Goal: Ask a question: Seek information or help from site administrators or community

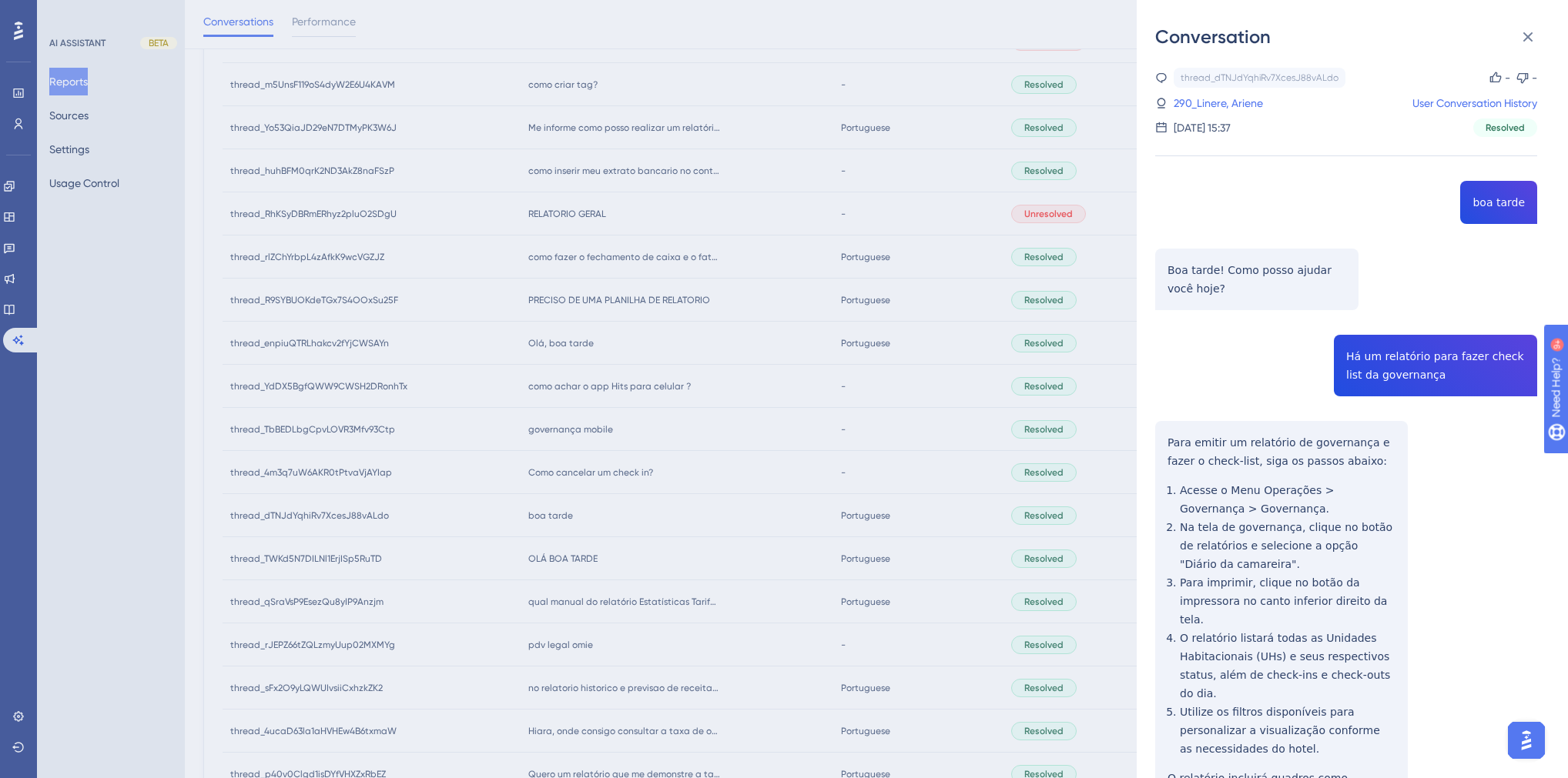
scroll to position [362, 0]
drag, startPoint x: 1427, startPoint y: 374, endPoint x: 1340, endPoint y: 357, distance: 88.6
click at [1340, 357] on div "thread_dTNJdYqhiRv7XcesJ88vALdo Copy - - 290_Linere, Ariene User Conversation H…" at bounding box center [1347, 510] width 382 height 884
copy span "Há um relatório para fazer check list da governança"
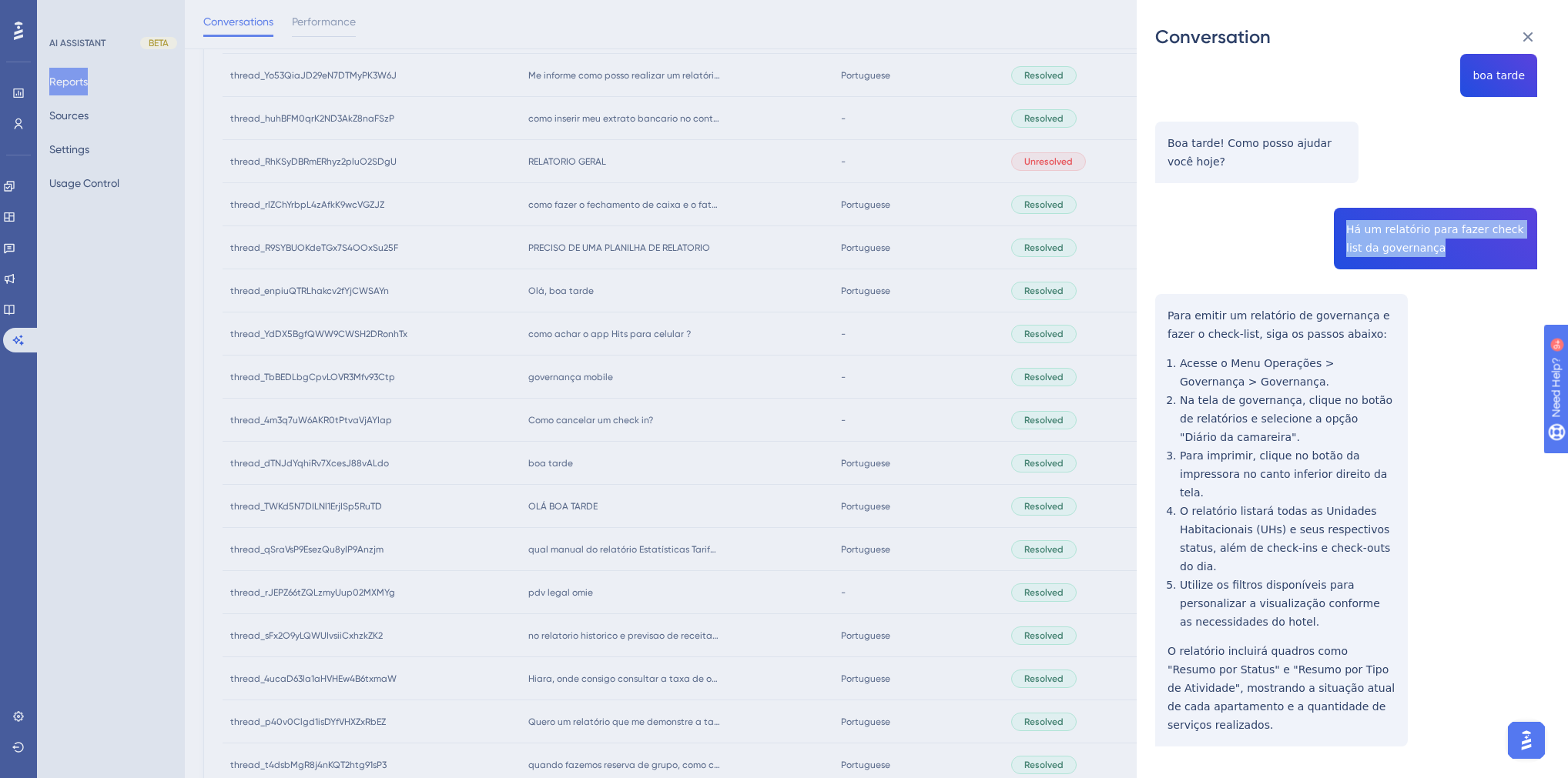
scroll to position [485, 0]
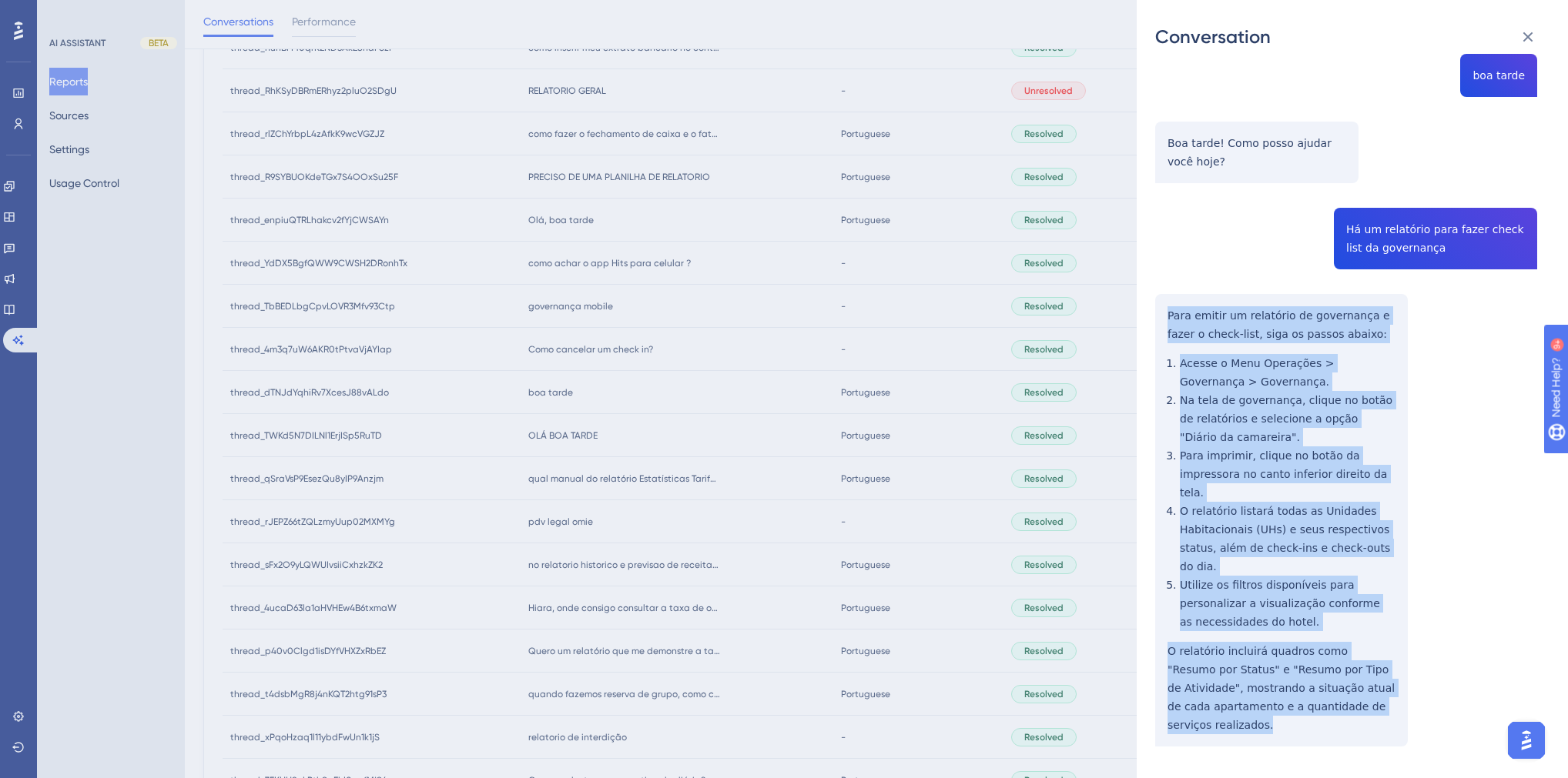
drag, startPoint x: 1228, startPoint y: 685, endPoint x: 1154, endPoint y: 323, distance: 369.5
click at [1154, 323] on div "Conversation thread_dTNJdYqhiRv7XcesJ88vALdo Copy - - 290_Linere, Ariene User C…" at bounding box center [1352, 389] width 431 height 778
copy div "Para emitir um relatório de governança e fazer o check-list, siga os passos aba…"
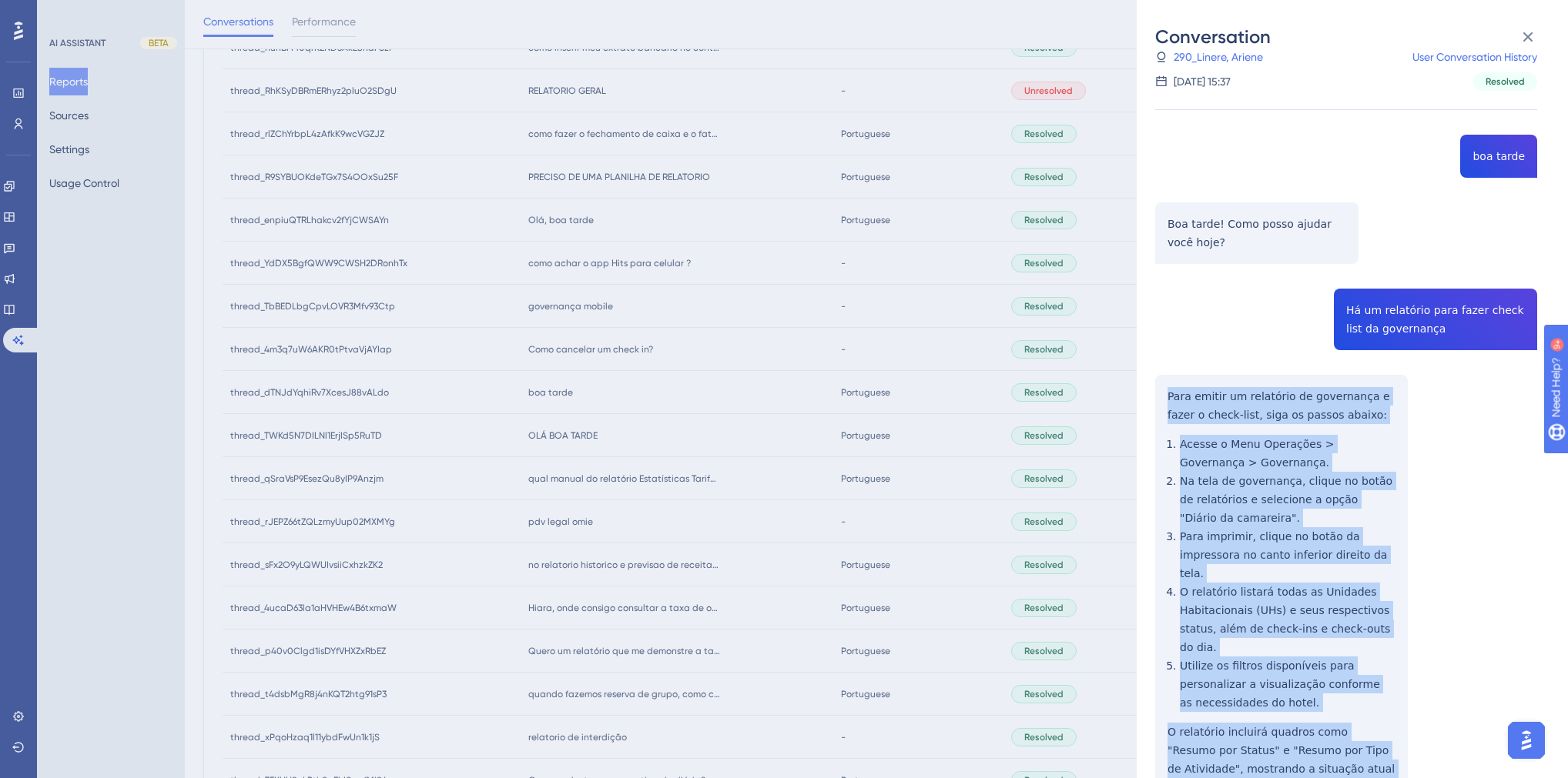
scroll to position [0, 0]
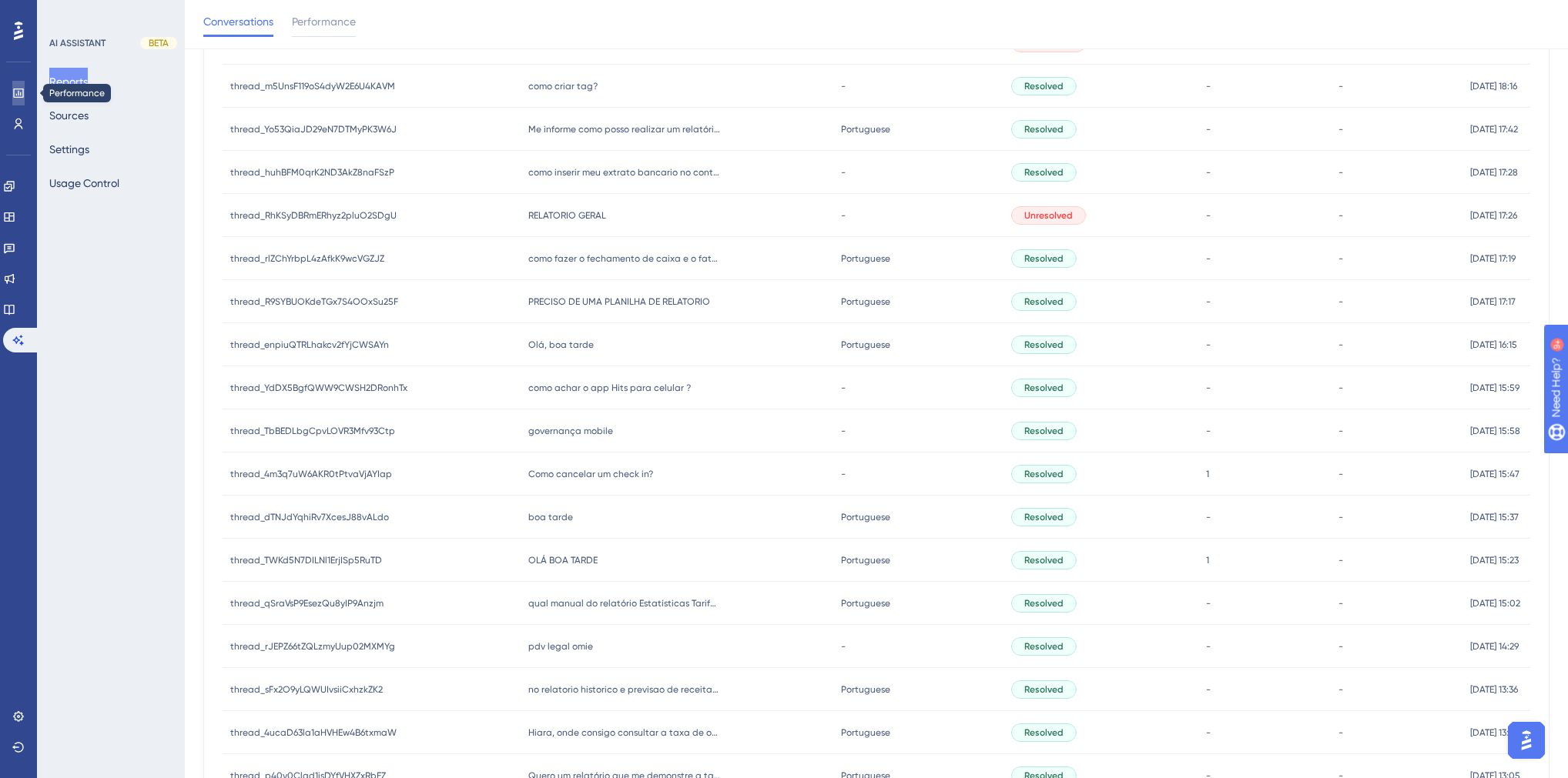
scroll to position [491, 0]
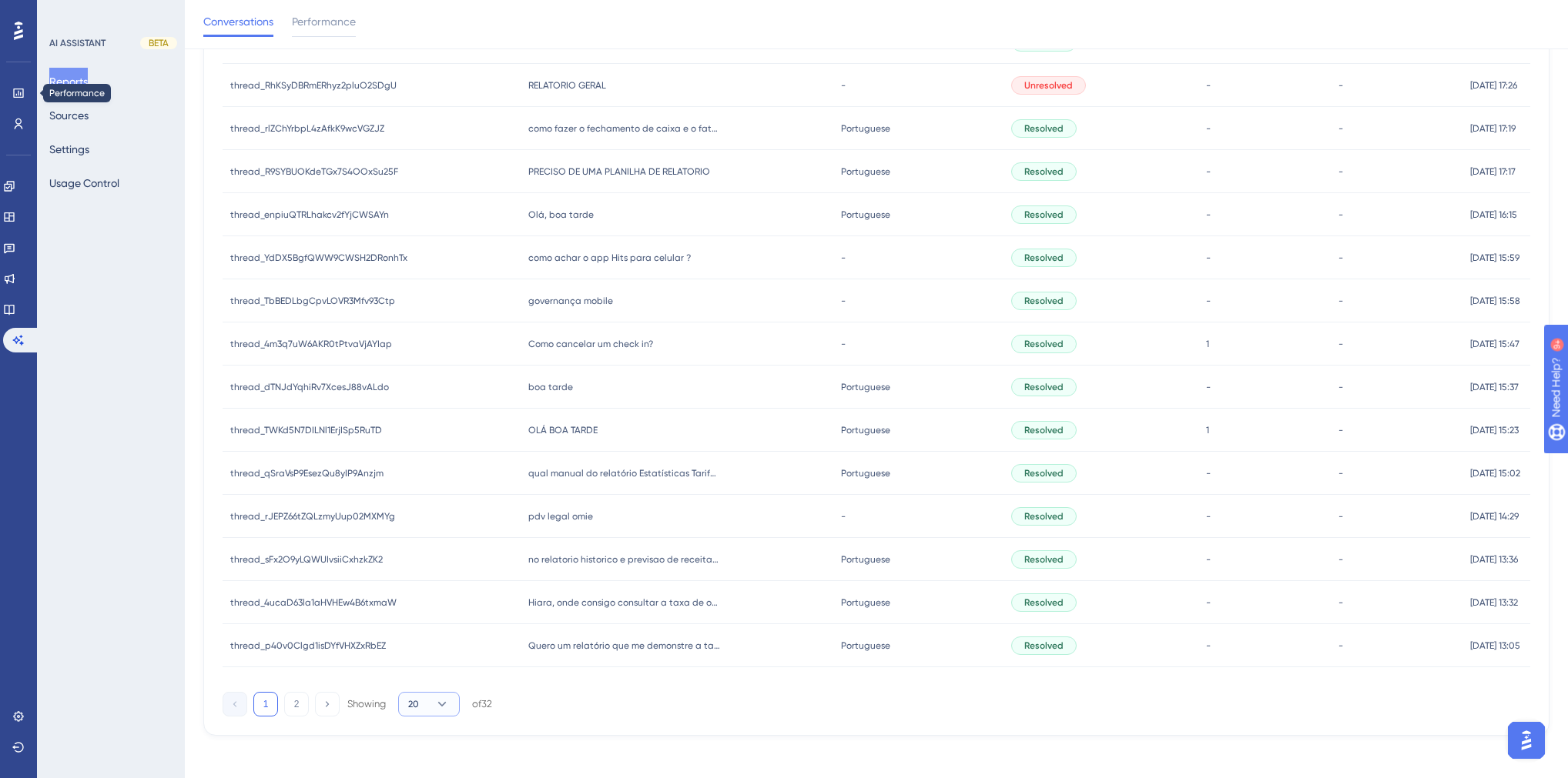
click at [439, 697] on icon at bounding box center [442, 705] width 15 height 15
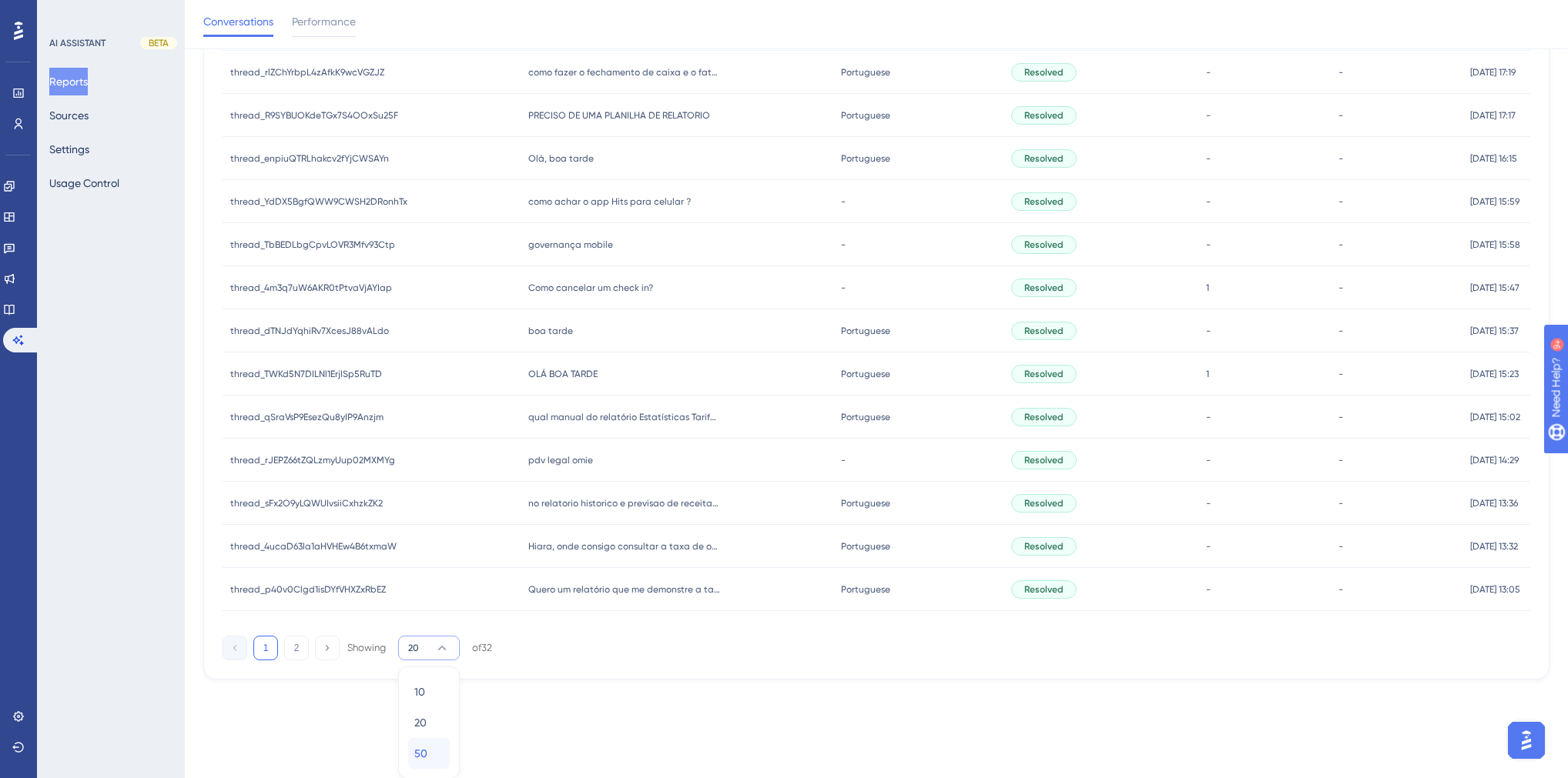
click at [423, 752] on span "50" at bounding box center [421, 754] width 13 height 19
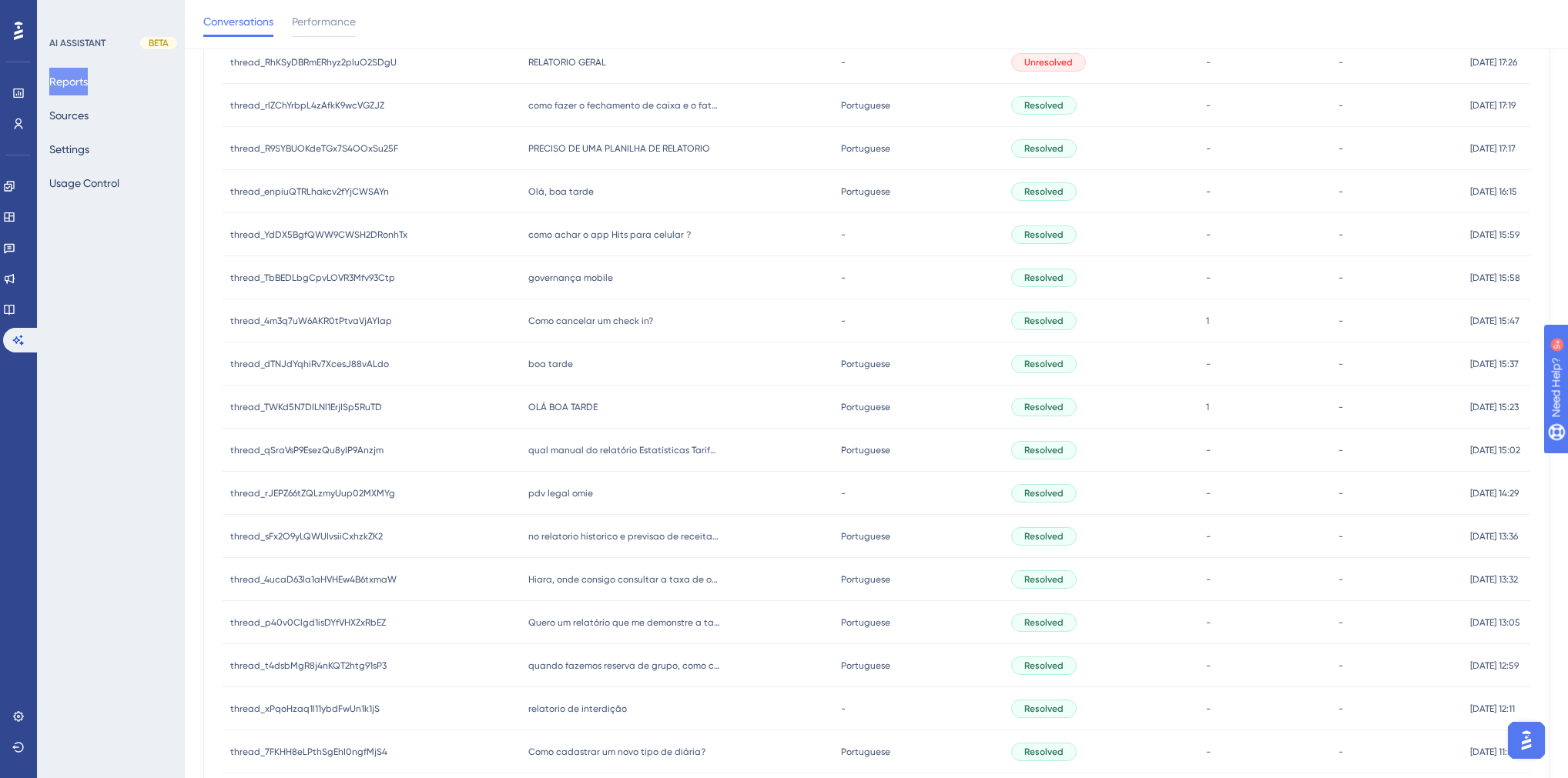
scroll to position [485, 0]
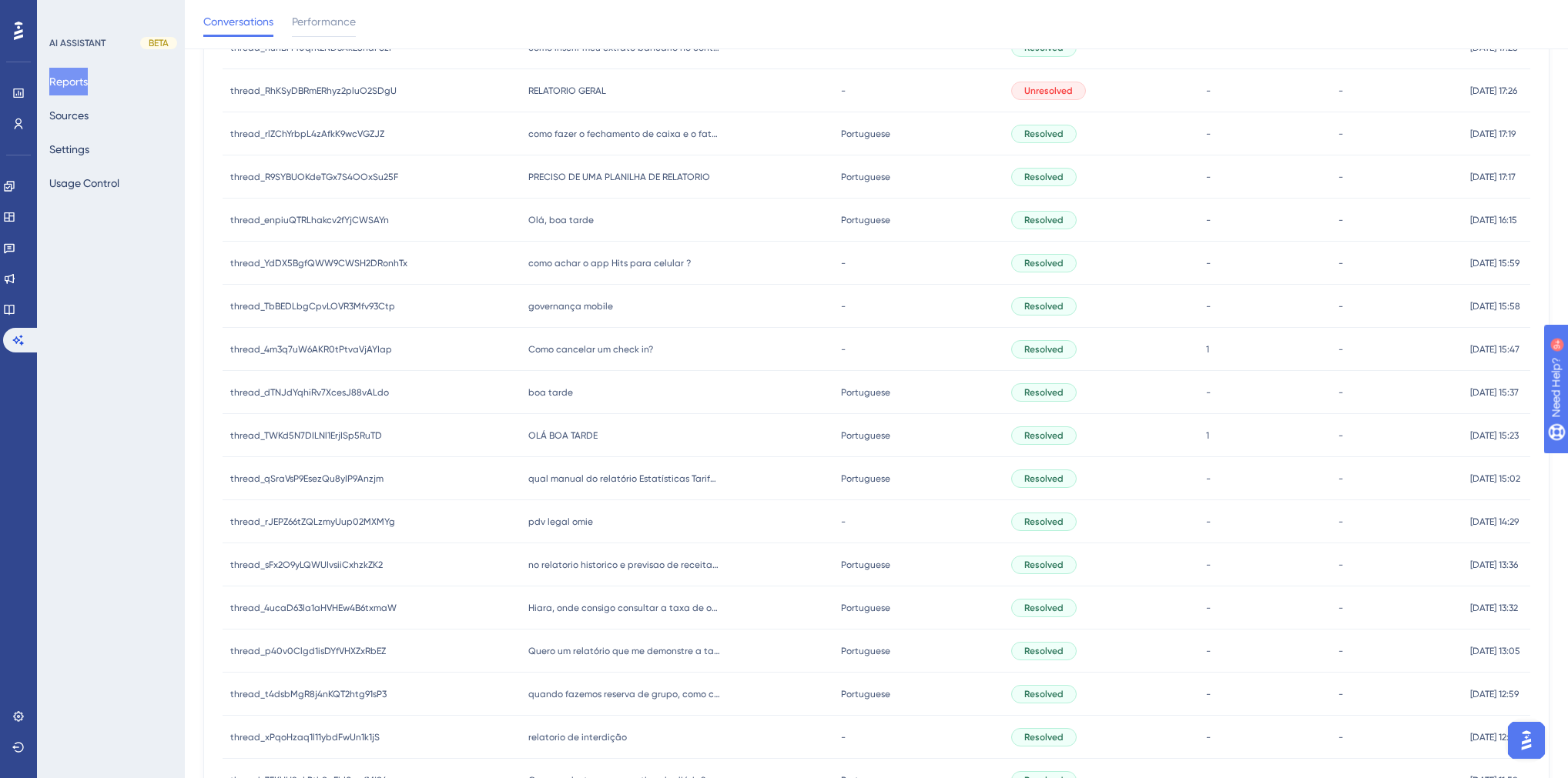
click at [543, 388] on span "boa tarde" at bounding box center [550, 392] width 44 height 12
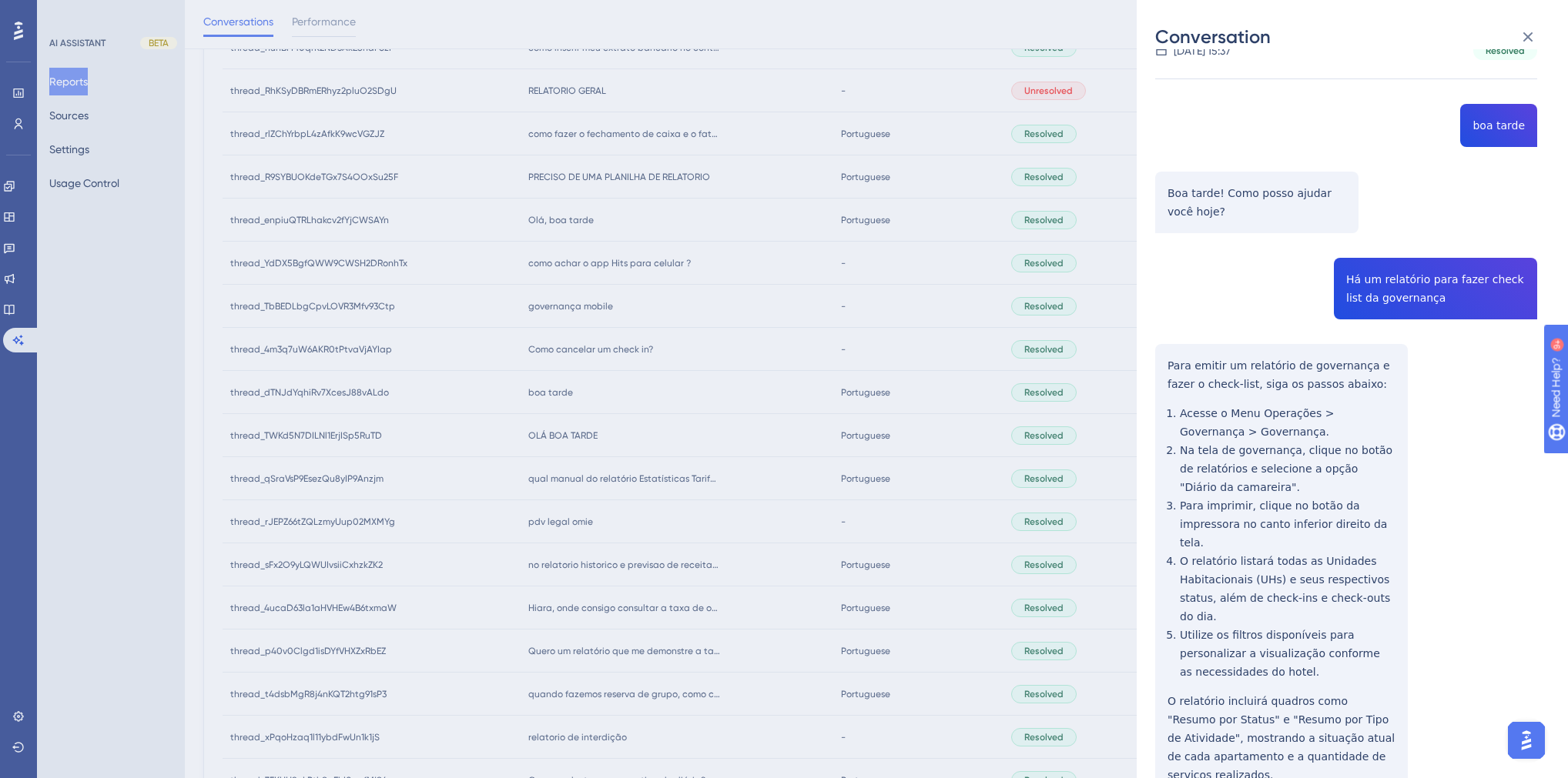
scroll to position [127, 0]
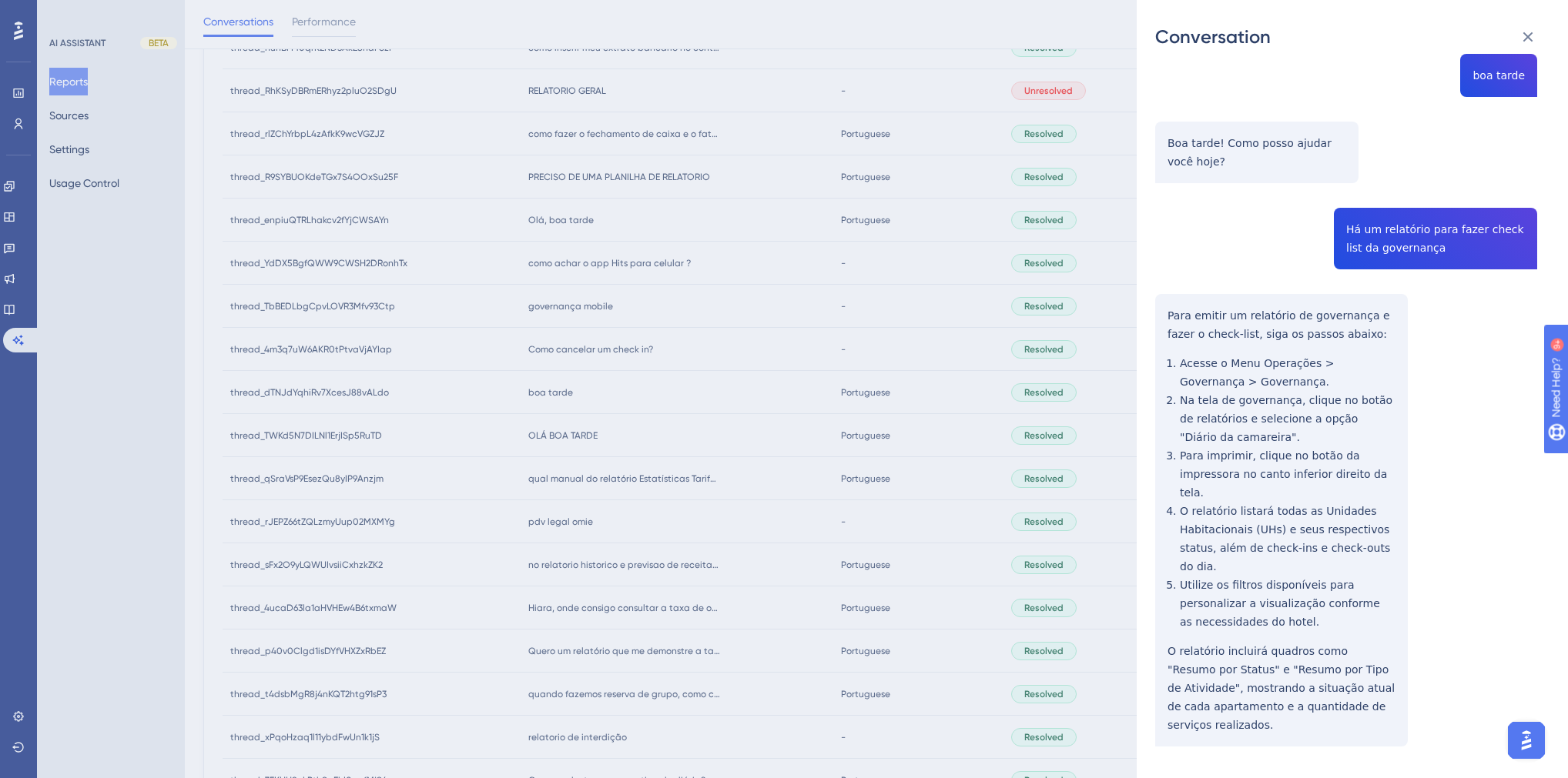
click at [663, 428] on div "Conversation thread_dTNJdYqhiRv7XcesJ88vALdo Copy - - 290_Linere, Ariene User C…" at bounding box center [784, 389] width 1568 height 778
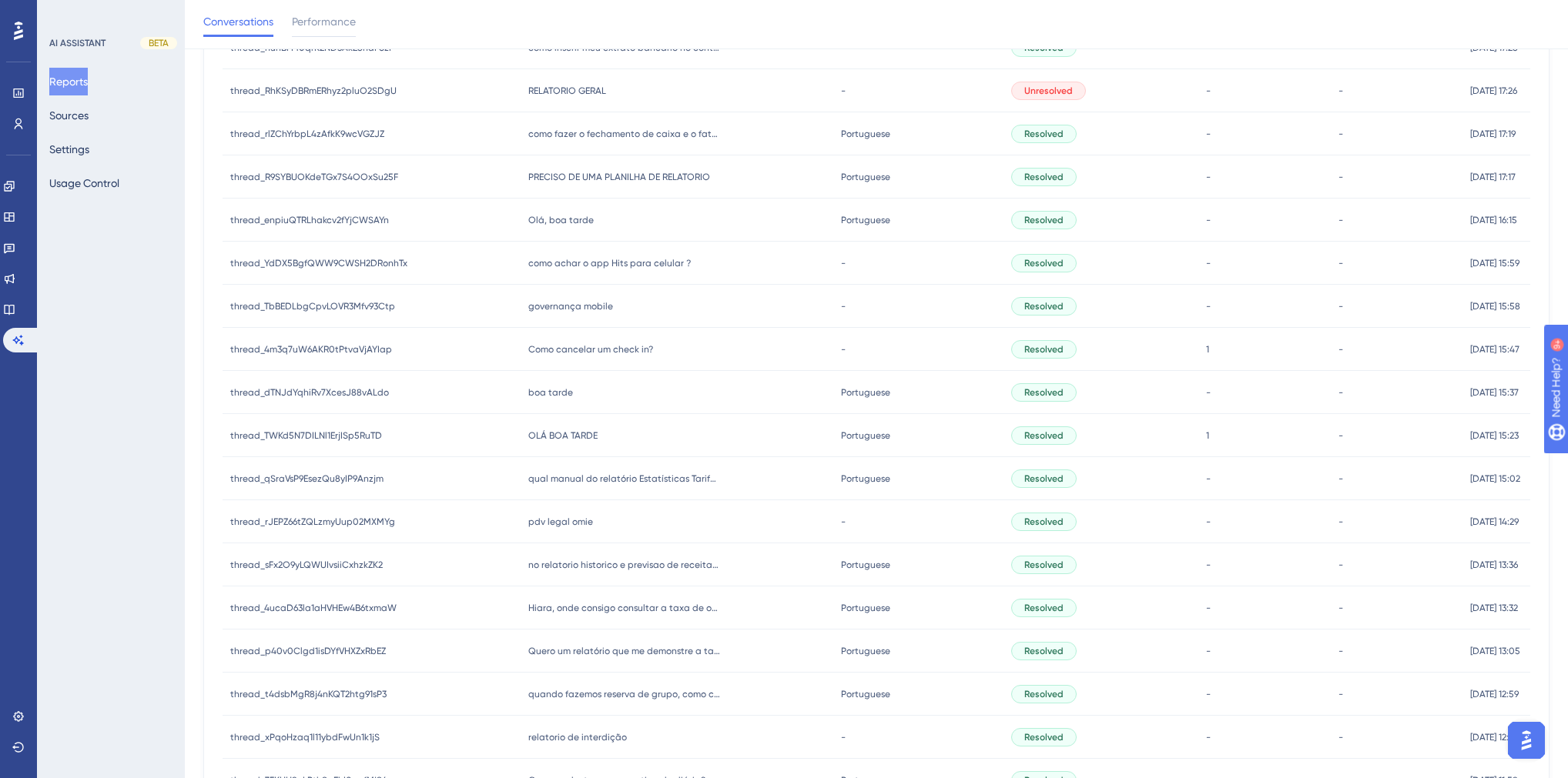
click at [626, 351] on span "Como cancelar um check in?" at bounding box center [590, 349] width 125 height 12
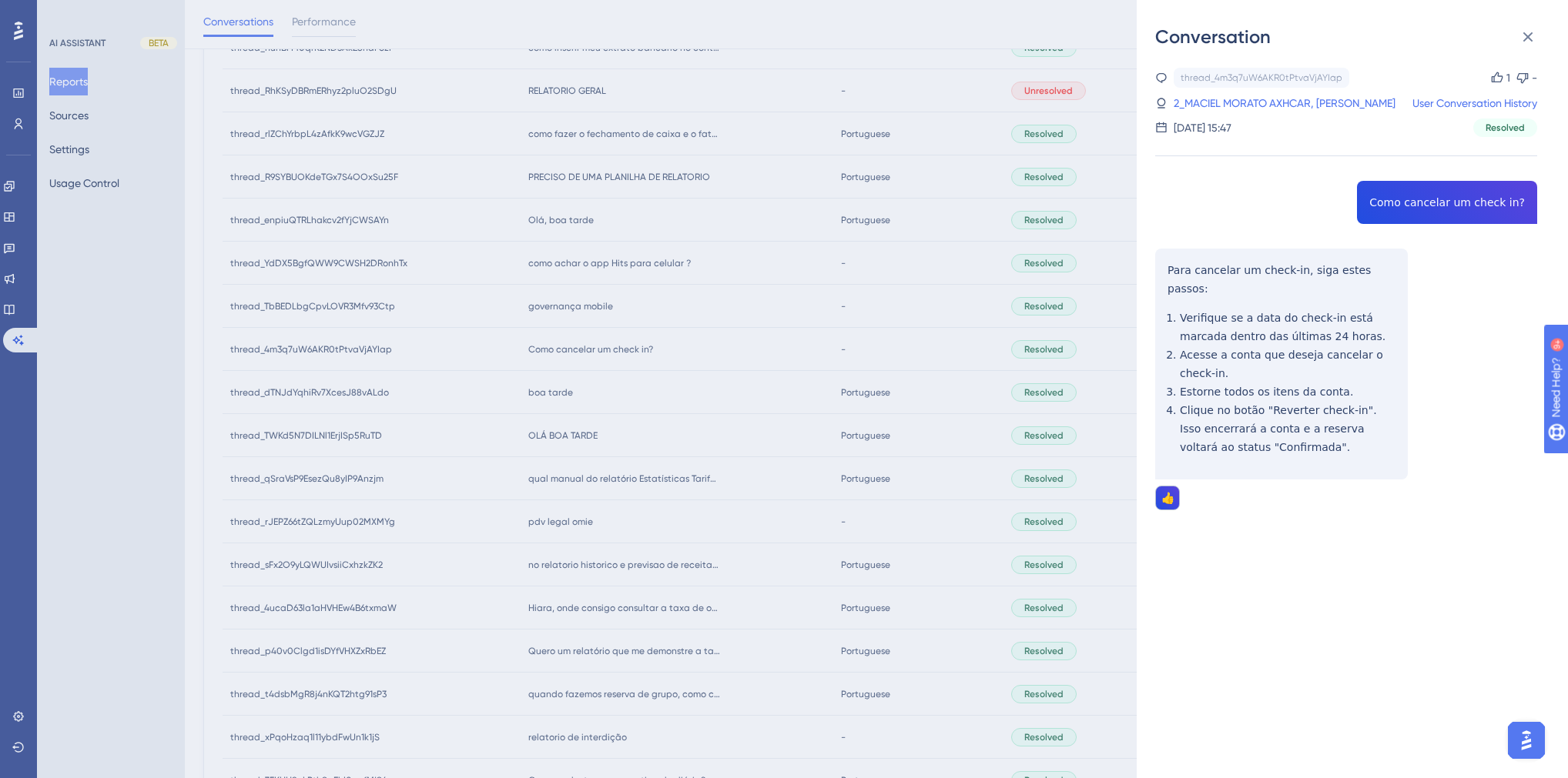
click at [1235, 203] on div "thread_4m3q7uW6AKR0tPtvaVjAYIap Copy 1 - 2_MACIEL MORATO AXHCAR, [PERSON_NAME] …" at bounding box center [1347, 328] width 382 height 521
copy span "Como cancelar um check in?"
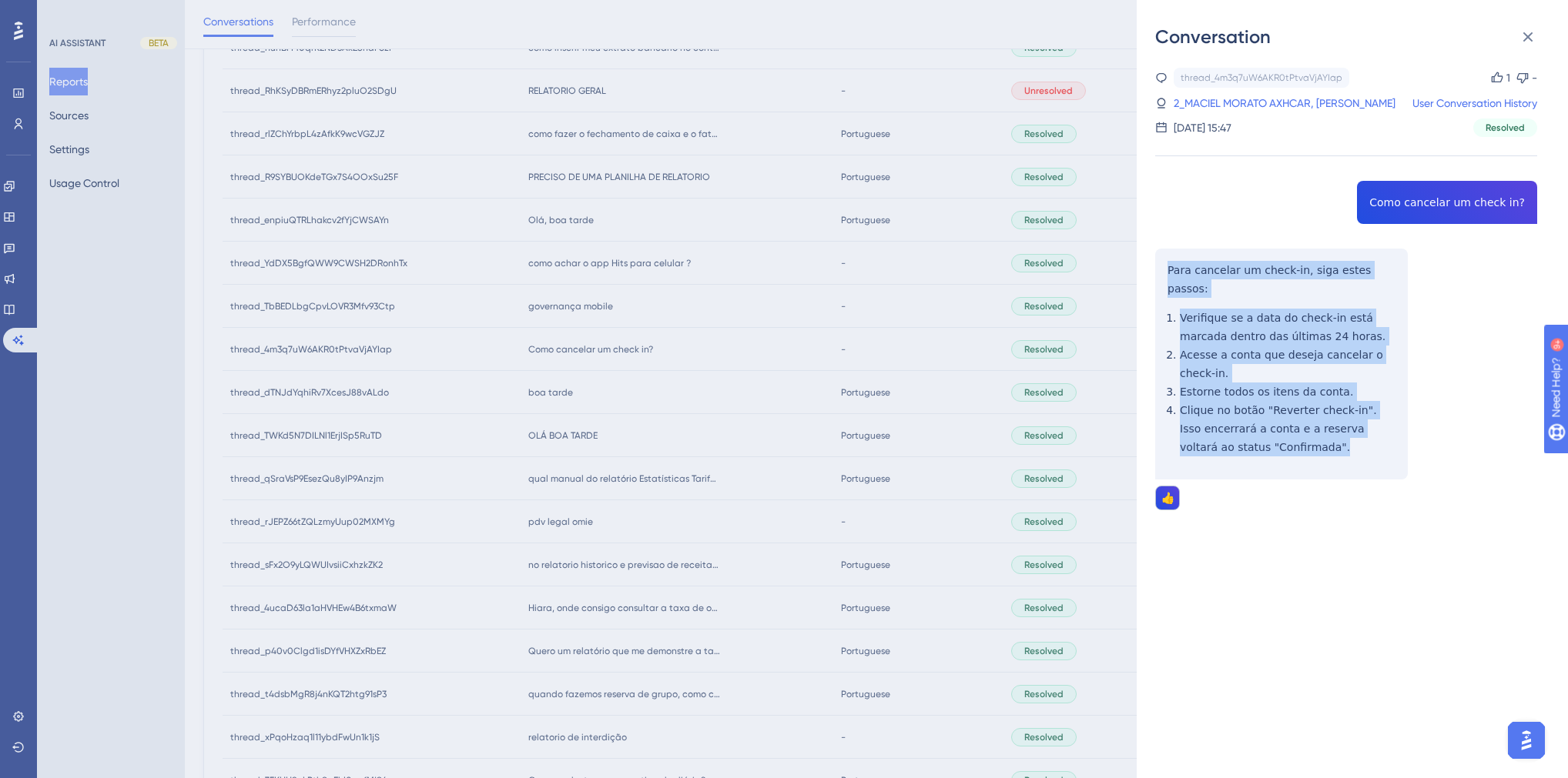
drag, startPoint x: 1286, startPoint y: 432, endPoint x: 1169, endPoint y: 272, distance: 198.2
click at [1169, 272] on div "thread_4m3q7uW6AKR0tPtvaVjAYIap Copy 1 - 2_MACIEL MORATO AXHCAR, [PERSON_NAME] …" at bounding box center [1347, 328] width 382 height 521
copy div "Para cancelar um check-in, siga estes passos: Verifique se a data do check-in e…"
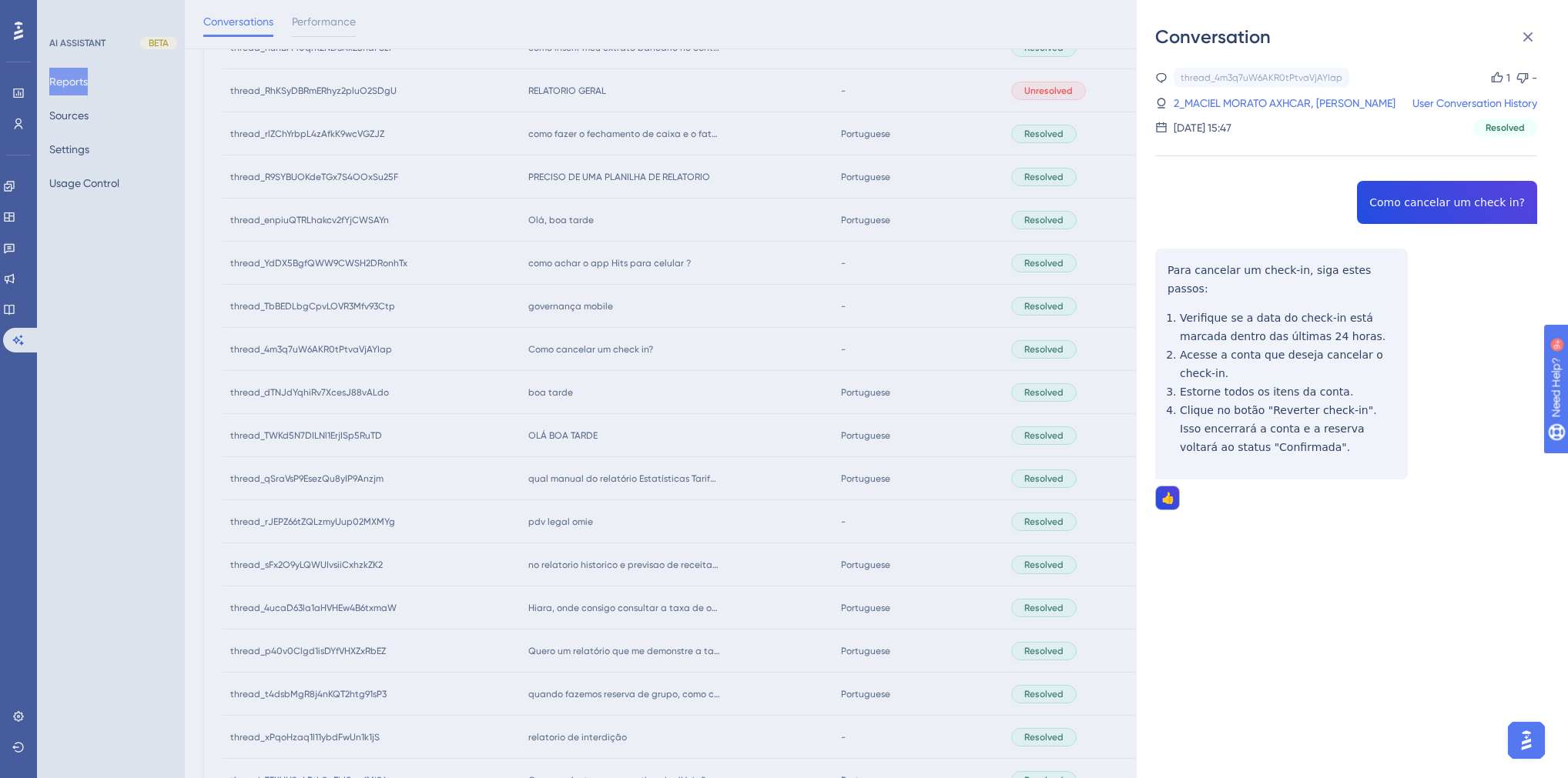
click at [672, 371] on div "Conversation thread_4m3q7uW6AKR0tPtvaVjAYIap Copy 1 - 2_MACIEL MORATO AXHCAR, […" at bounding box center [784, 389] width 1568 height 778
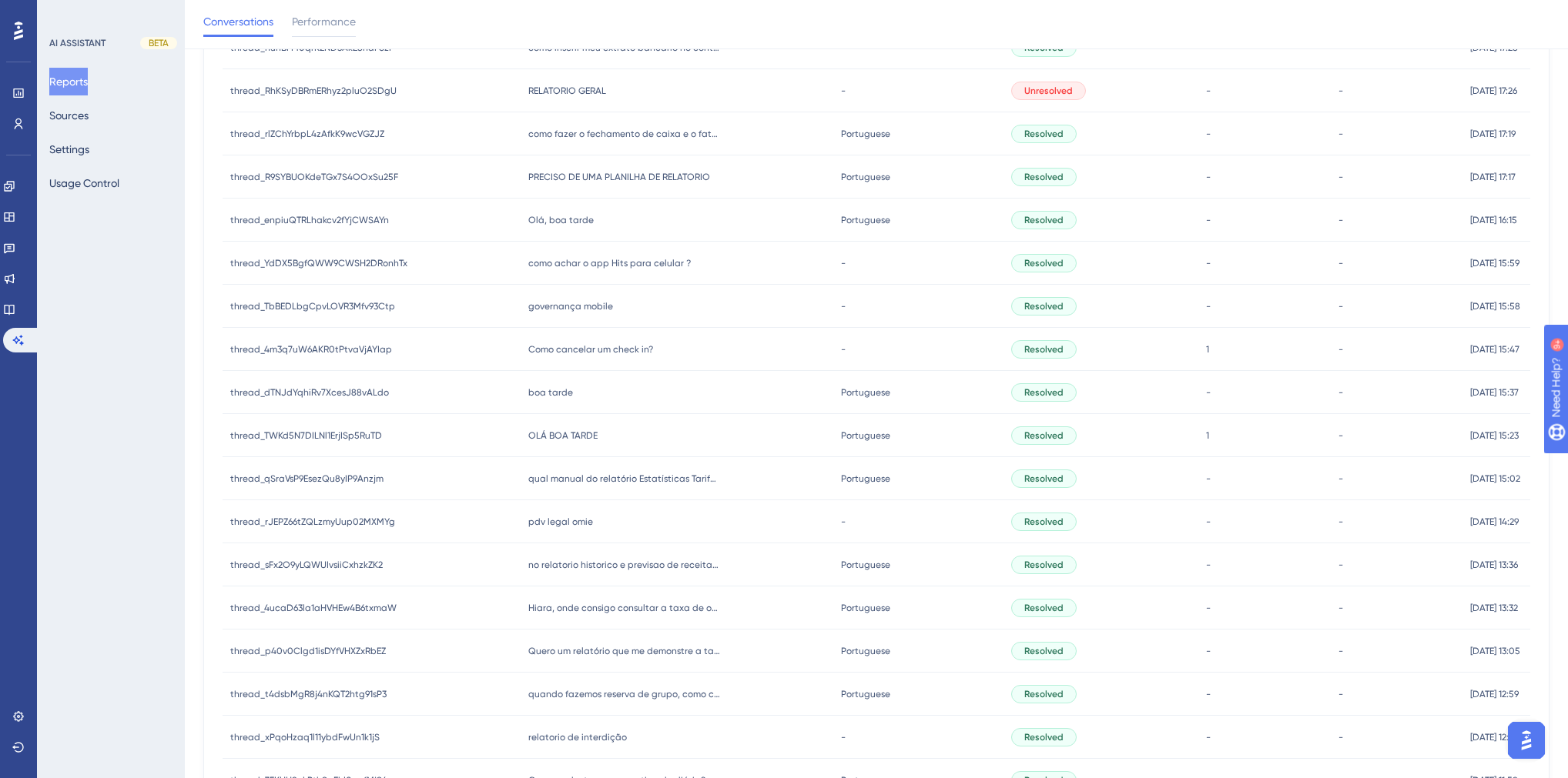
click at [594, 338] on div "Como cancelar um check in? Como cancelar um check in?" at bounding box center [677, 350] width 313 height 43
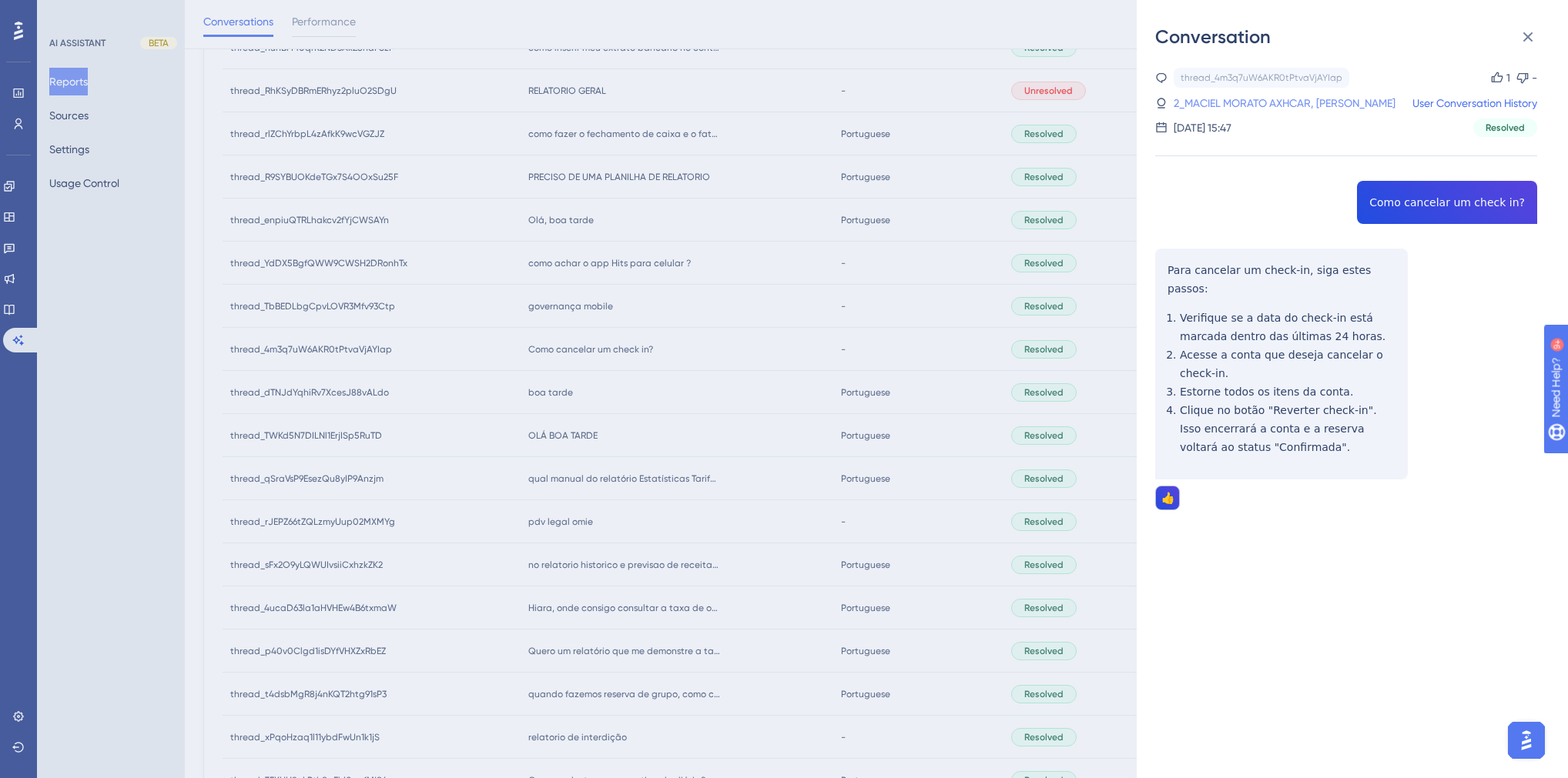
click at [1235, 100] on link "2_MACIEL MORATO AXHCAR, [PERSON_NAME]" at bounding box center [1285, 103] width 222 height 19
click at [617, 384] on div "Conversation thread_4m3q7uW6AKR0tPtvaVjAYIap Copy 1 - 2_MACIEL MORATO AXHCAR, […" at bounding box center [784, 389] width 1568 height 778
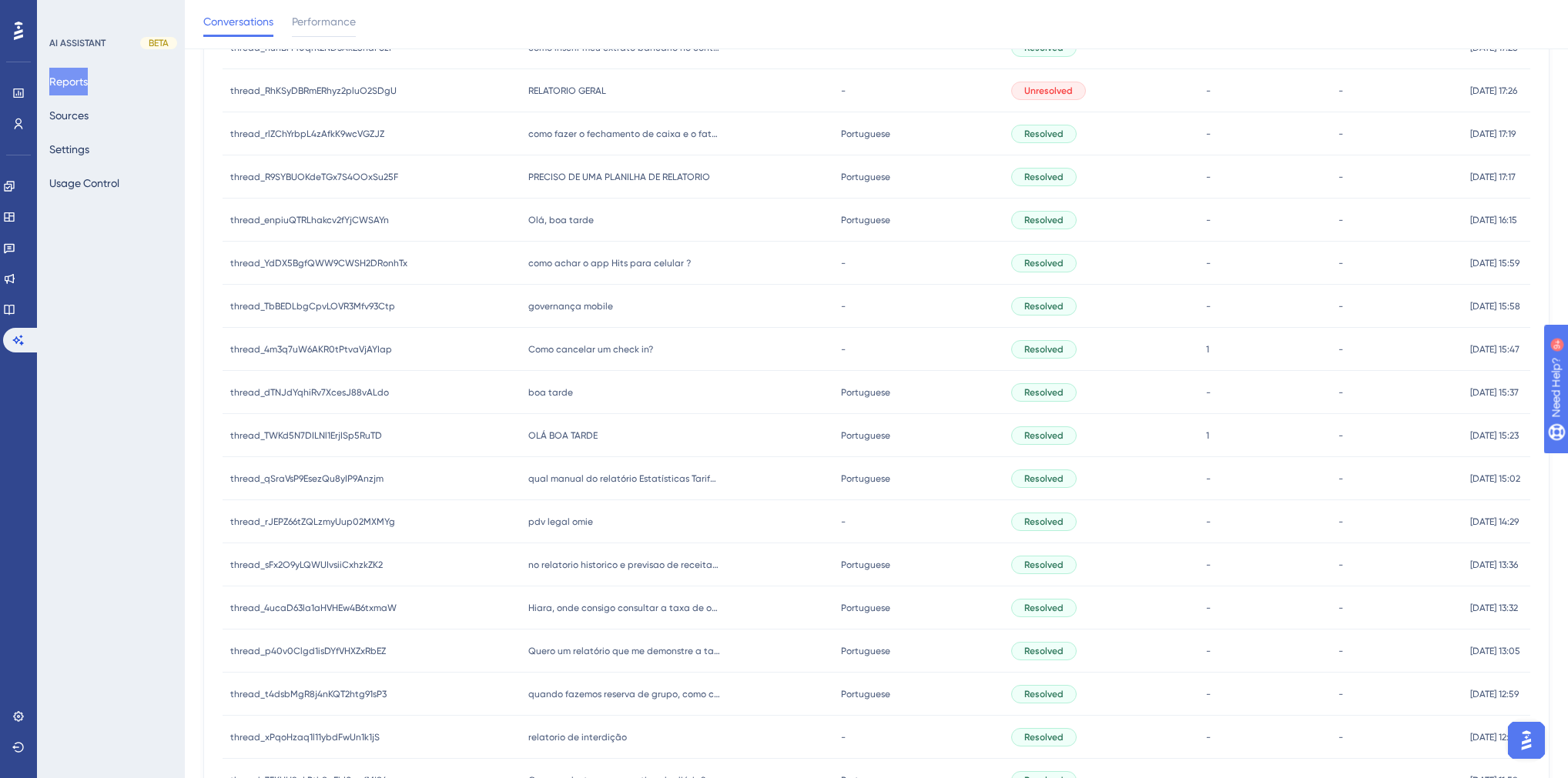
click at [566, 431] on span "OLÁ BOA TARDE" at bounding box center [563, 436] width 70 height 12
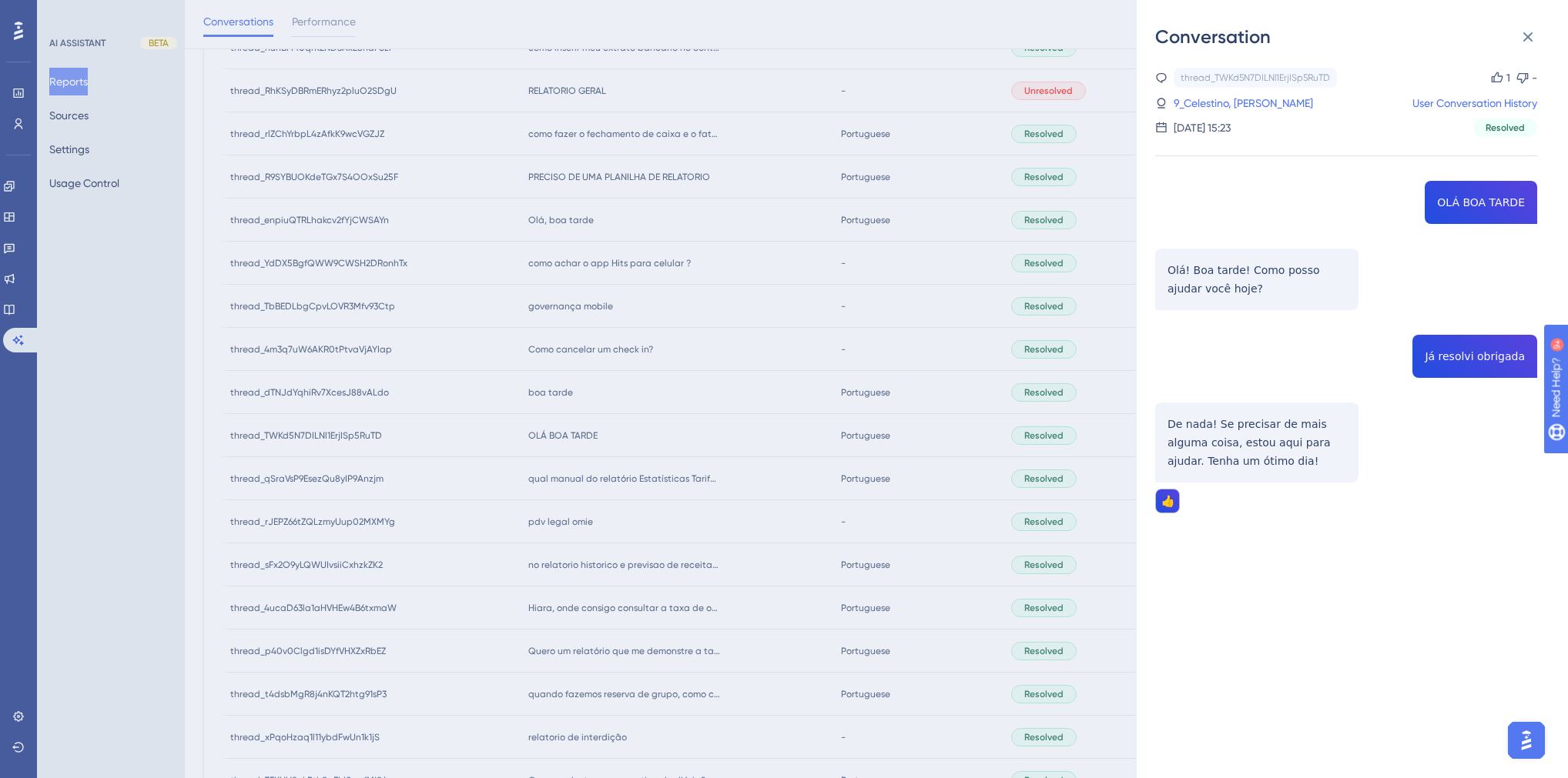
click at [579, 493] on div "Conversation thread_TWKd5N7DILNl1ErjISp5RuTD Copy 1 - 9_Celestino, [PERSON_NAME…" at bounding box center [784, 389] width 1568 height 778
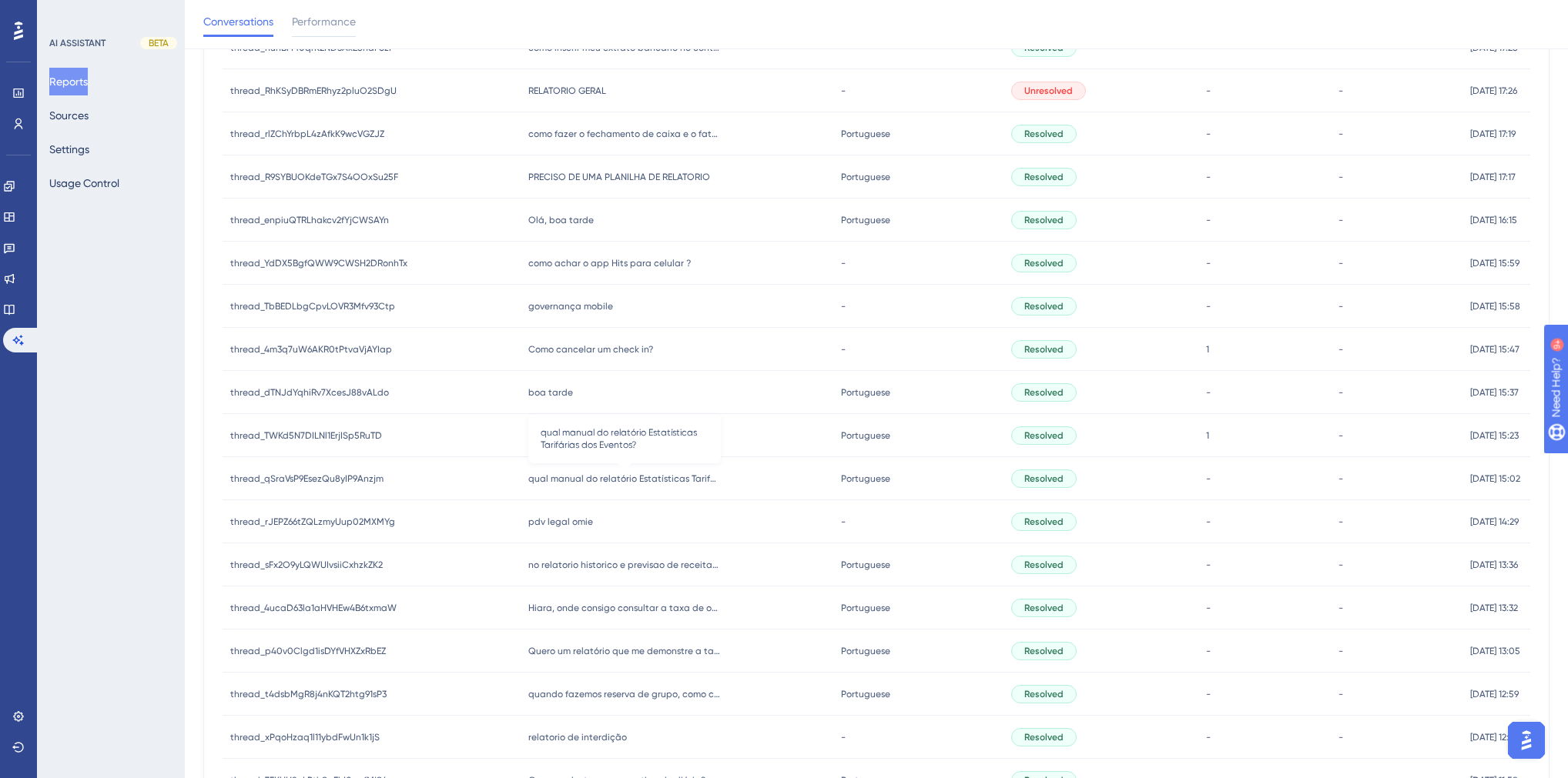
click at [580, 477] on span "qual manual do relatório Estatísticas Tarifárias dos Eventos?" at bounding box center [624, 478] width 193 height 12
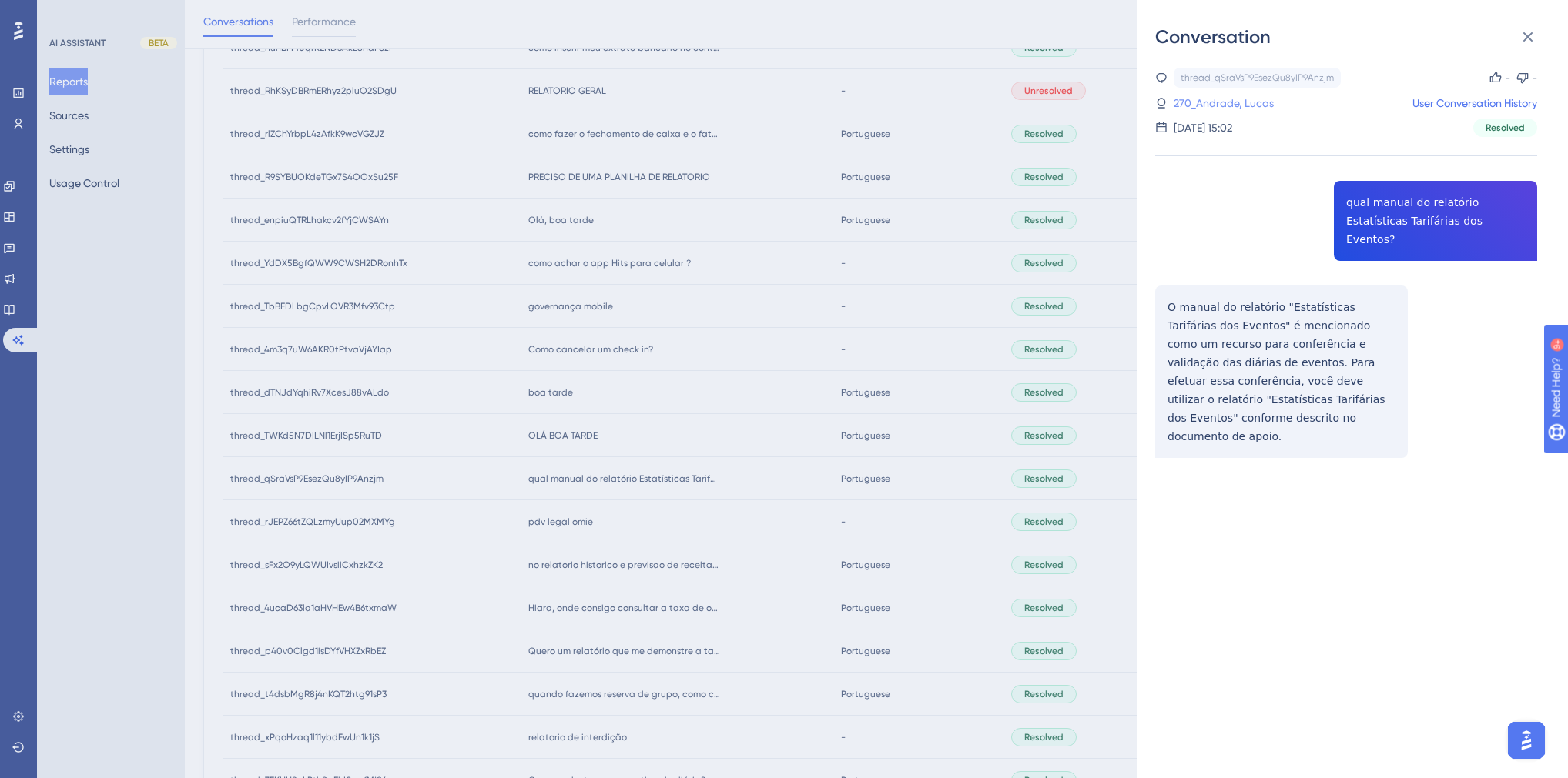
click at [1190, 103] on link "270_Andrade, Lucas" at bounding box center [1224, 103] width 100 height 19
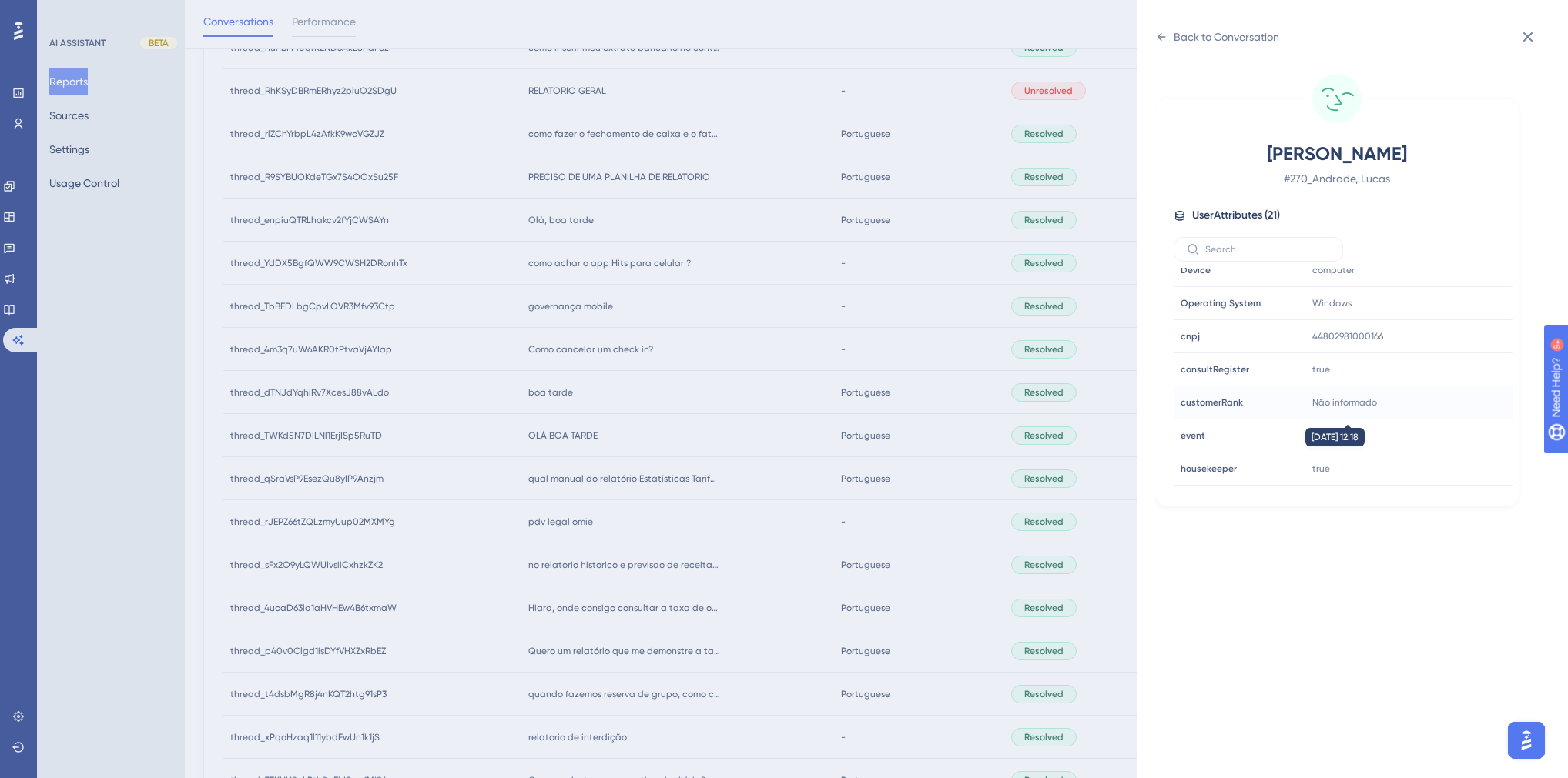
scroll to position [370, 0]
click at [734, 401] on div "Back to Conversation [PERSON_NAME] # 270_Andrade, [PERSON_NAME] User Attributes…" at bounding box center [784, 389] width 1568 height 778
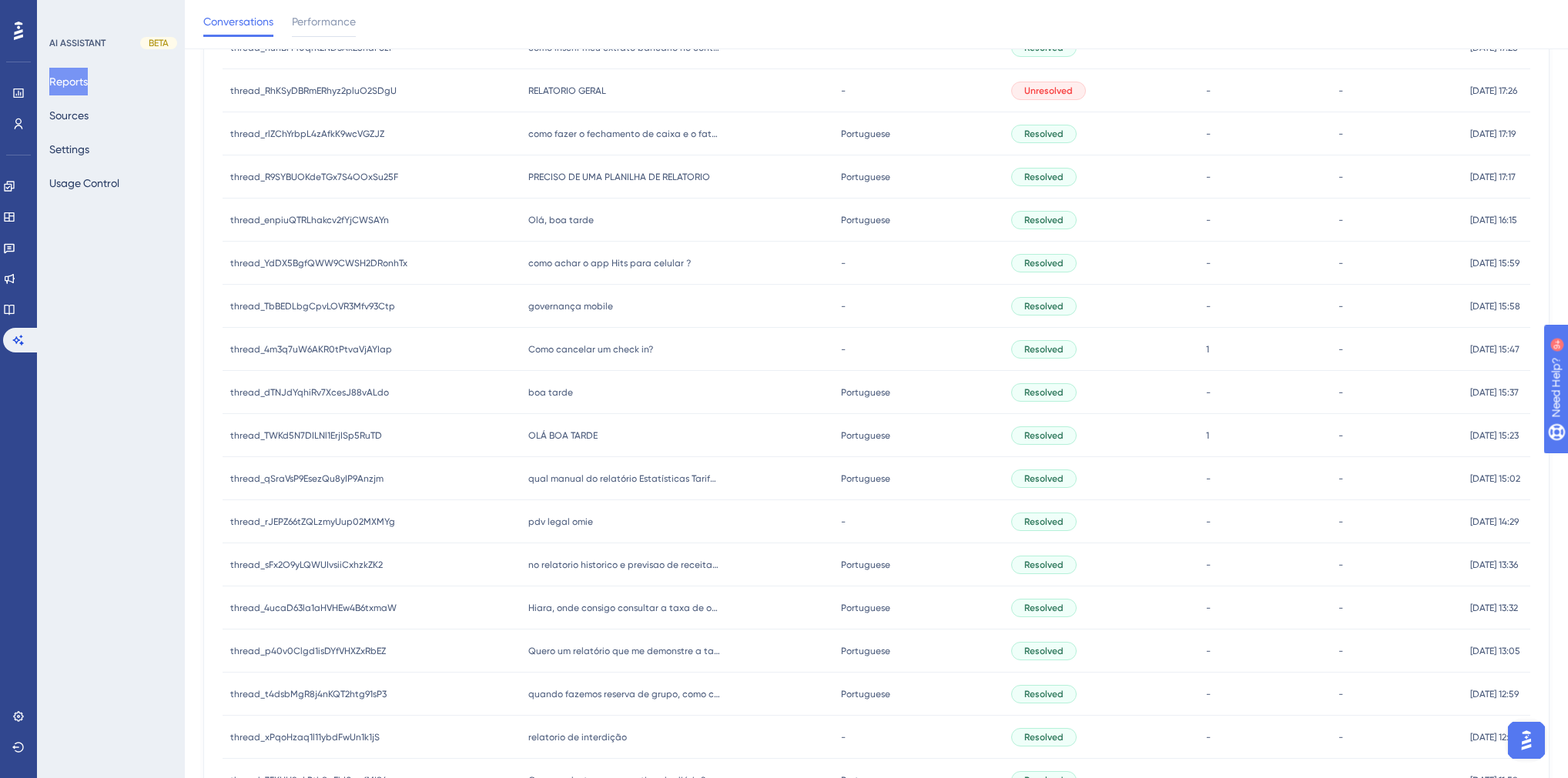
click at [571, 516] on span "pdv legal omie" at bounding box center [560, 521] width 65 height 12
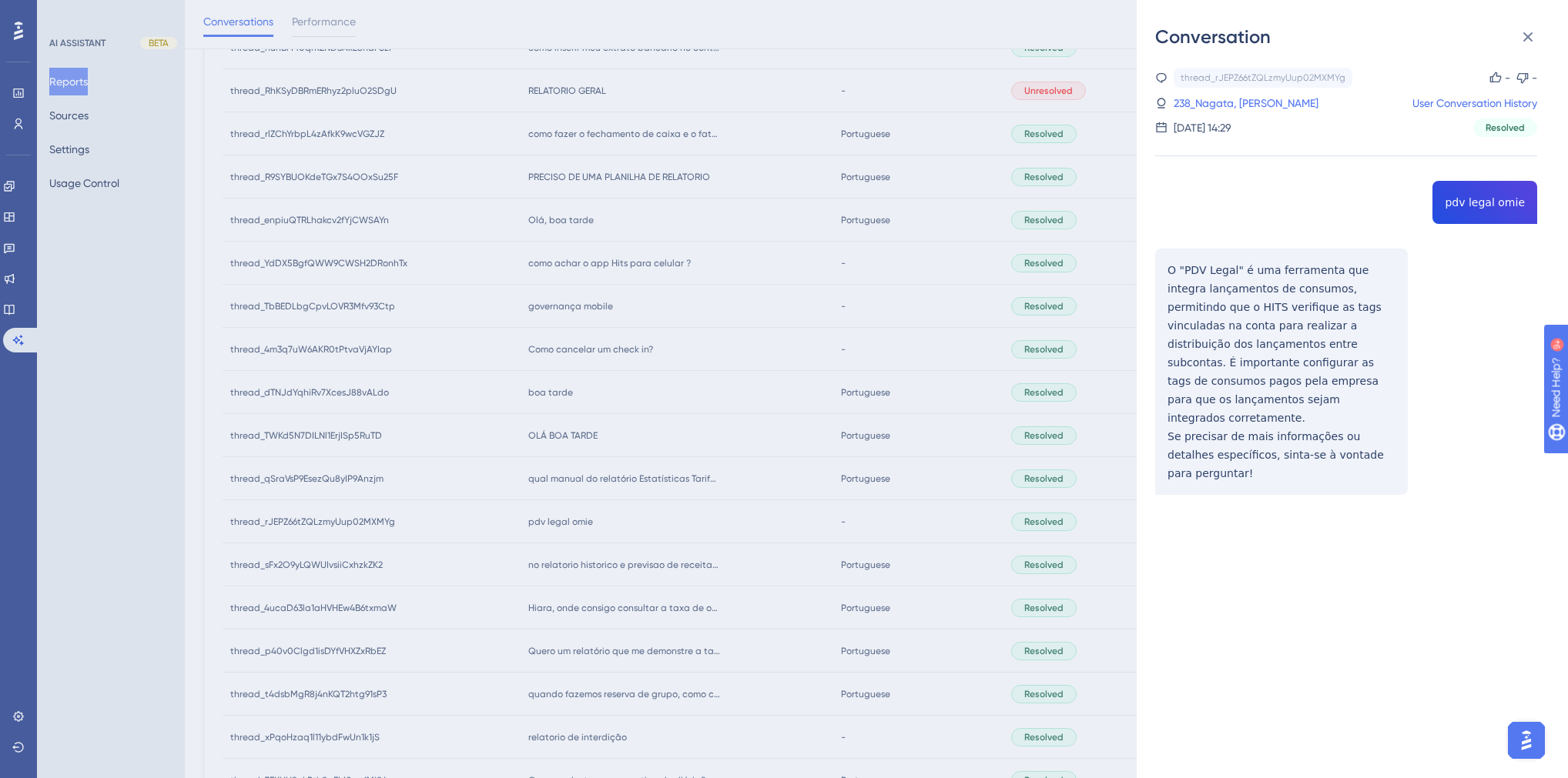
click at [554, 492] on div "Conversation thread_rJEPZ66tZQLzmyUup02MXMYg Copy - - 238_Nagata, [PERSON_NAME]…" at bounding box center [784, 389] width 1568 height 778
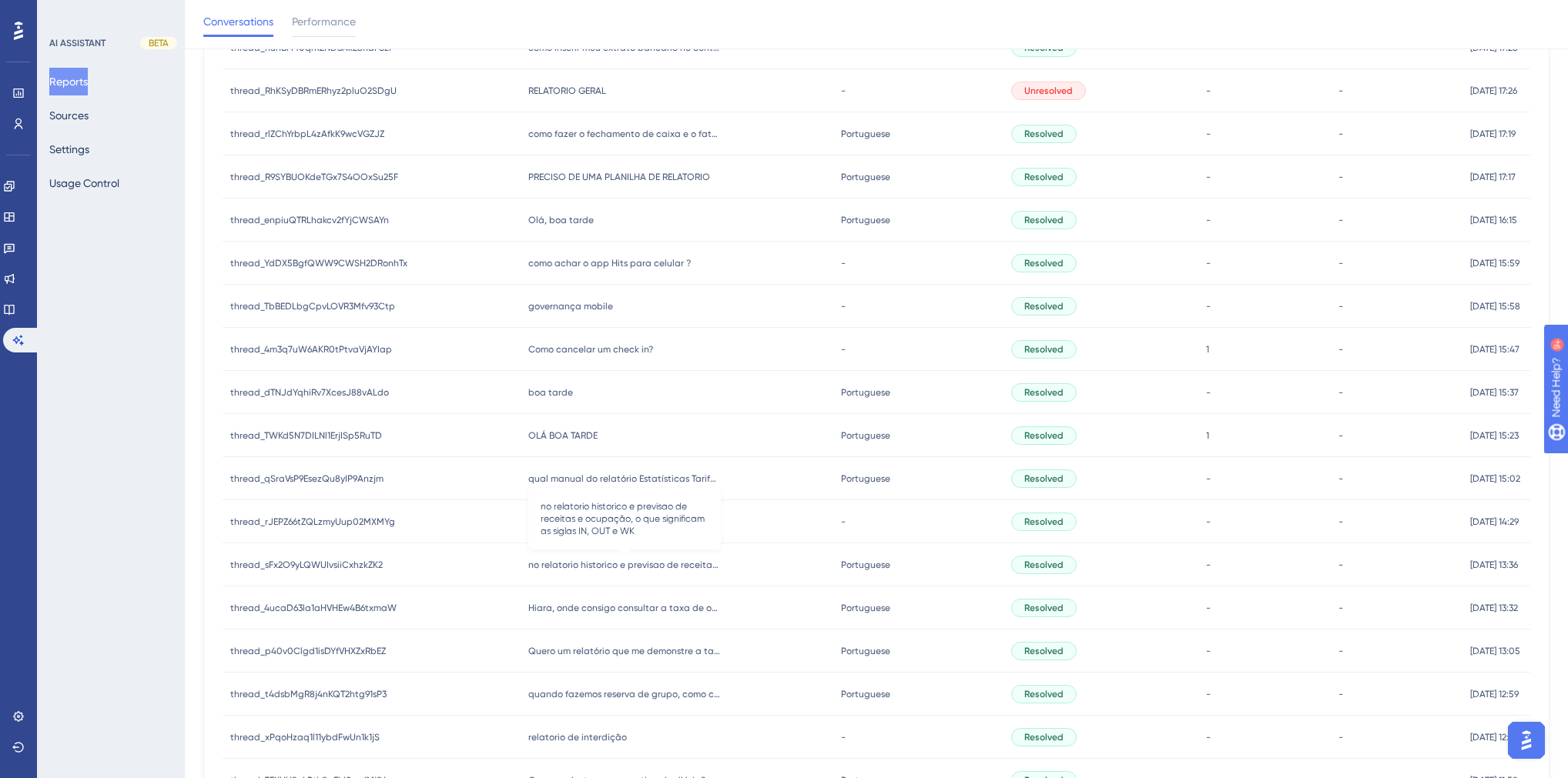
click at [610, 562] on span "no relatorio historico e previsao de receitas e ocupação, o que significam as s…" at bounding box center [624, 564] width 193 height 12
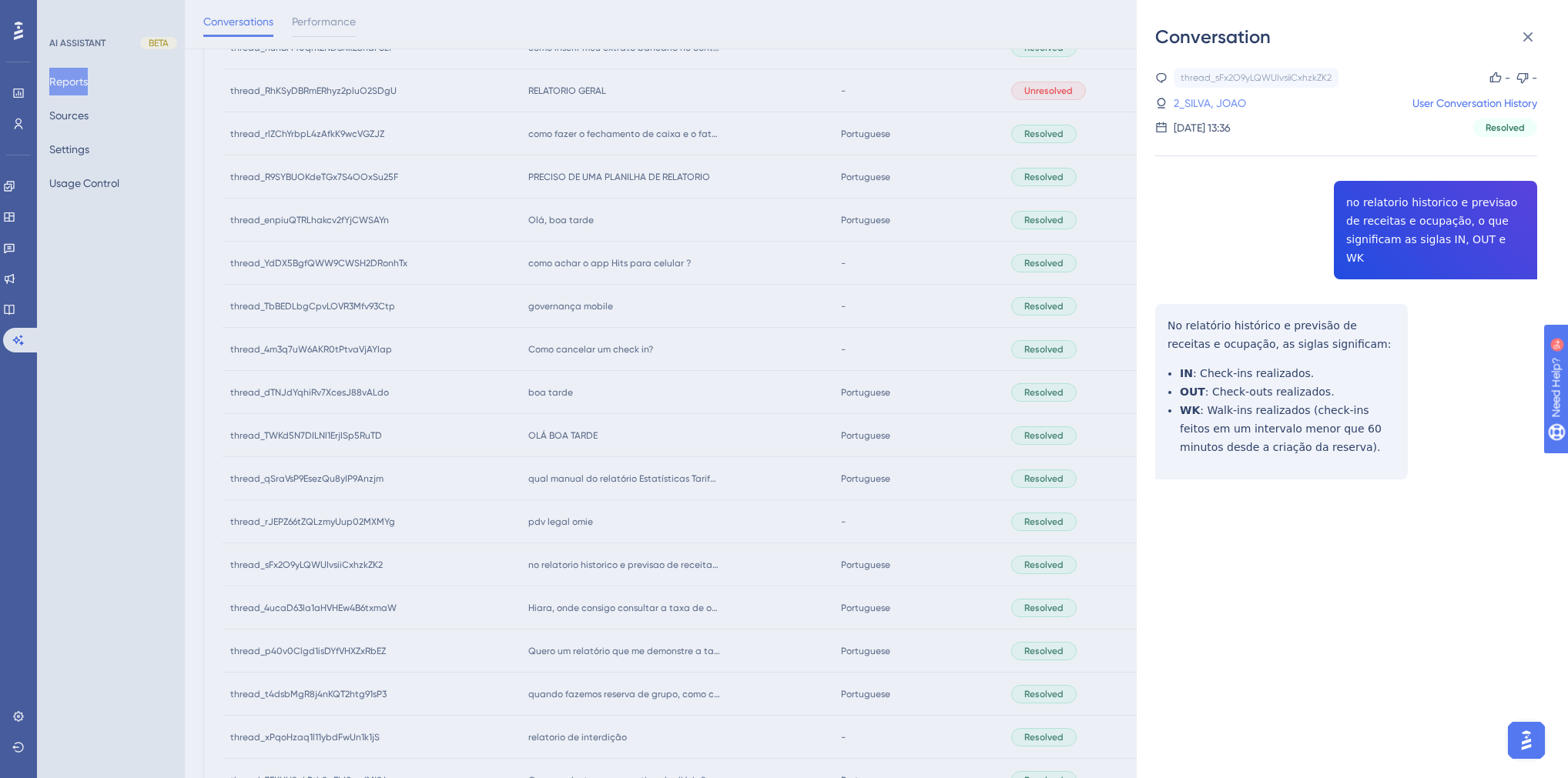
click at [1204, 100] on link "2_SILVA, JOAO" at bounding box center [1209, 103] width 72 height 19
click at [604, 505] on div "Conversation thread_sFx2O9yLQWUIvsiiCxhzkZK2 Copy - - 2_SILVA, JOAO User Conver…" at bounding box center [784, 389] width 1568 height 778
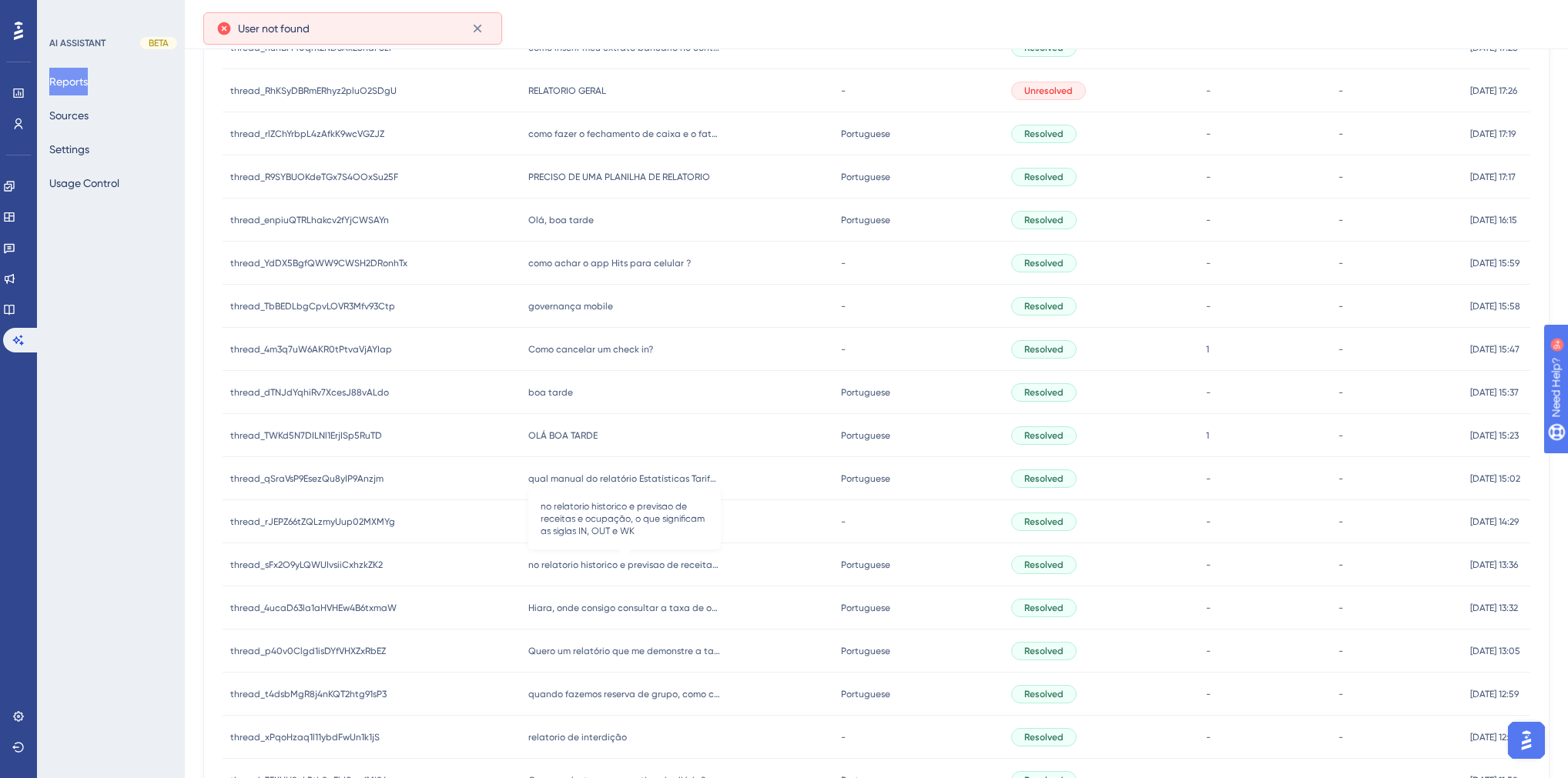
click at [621, 564] on span "no relatorio historico e previsao de receitas e ocupação, o que significam as s…" at bounding box center [624, 564] width 193 height 12
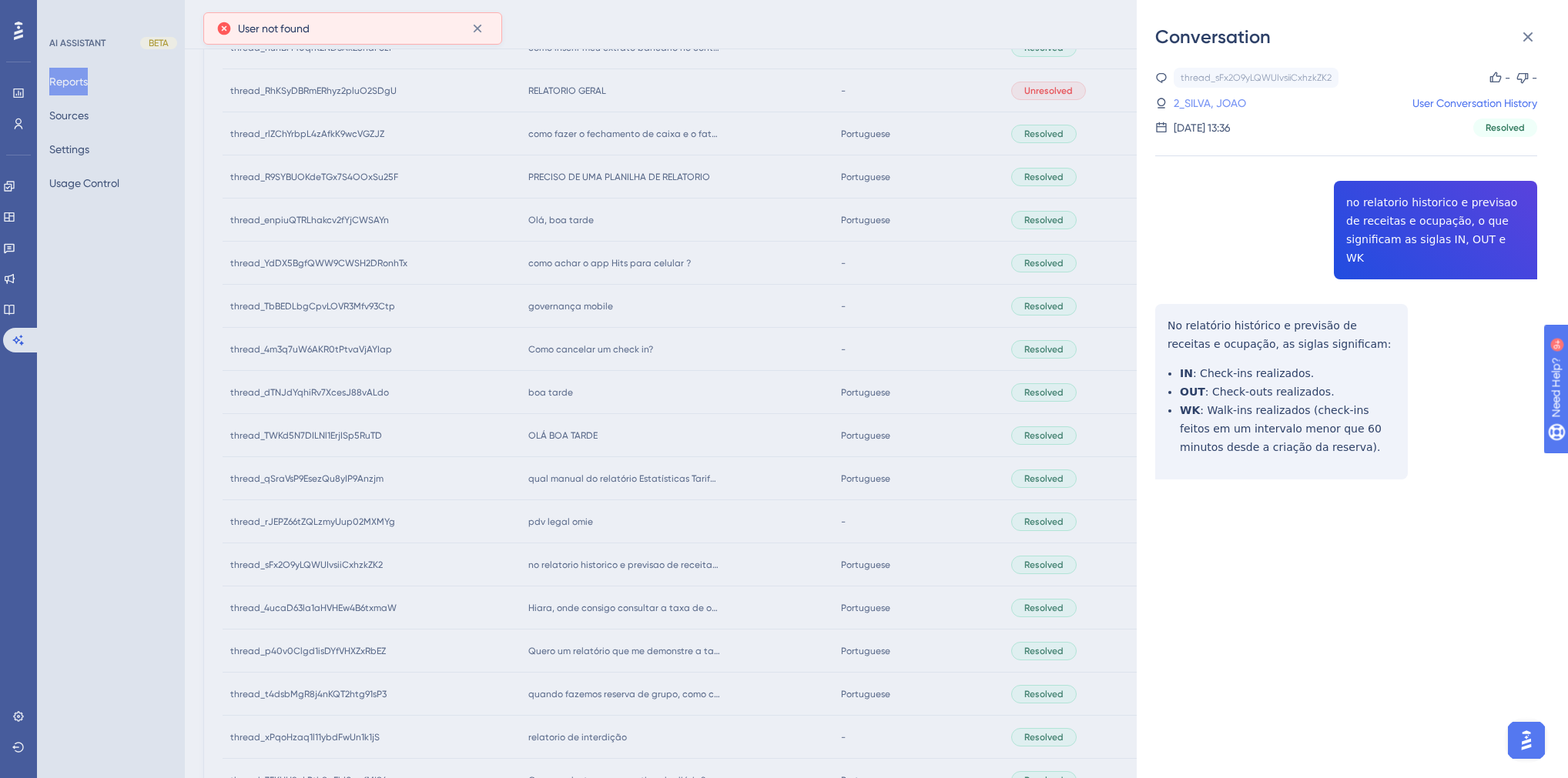
click at [1224, 103] on link "2_SILVA, JOAO" at bounding box center [1209, 103] width 72 height 19
click at [657, 527] on div "Conversation thread_sFx2O9yLQWUIvsiiCxhzkZK2 Copy - - 2_SILVA, JOAO User Conver…" at bounding box center [784, 389] width 1568 height 778
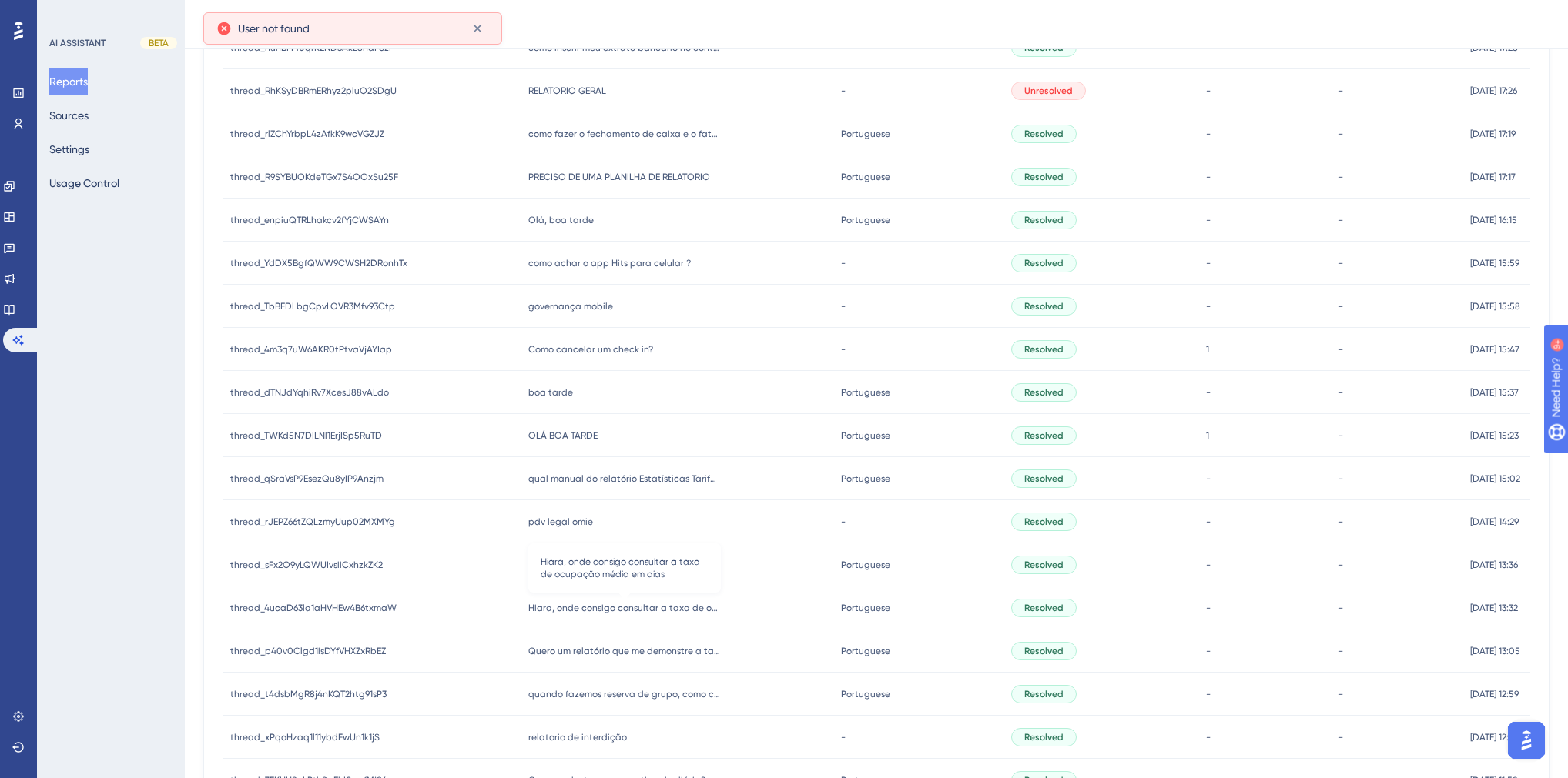
click at [598, 610] on span "Hiara, onde consigo consultar a taxa de ocupação média em dias" at bounding box center [624, 608] width 193 height 12
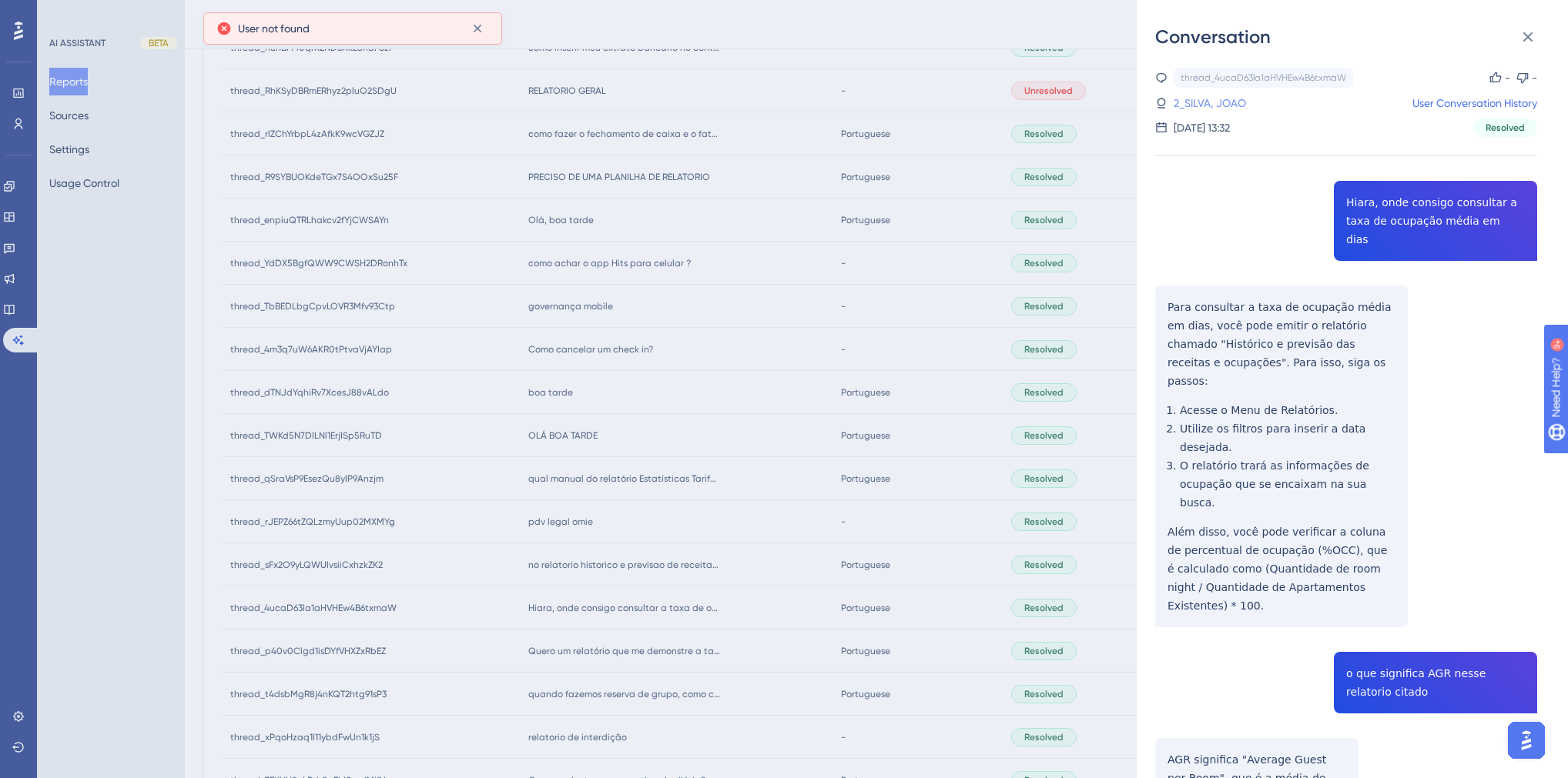
click at [1221, 102] on link "2_SILVA, JOAO" at bounding box center [1209, 103] width 72 height 19
click at [607, 355] on div "Conversation thread_4ucaD63la1aHVHEw4B6txmaW Copy - - 2_SILVA, JOAO User Conver…" at bounding box center [784, 389] width 1568 height 778
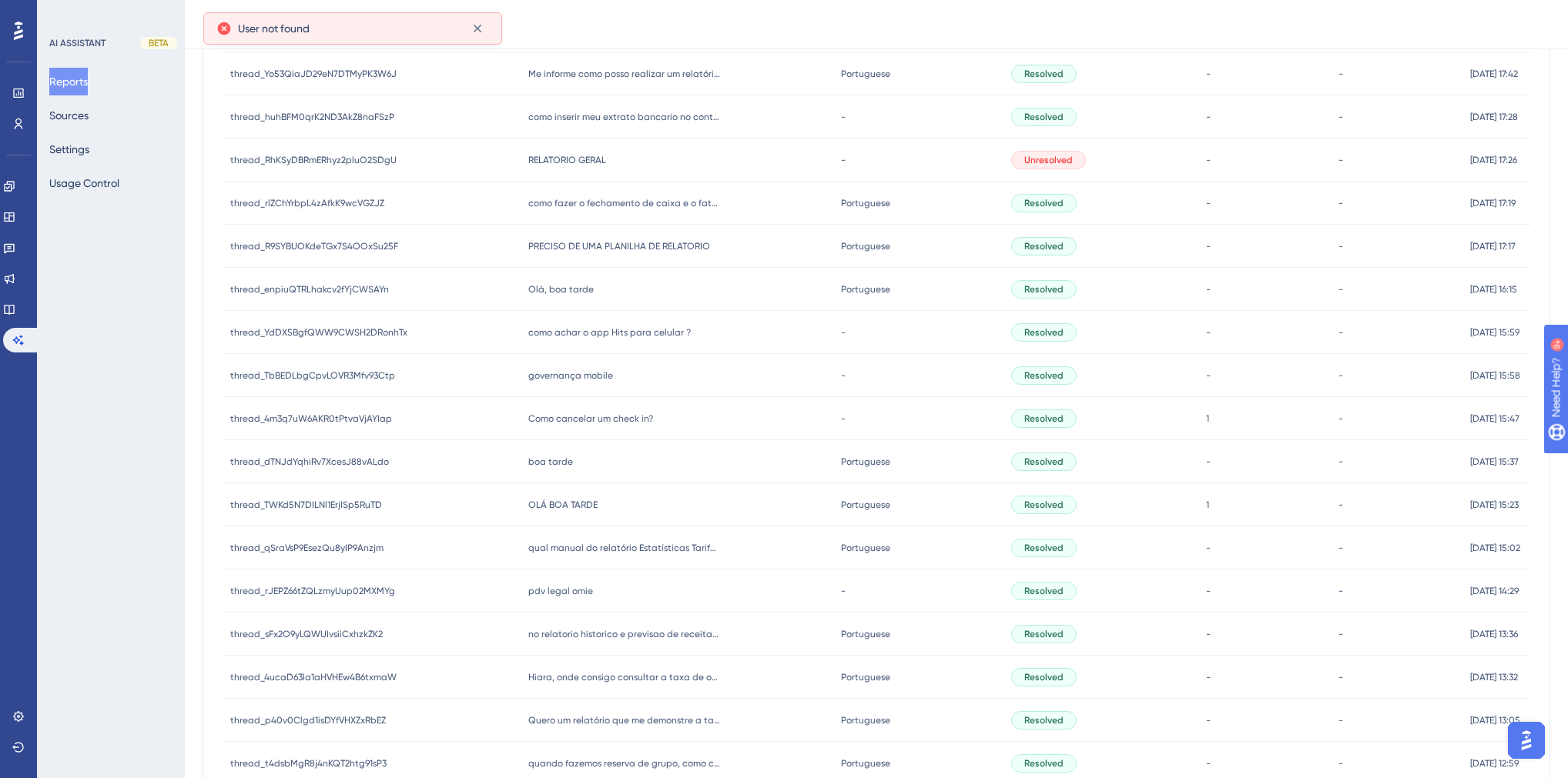
scroll to position [362, 0]
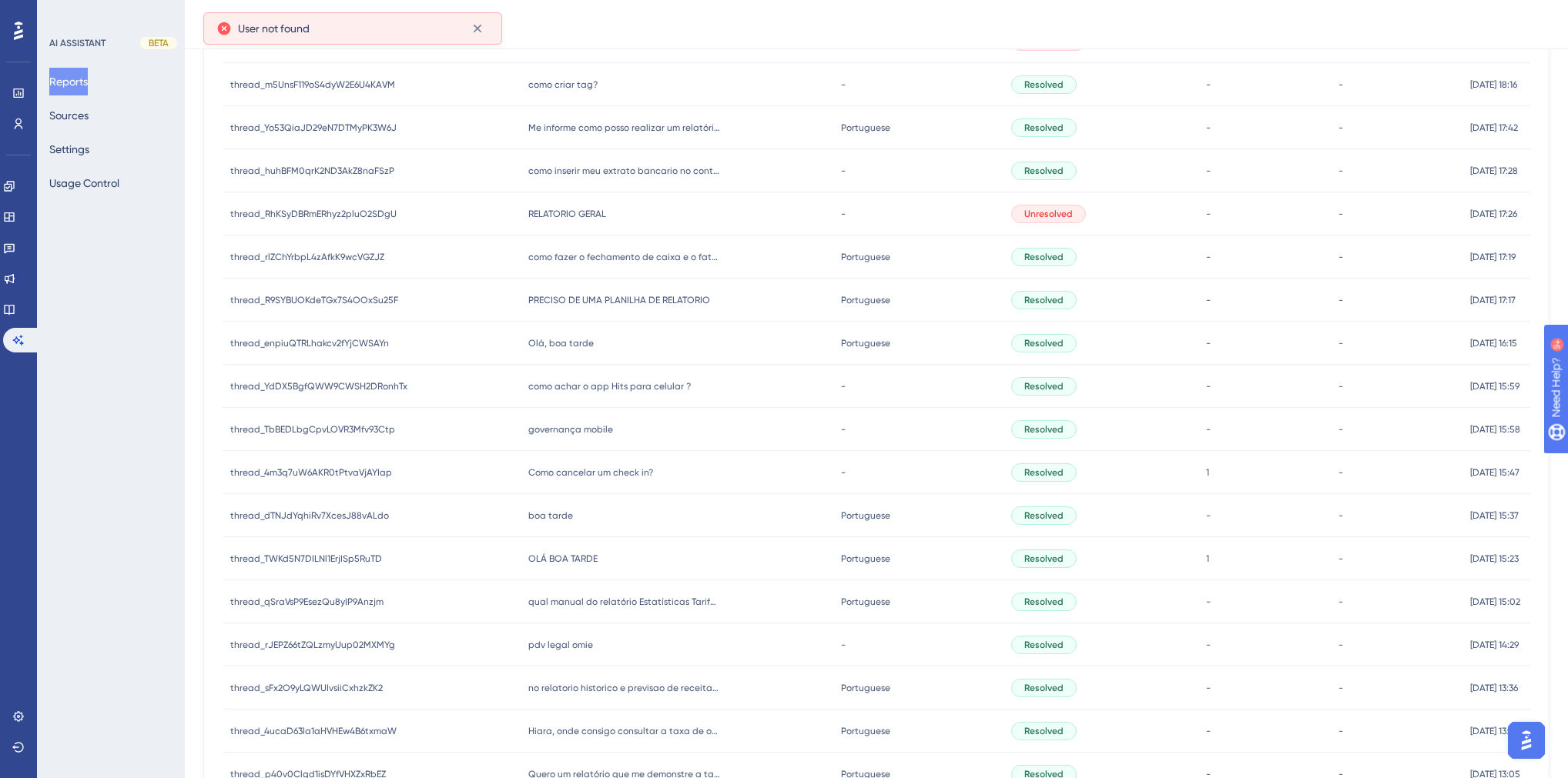
click at [582, 431] on span "governança mobile" at bounding box center [570, 429] width 85 height 12
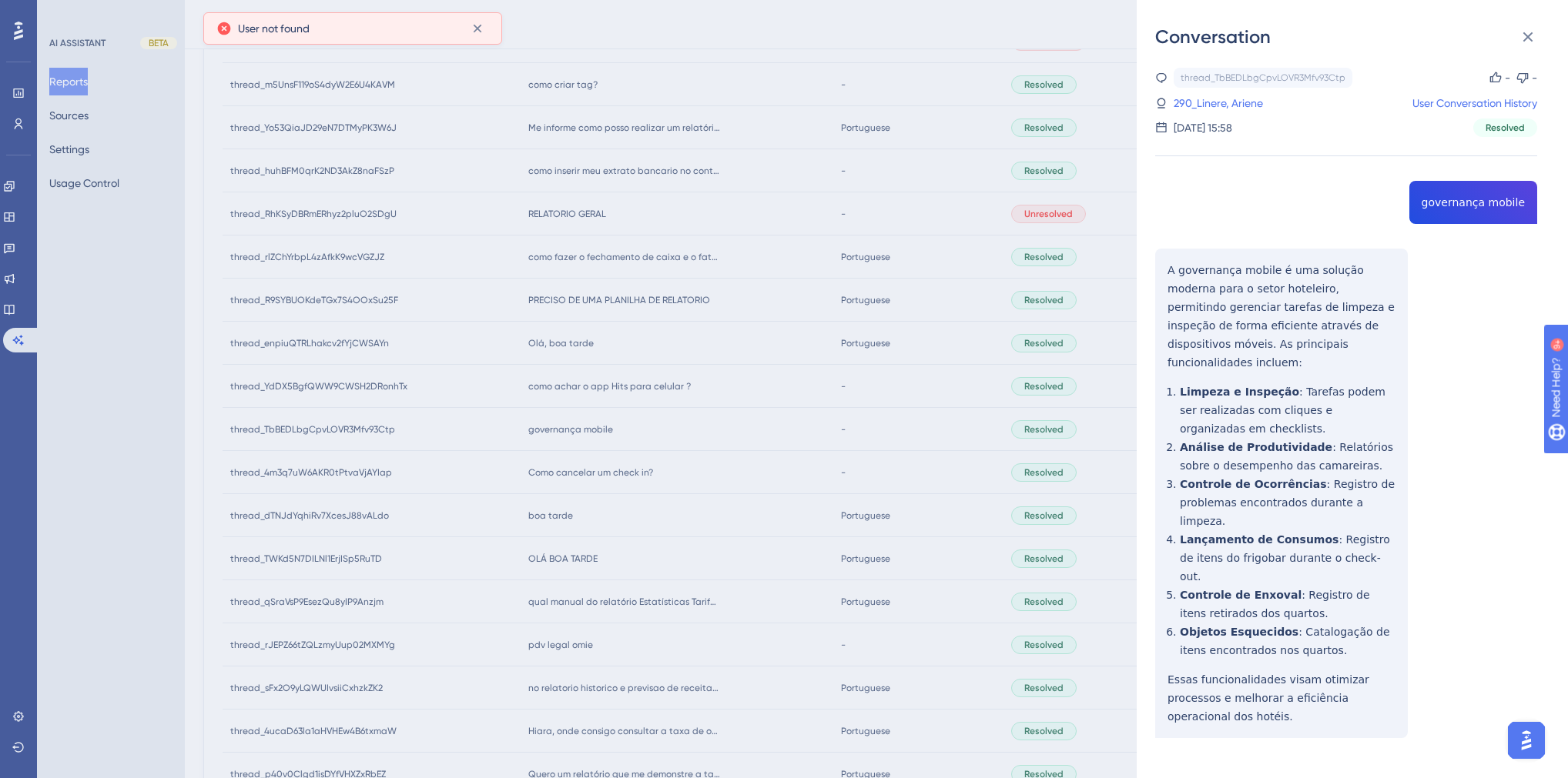
click at [583, 430] on div "Conversation thread_TbBEDLbgCpvLOVR3Mfv93Ctp Copy - - 290_Linere, Ariene User C…" at bounding box center [784, 389] width 1568 height 778
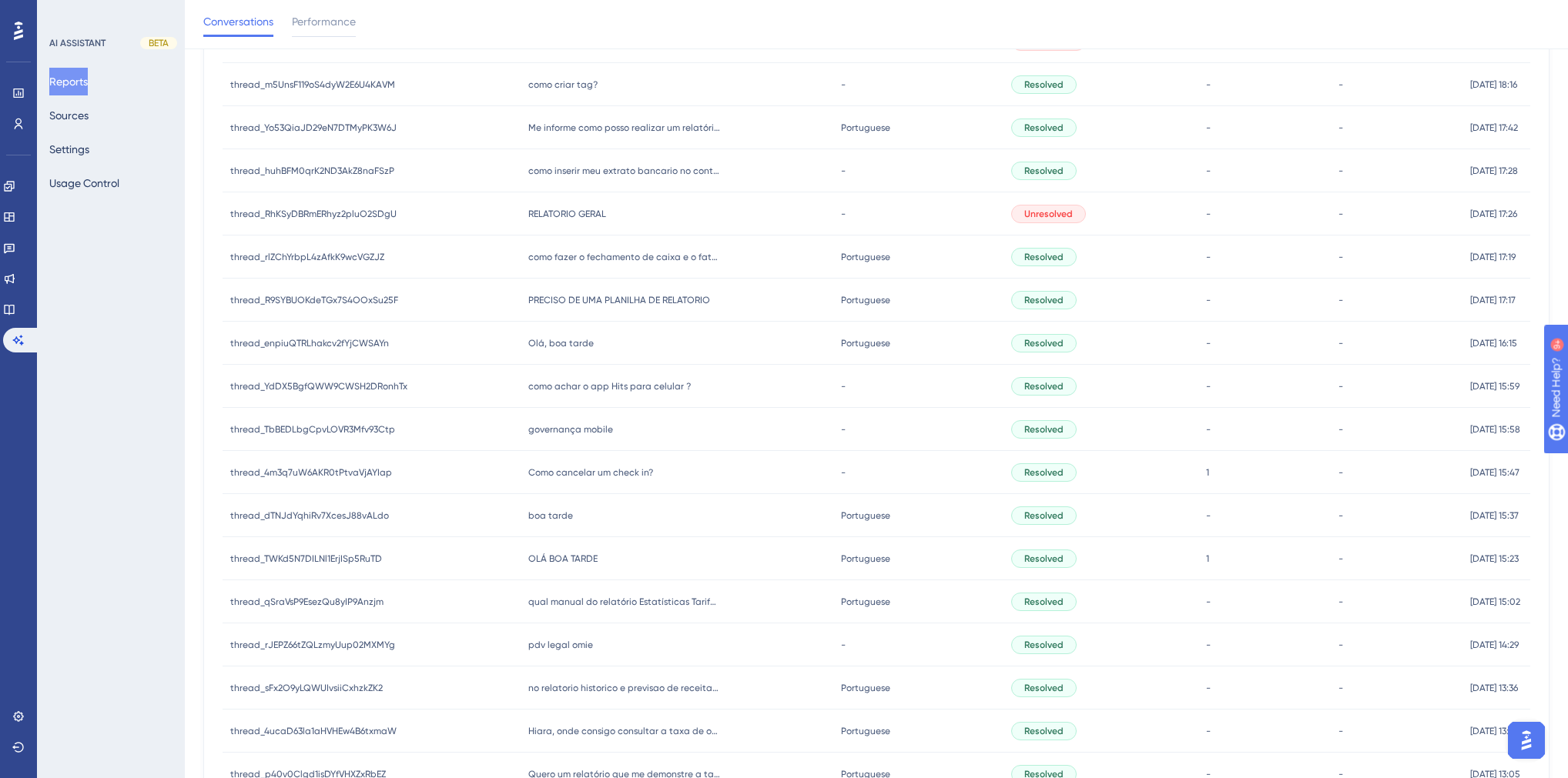
click at [562, 433] on span "governança mobile" at bounding box center [570, 429] width 85 height 12
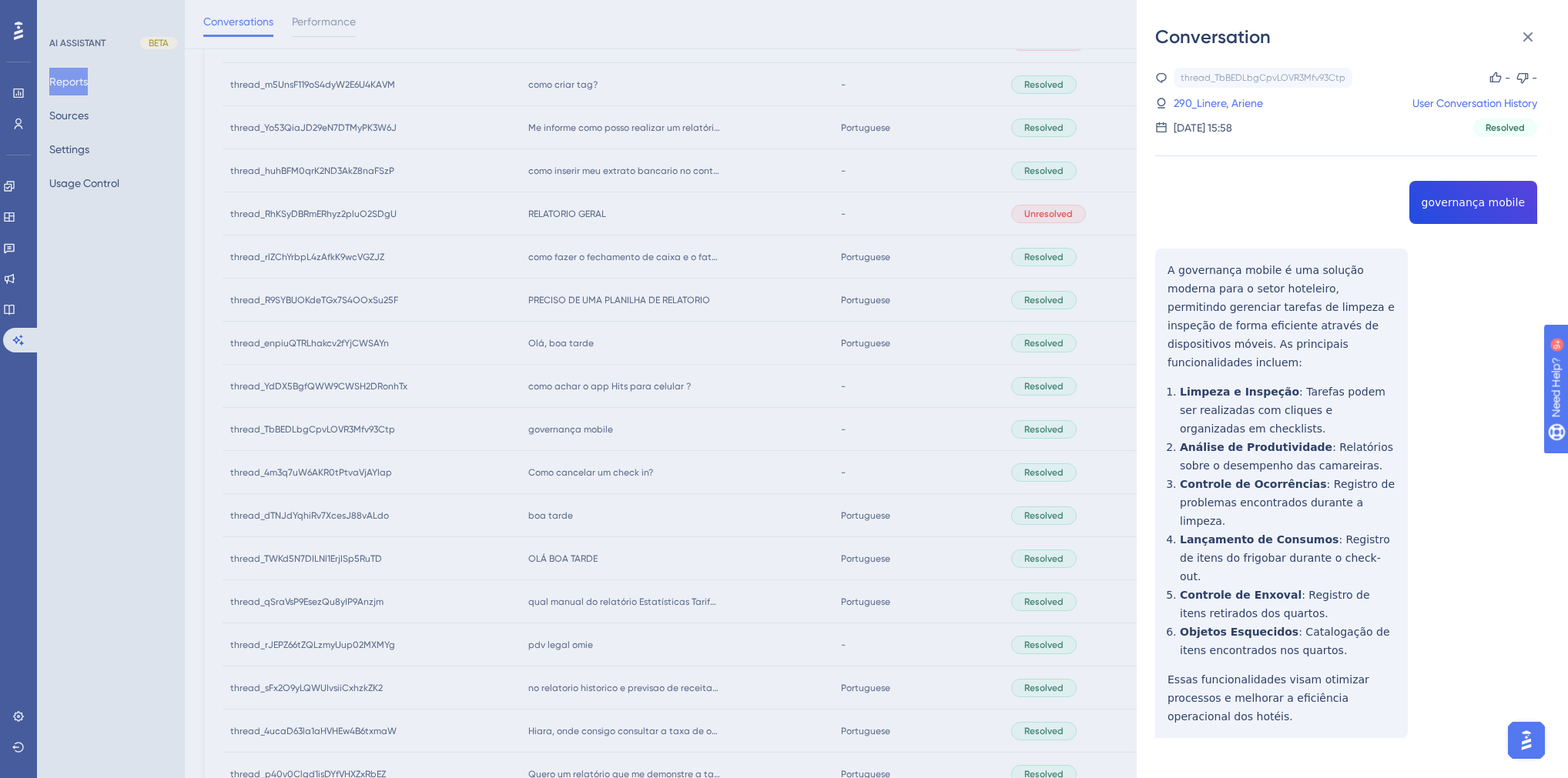
click at [1235, 200] on div "thread_TbBEDLbgCpvLOVR3Mfv93Ctp Copy - - 290_Linere, Ariene User Conversation H…" at bounding box center [1347, 442] width 382 height 749
copy span "governança mobile"
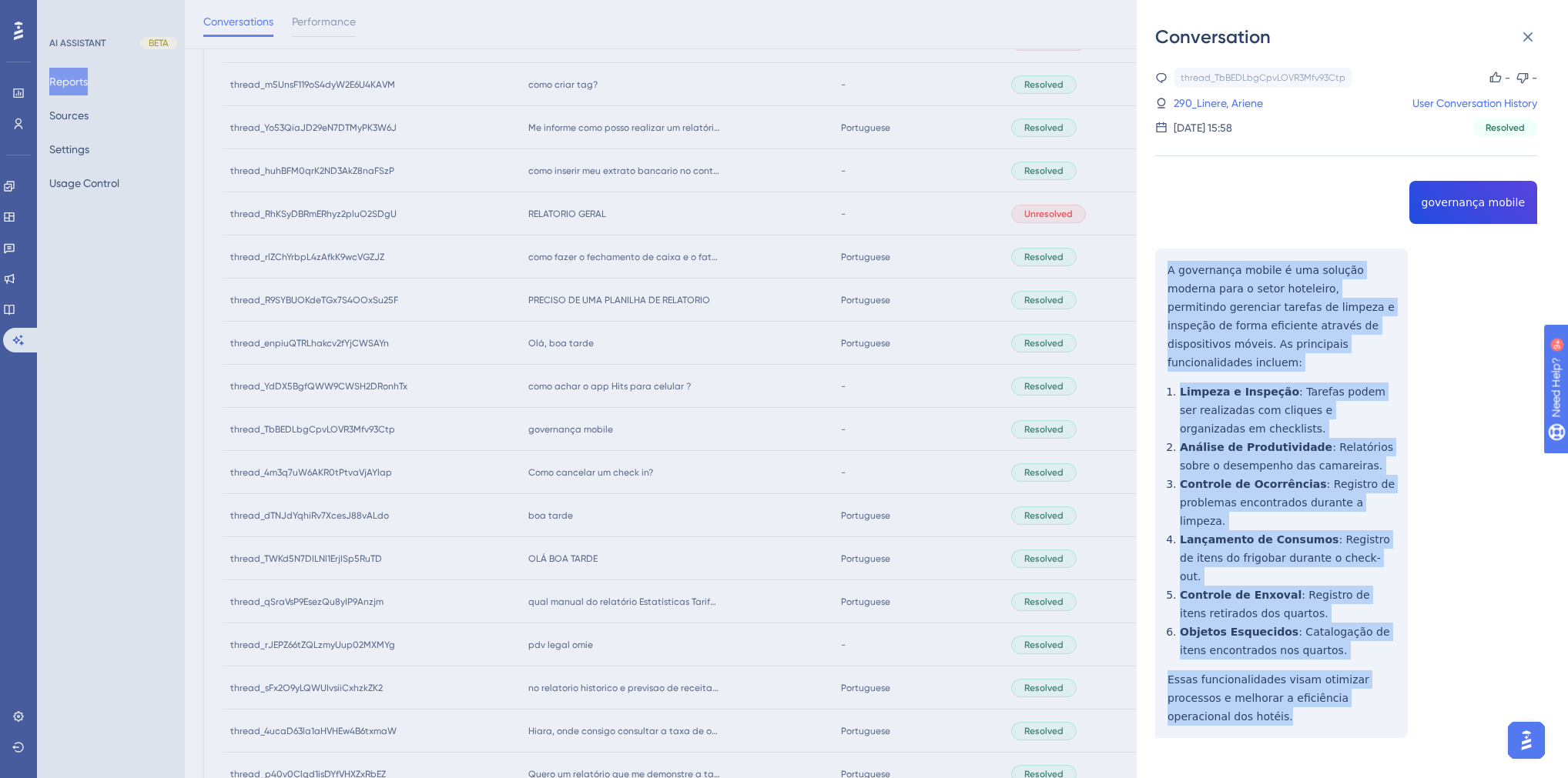
drag, startPoint x: 1390, startPoint y: 642, endPoint x: 1165, endPoint y: 271, distance: 433.9
click at [1165, 271] on div "thread_TbBEDLbgCpvLOVR3Mfv93Ctp Copy - - 290_Linere, Ariene User Conversation H…" at bounding box center [1347, 442] width 382 height 749
copy div "A governança mobile é uma solução moderna para o setor hoteleiro, permitindo ge…"
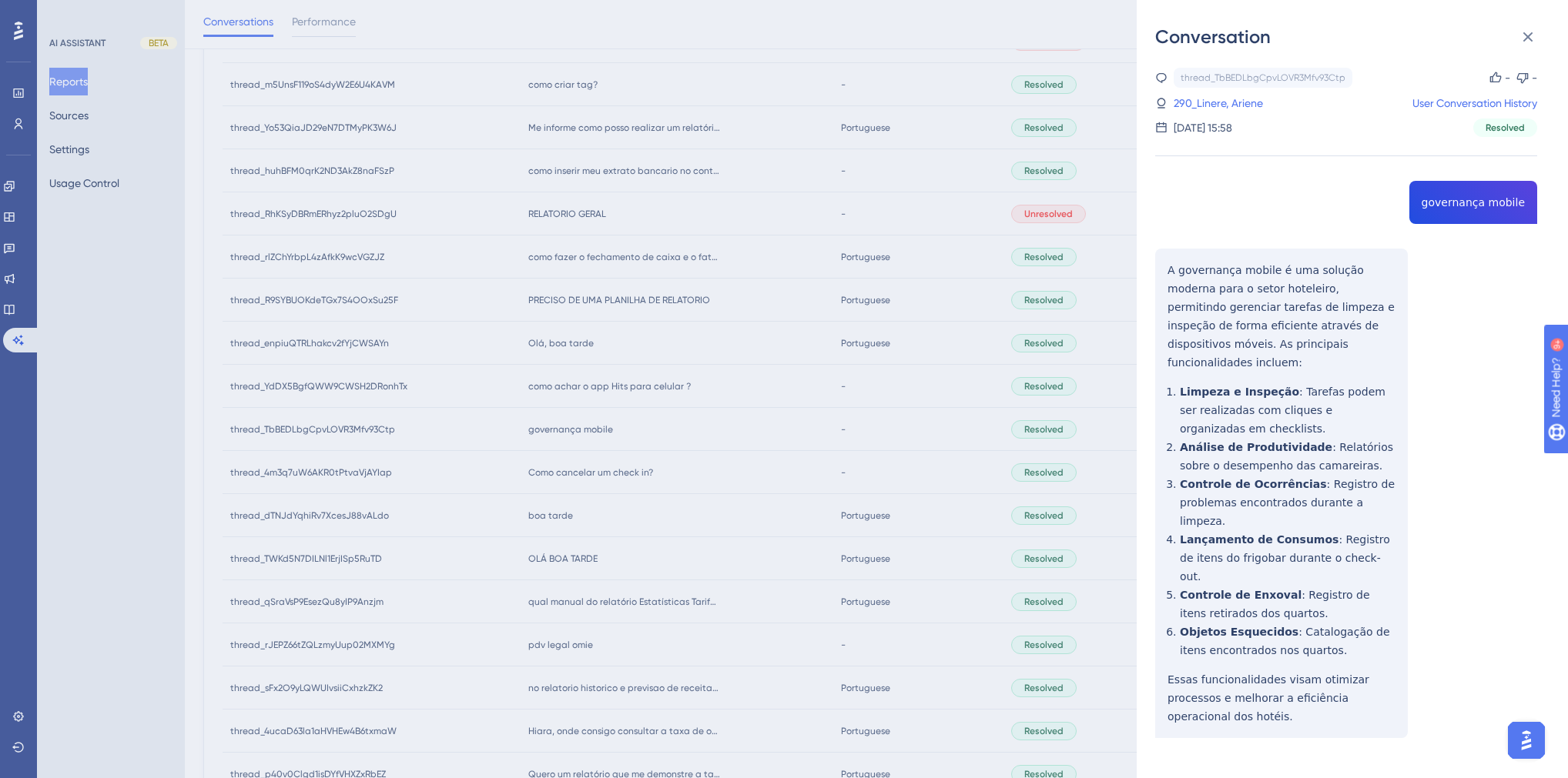
click at [669, 455] on div "Conversation thread_TbBEDLbgCpvLOVR3Mfv93Ctp Copy - - 290_Linere, Ariene User C…" at bounding box center [784, 389] width 1568 height 778
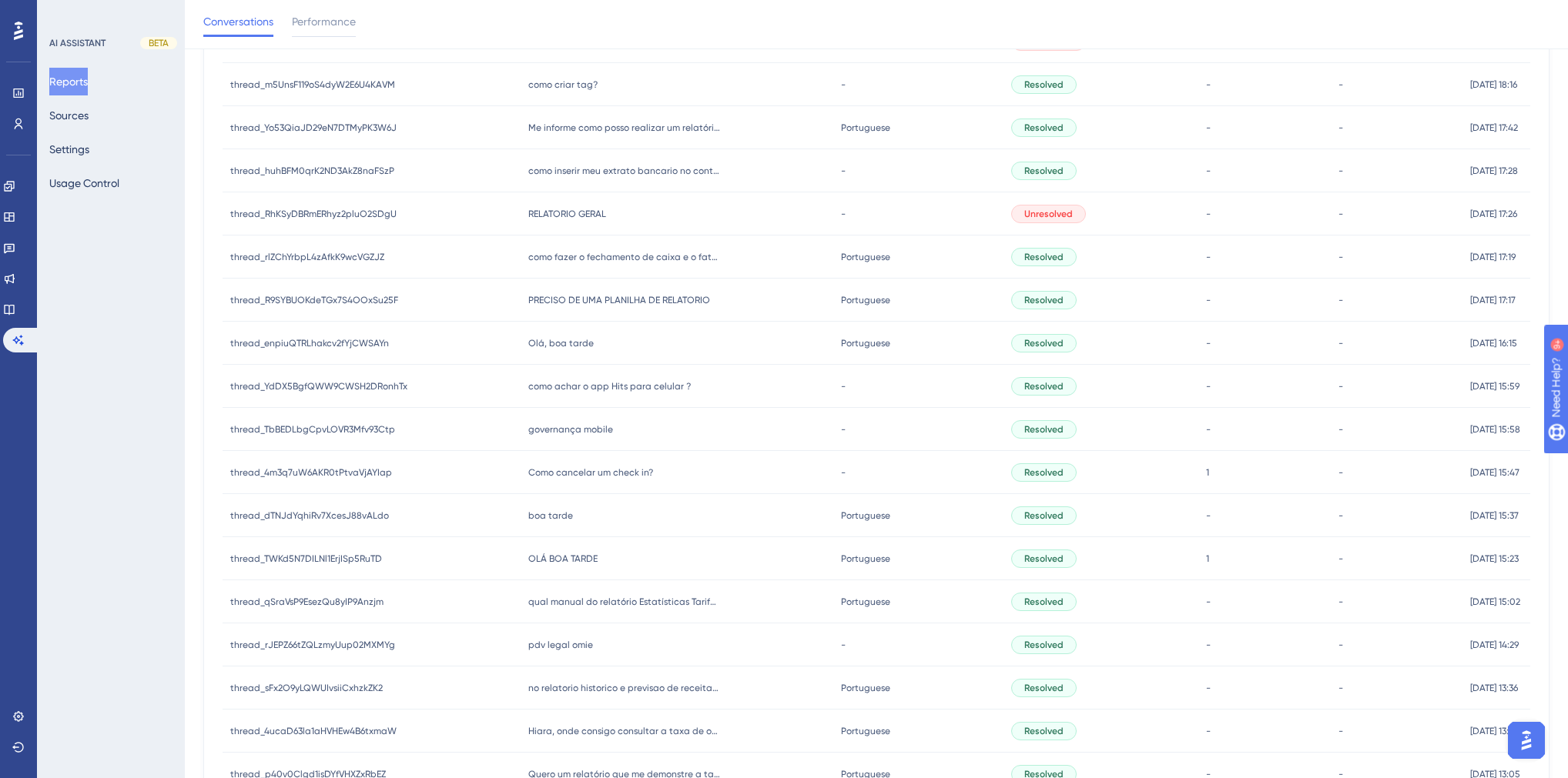
click at [568, 386] on span "como achar o app Hits para celular ?" at bounding box center [609, 386] width 163 height 12
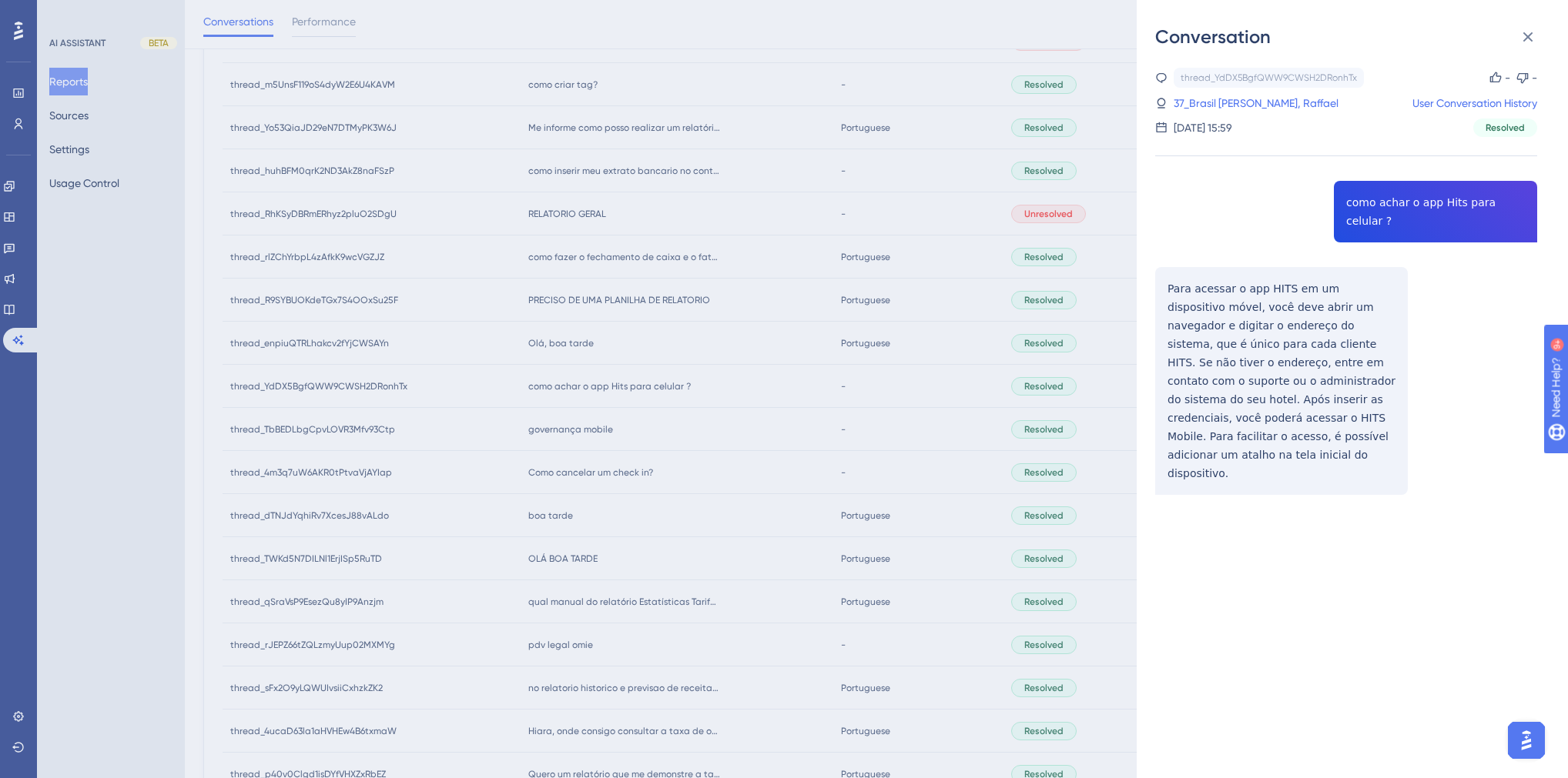
click at [1235, 204] on div "thread_YdDX5BgfQWW9CWSH2DRonhTx Copy - - 37_Brasil Oliveira, Raffael User Conve…" at bounding box center [1347, 321] width 382 height 506
copy span "como achar o app Hits para celular ?"
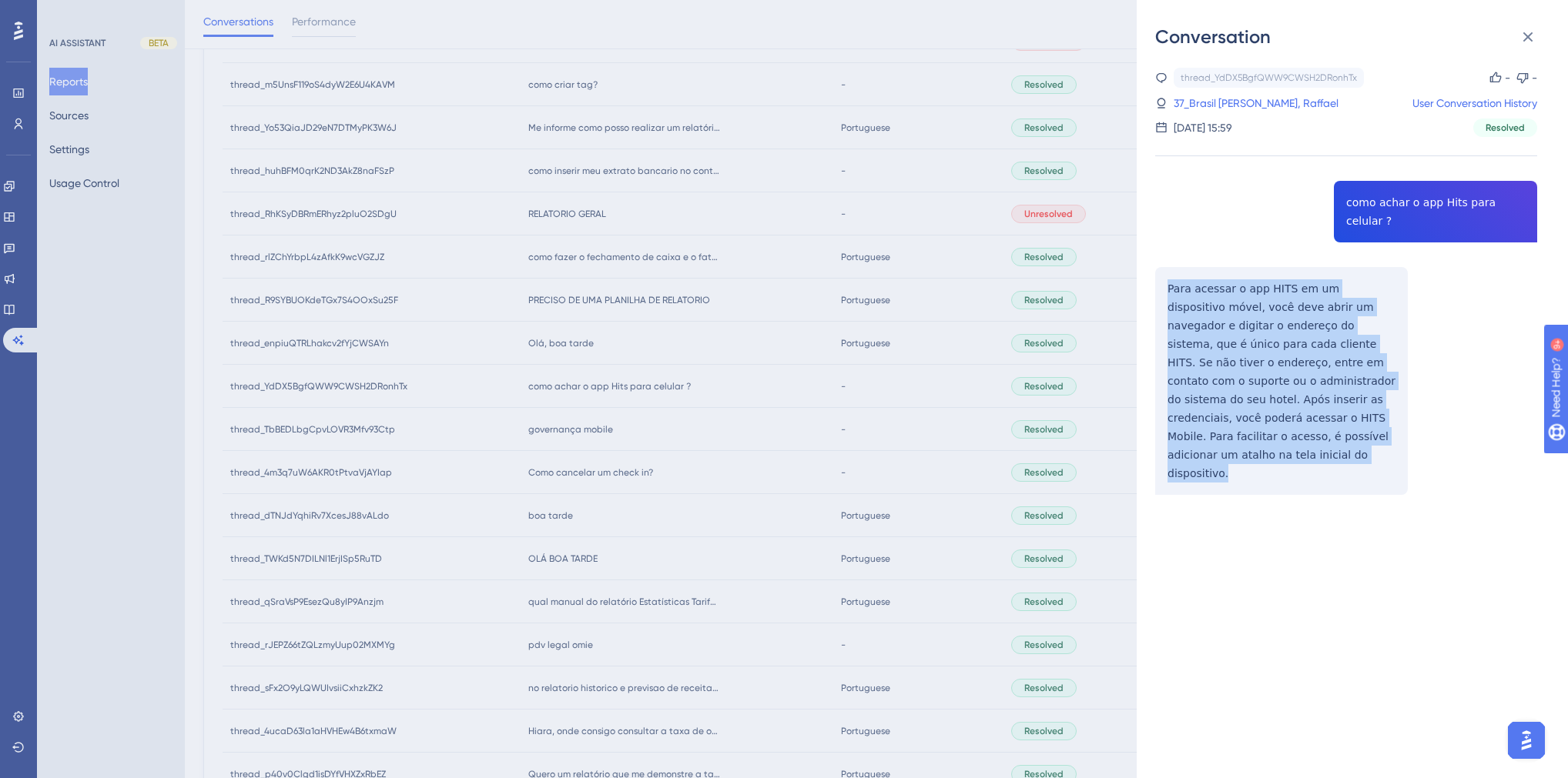
drag, startPoint x: 1340, startPoint y: 418, endPoint x: 1166, endPoint y: 269, distance: 229.1
click at [1166, 269] on div "thread_YdDX5BgfQWW9CWSH2DRonhTx Copy - - 37_Brasil Oliveira, Raffael User Conve…" at bounding box center [1347, 321] width 382 height 506
copy p "Para acessar o app HITS em um dispositivo móvel, você deve abrir um navegador e…"
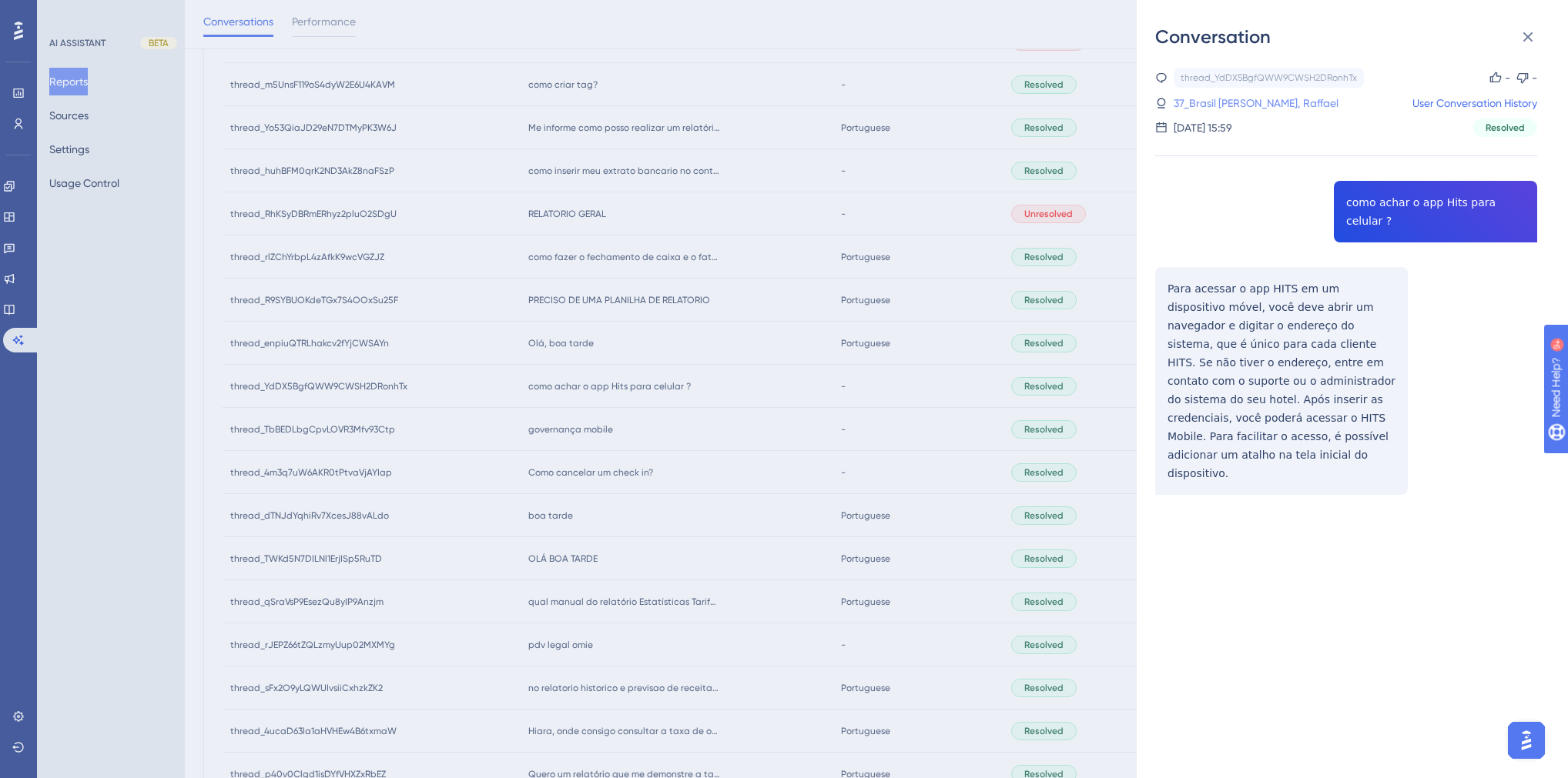
click at [1194, 103] on link "37_Brasil [PERSON_NAME], Raffael" at bounding box center [1256, 103] width 165 height 19
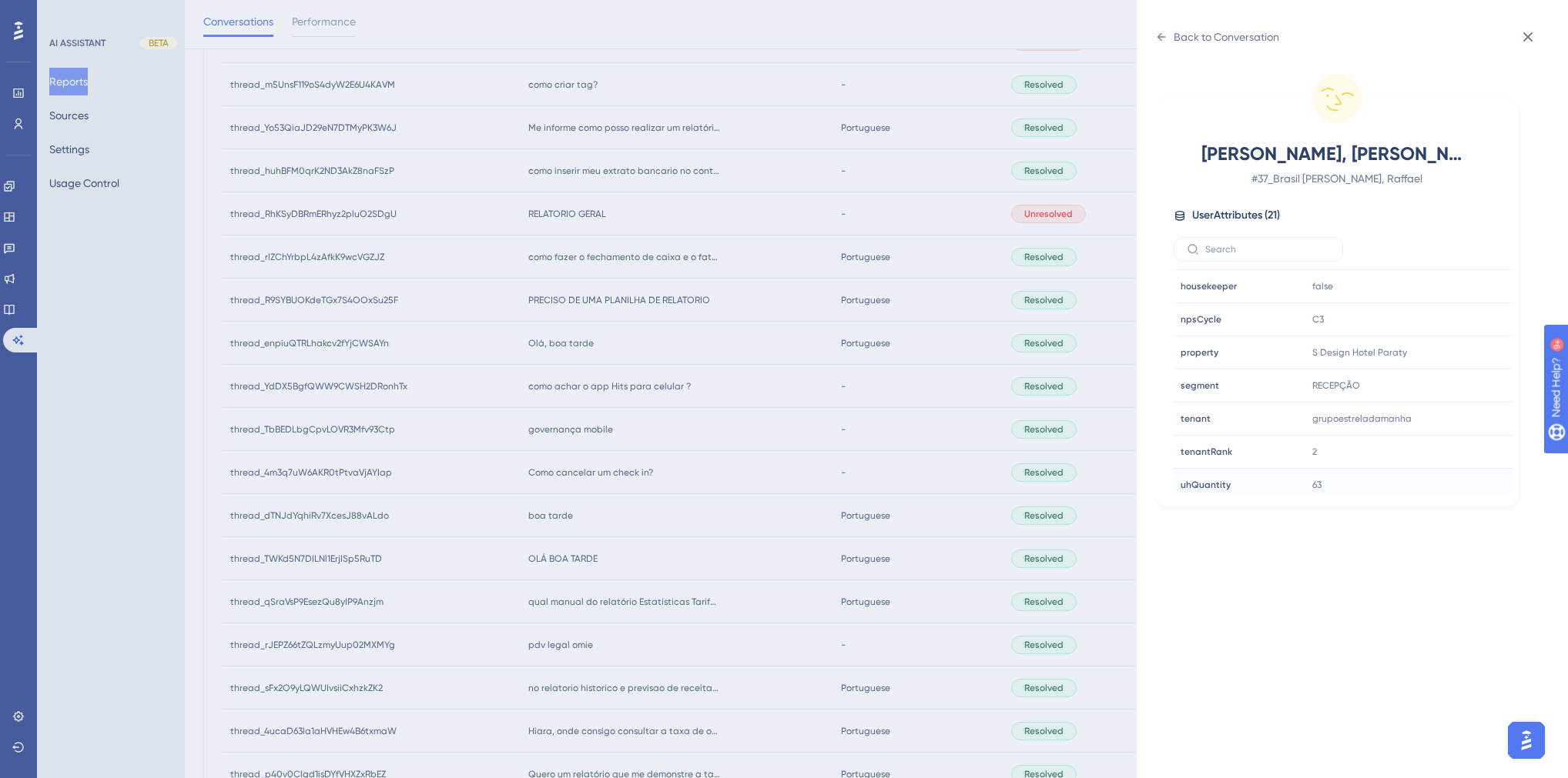
scroll to position [431, 0]
click at [1235, 344] on icon at bounding box center [1454, 350] width 11 height 13
click at [626, 428] on div "Back to Conversation [GEOGRAPHIC_DATA] Oliveira, Raffael # 37_Brasil Oliveira, …" at bounding box center [784, 389] width 1568 height 778
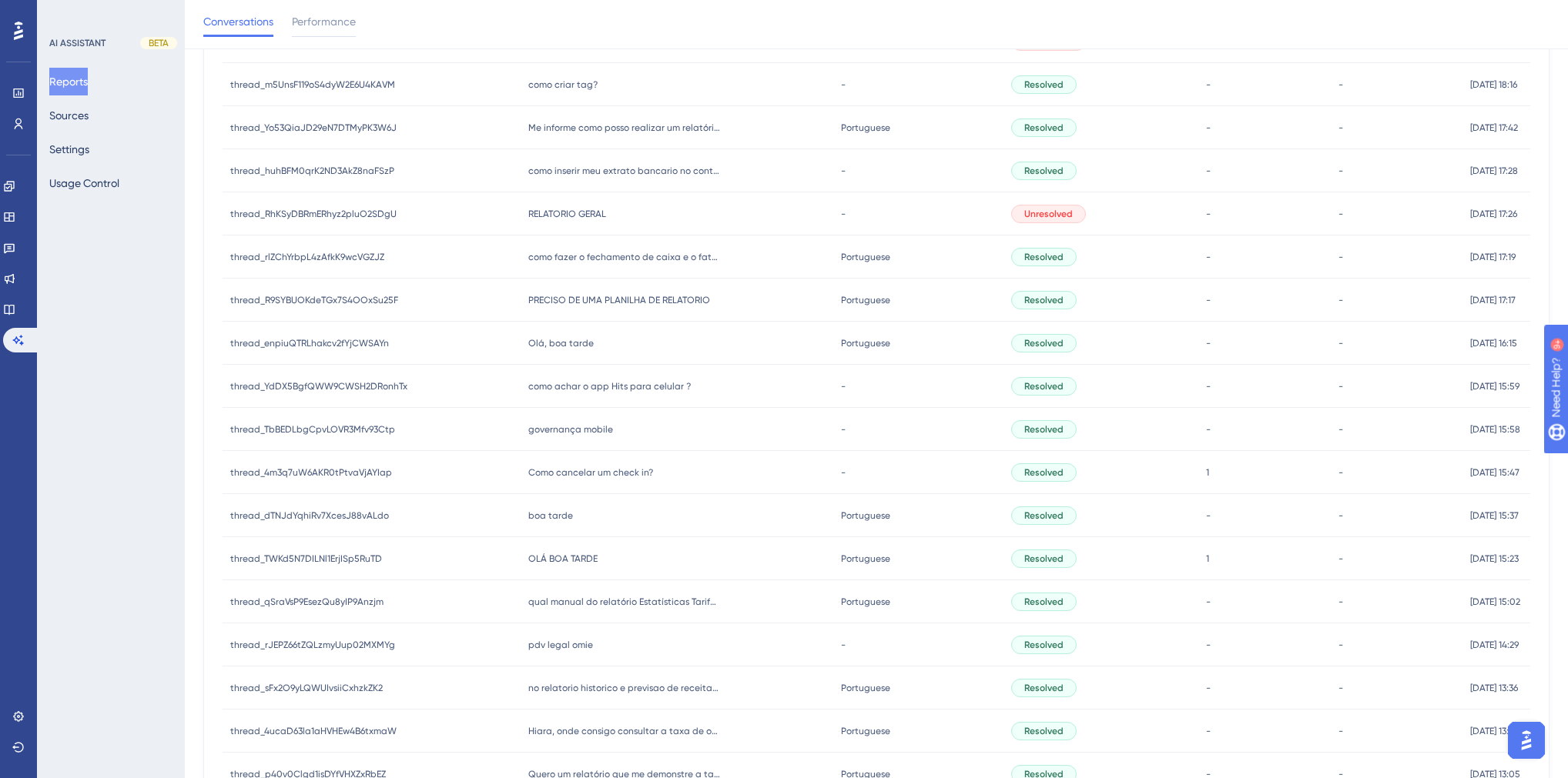
click at [545, 346] on span "Olá, boa tarde" at bounding box center [561, 342] width 66 height 12
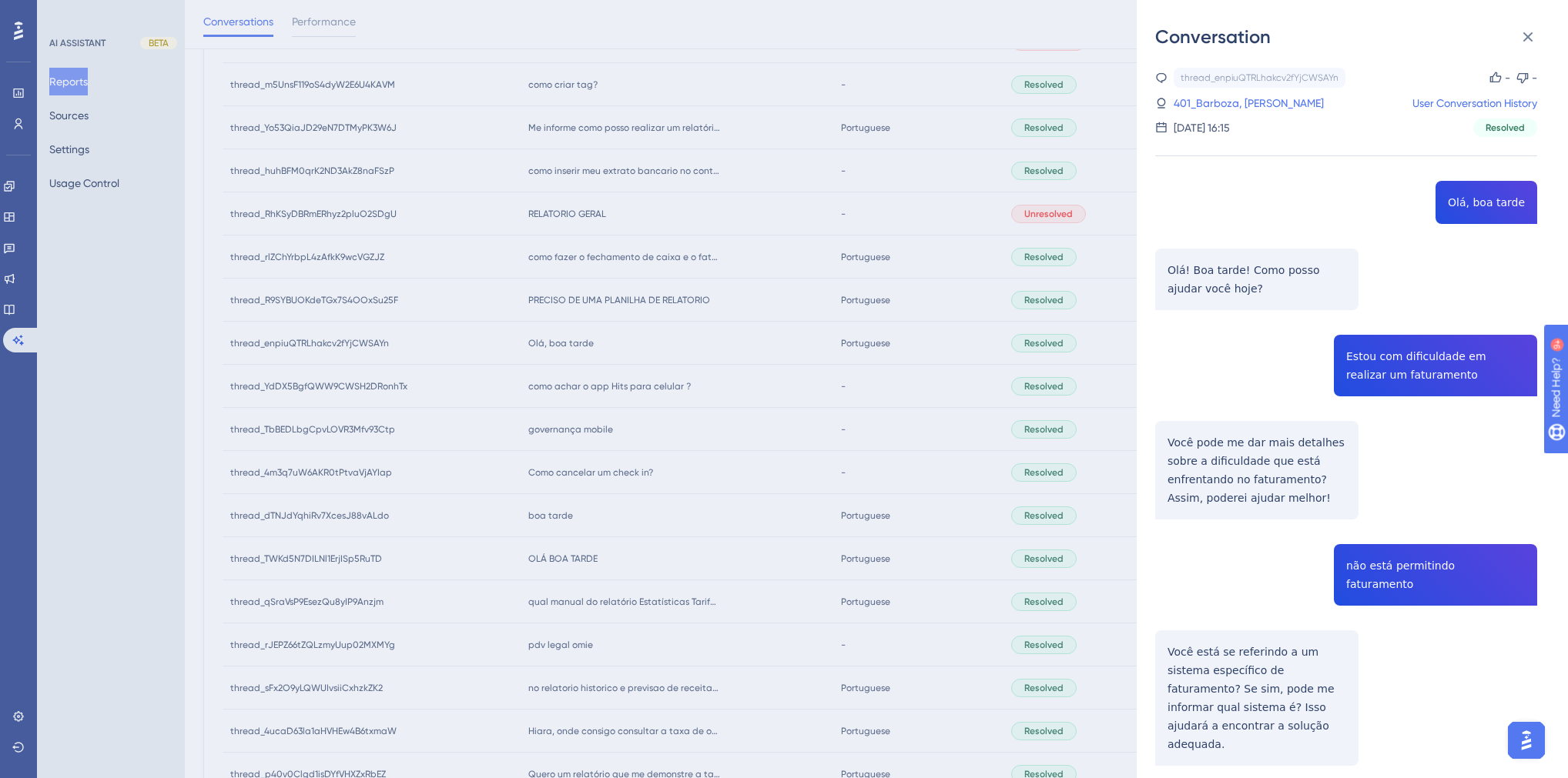
copy span "Estou com dificuldade em realizar um faturamento"
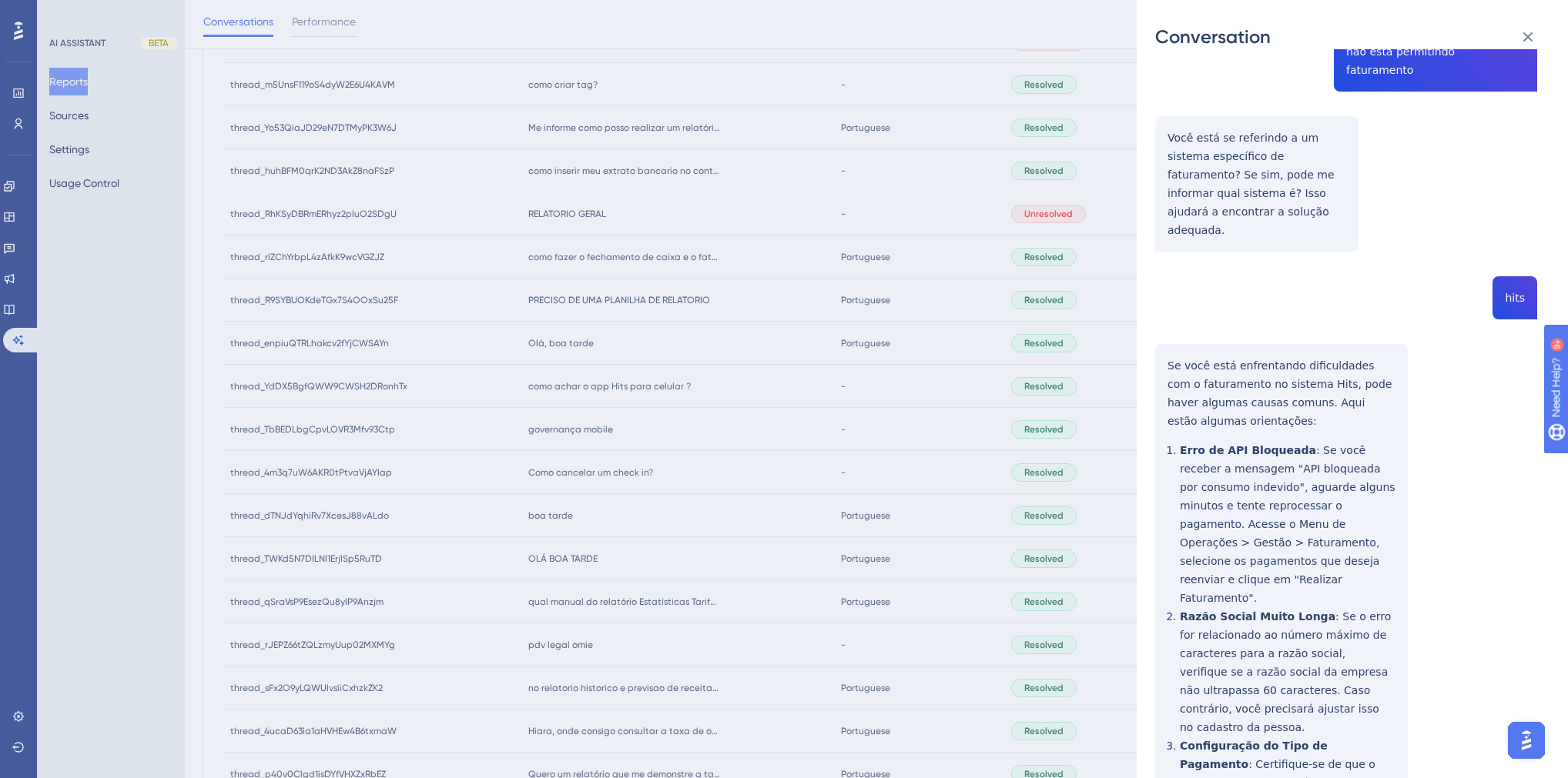
scroll to position [195, 0]
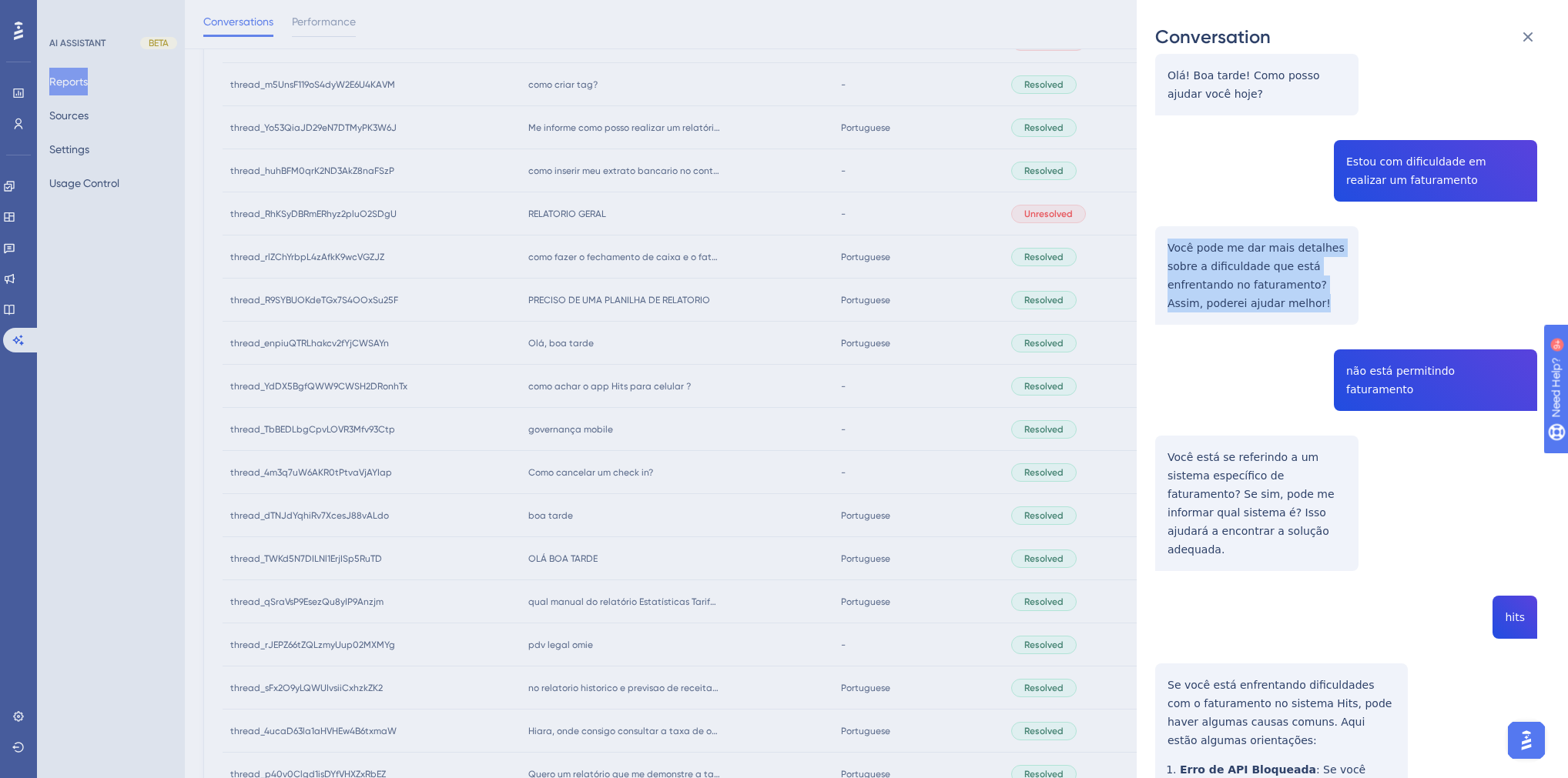
drag, startPoint x: 1291, startPoint y: 302, endPoint x: 1164, endPoint y: 250, distance: 137.2
click at [1164, 250] on div "thread_enpiuQTRLhakcv2fYjCWSAYn Copy - - 401_Barboza, [PERSON_NAME] User Conver…" at bounding box center [1347, 691] width 382 height 1636
copy p "Você pode me dar mais detalhes sobre a dificuldade que está enfrentando no fatu…"
click at [1235, 375] on div "thread_enpiuQTRLhakcv2fYjCWSAYn Copy - - 401_Barboza, [PERSON_NAME] User Conver…" at bounding box center [1347, 691] width 382 height 1636
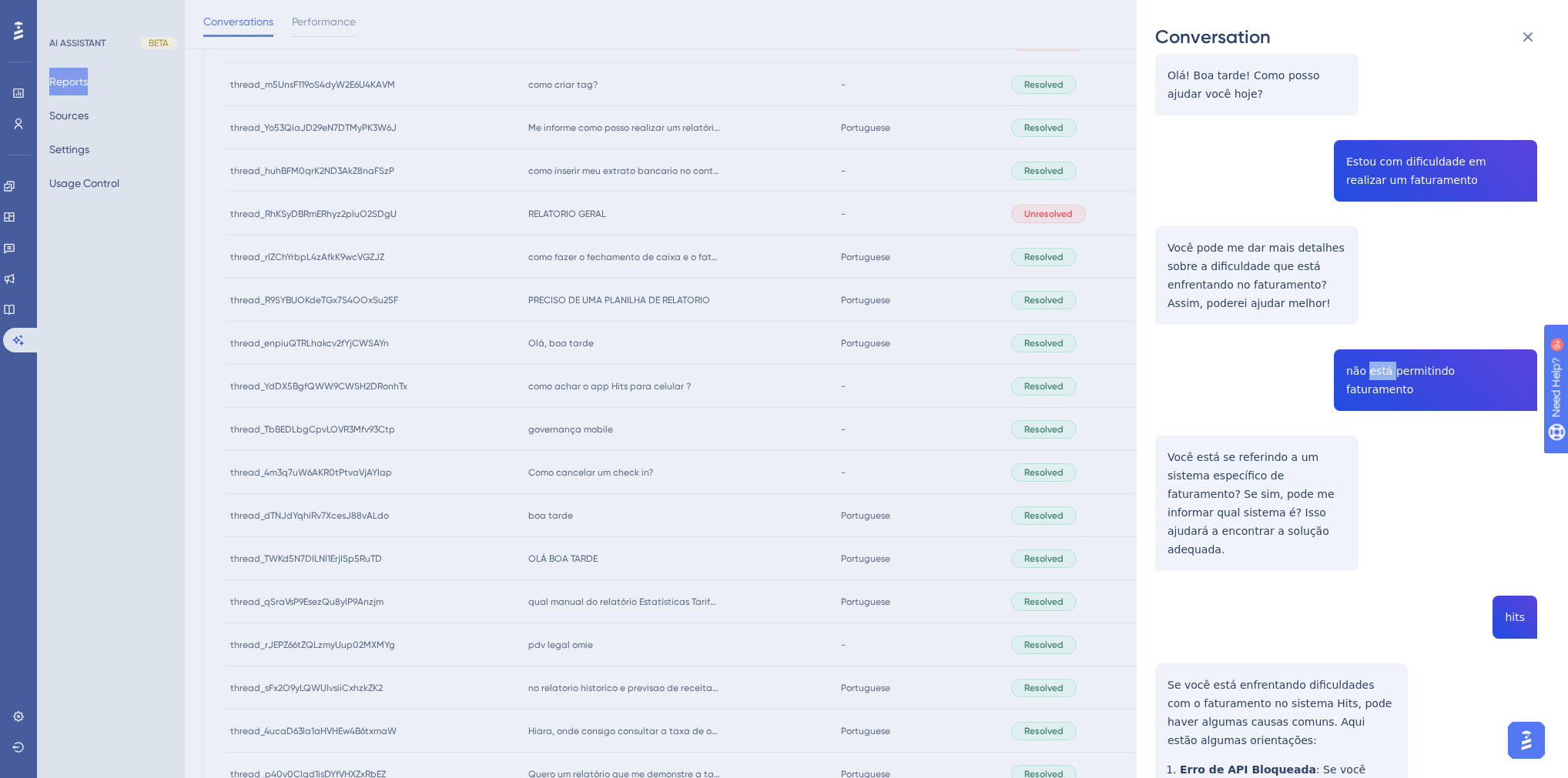
click at [1235, 375] on div "thread_enpiuQTRLhakcv2fYjCWSAYn Copy - - 401_Barboza, [PERSON_NAME] User Conver…" at bounding box center [1347, 691] width 382 height 1636
copy span "não está permitindo faturamento"
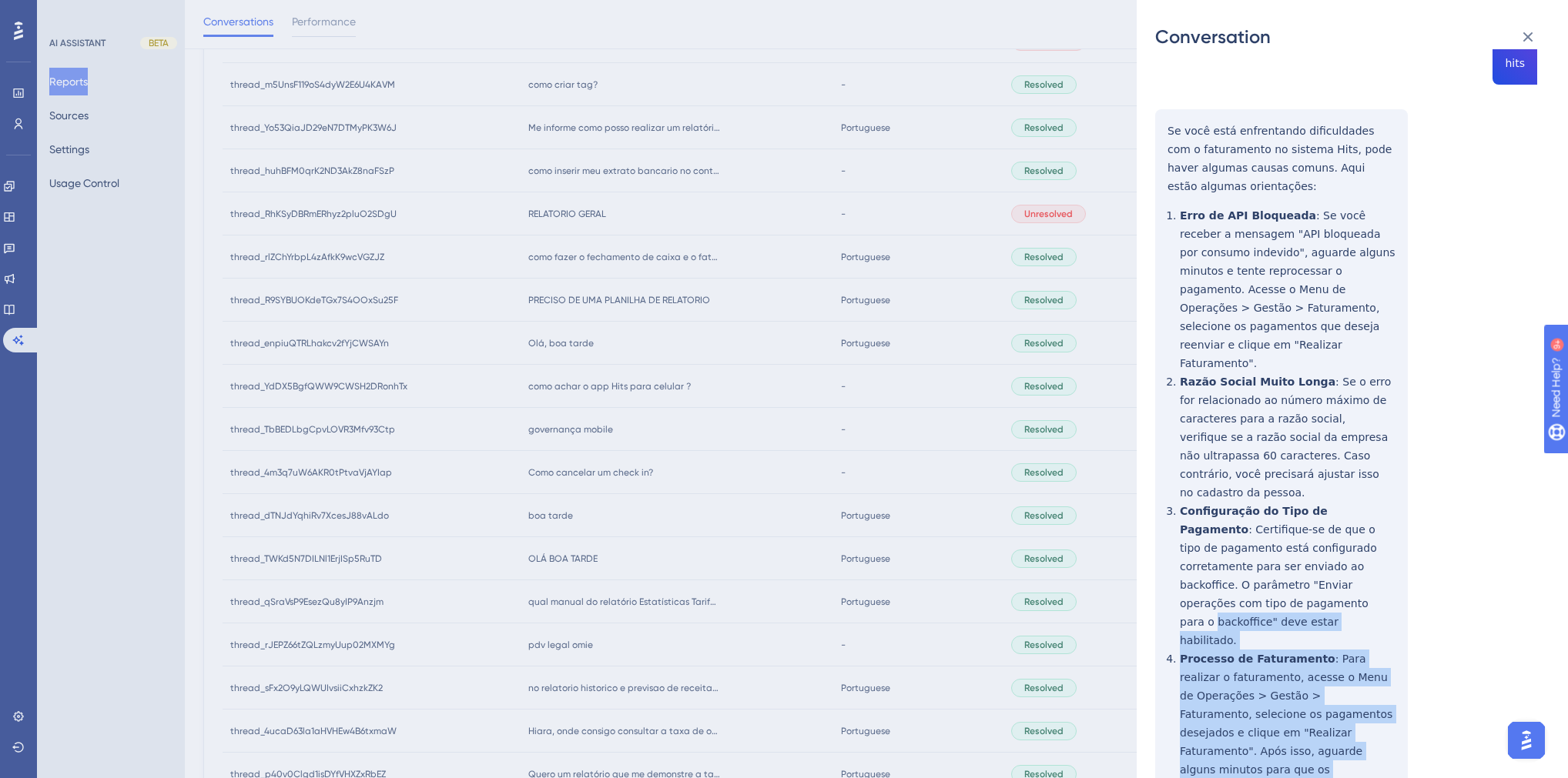
scroll to position [379, 0]
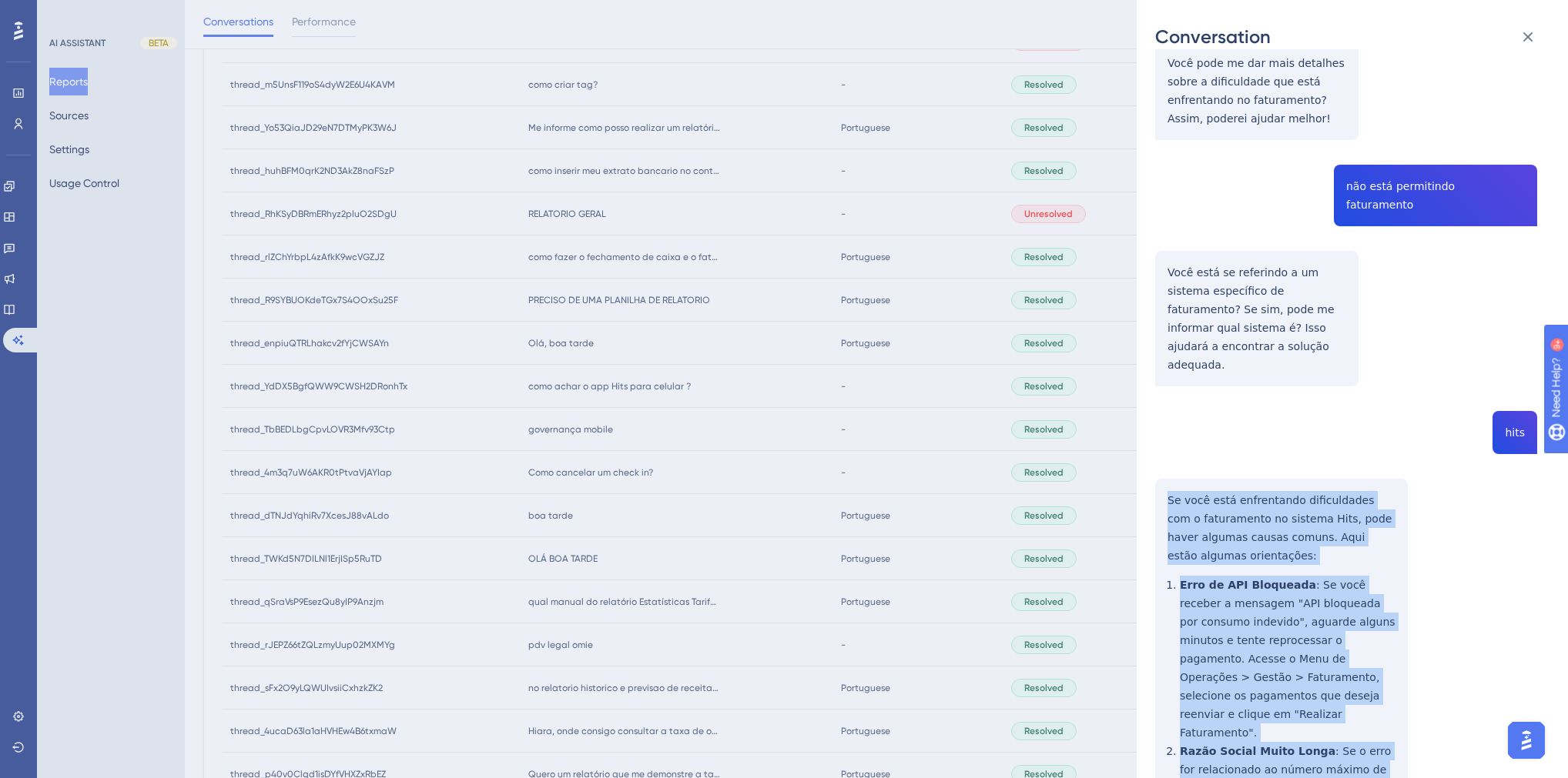
drag, startPoint x: 1253, startPoint y: 688, endPoint x: 1161, endPoint y: 461, distance: 244.9
click at [1161, 461] on div "thread_enpiuQTRLhakcv2fYjCWSAYn Copy - - 401_Barboza, [PERSON_NAME] User Conver…" at bounding box center [1347, 506] width 382 height 1636
copy div "Lo ipsu dolo sitametcons adipiscingel sed d eiusmodtemp in utlabor Etdo, magn a…"
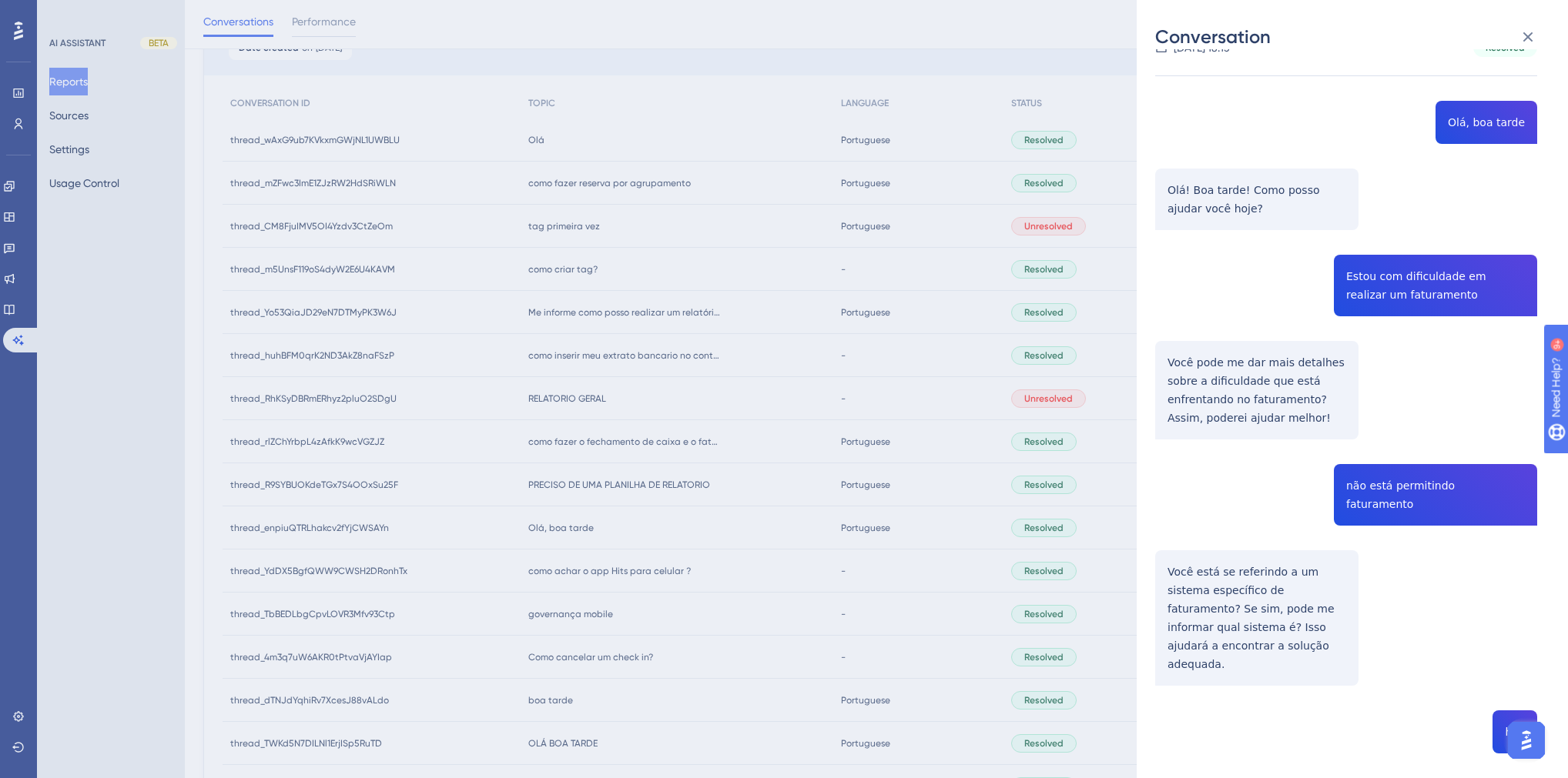
scroll to position [0, 0]
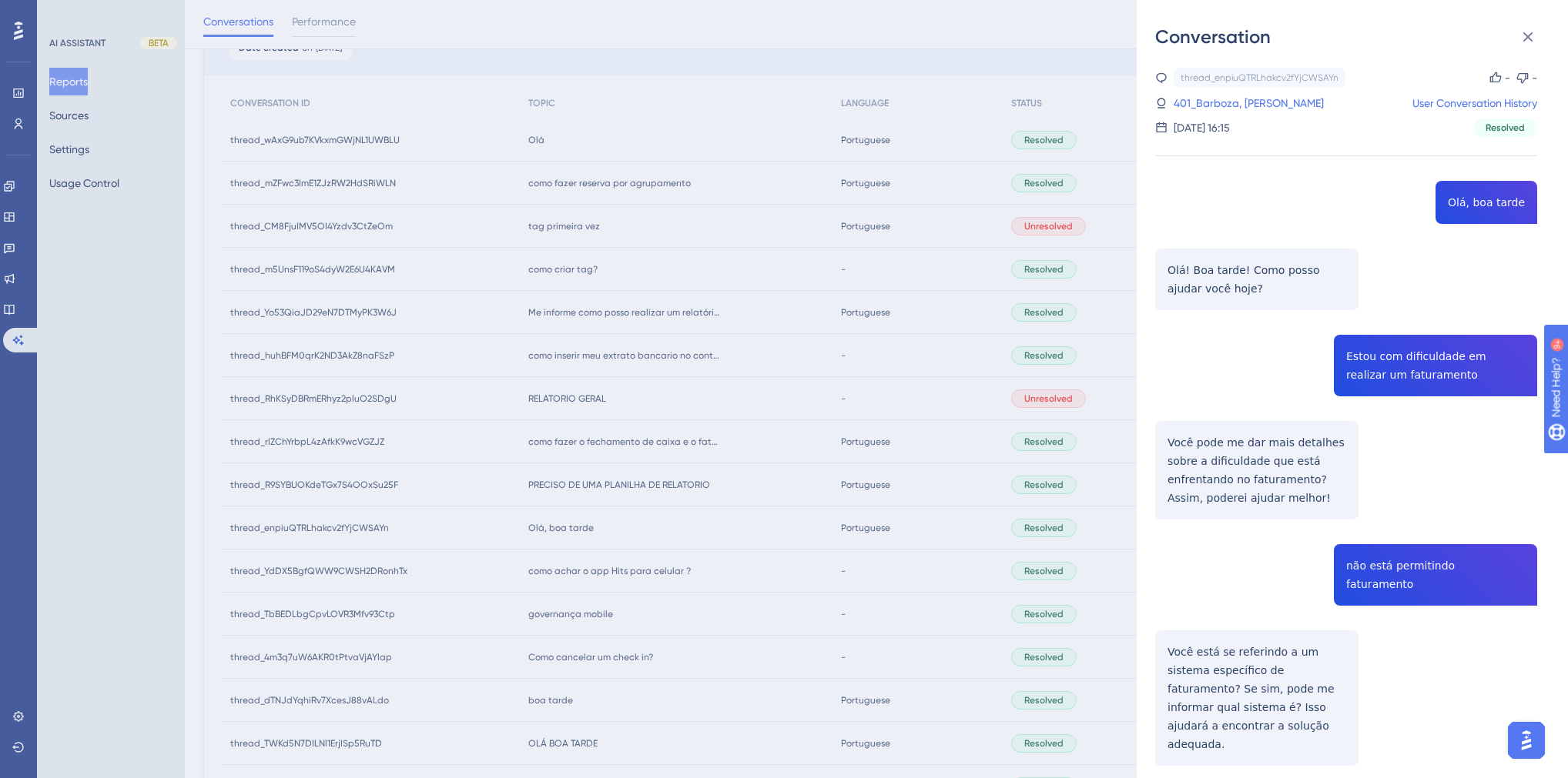
click at [1213, 104] on link "401_Barboza, [PERSON_NAME]" at bounding box center [1249, 103] width 151 height 19
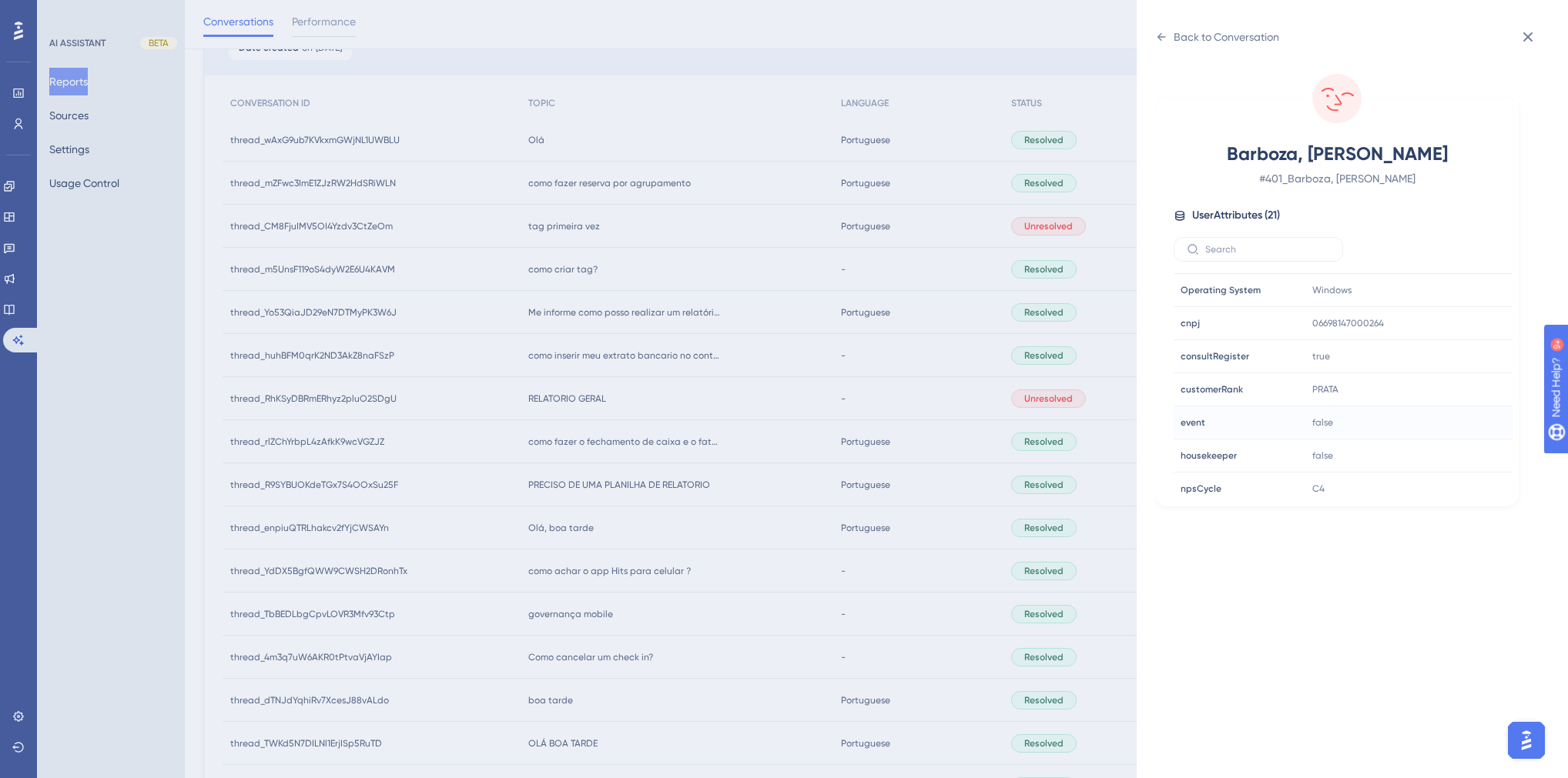
scroll to position [370, 0]
click at [1235, 411] on icon at bounding box center [1454, 411] width 15 height 15
click at [1198, 36] on div "Back to Conversation" at bounding box center [1226, 37] width 105 height 19
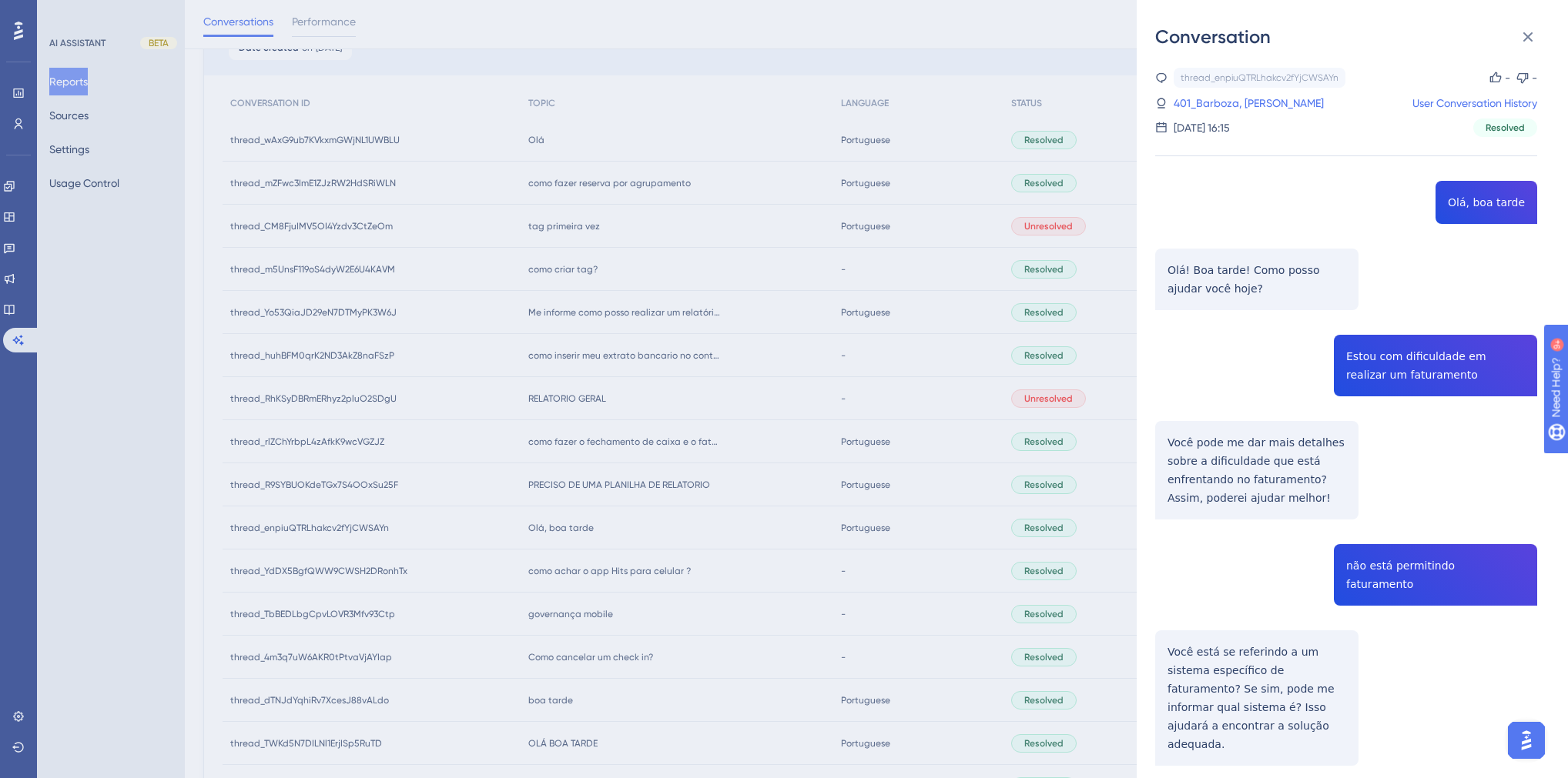
click at [645, 535] on div "Conversation thread_enpiuQTRLhakcv2fYjCWSAYn Copy - - 401_Barboza, [PERSON_NAME…" at bounding box center [784, 389] width 1568 height 778
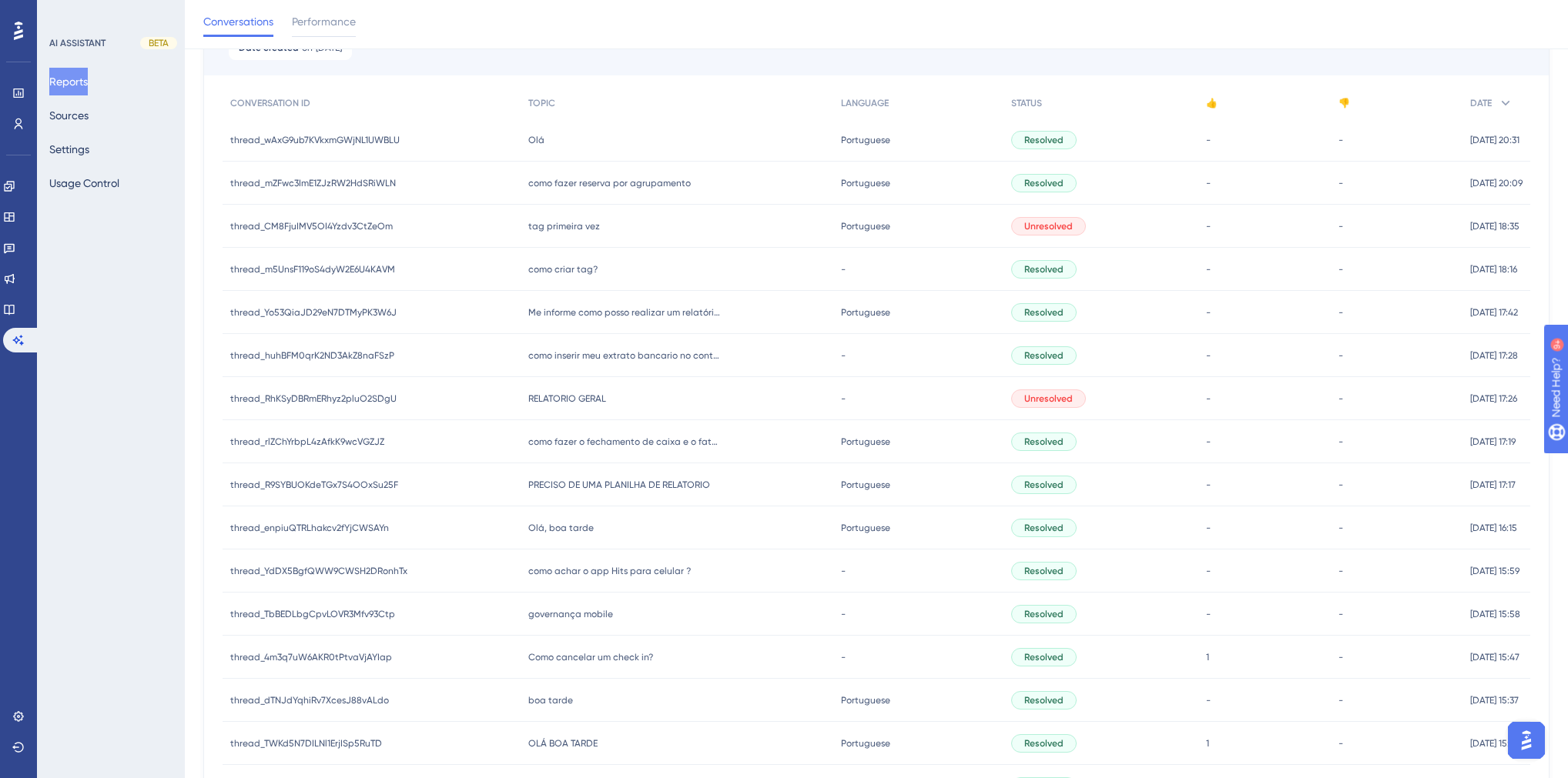
click at [568, 489] on span "PRECISO DE UMA PLANILHA DE RELATORIO" at bounding box center [618, 484] width 182 height 12
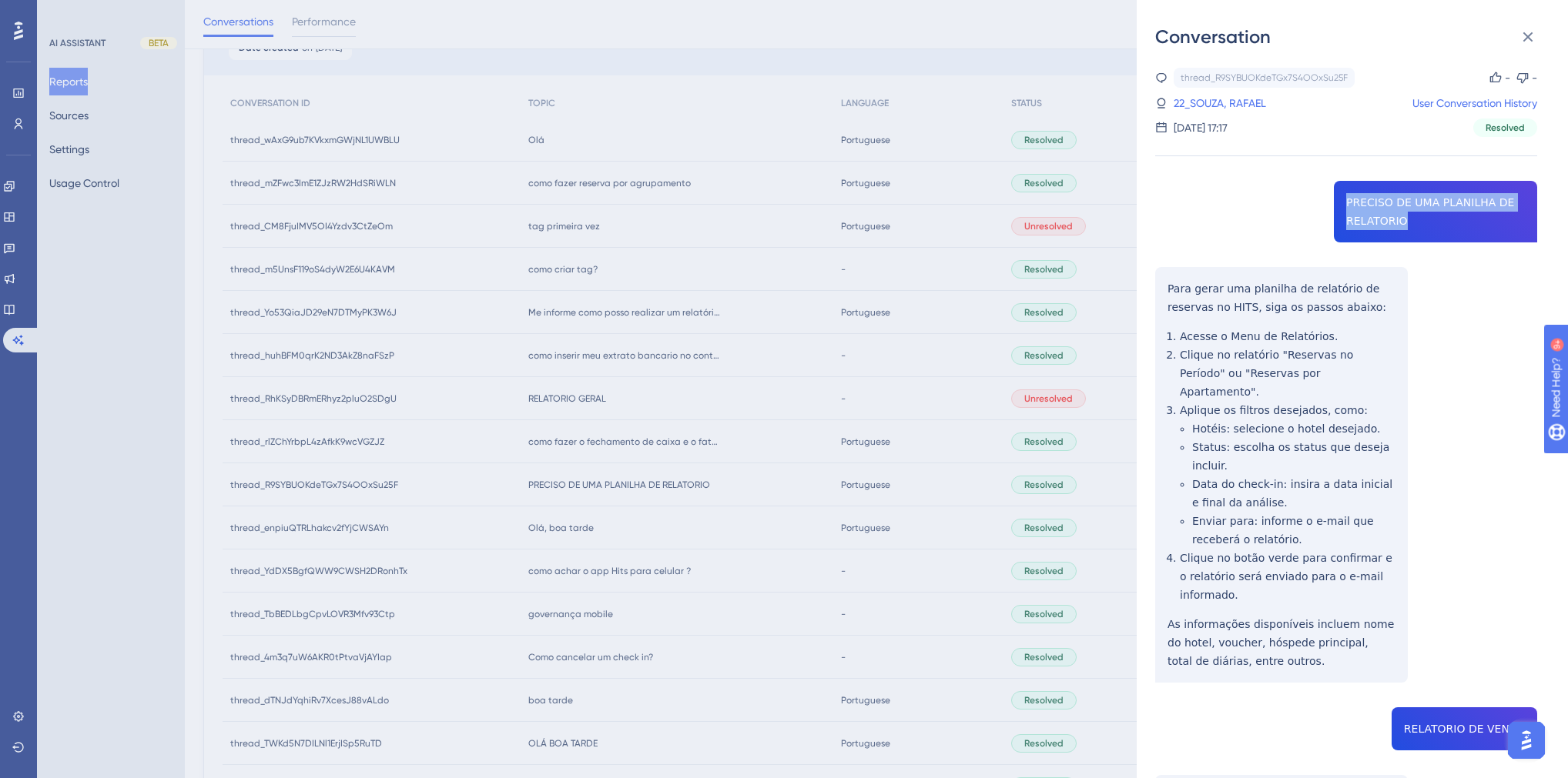
drag, startPoint x: 1404, startPoint y: 223, endPoint x: 1342, endPoint y: 206, distance: 64.3
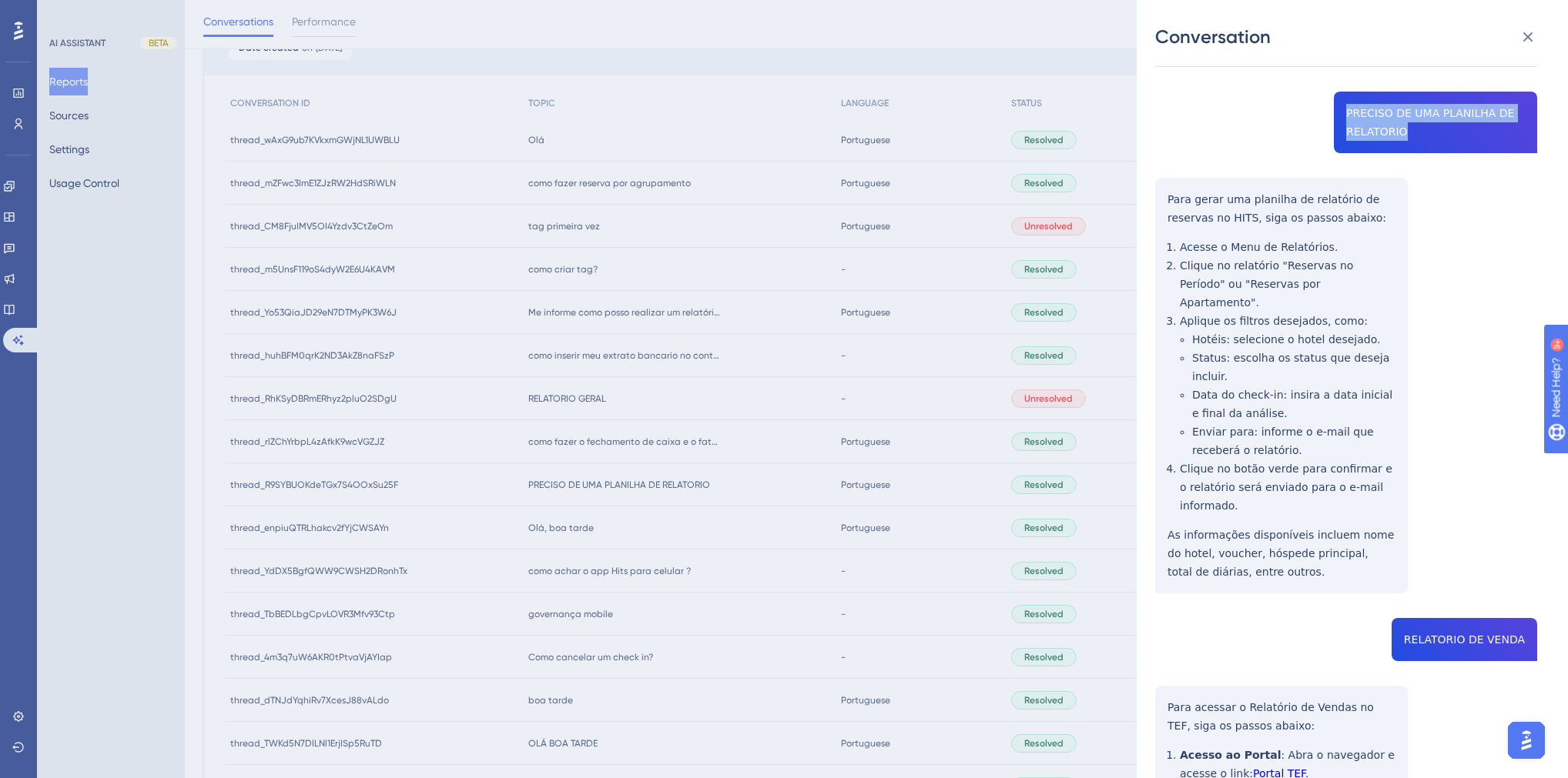
scroll to position [0, 0]
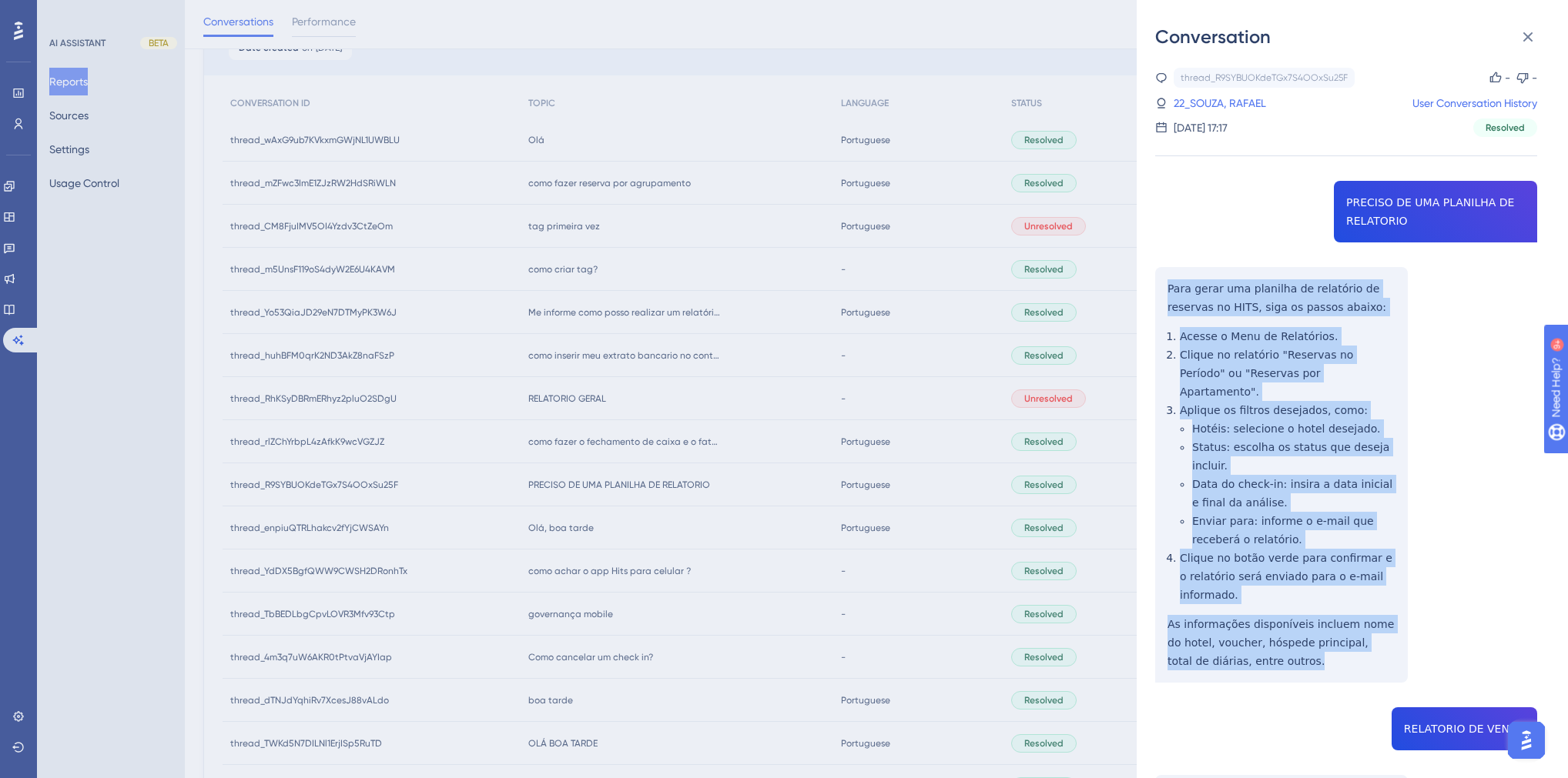
drag, startPoint x: 1272, startPoint y: 629, endPoint x: 1165, endPoint y: 289, distance: 356.4
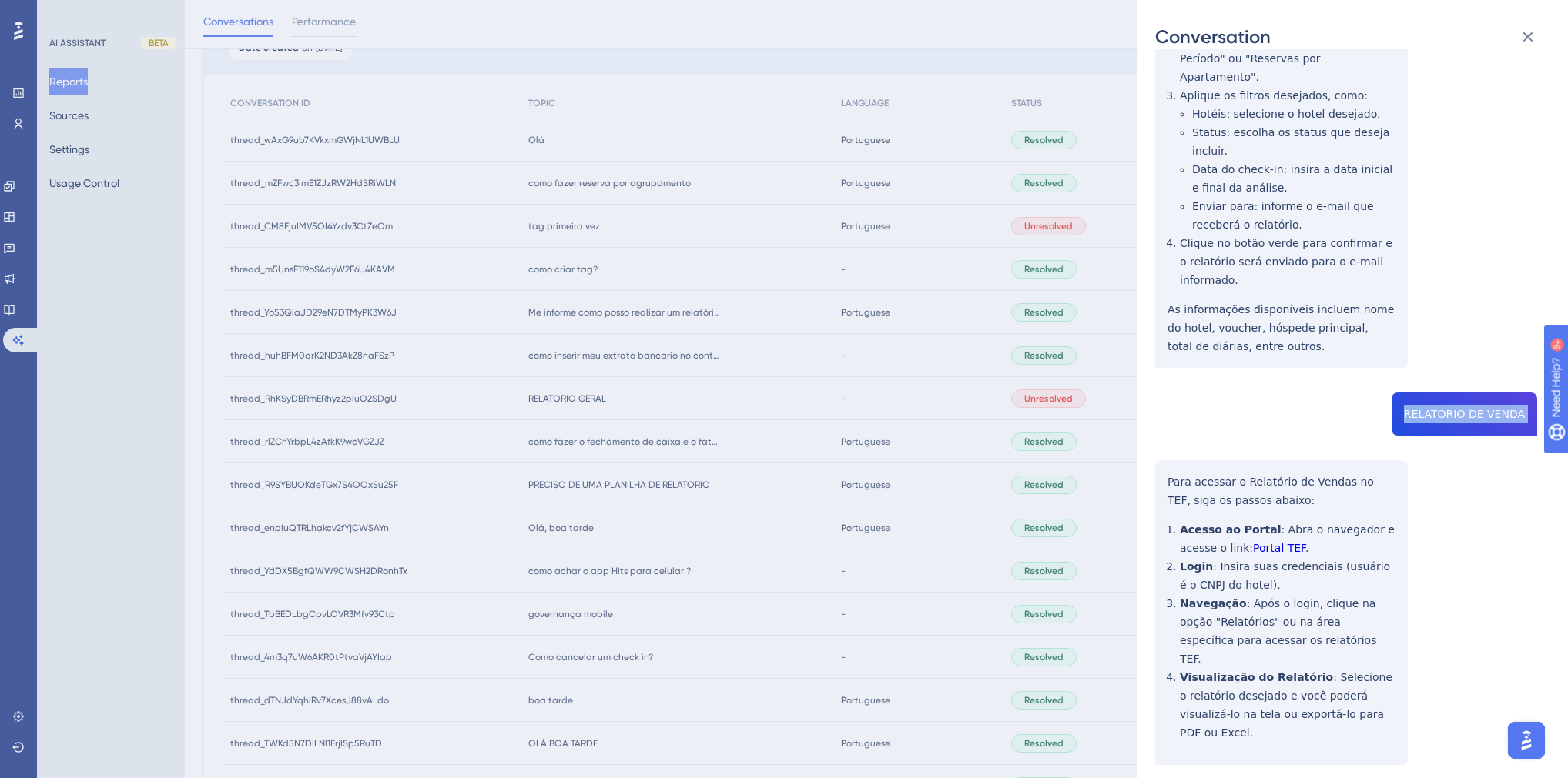
scroll to position [493, 0]
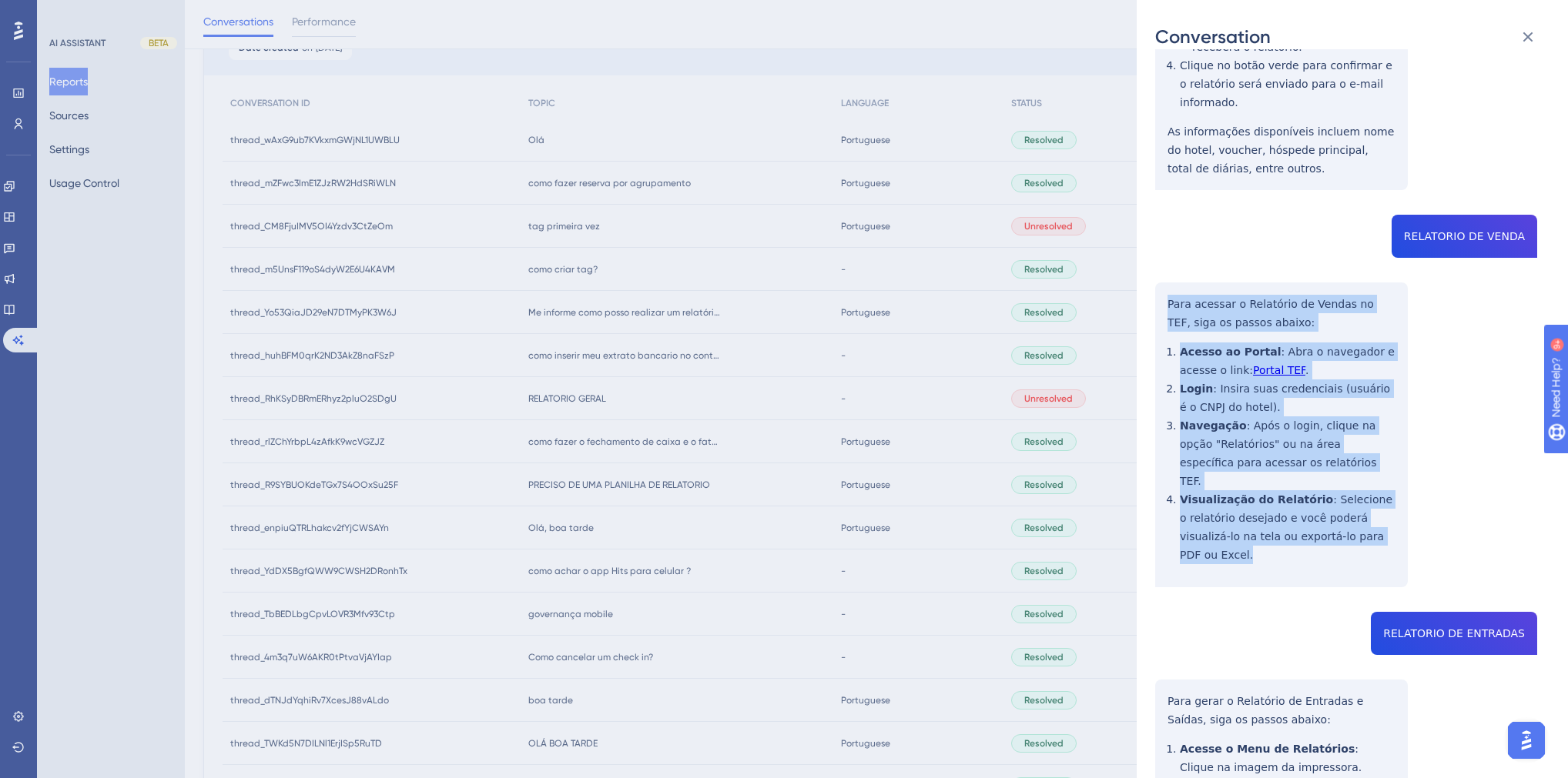
drag, startPoint x: 1374, startPoint y: 485, endPoint x: 1167, endPoint y: 273, distance: 296.3
click at [1167, 273] on div "thread_R9SYBUOKdeTGx7S4OOxSu25F Copy - - 22_SOUZA, [PERSON_NAME] User Conversat…" at bounding box center [1347, 328] width 382 height 1507
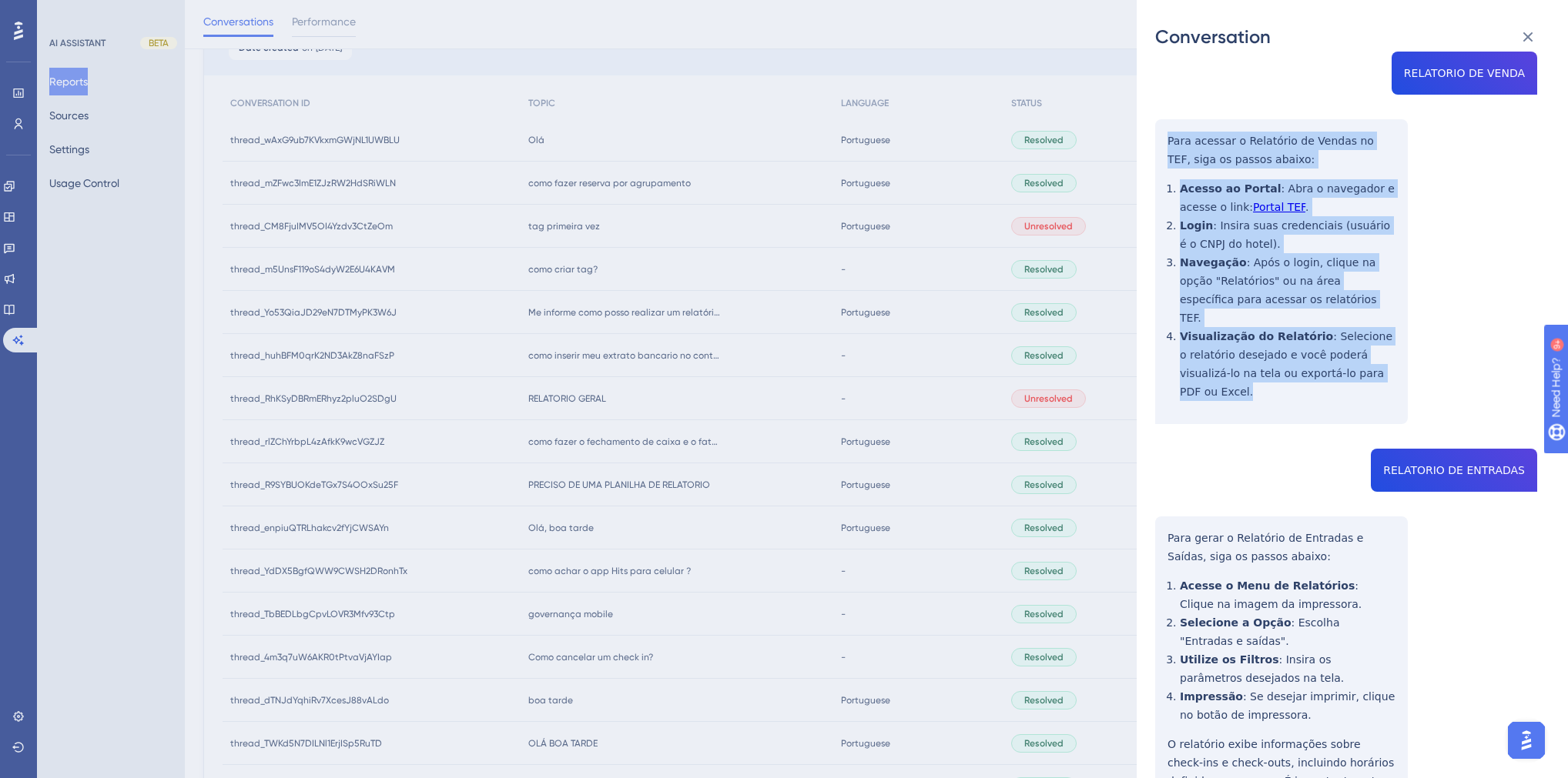
scroll to position [712, 0]
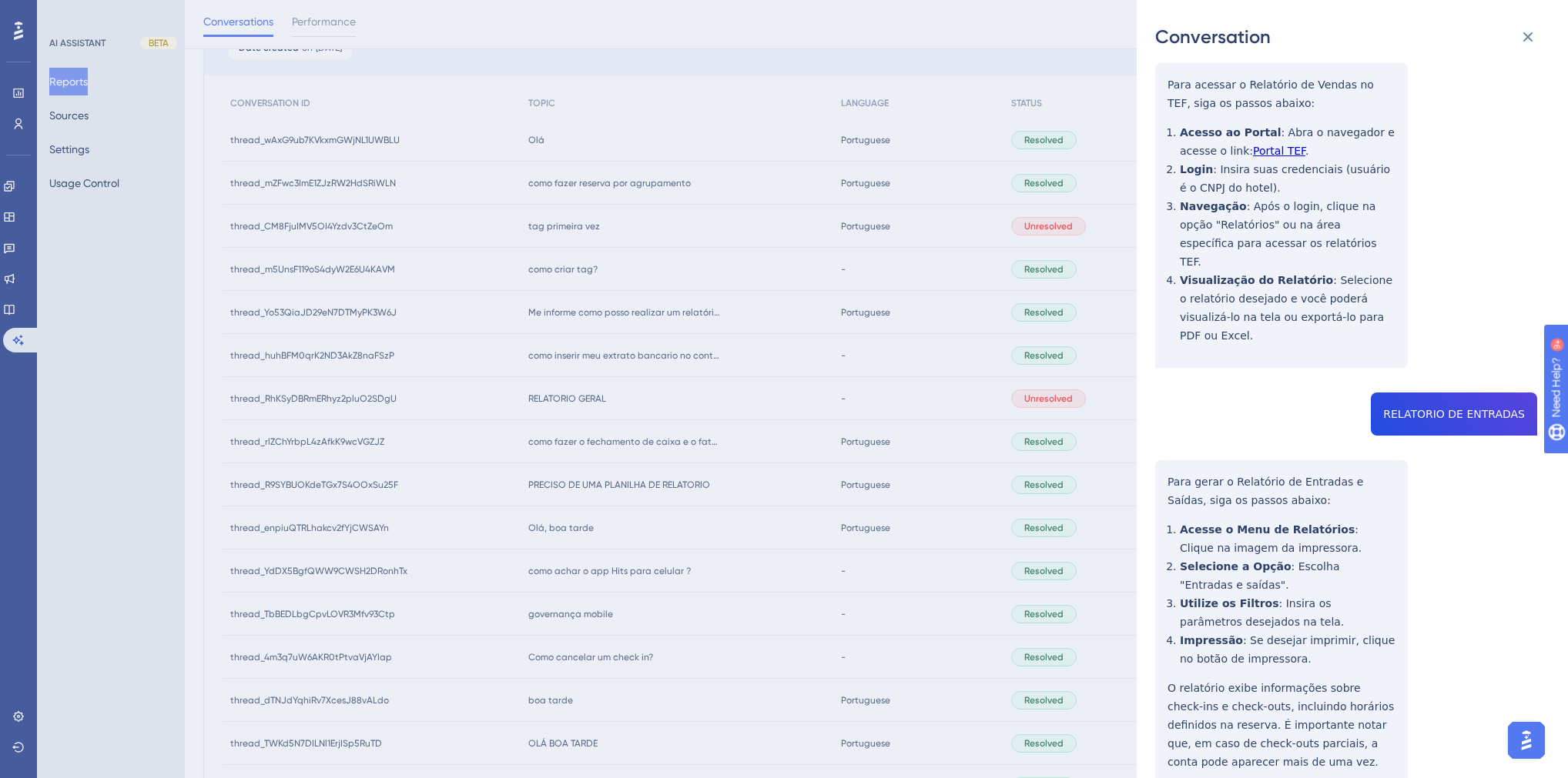
click at [1235, 333] on div "thread_R9SYBUOKdeTGx7S4OOxSu25F Copy - - 22_SOUZA, [PERSON_NAME] User Conversat…" at bounding box center [1347, 109] width 382 height 1507
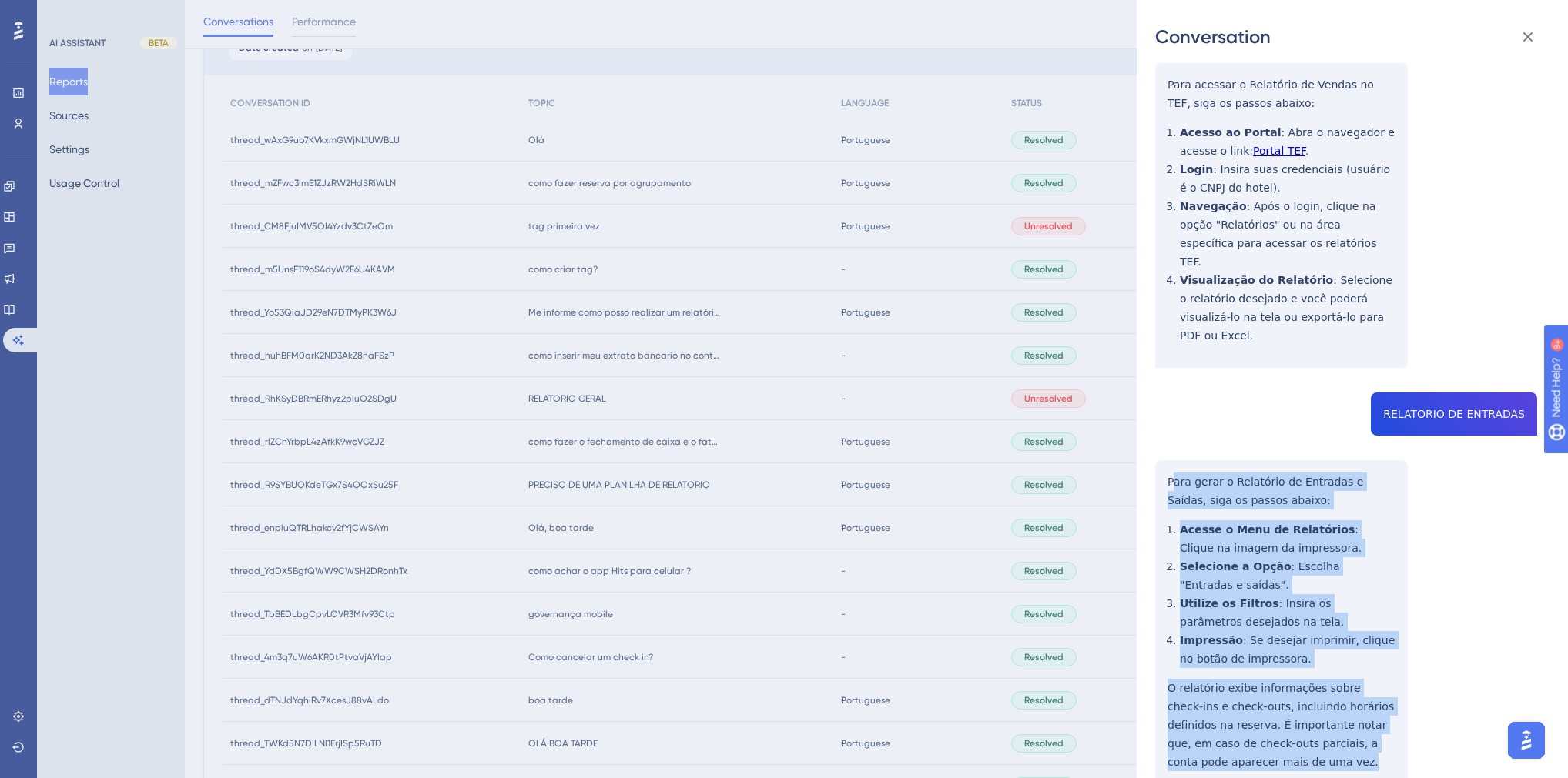
drag, startPoint x: 1247, startPoint y: 689, endPoint x: 1171, endPoint y: 405, distance: 294.0
click at [1171, 405] on div "thread_R9SYBUOKdeTGx7S4OOxSu25F Copy - - 22_SOUZA, [PERSON_NAME] User Conversat…" at bounding box center [1347, 109] width 382 height 1507
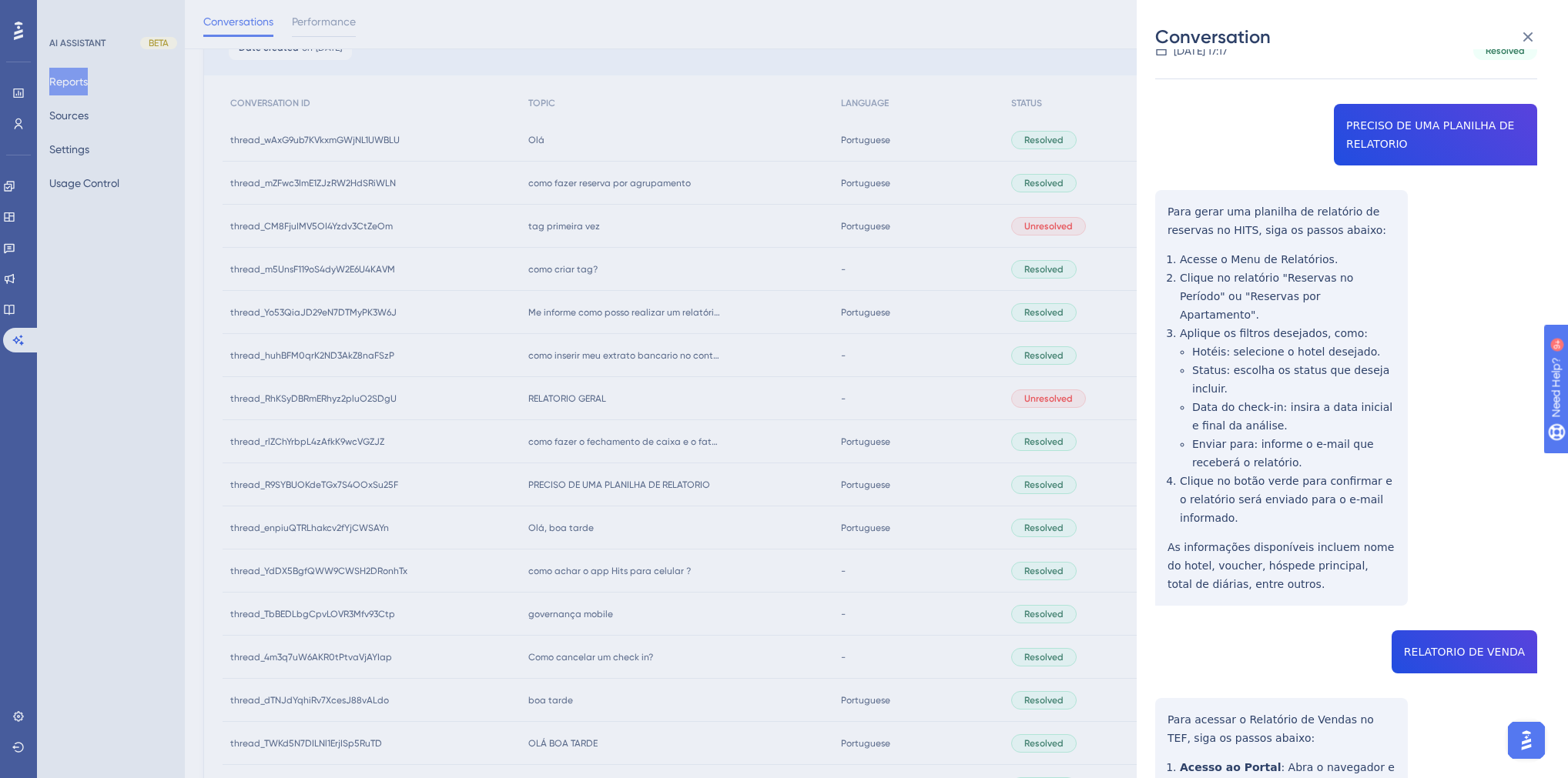
scroll to position [0, 0]
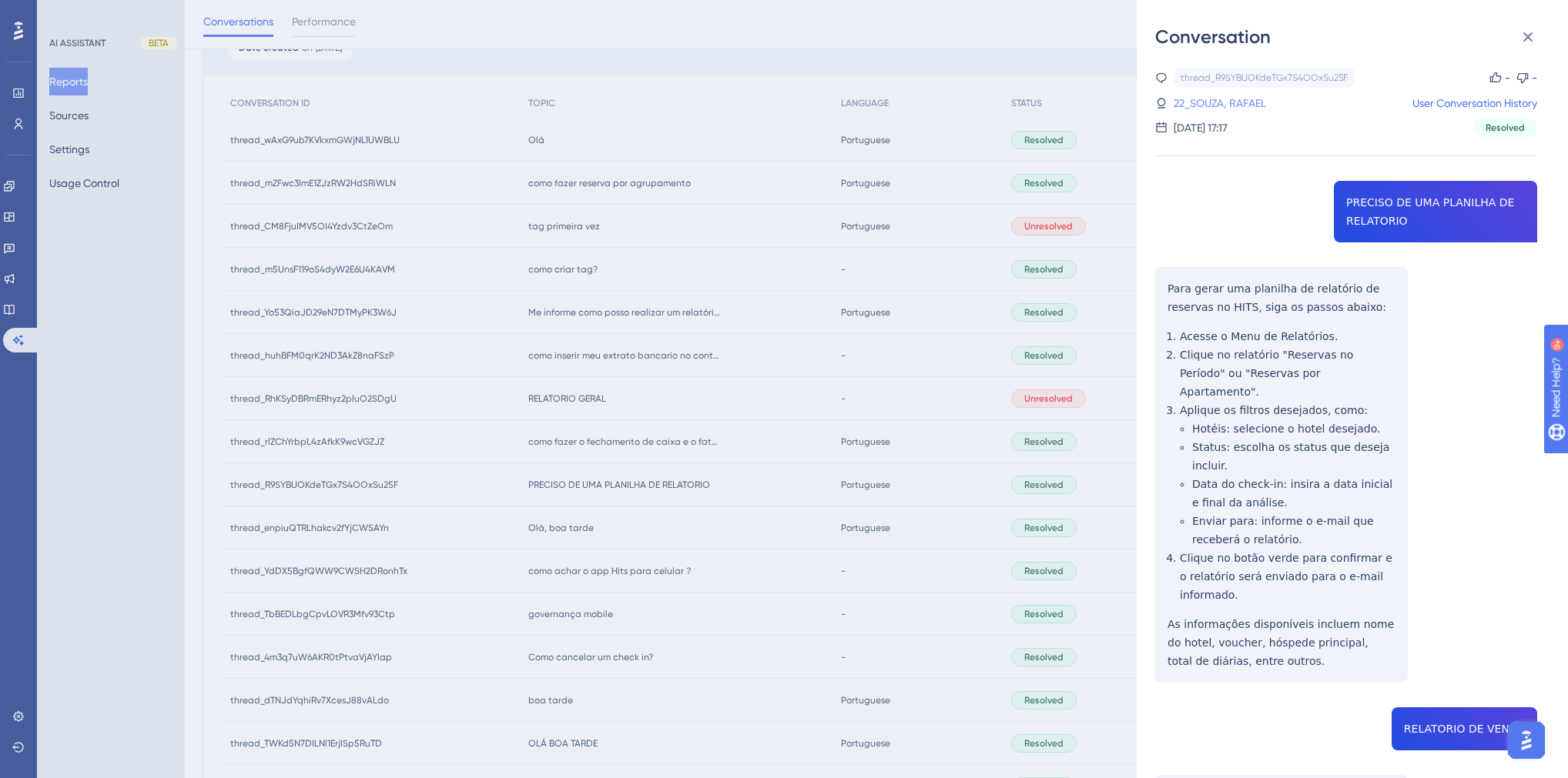
click at [1205, 95] on link "22_SOUZA, RAFAEL" at bounding box center [1220, 103] width 92 height 19
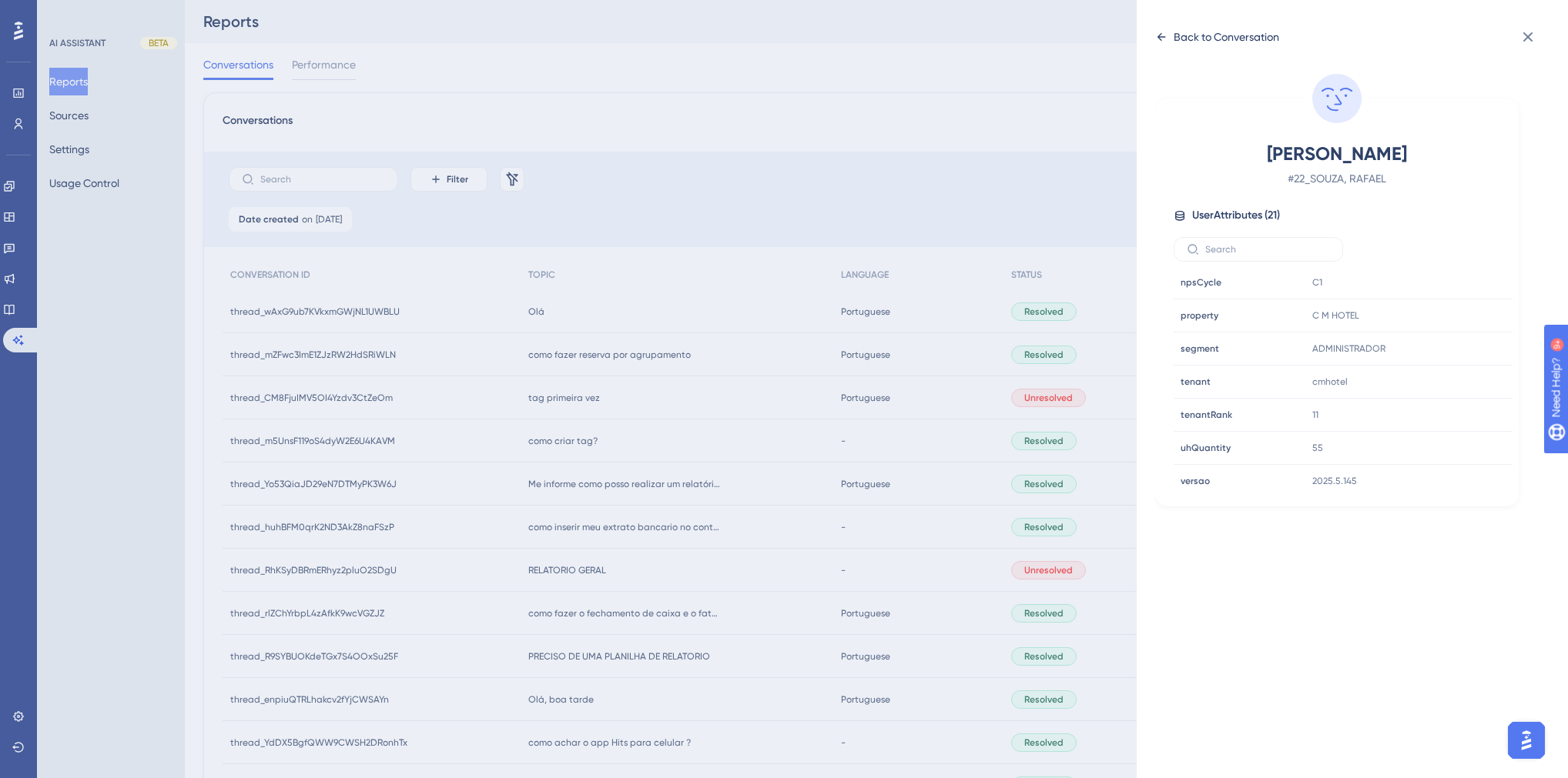
click at [1170, 37] on div "Back to Conversation" at bounding box center [1218, 37] width 124 height 24
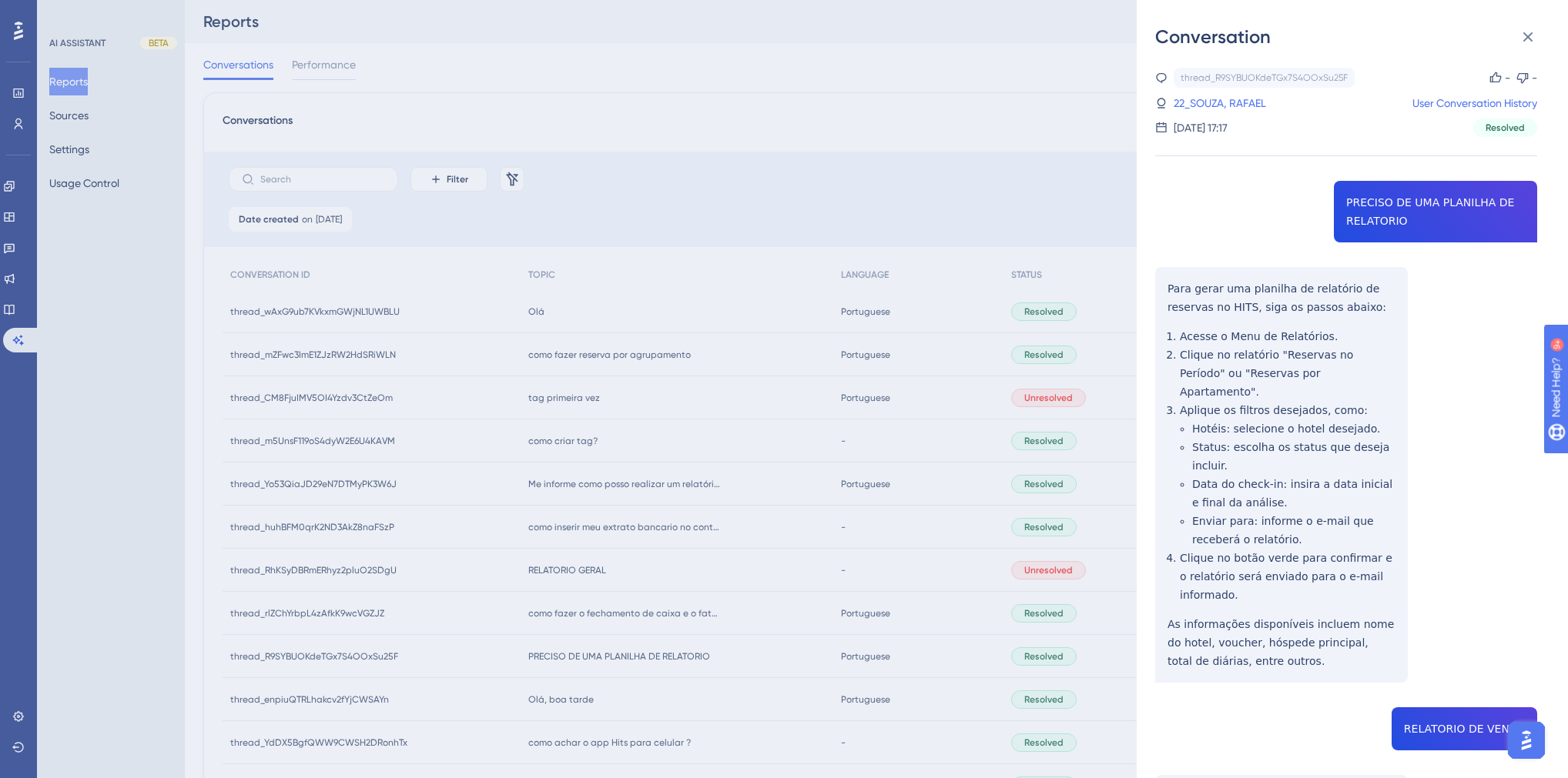
click at [760, 528] on div "Conversation thread_R9SYBUOKdeTGx7S4OOxSu25F Copy - - 22_SOUZA, RAFAEL User Con…" at bounding box center [784, 389] width 1568 height 778
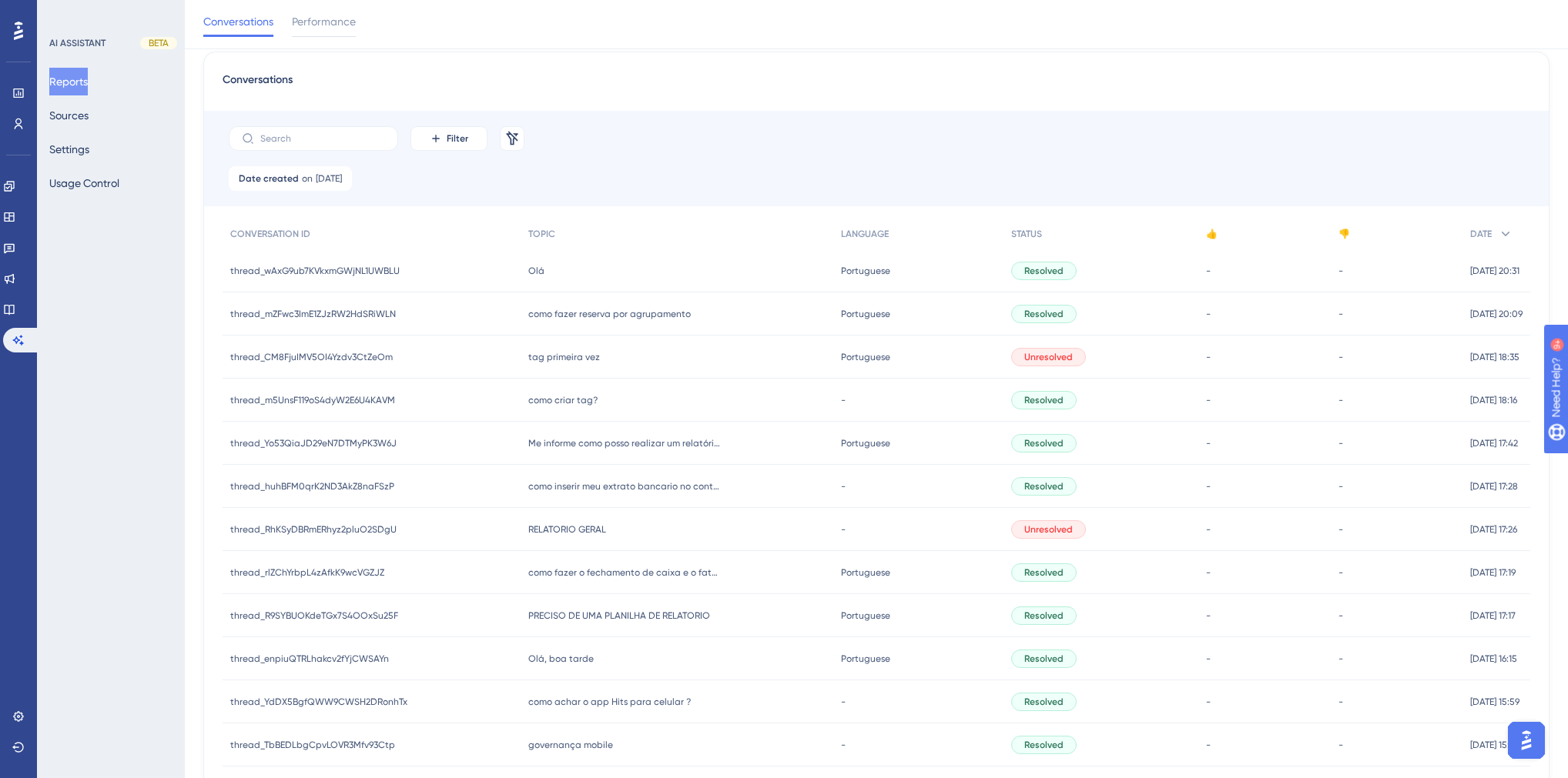
scroll to position [61, 0]
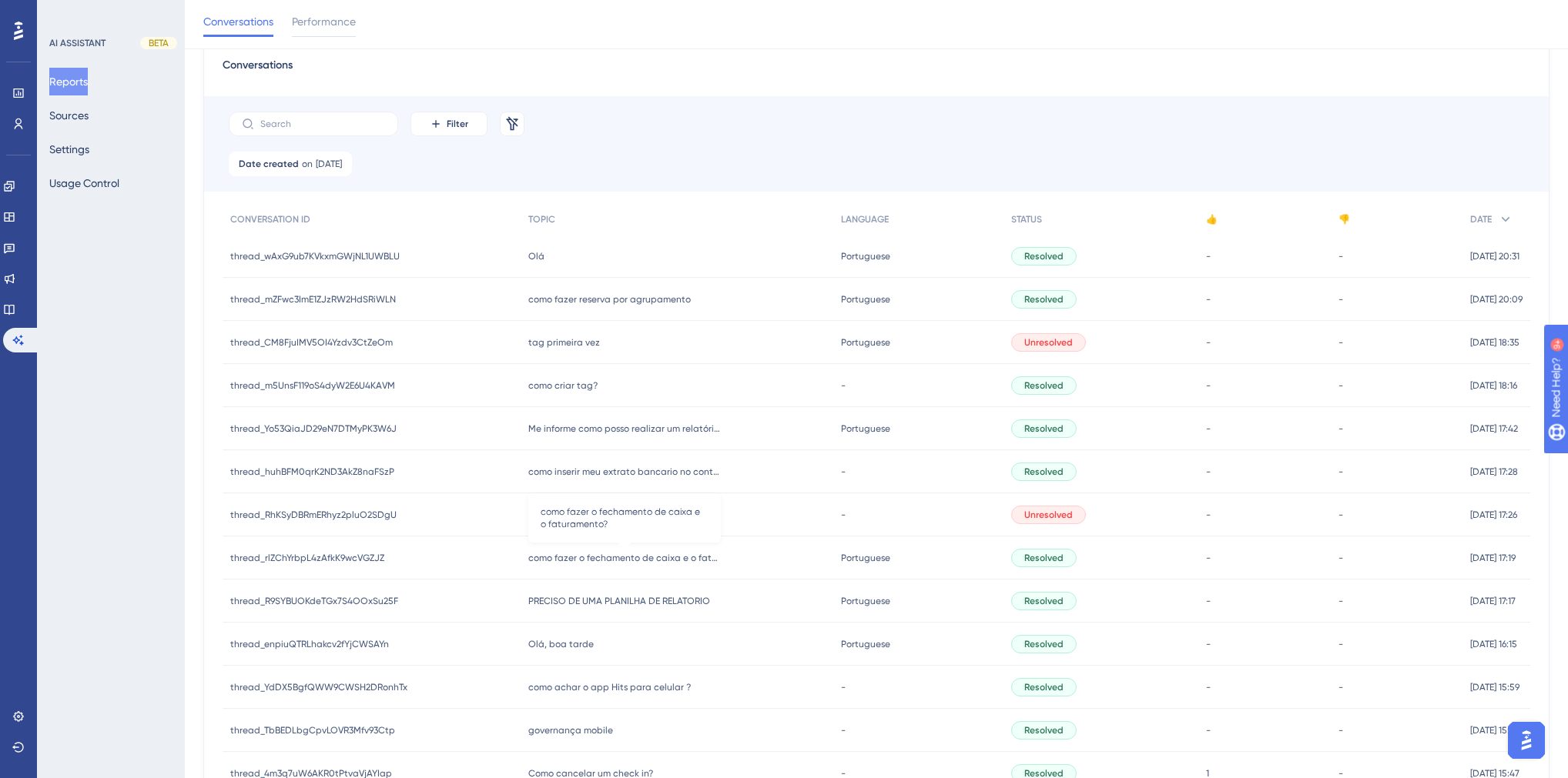
click at [622, 562] on span "como fazer o fechamento de caixa e o faturamento?" at bounding box center [624, 558] width 193 height 12
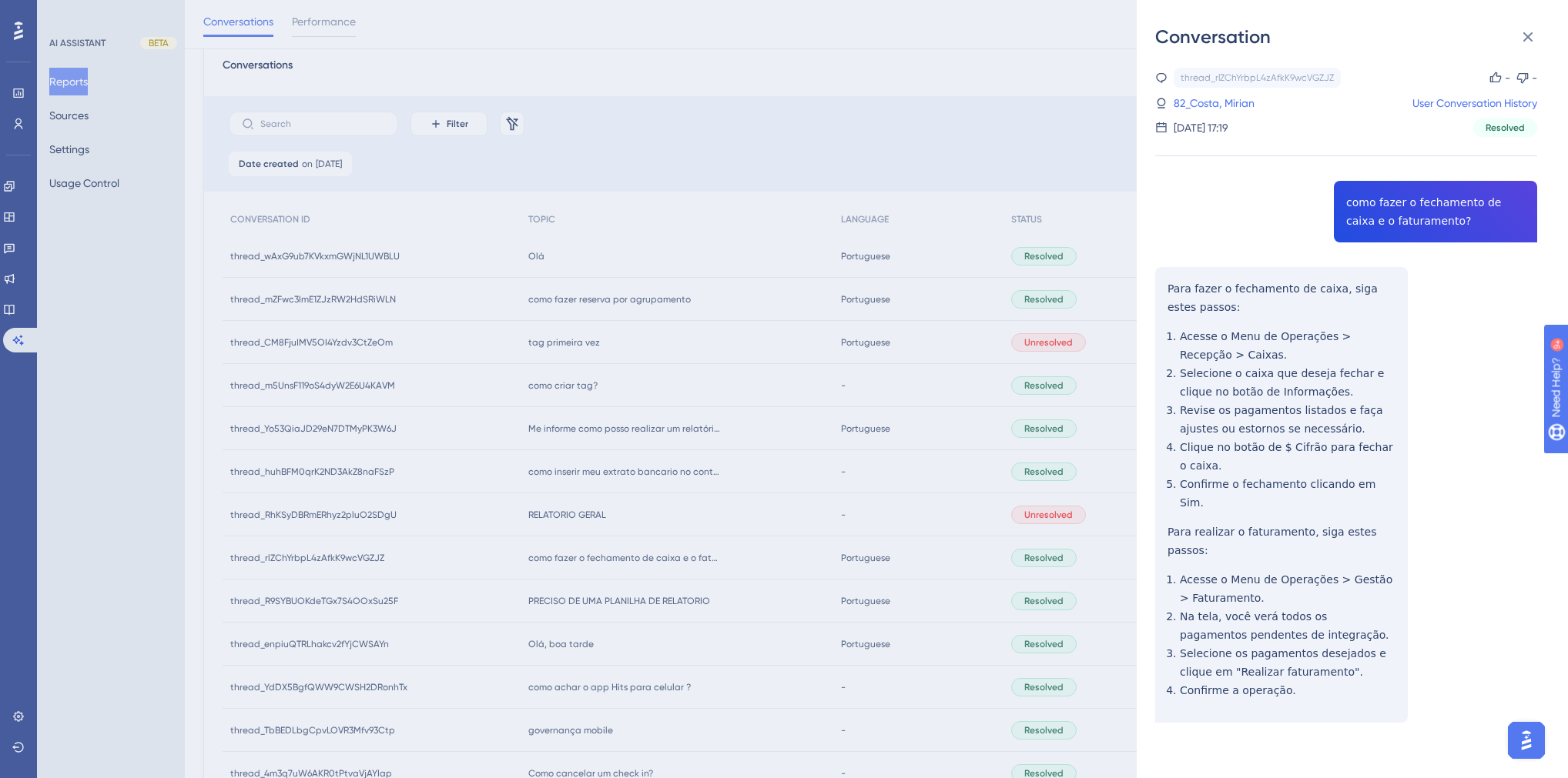
click at [1235, 206] on div "thread_rlZChYrbpL4zAfkK9wcVGZJZ Copy - - 82_Costa, Mirian User Conversation His…" at bounding box center [1347, 435] width 382 height 734
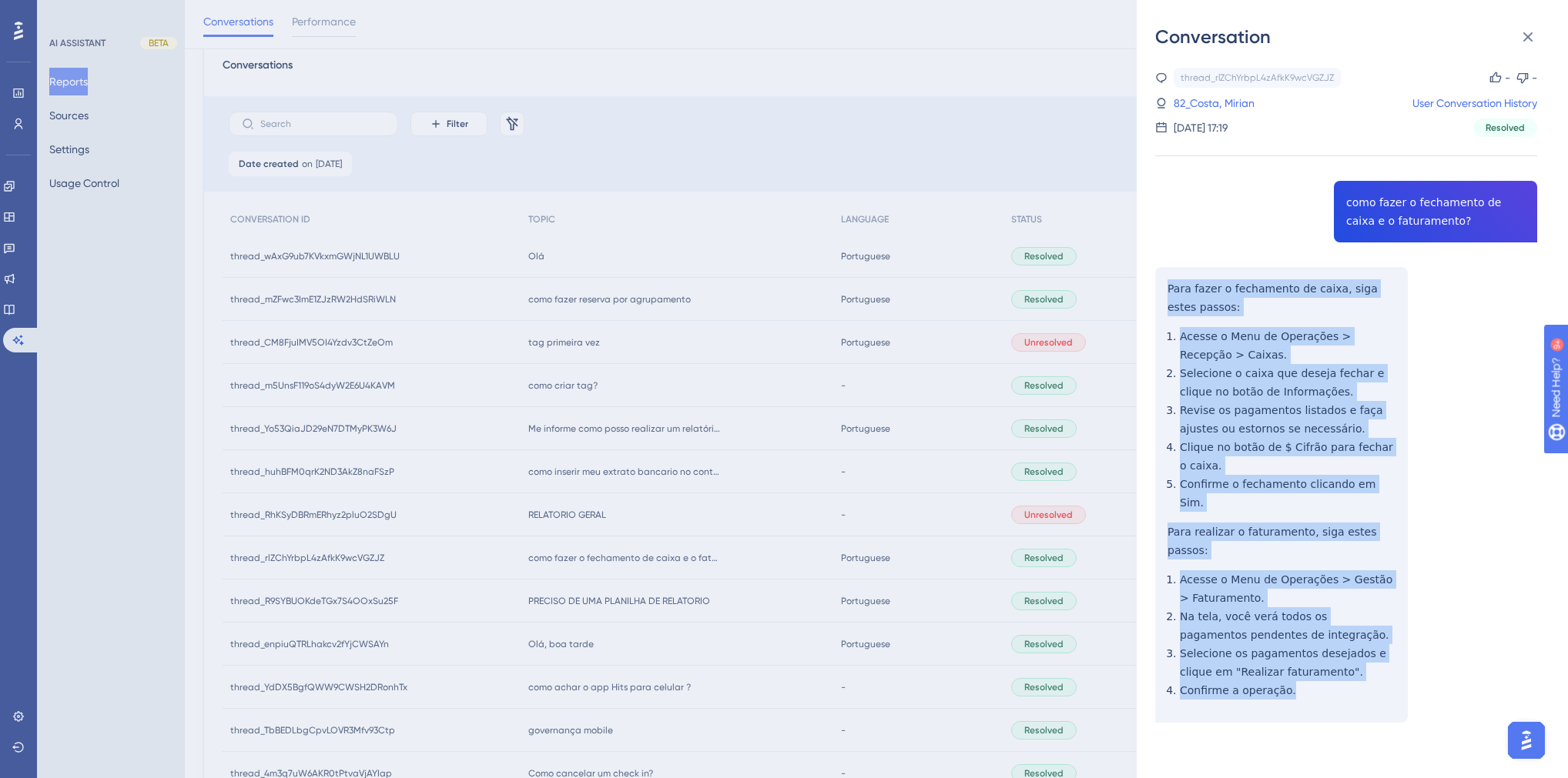
drag, startPoint x: 1304, startPoint y: 664, endPoint x: 1161, endPoint y: 293, distance: 397.6
click at [1161, 293] on div "thread_rlZChYrbpL4zAfkK9wcVGZJZ Copy - - 82_Costa, Mirian User Conversation His…" at bounding box center [1347, 435] width 382 height 734
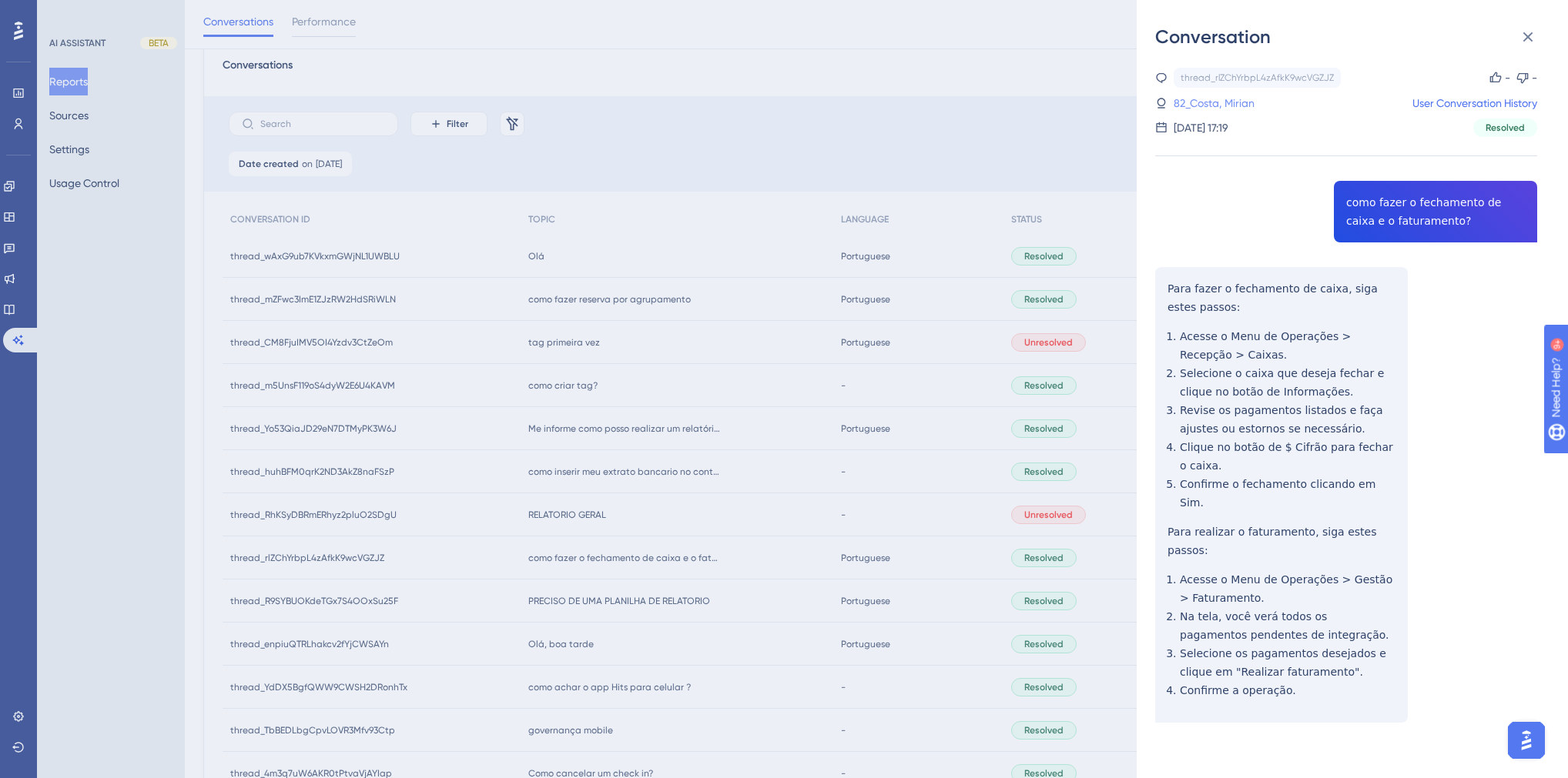
click at [1221, 99] on link "82_Costa, Mirian" at bounding box center [1214, 103] width 81 height 19
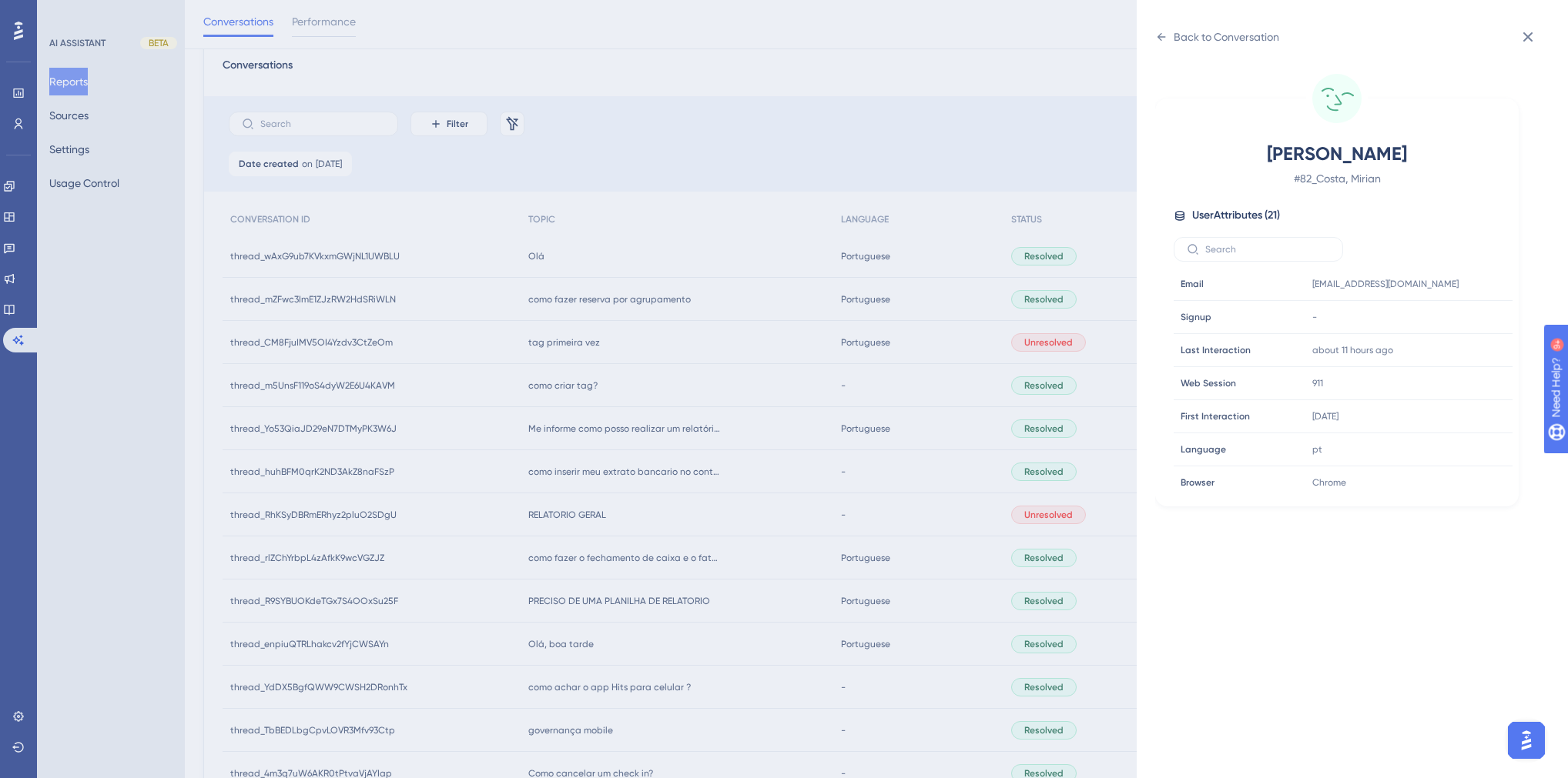
scroll to position [431, 0]
click at [1235, 413] on icon at bounding box center [1454, 416] width 15 height 15
click at [591, 363] on div "Back to Conversation Costa, Mirian # 82_Costa, Mirian User Attributes ( 21 ) Em…" at bounding box center [784, 389] width 1568 height 778
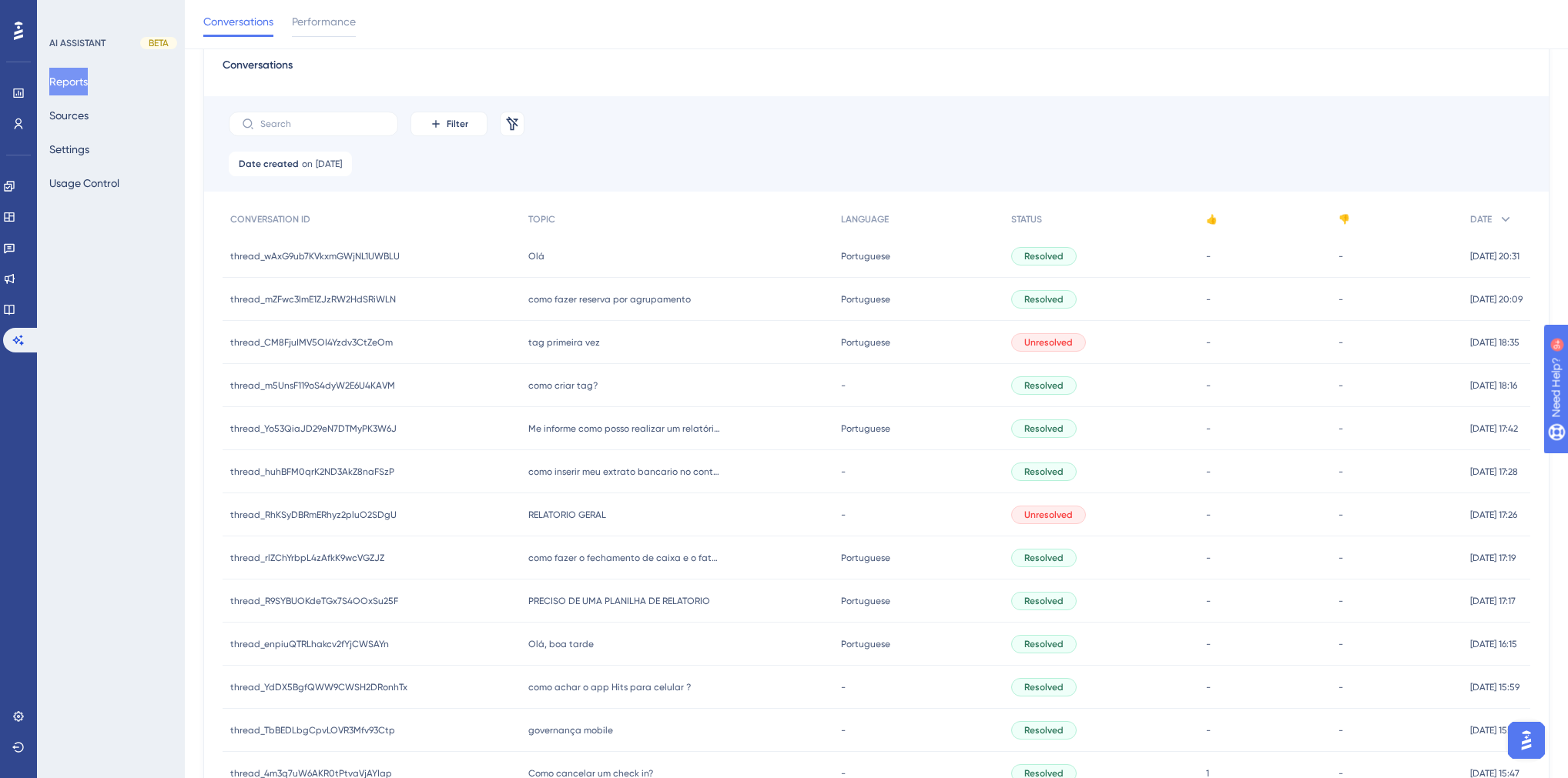
click at [573, 515] on span "RELATORIO GERAL" at bounding box center [567, 515] width 78 height 12
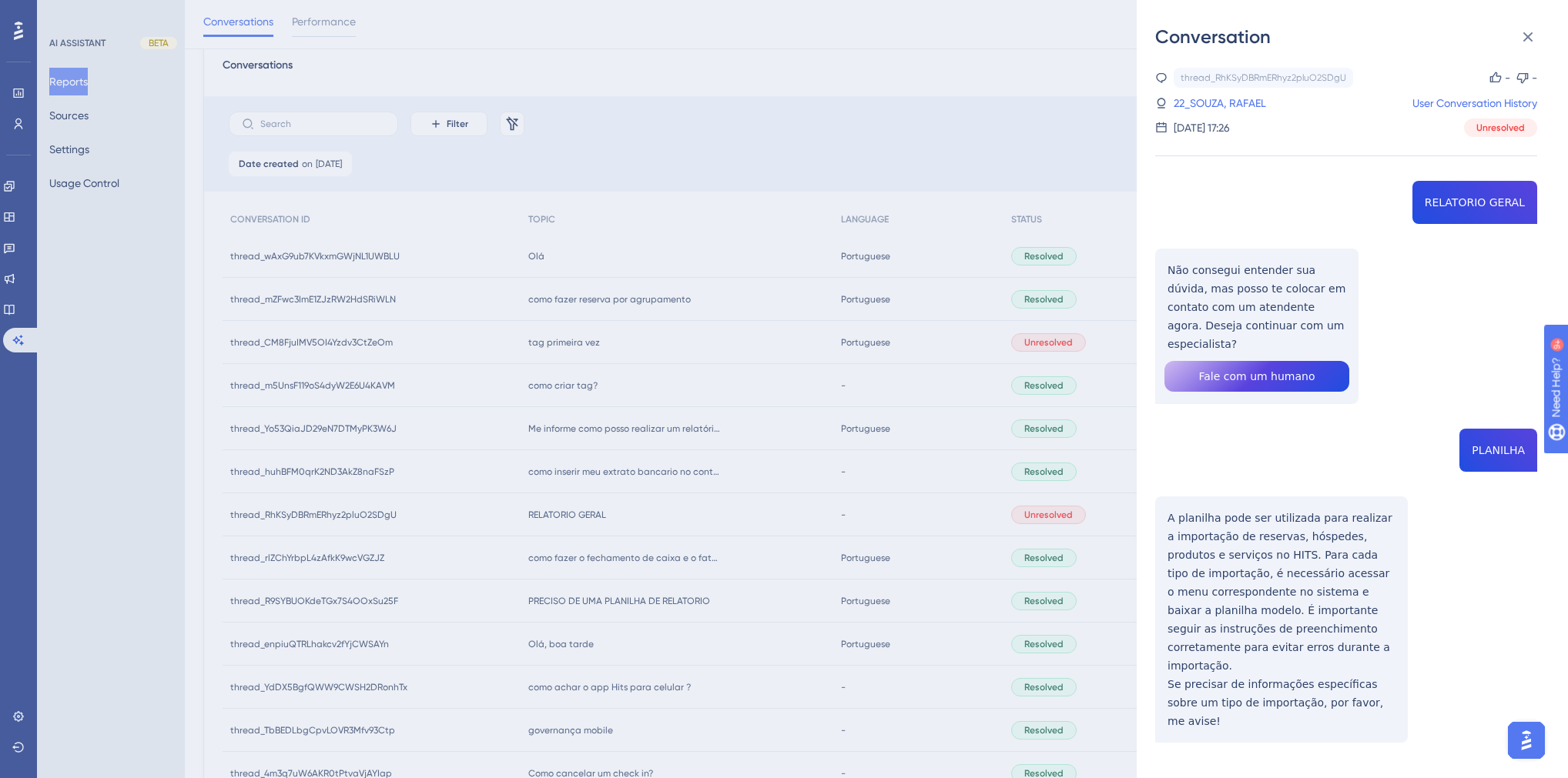
click at [1235, 206] on div "thread_RhKSyDBRmERhyz2pluO2SDgU Copy - - 22_SOUZA, RAFAEL User Conversation His…" at bounding box center [1347, 444] width 382 height 754
drag, startPoint x: 1323, startPoint y: 325, endPoint x: 1169, endPoint y: 269, distance: 163.9
click at [1169, 269] on div "thread_RhKSyDBRmERhyz2pluO2SDgU Copy - - 22_SOUZA, RAFAEL User Conversation His…" at bounding box center [1347, 444] width 382 height 754
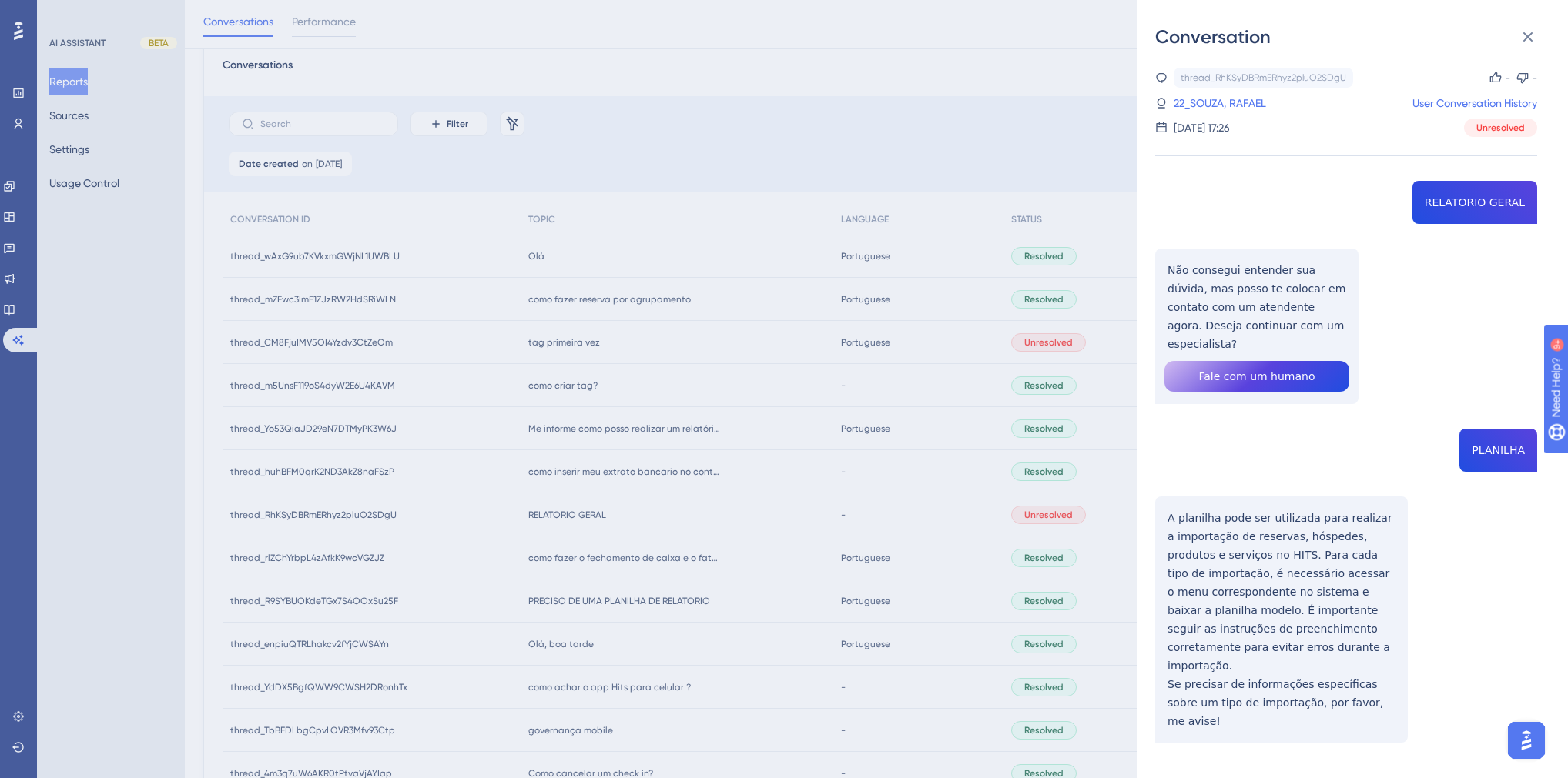
click at [1235, 431] on div "thread_RhKSyDBRmERhyz2pluO2SDgU Copy - - 22_SOUZA, RAFAEL User Conversation His…" at bounding box center [1347, 444] width 382 height 754
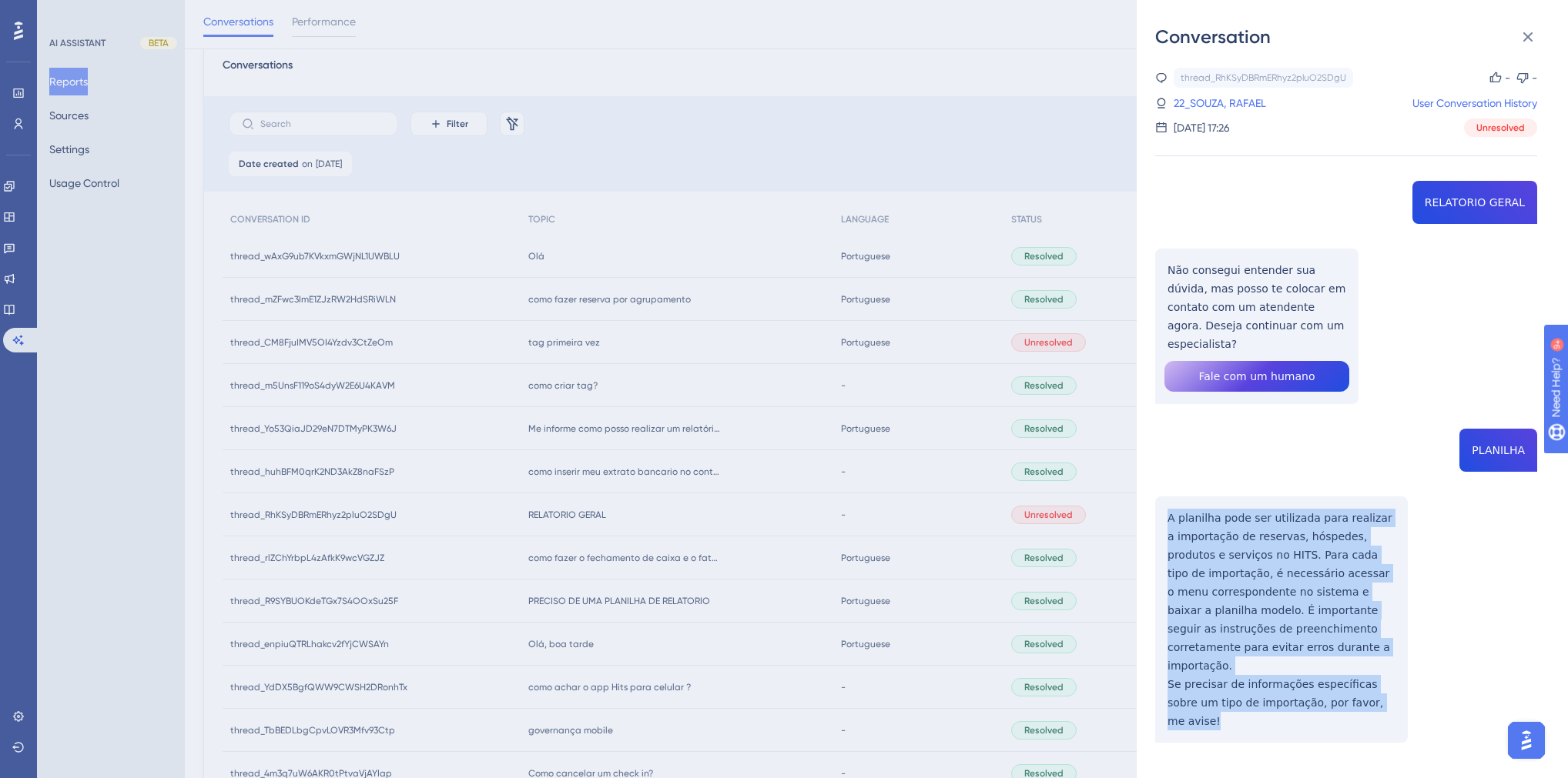
drag, startPoint x: 1381, startPoint y: 665, endPoint x: 1154, endPoint y: 493, distance: 284.8
click at [1154, 493] on div "Conversation thread_RhKSyDBRmERhyz2pluO2SDgU Copy - - 22_SOUZA, RAFAEL User Con…" at bounding box center [1352, 389] width 431 height 778
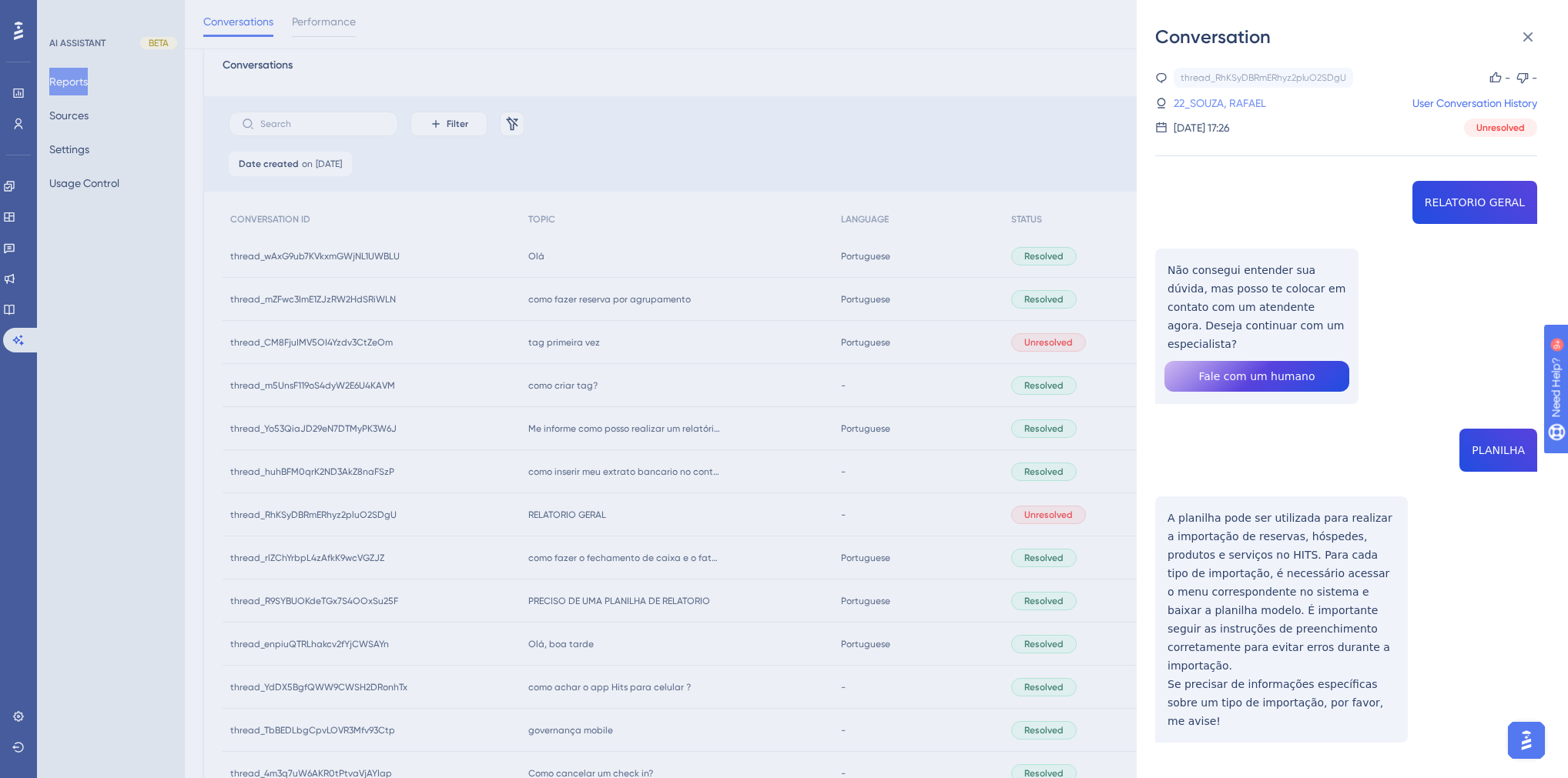
click at [1235, 104] on link "22_SOUZA, RAFAEL" at bounding box center [1220, 103] width 92 height 19
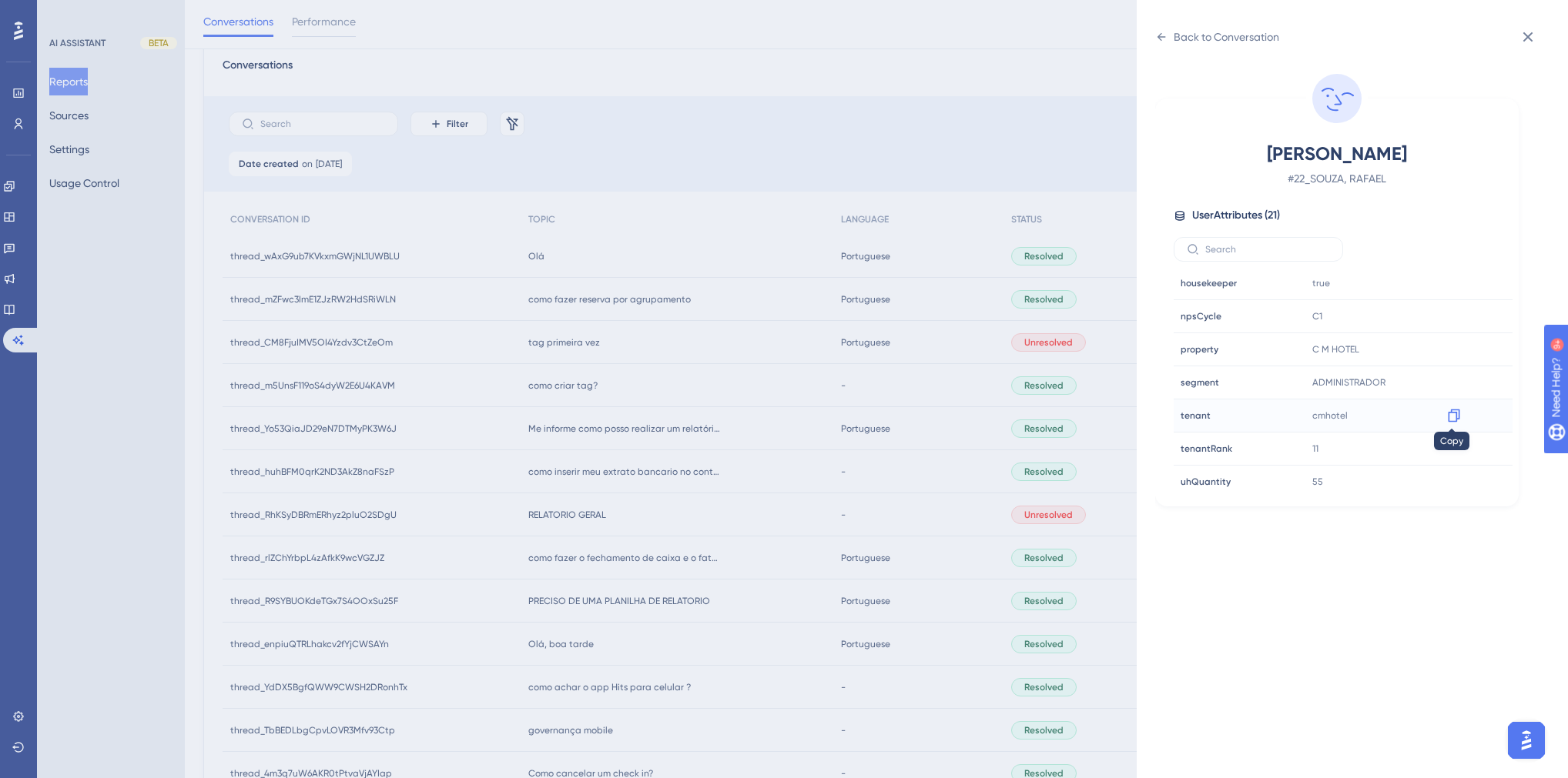
click at [1235, 411] on icon at bounding box center [1454, 416] width 15 height 15
click at [775, 597] on div "Back to Conversation [PERSON_NAME] # 22_SOUZA, [PERSON_NAME] User Attributes ( …" at bounding box center [784, 389] width 1568 height 778
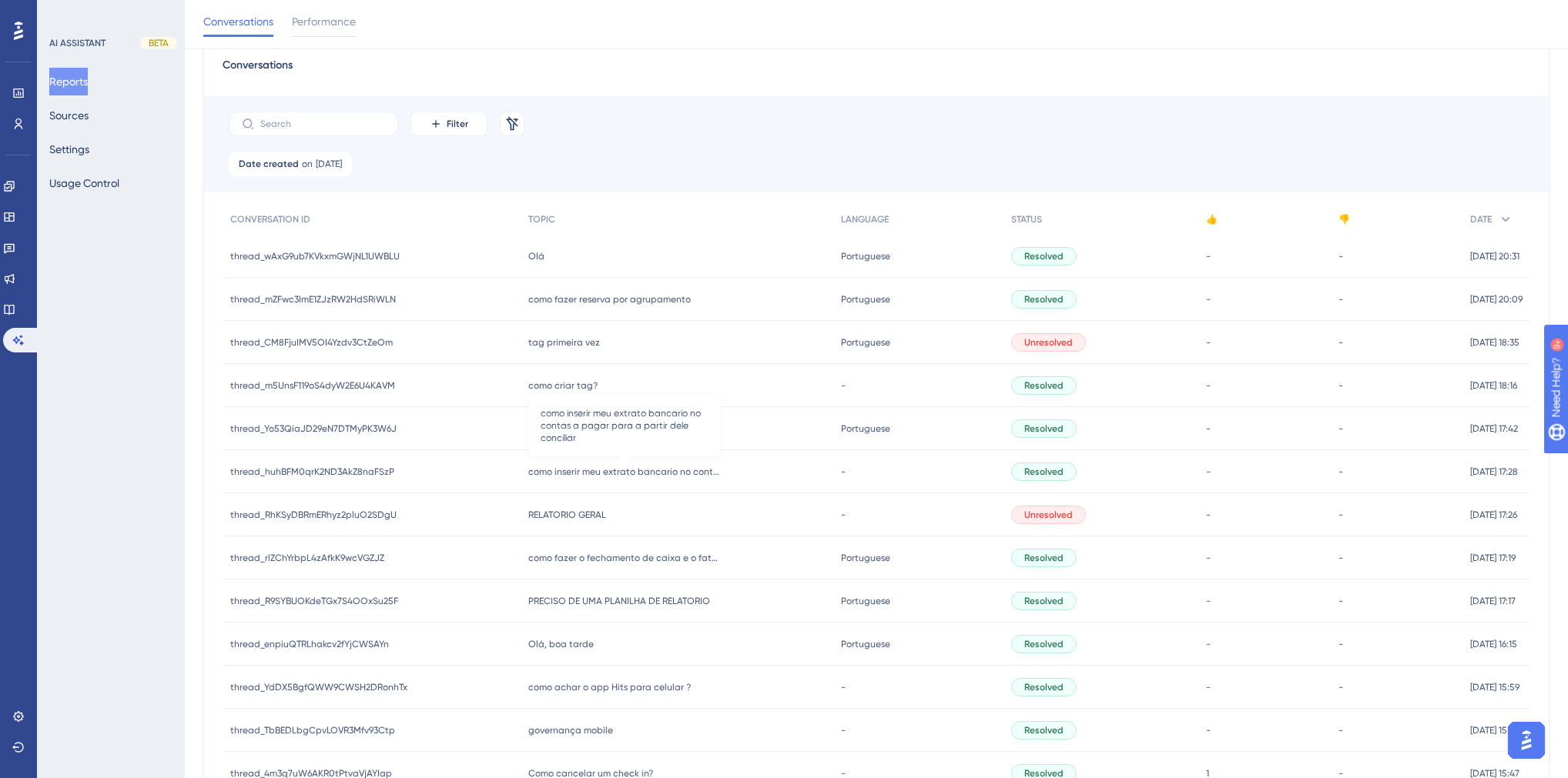
click at [581, 473] on span "como inserir meu extrato bancario no contas a pagar para a partir dele conciliar" at bounding box center [624, 471] width 193 height 12
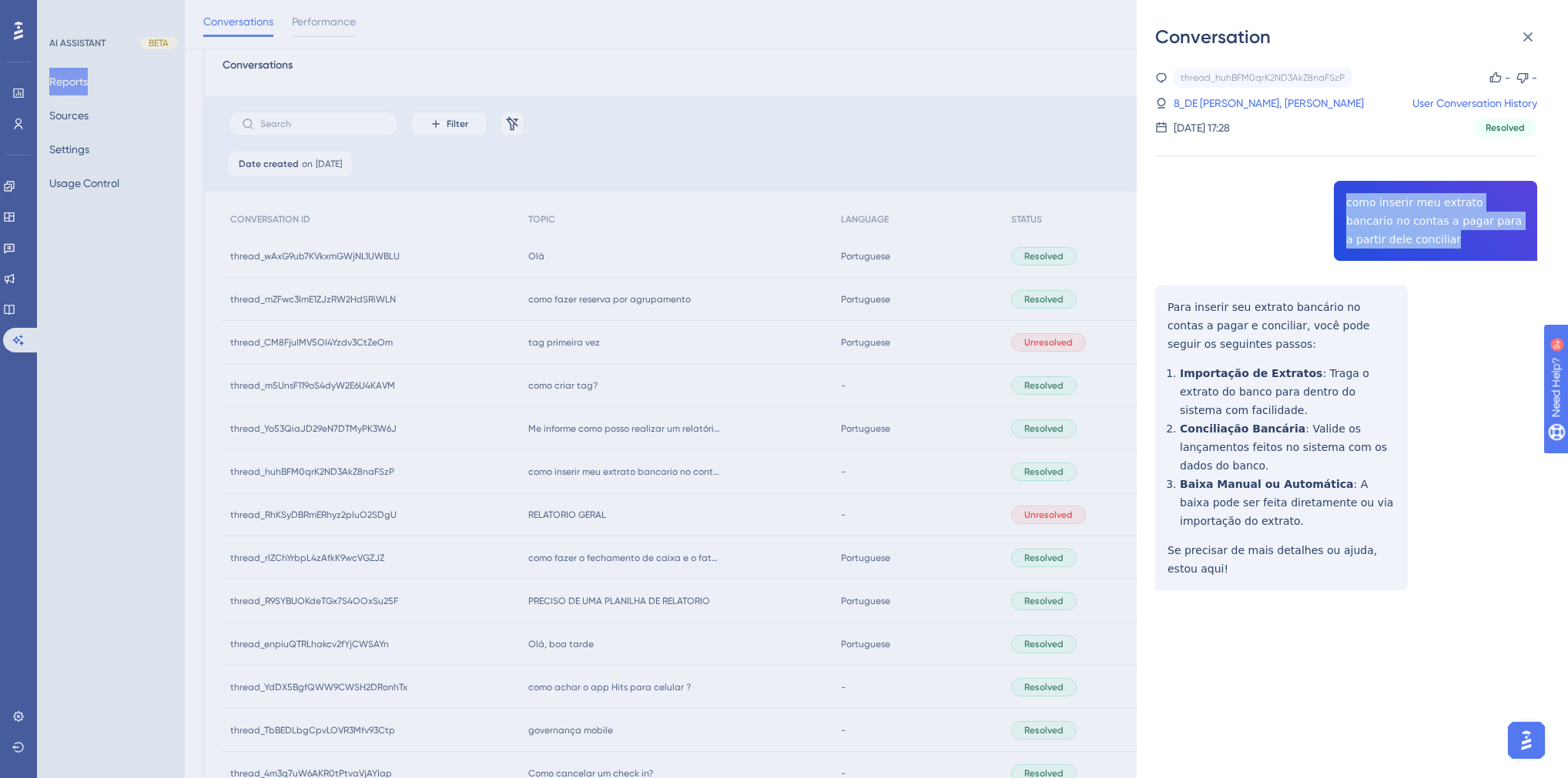
drag, startPoint x: 1400, startPoint y: 237, endPoint x: 1336, endPoint y: 197, distance: 75.5
click at [1235, 197] on div "thread_huhBFM0qrK2ND3AkZ8naFSzP Copy - - 8_DE [PERSON_NAME], ELZI User Conversa…" at bounding box center [1347, 368] width 382 height 601
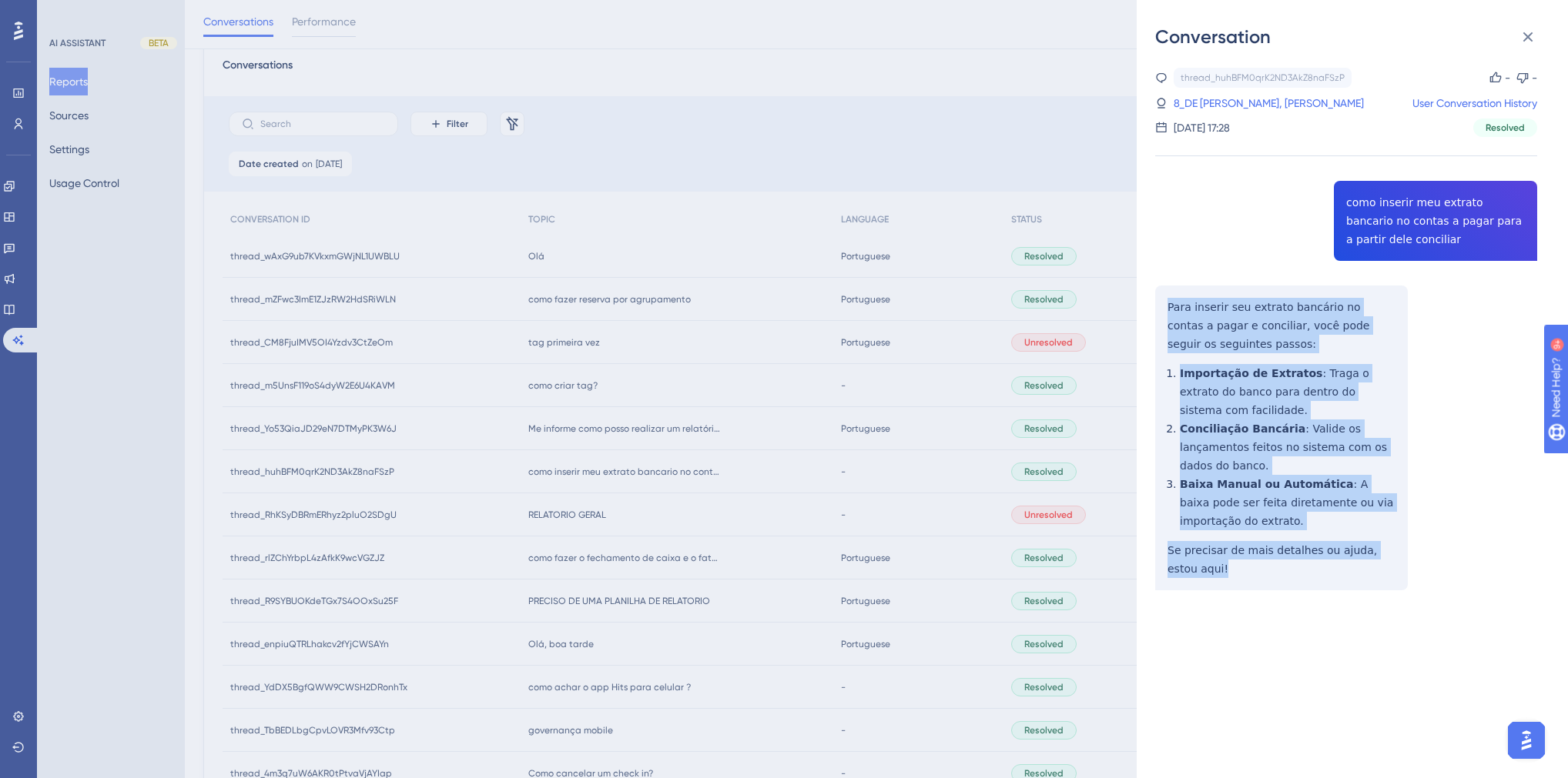
drag, startPoint x: 1214, startPoint y: 553, endPoint x: 1150, endPoint y: 312, distance: 249.4
click at [1150, 312] on div "Conversation thread_huhBFM0qrK2ND3AkZ8naFSzP Copy - - 8_DE [PERSON_NAME], ELZI …" at bounding box center [1352, 389] width 431 height 778
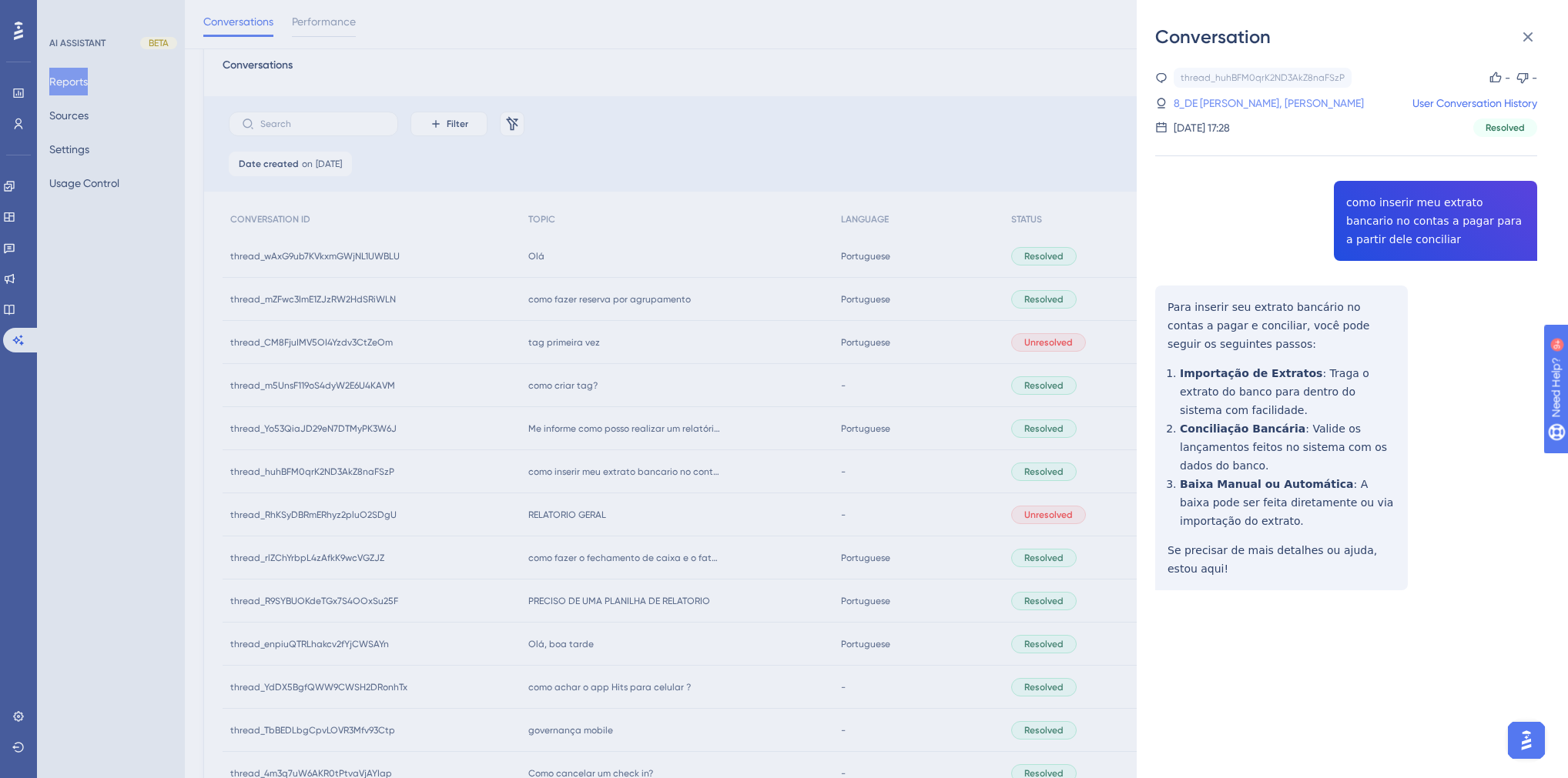
click at [1215, 102] on link "8_DE [PERSON_NAME], [PERSON_NAME]" at bounding box center [1269, 103] width 190 height 19
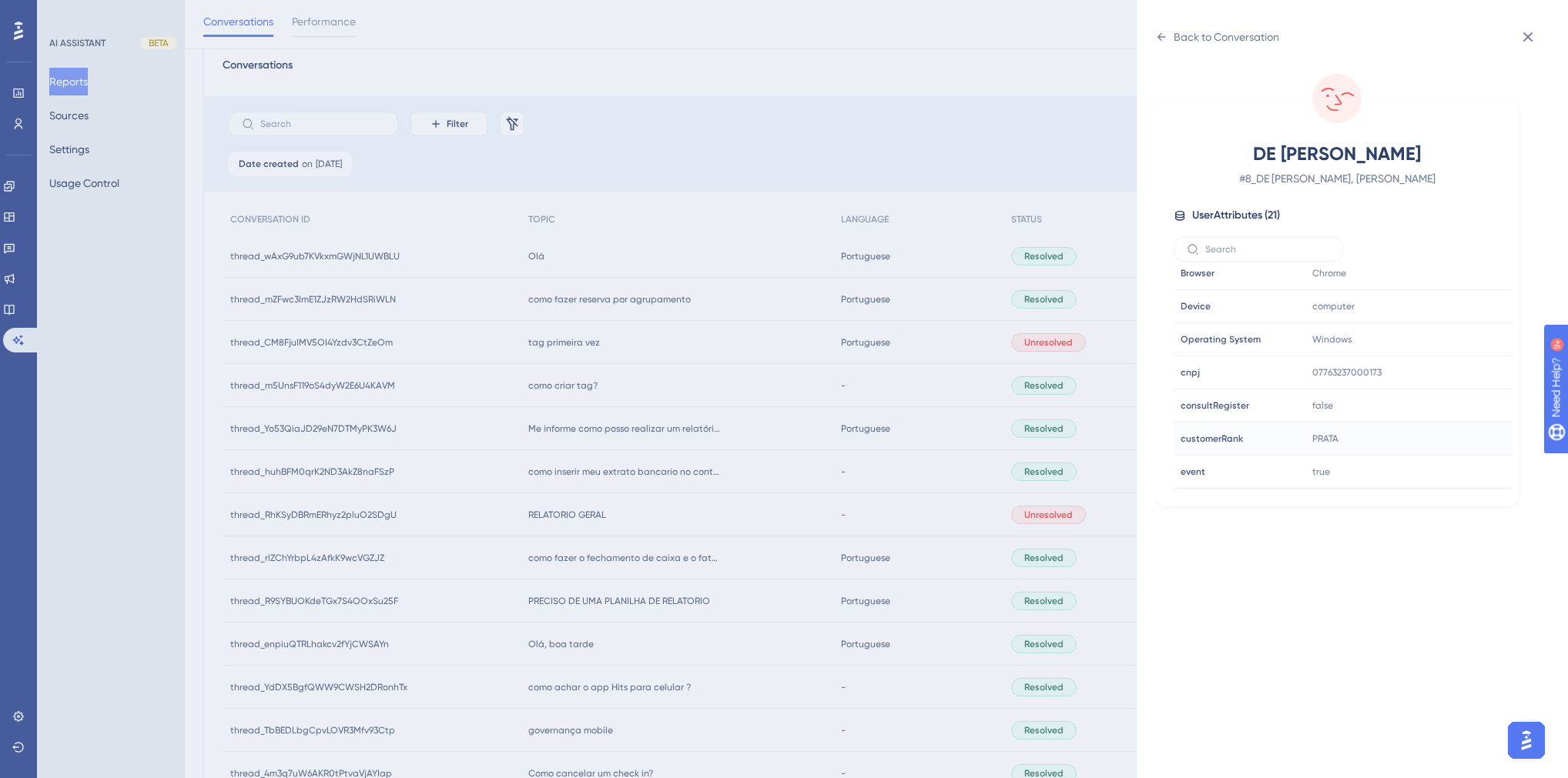
scroll to position [370, 0]
click at [1235, 478] on icon at bounding box center [1454, 478] width 11 height 13
click at [1229, 35] on div "Back to Conversation" at bounding box center [1226, 37] width 105 height 19
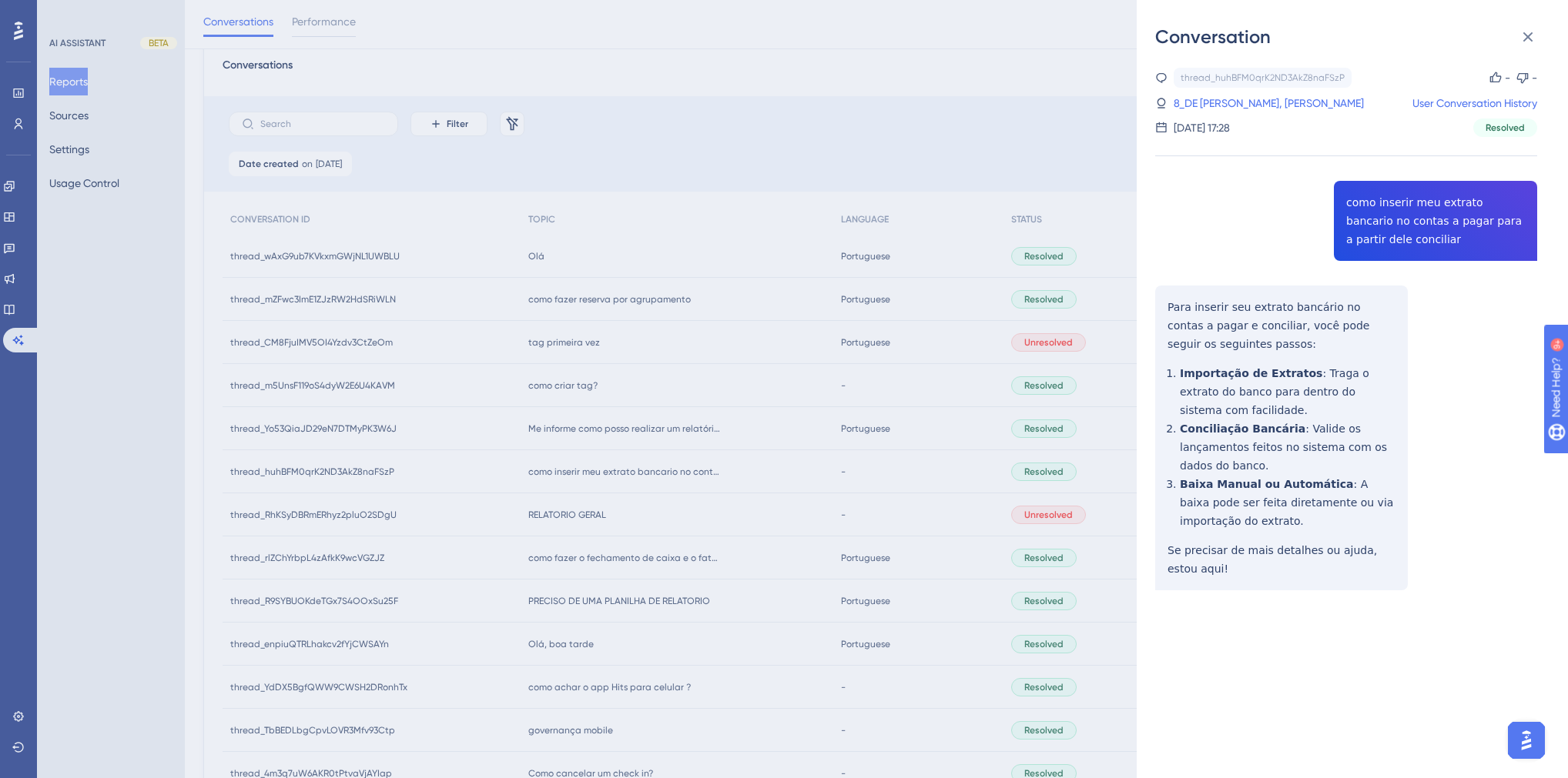
click at [640, 466] on div "Conversation thread_huhBFM0qrK2ND3AkZ8naFSzP Copy - - 8_DE [PERSON_NAME], ELZI …" at bounding box center [784, 389] width 1568 height 778
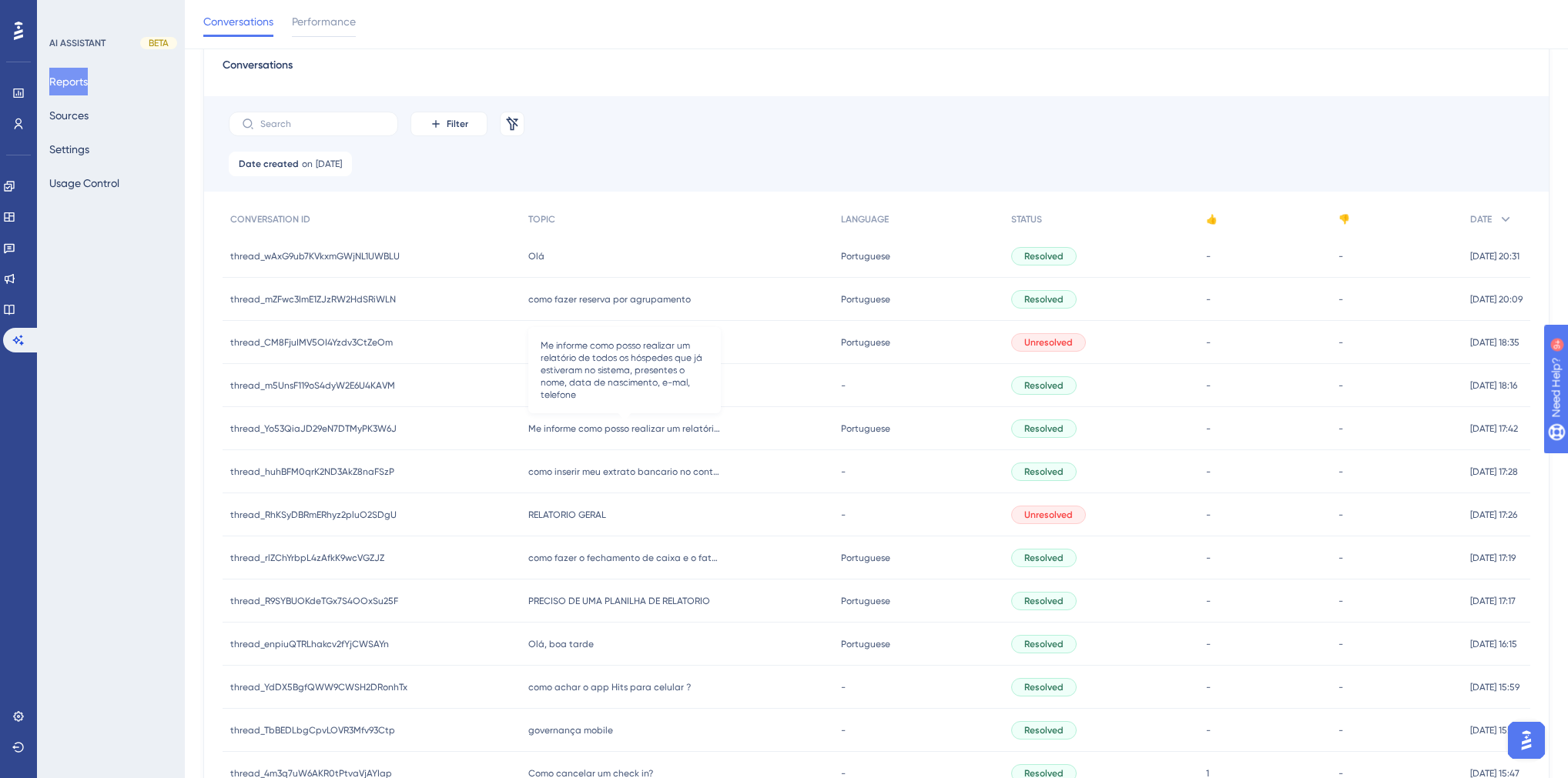
click at [616, 431] on span "Me informe como posso realizar um relatório de todos os hóspedes que já estiver…" at bounding box center [624, 428] width 193 height 12
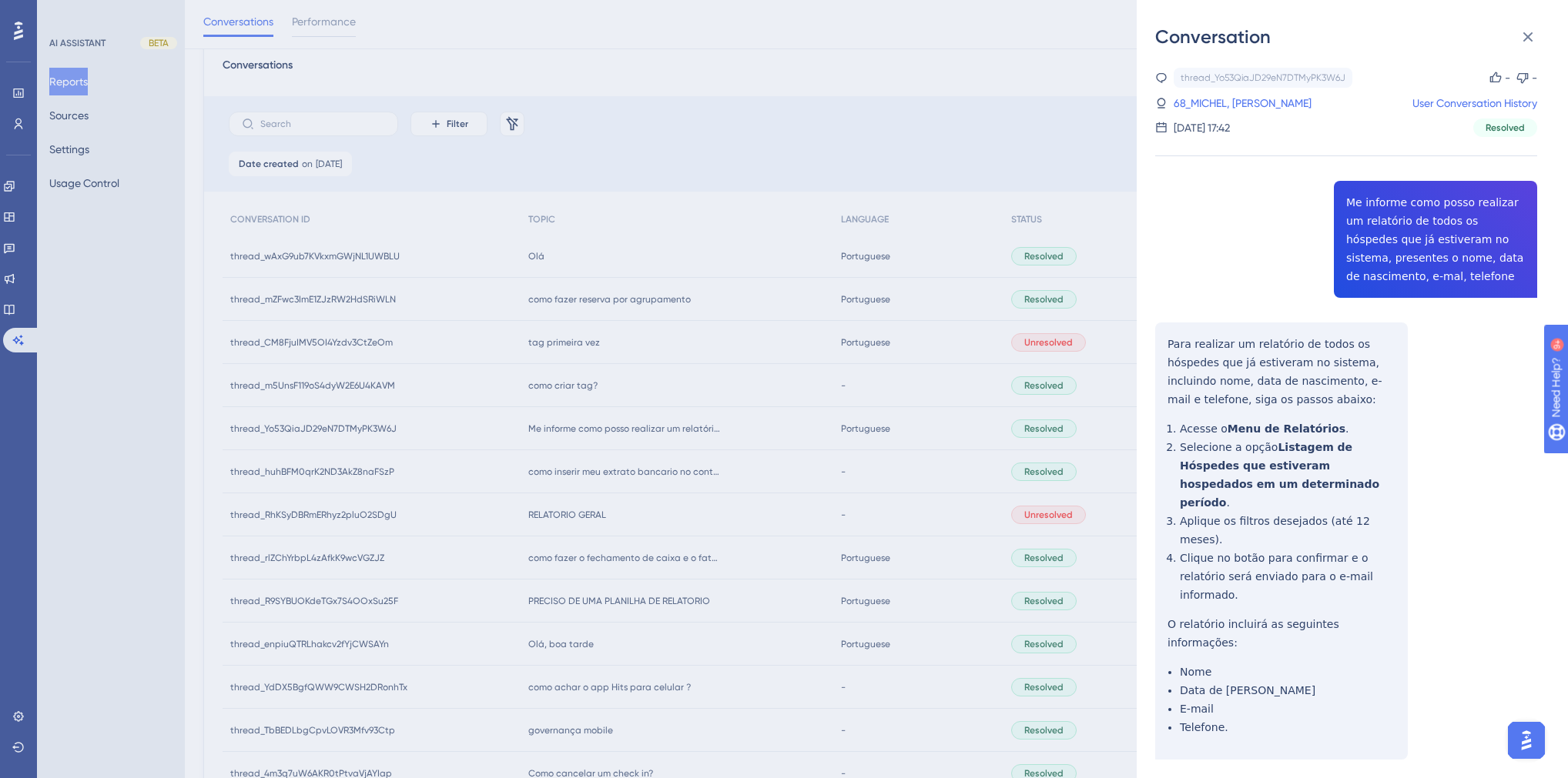
click at [1235, 231] on div "thread_Yo53QiaJD29eN7DTMyPK3W6J Copy - - 68_MICHEL, [PERSON_NAME] User Conversa…" at bounding box center [1347, 453] width 382 height 770
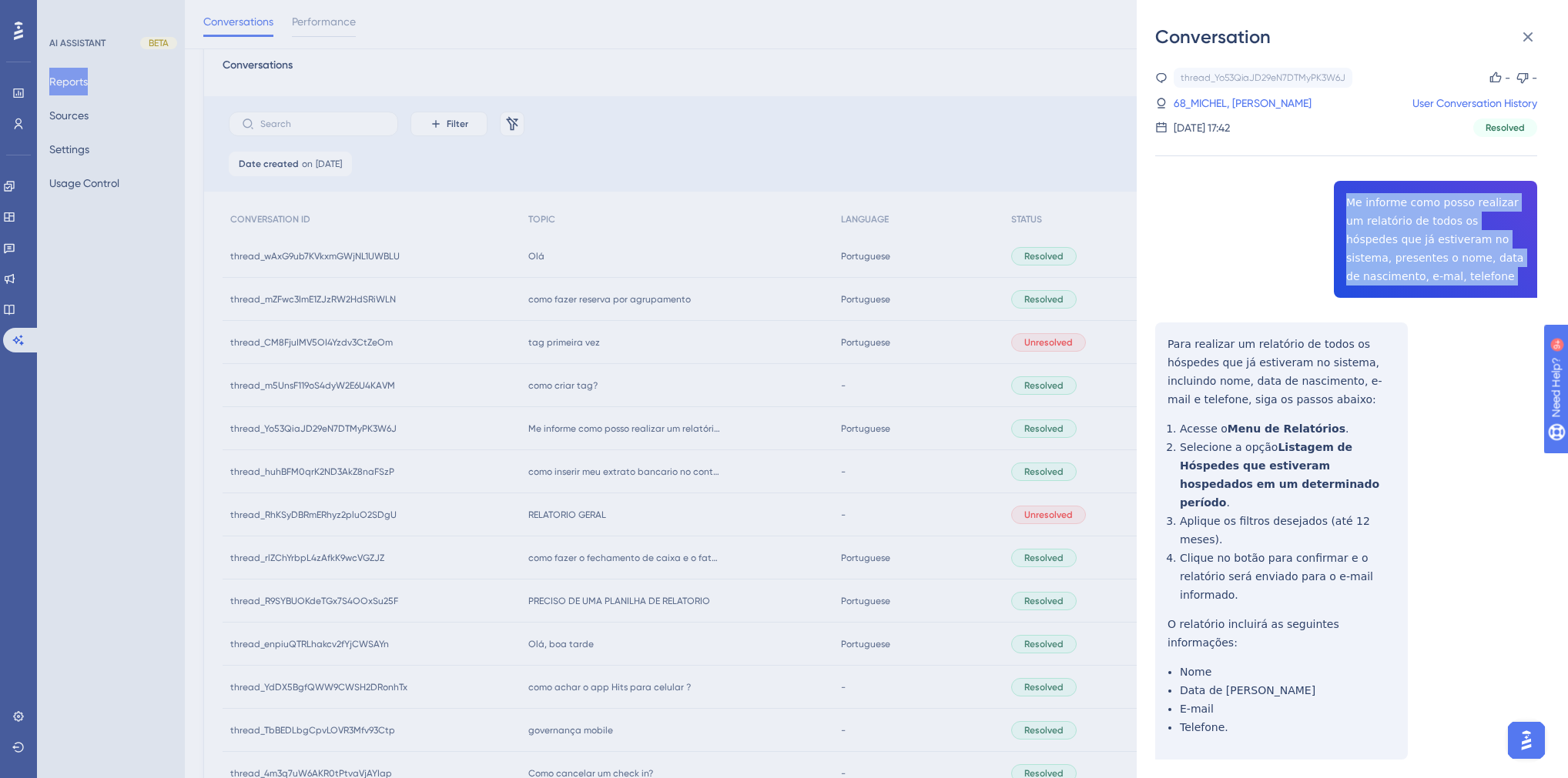
click at [1235, 231] on div "thread_Yo53QiaJD29eN7DTMyPK3W6J Copy - - 68_MICHEL, [PERSON_NAME] User Conversa…" at bounding box center [1347, 453] width 382 height 770
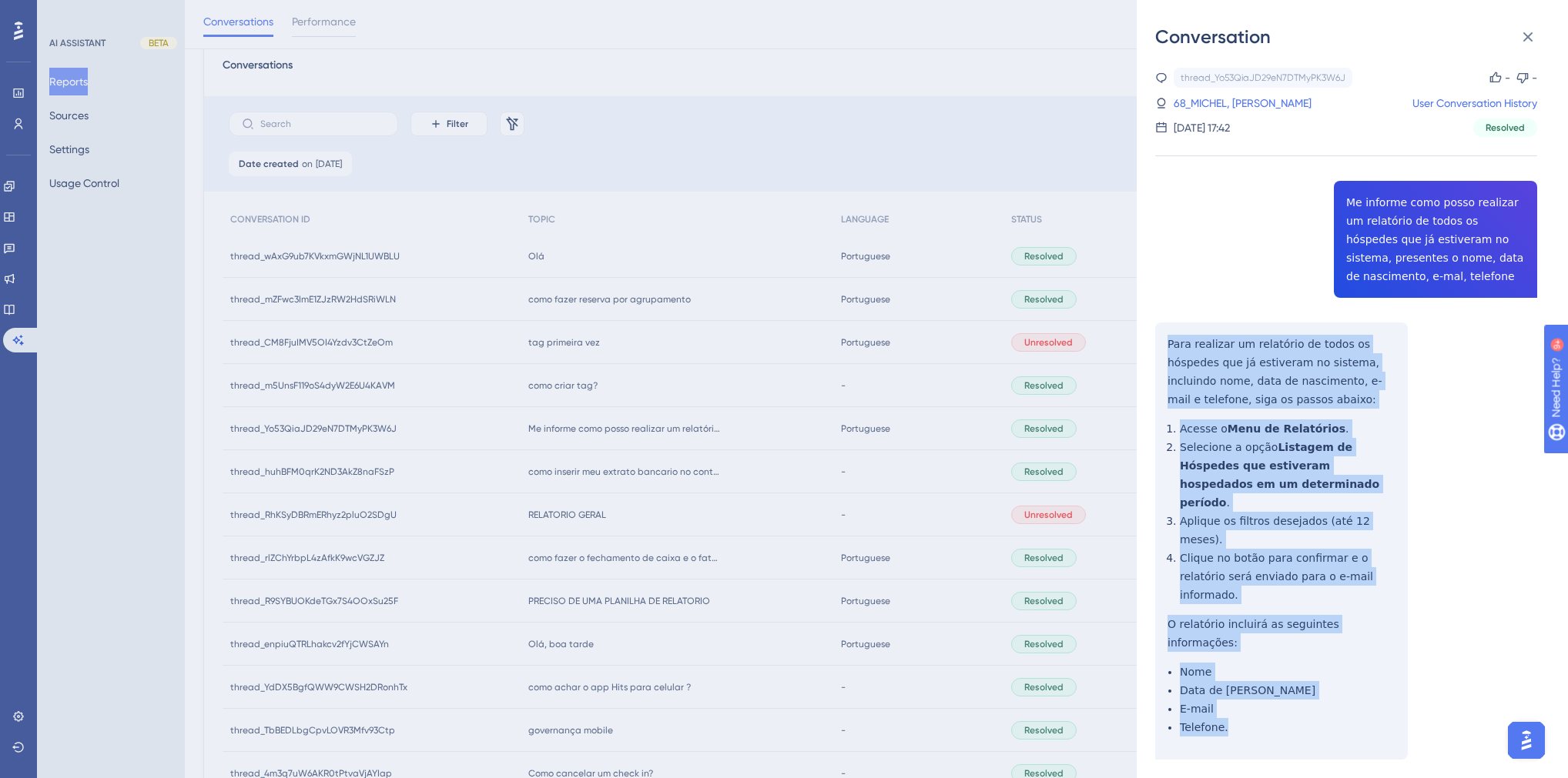
drag, startPoint x: 1232, startPoint y: 659, endPoint x: 1162, endPoint y: 341, distance: 325.6
click at [1162, 341] on div "thread_Yo53QiaJD29eN7DTMyPK3W6J Copy - - 68_MICHEL, [PERSON_NAME] User Conversa…" at bounding box center [1347, 453] width 382 height 770
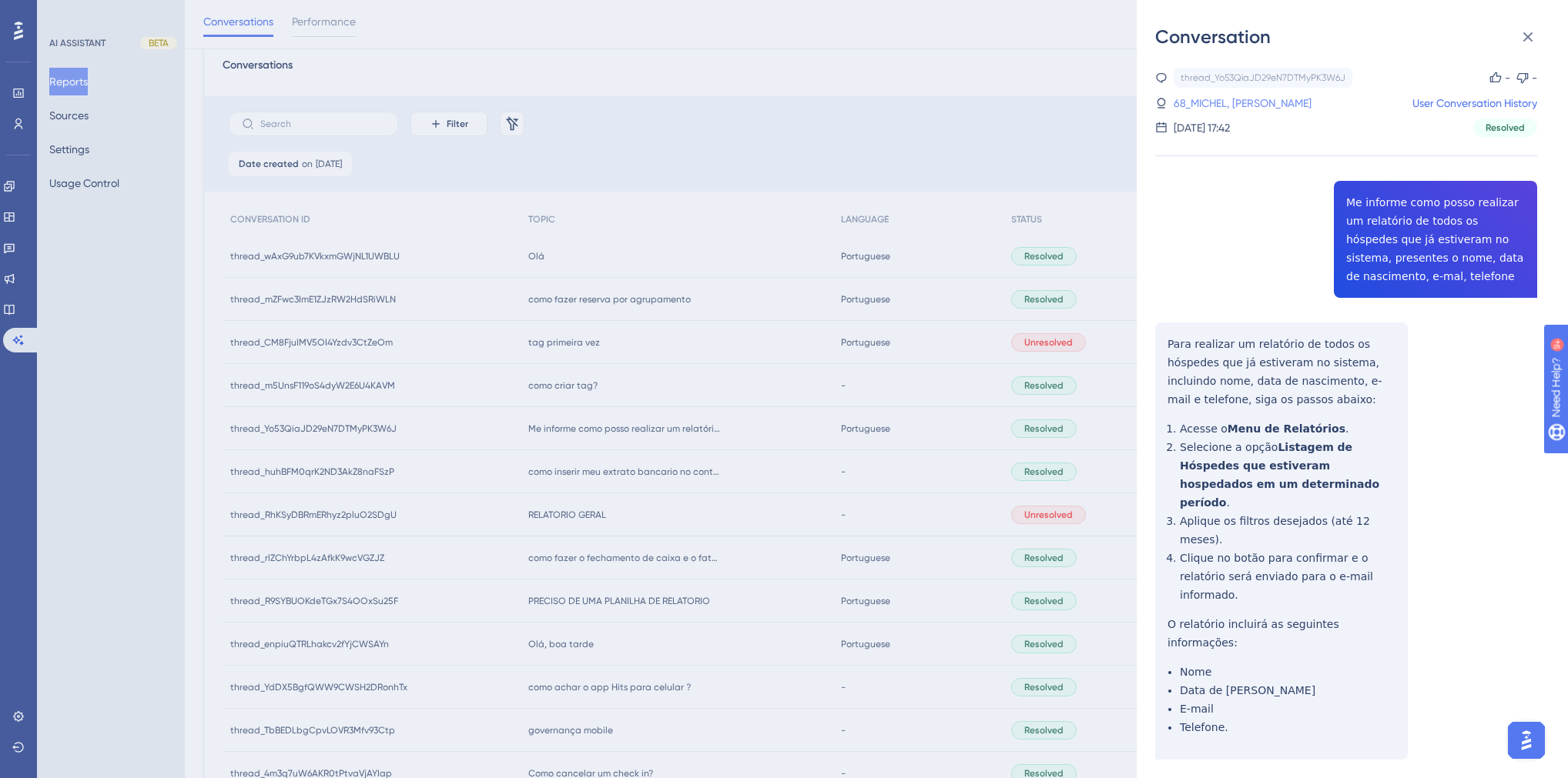
click at [1204, 103] on link "68_MICHEL, [PERSON_NAME]" at bounding box center [1242, 103] width 137 height 19
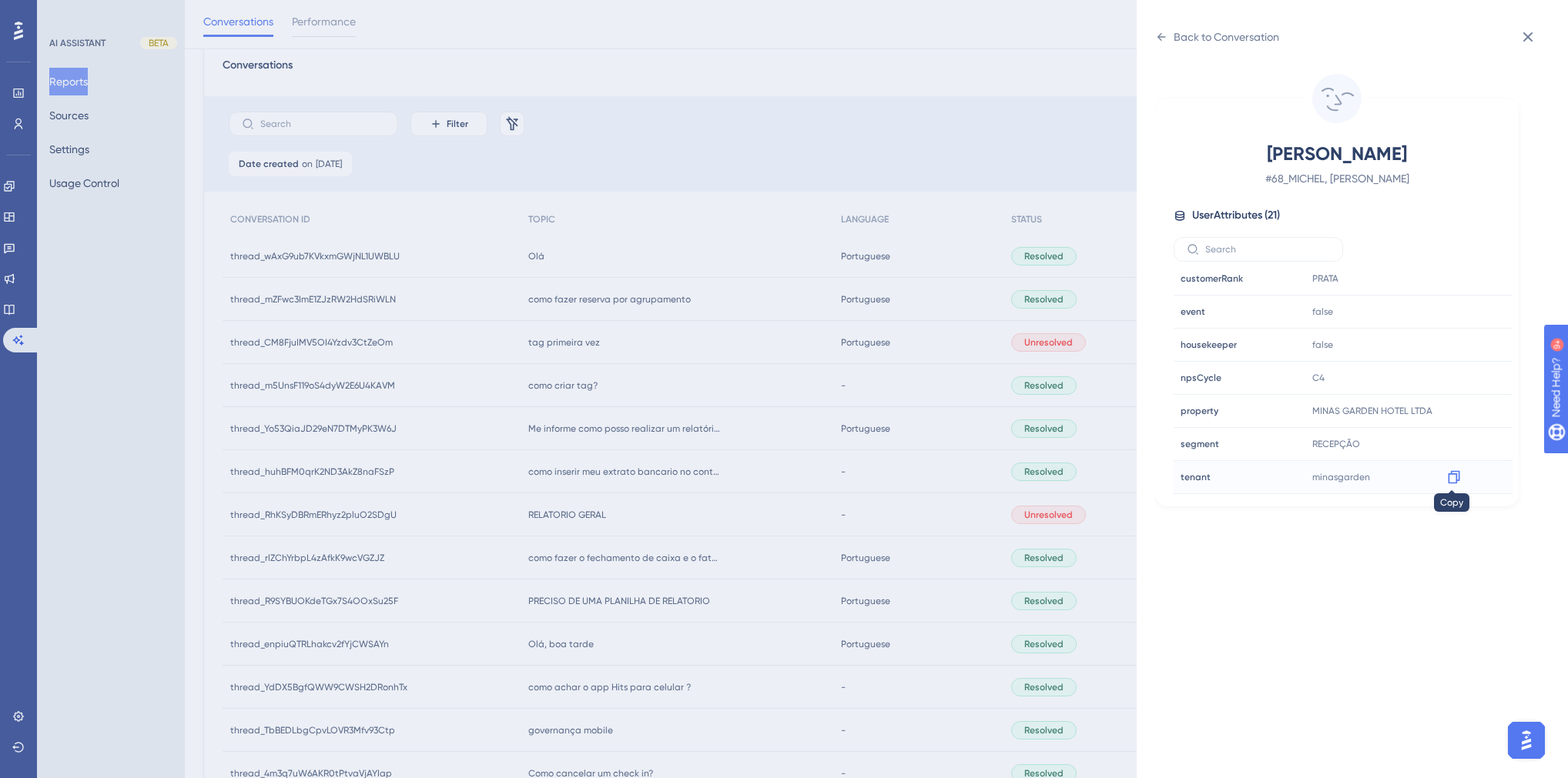
click at [1235, 477] on icon at bounding box center [1454, 477] width 15 height 15
click at [619, 495] on div "Back to Conversation [PERSON_NAME] # 68_MICHEL, [PERSON_NAME] User Attributes (…" at bounding box center [784, 389] width 1568 height 778
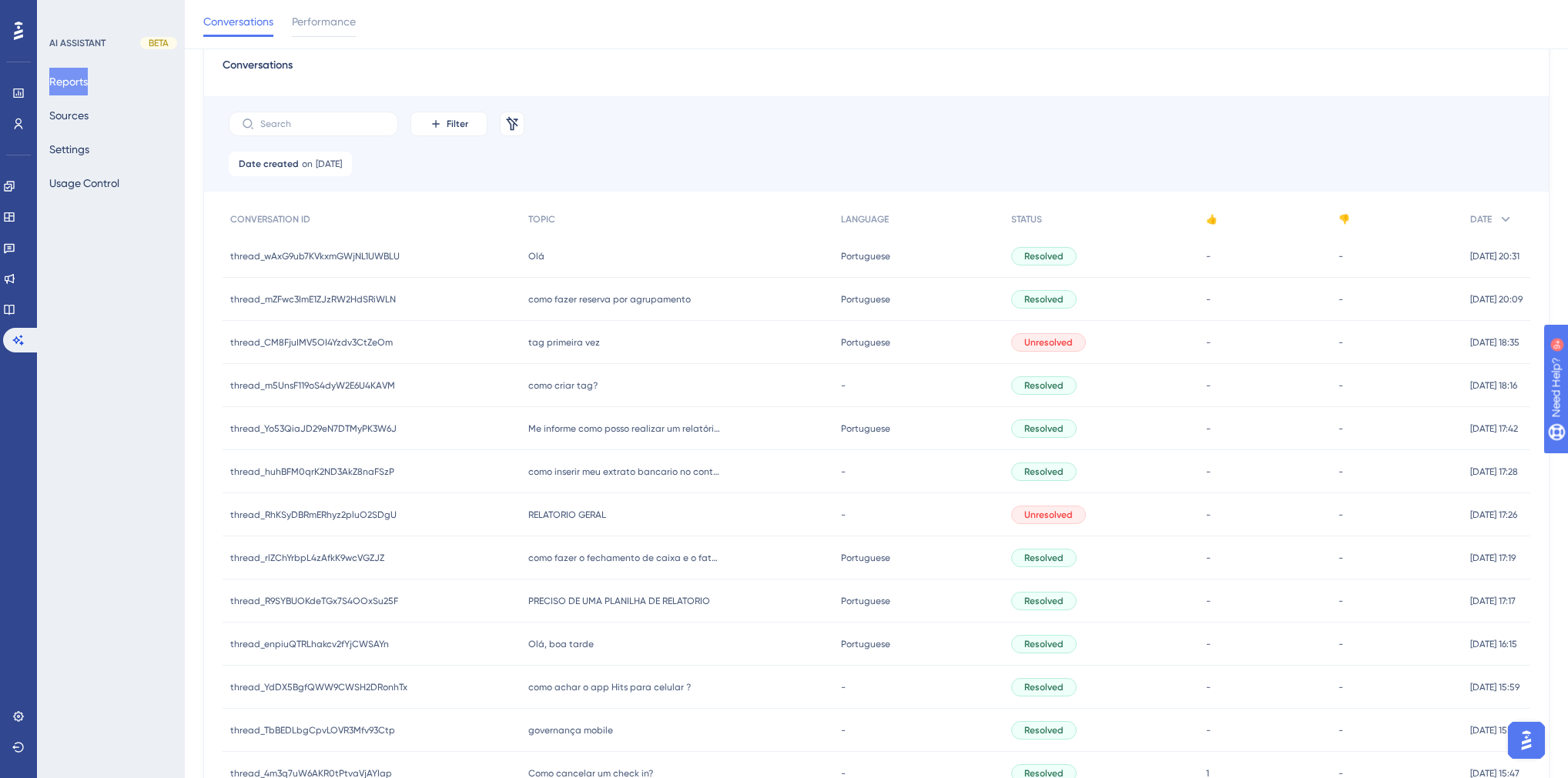
click at [557, 384] on span "como criar tag?" at bounding box center [563, 385] width 70 height 12
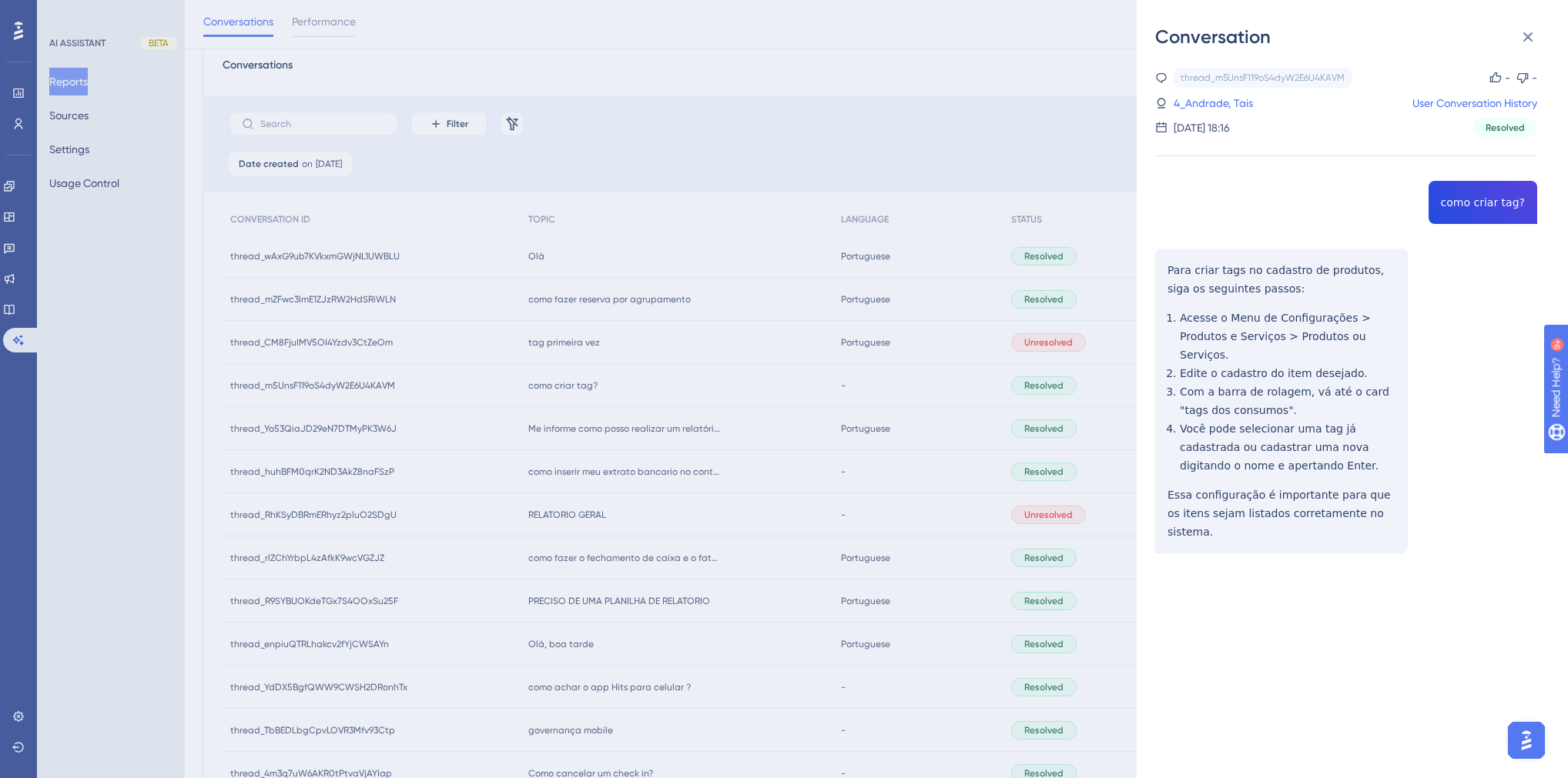
click at [1235, 184] on div "thread_m5UnsF119oS4dyW2E6U4KAVM Copy - - 4_Andrade, Tais User Conversation Hist…" at bounding box center [1347, 350] width 382 height 564
click at [1235, 198] on div "thread_m5UnsF119oS4dyW2E6U4KAVM Copy - - 4_Andrade, Tais User Conversation Hist…" at bounding box center [1347, 350] width 382 height 564
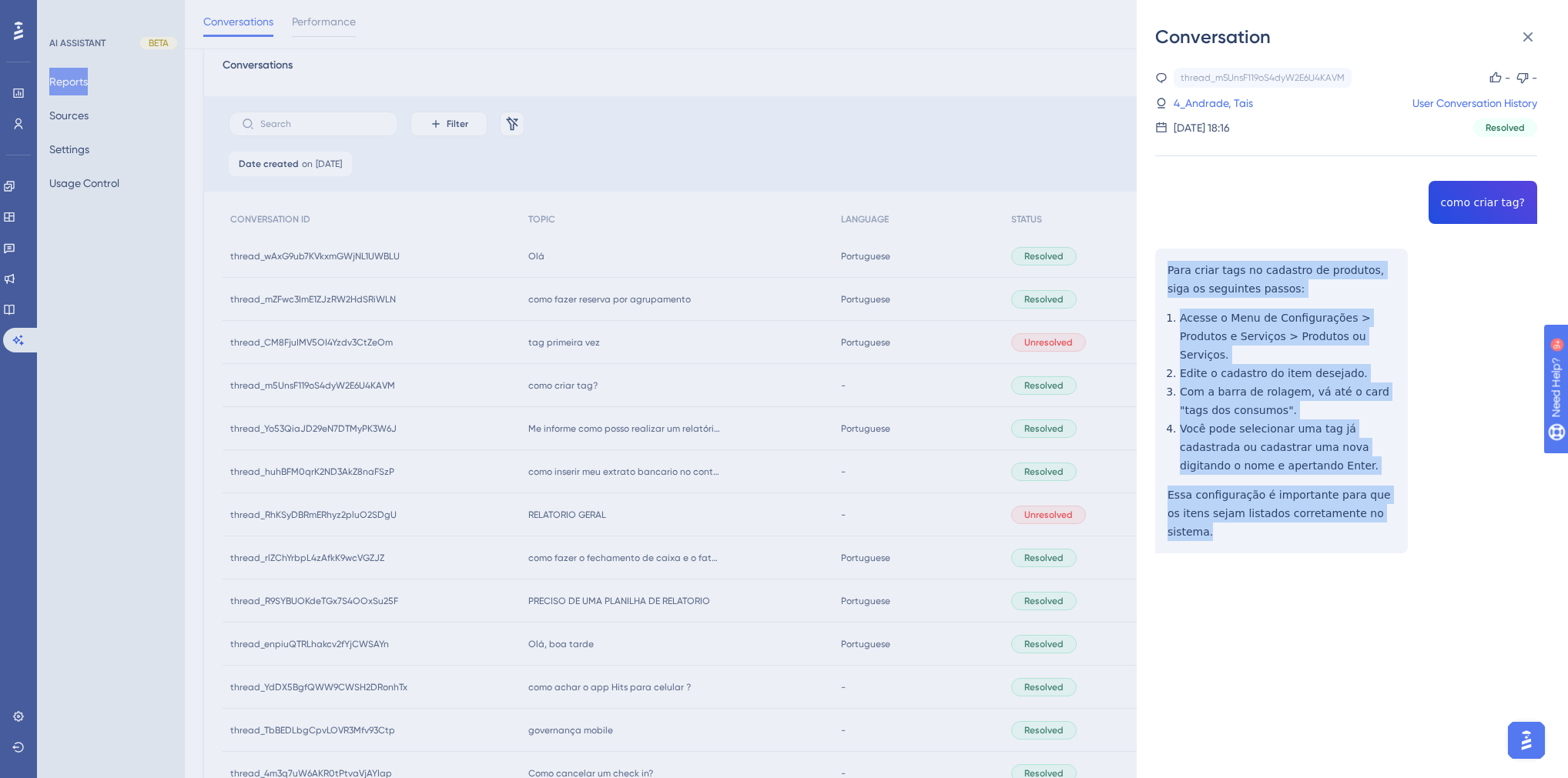
drag, startPoint x: 1384, startPoint y: 496, endPoint x: 1156, endPoint y: 276, distance: 316.8
click at [1156, 276] on div "thread_m5UnsF119oS4dyW2E6U4KAVM Copy - - 4_Andrade, Tais User Conversation Hist…" at bounding box center [1347, 350] width 382 height 564
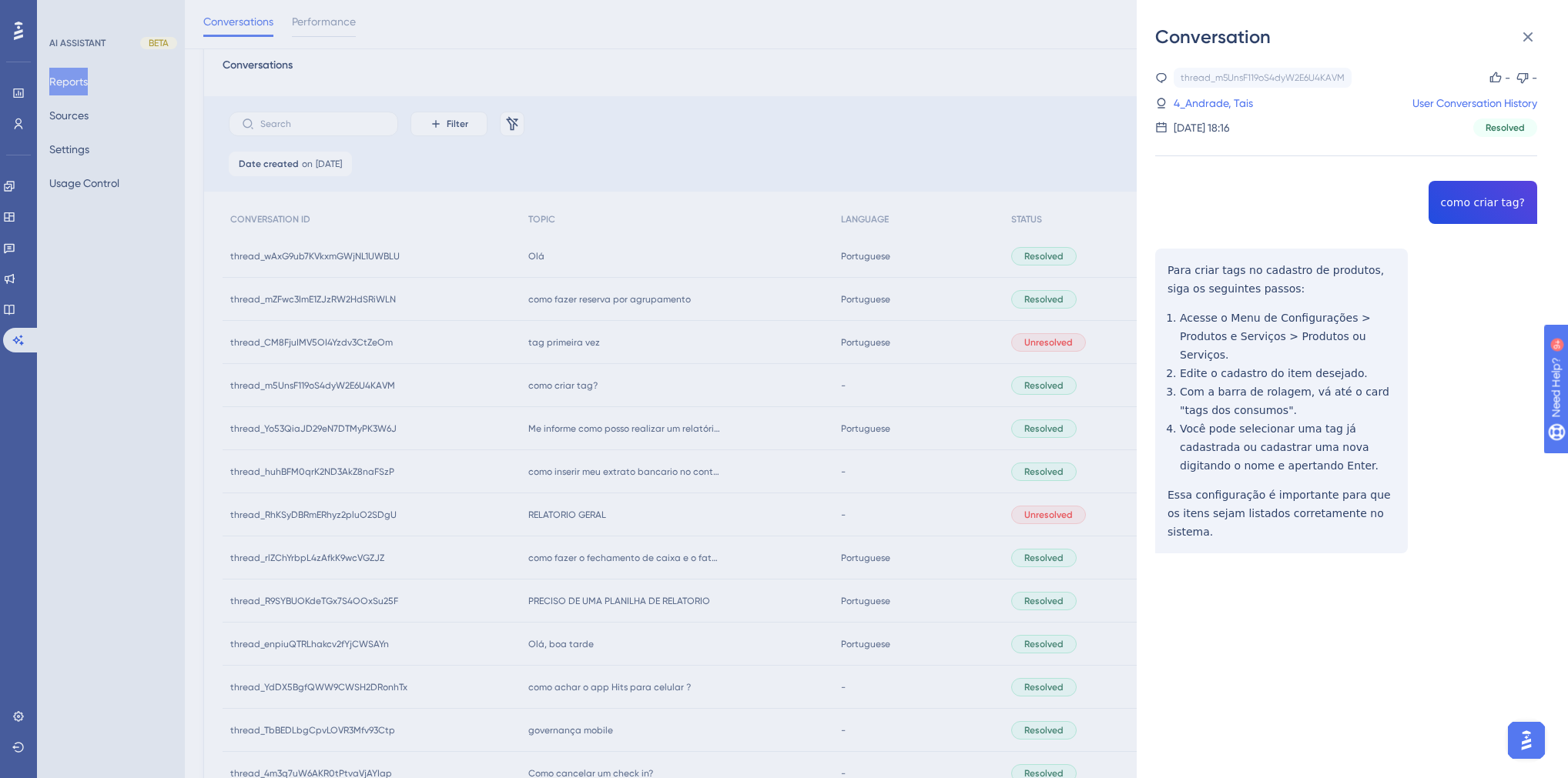
click at [1210, 98] on link "4_Andrade, Tais" at bounding box center [1213, 103] width 79 height 19
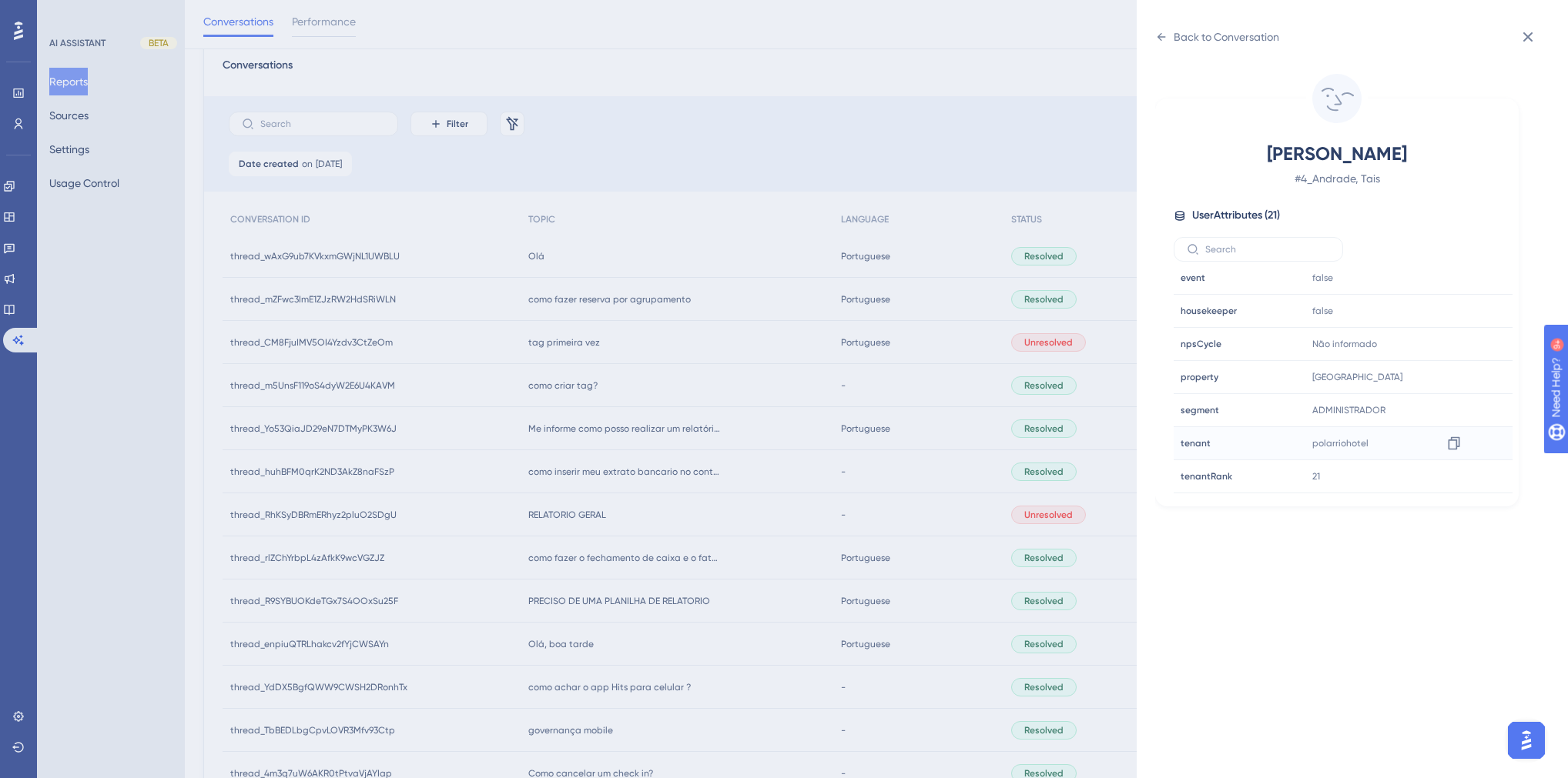
scroll to position [431, 0]
drag, startPoint x: 1452, startPoint y: 412, endPoint x: 1328, endPoint y: 373, distance: 130.0
click at [1235, 412] on icon at bounding box center [1454, 416] width 15 height 15
click at [820, 502] on div "Back to Conversation [PERSON_NAME] # 4_Andrade, Tais User Attributes ( 21 ) Ema…" at bounding box center [784, 389] width 1568 height 778
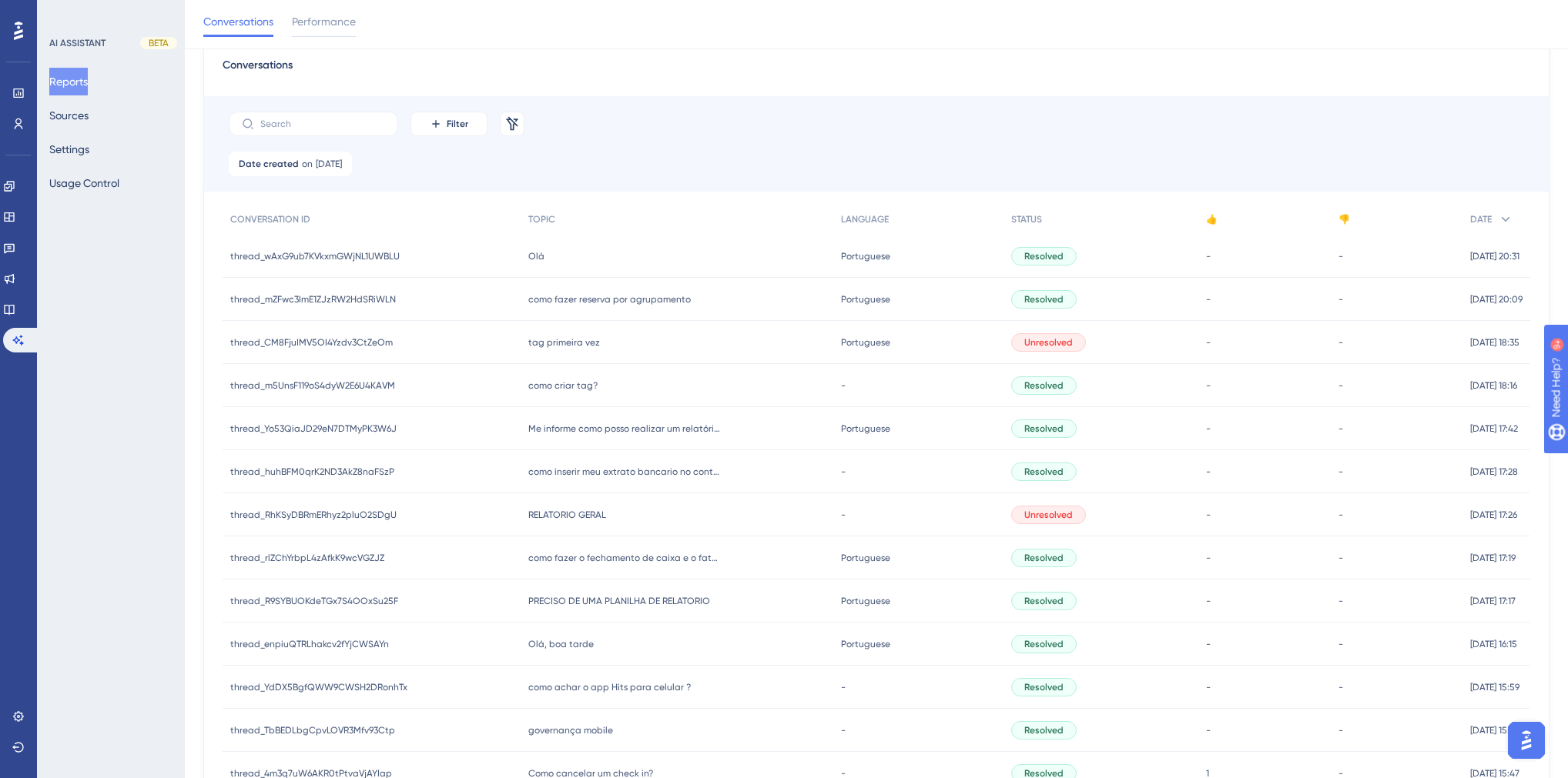
click at [566, 341] on span "tag primeira vez" at bounding box center [564, 342] width 72 height 12
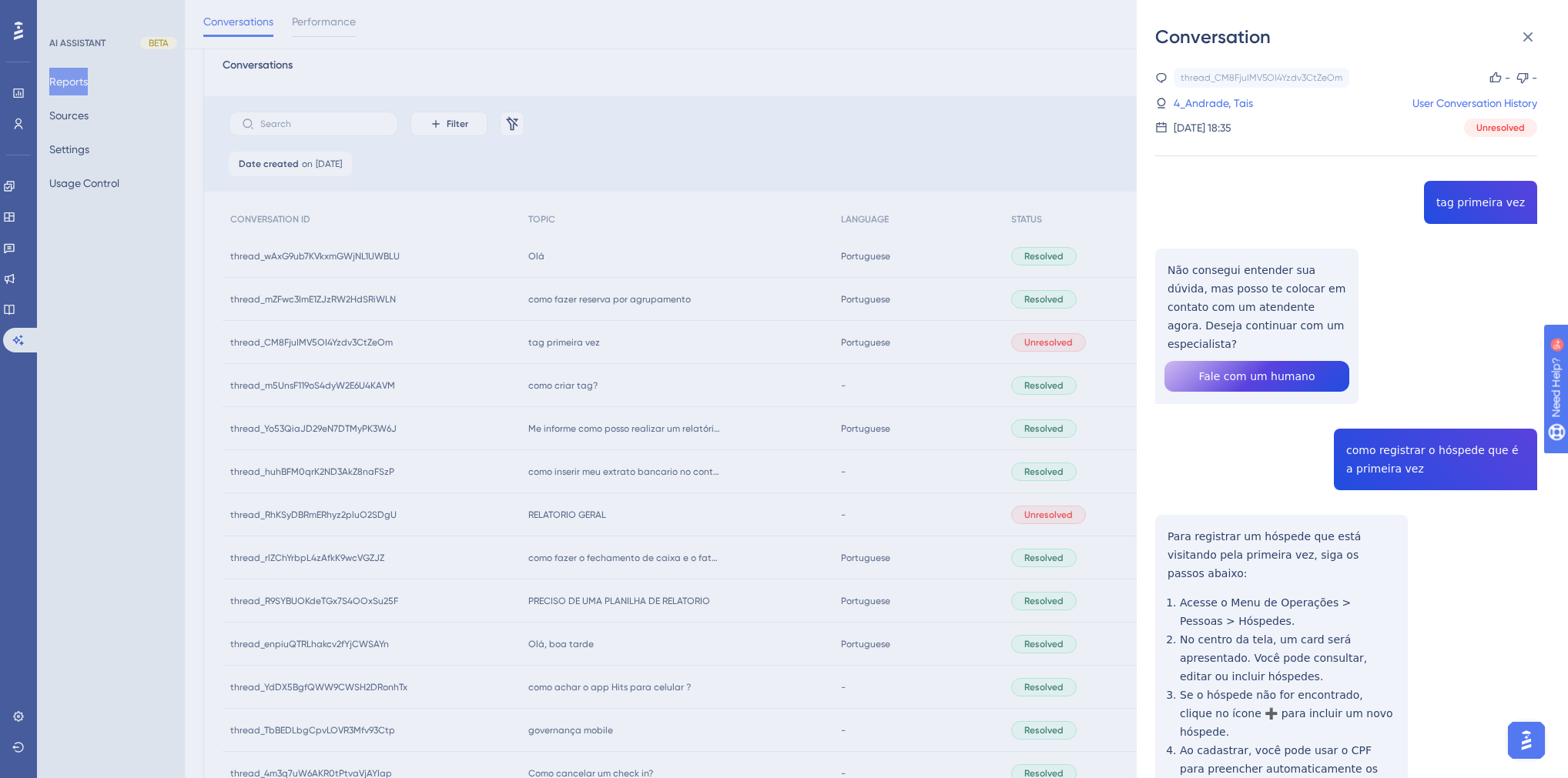
click at [1235, 206] on div "thread_CM8FjuIMV5OI4Yzdv3CtZeOm Copy - - 4_Andrade, Tais User Conversation Hist…" at bounding box center [1347, 520] width 382 height 905
drag, startPoint x: 1317, startPoint y: 325, endPoint x: 1149, endPoint y: 265, distance: 178.4
click at [1149, 265] on div "Conversation thread_CM8FjuIMV5OI4Yzdv3CtZeOm Copy - - 4_Andrade, Tais User Conv…" at bounding box center [1352, 389] width 431 height 778
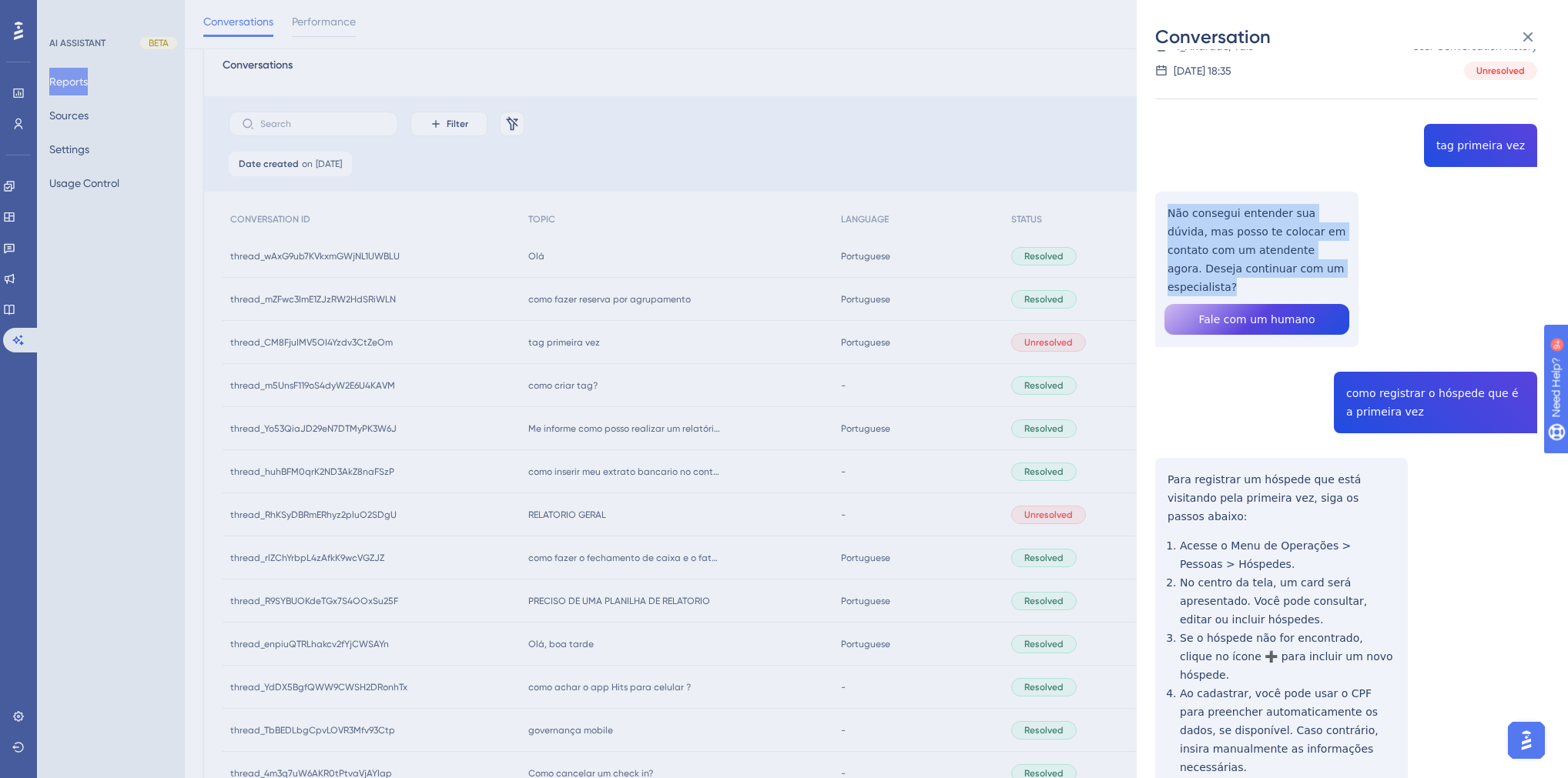
scroll to position [110, 0]
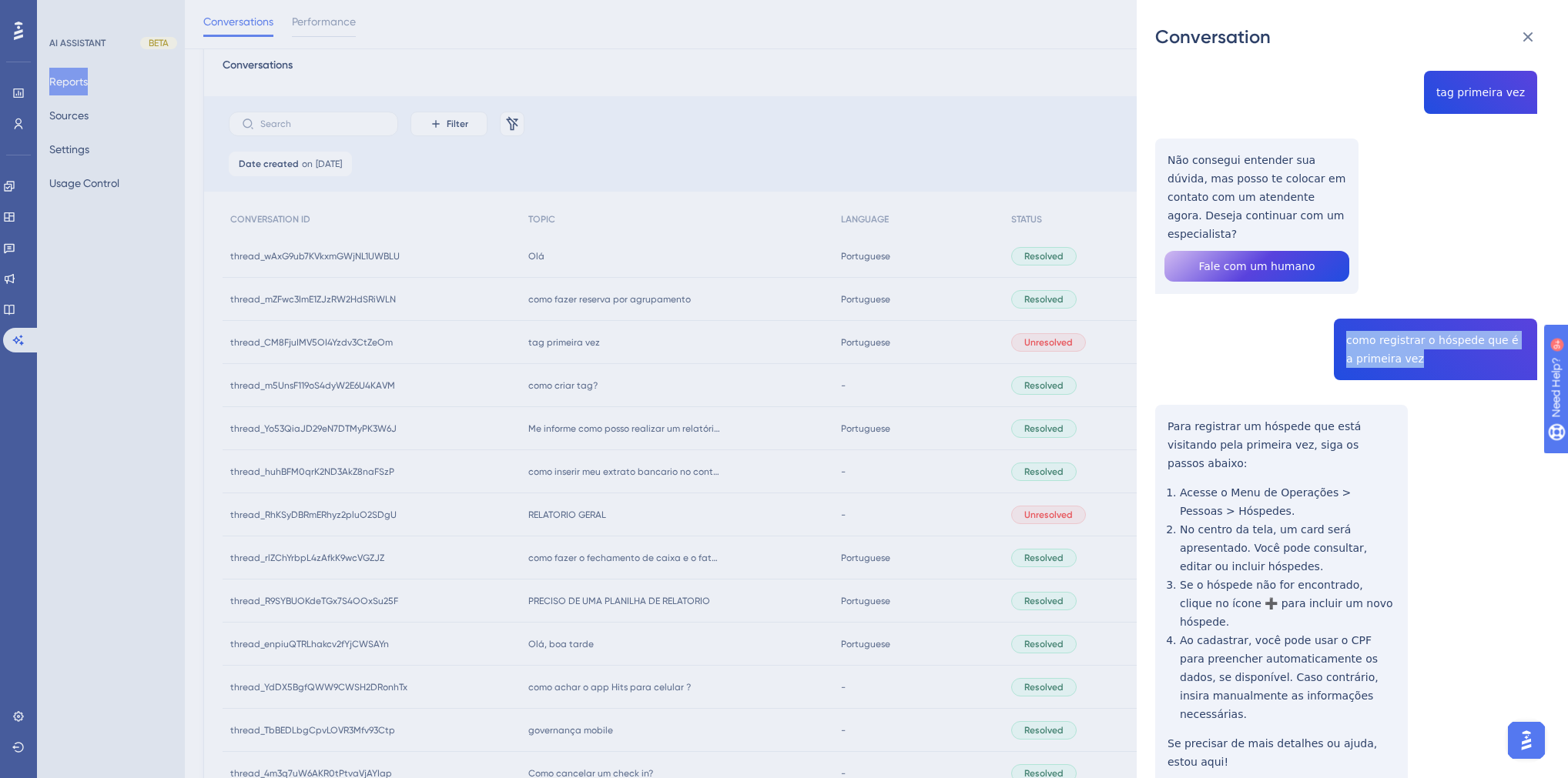
drag, startPoint x: 1415, startPoint y: 339, endPoint x: 1335, endPoint y: 321, distance: 82.0
click at [1235, 321] on div "thread_CM8FjuIMV5OI4Yzdv3CtZeOm Copy - - 4_Andrade, Tais User Conversation Hist…" at bounding box center [1347, 410] width 382 height 905
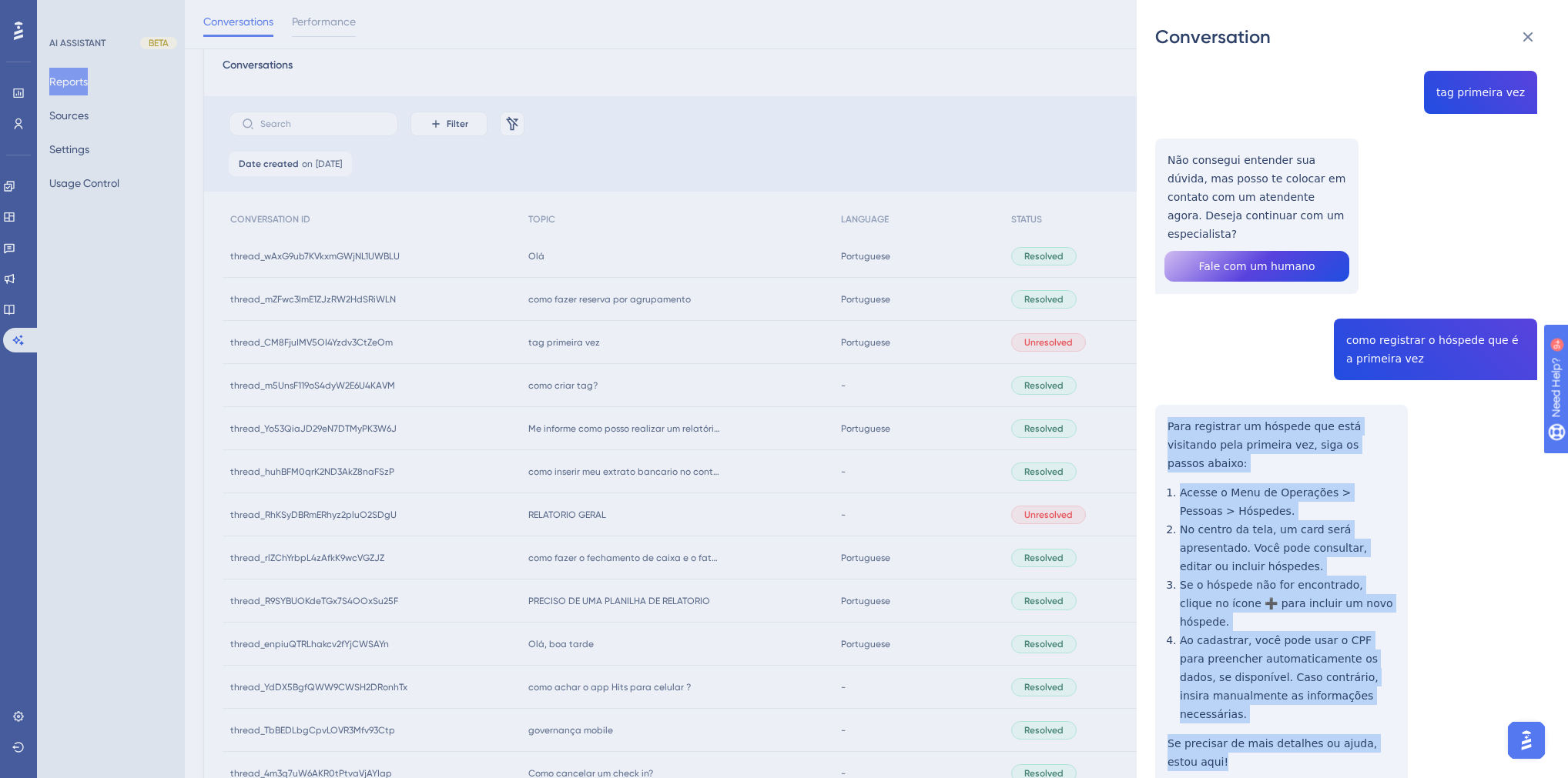
drag, startPoint x: 1217, startPoint y: 698, endPoint x: 1149, endPoint y: 381, distance: 324.2
click at [1149, 381] on div "Conversation thread_CM8FjuIMV5OI4Yzdv3CtZeOm Copy - - 4_Andrade, Tais User Conv…" at bounding box center [1352, 389] width 431 height 778
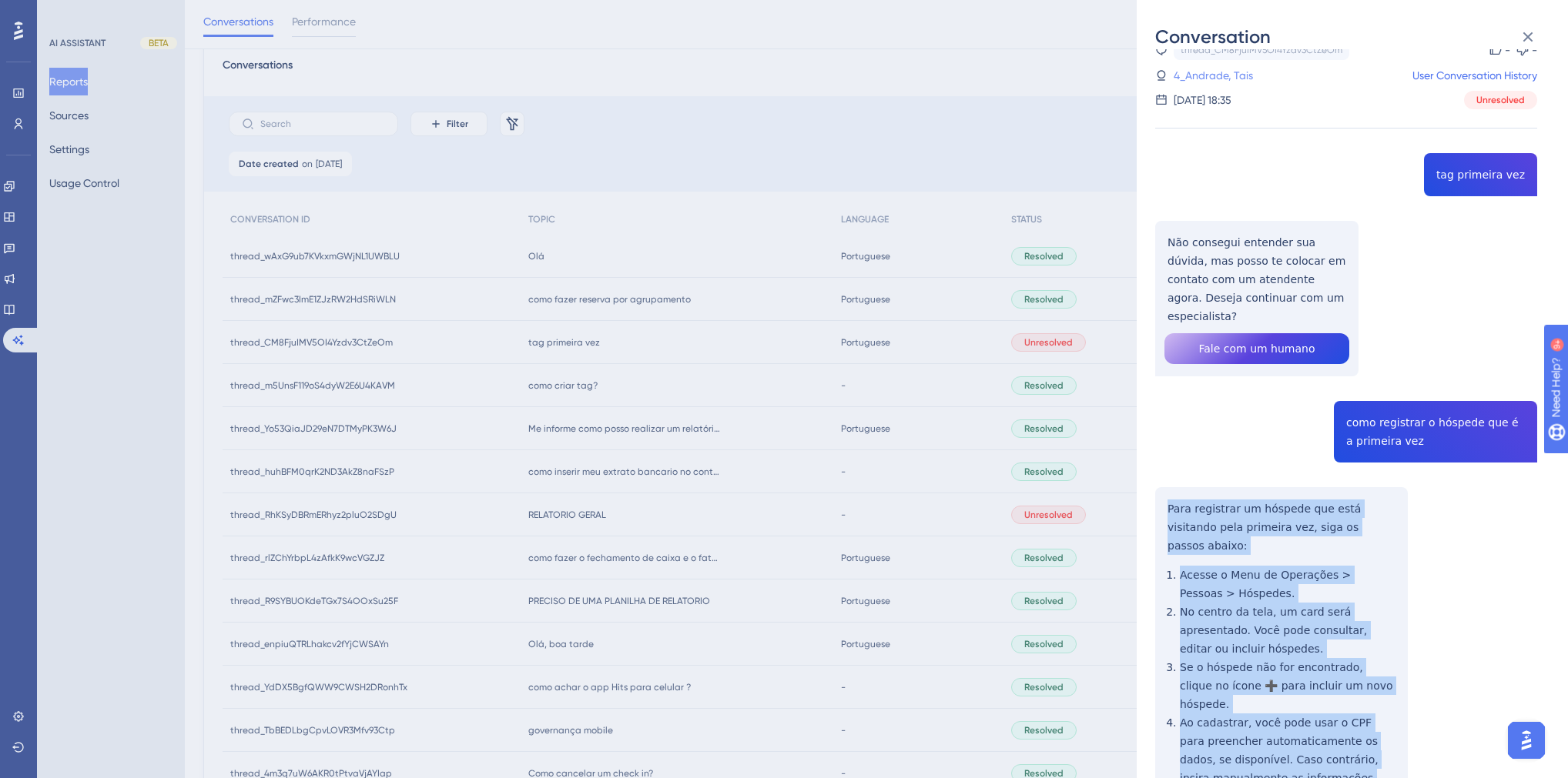
scroll to position [0, 0]
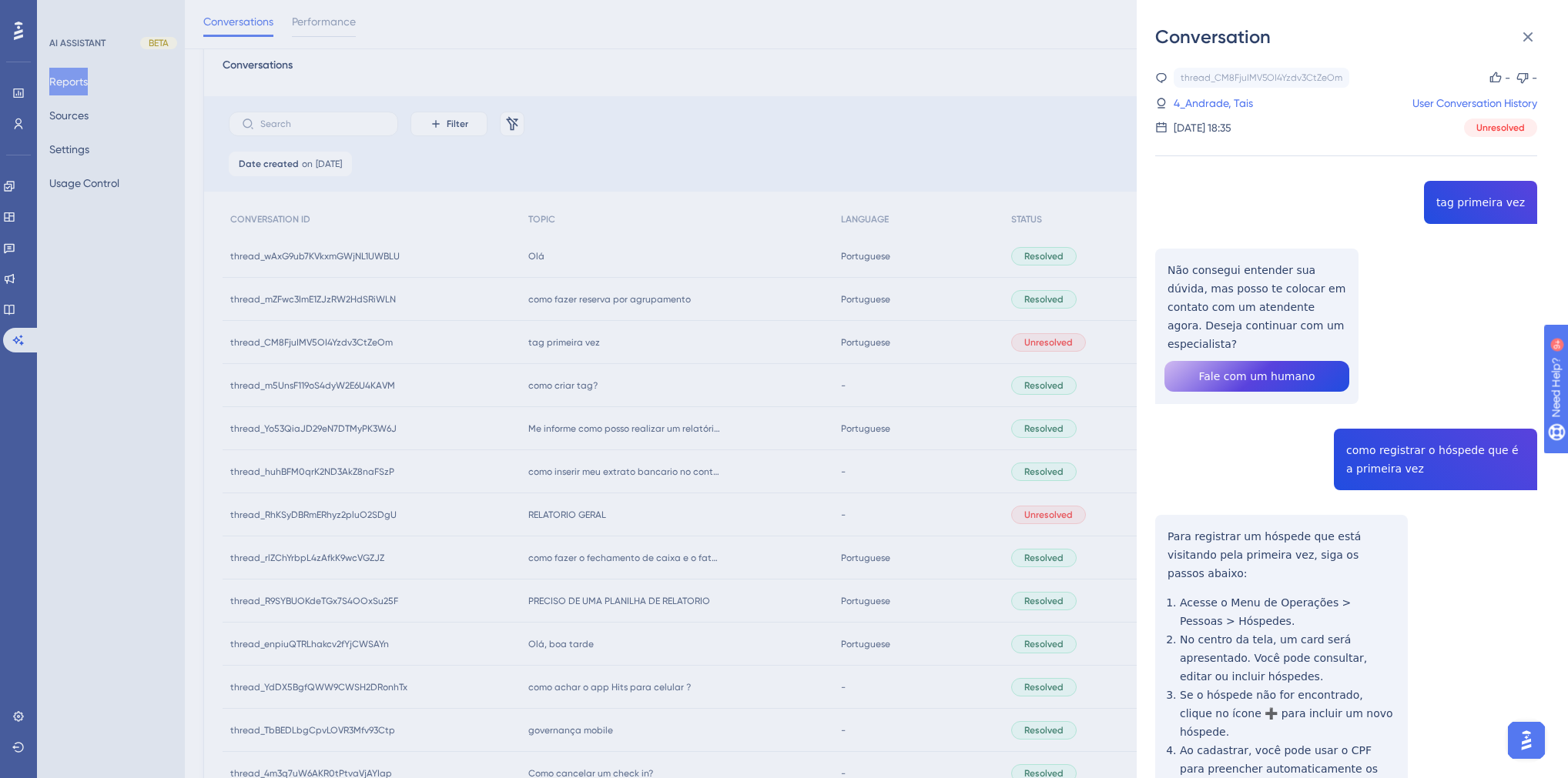
click at [737, 447] on div "Conversation thread_CM8FjuIMV5OI4Yzdv3CtZeOm Copy - - 4_Andrade, Tais User Conv…" at bounding box center [784, 389] width 1568 height 778
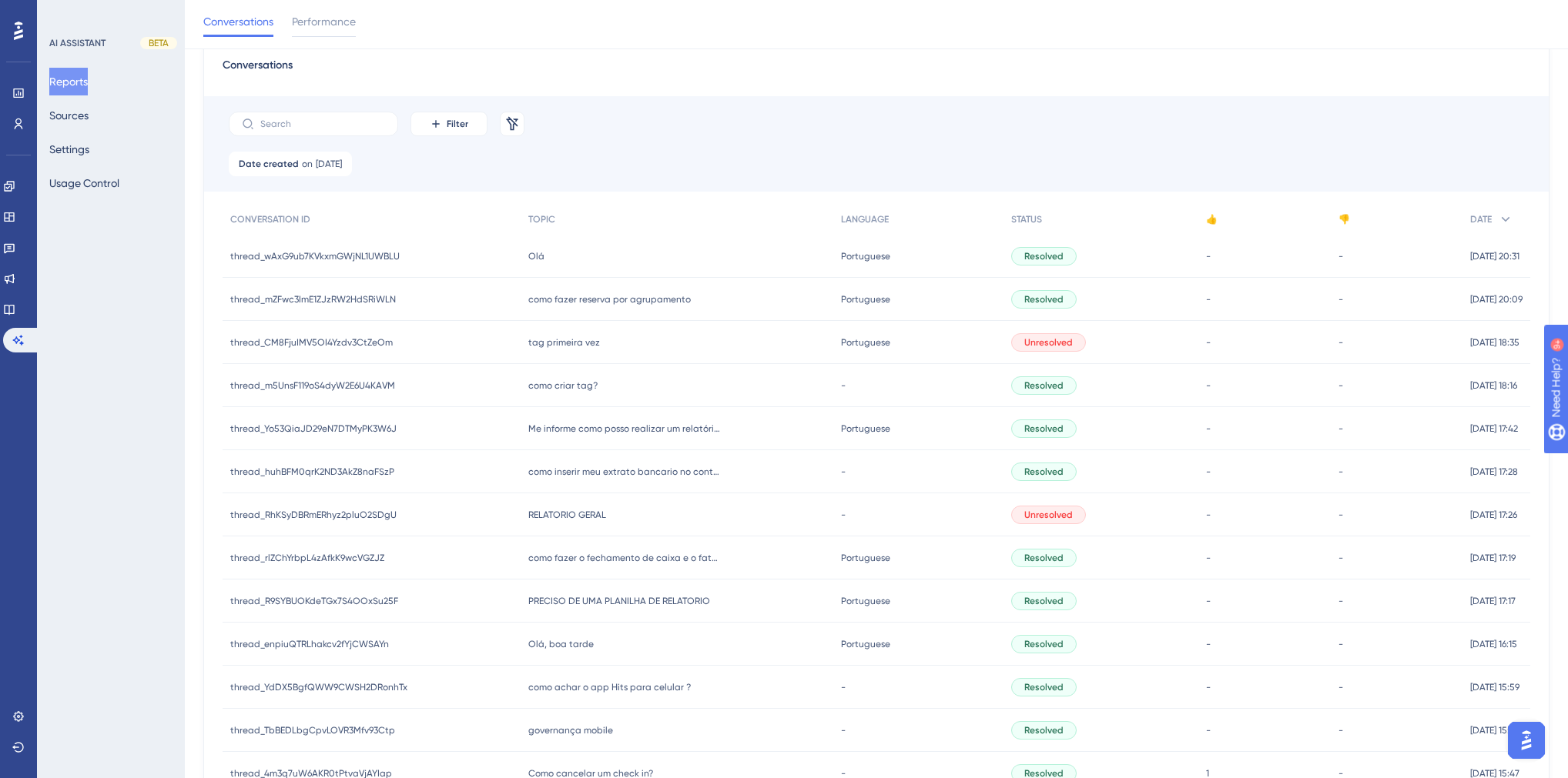
click at [557, 299] on span "como fazer reserva por agrupamento" at bounding box center [609, 299] width 163 height 12
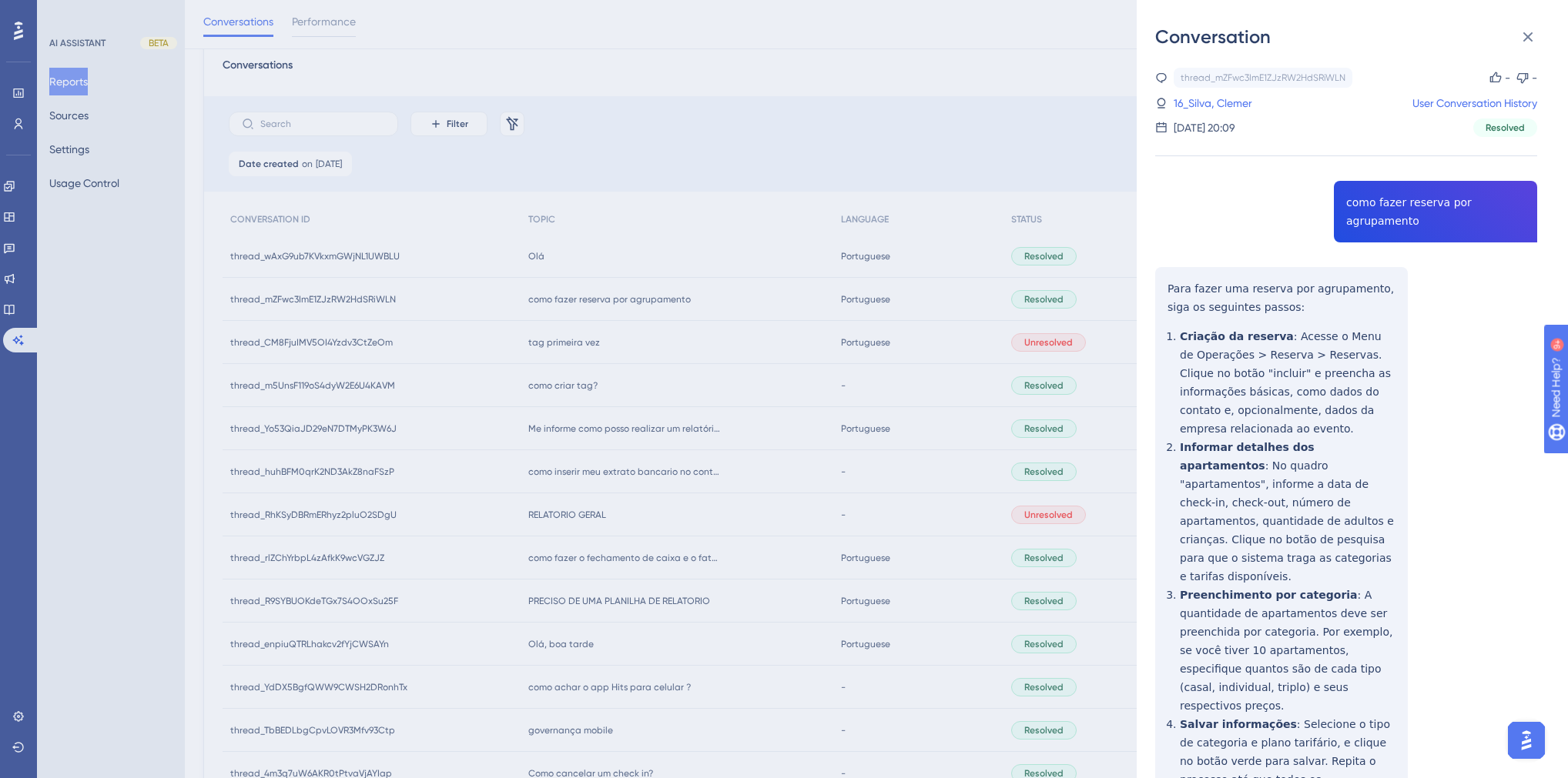
click at [1235, 205] on div "thread_mZFwc3ImE1ZJzRW2HdSRiWLN Copy - - 16_Silva, Clemer User Conversation His…" at bounding box center [1347, 627] width 382 height 1119
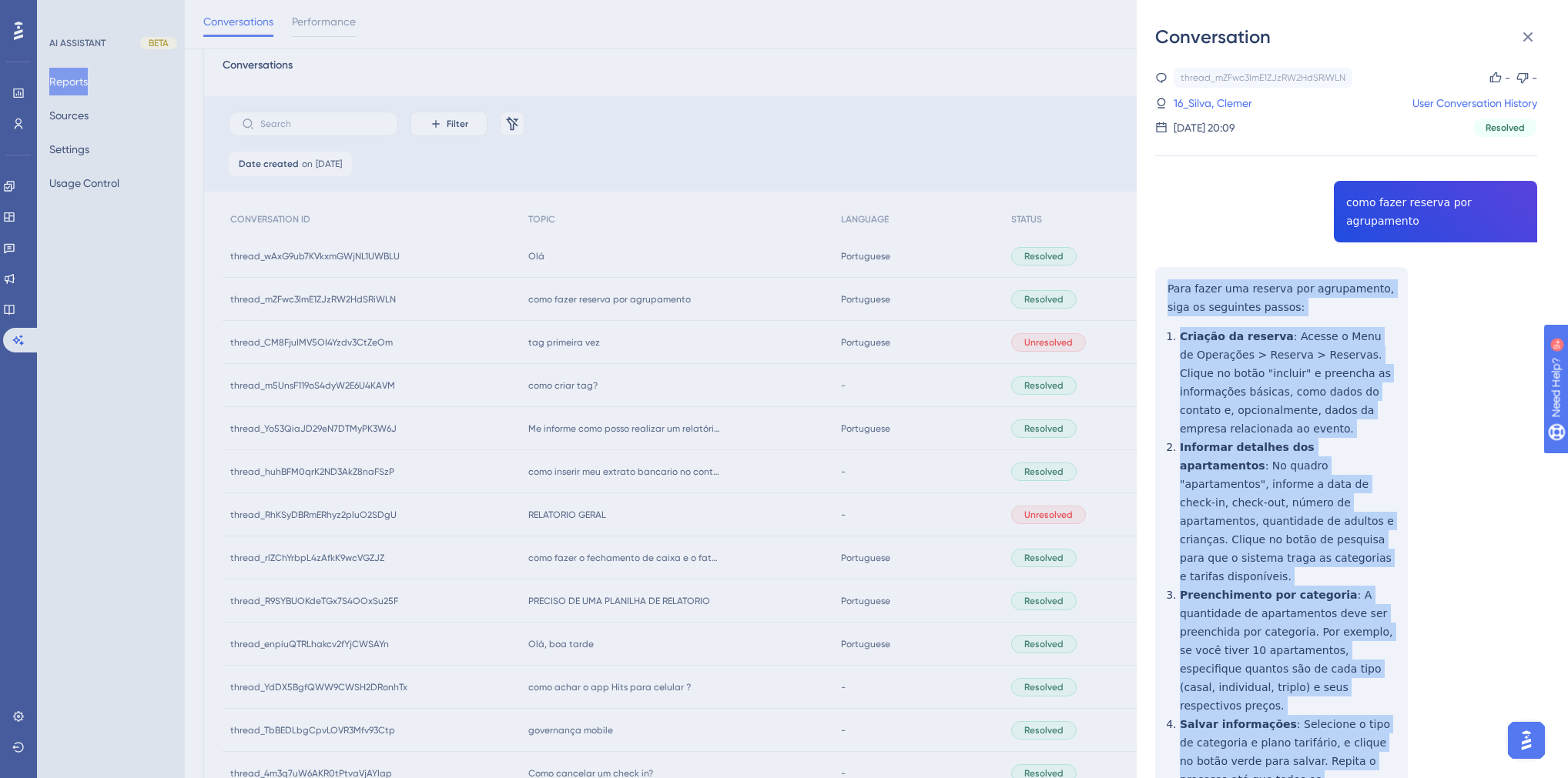
drag, startPoint x: 1338, startPoint y: 686, endPoint x: 1169, endPoint y: 268, distance: 450.9
click at [1169, 268] on div "thread_mZFwc3ImE1ZJzRW2HdSRiWLN Copy - - 16_Silva, Clemer User Conversation His…" at bounding box center [1347, 627] width 382 height 1119
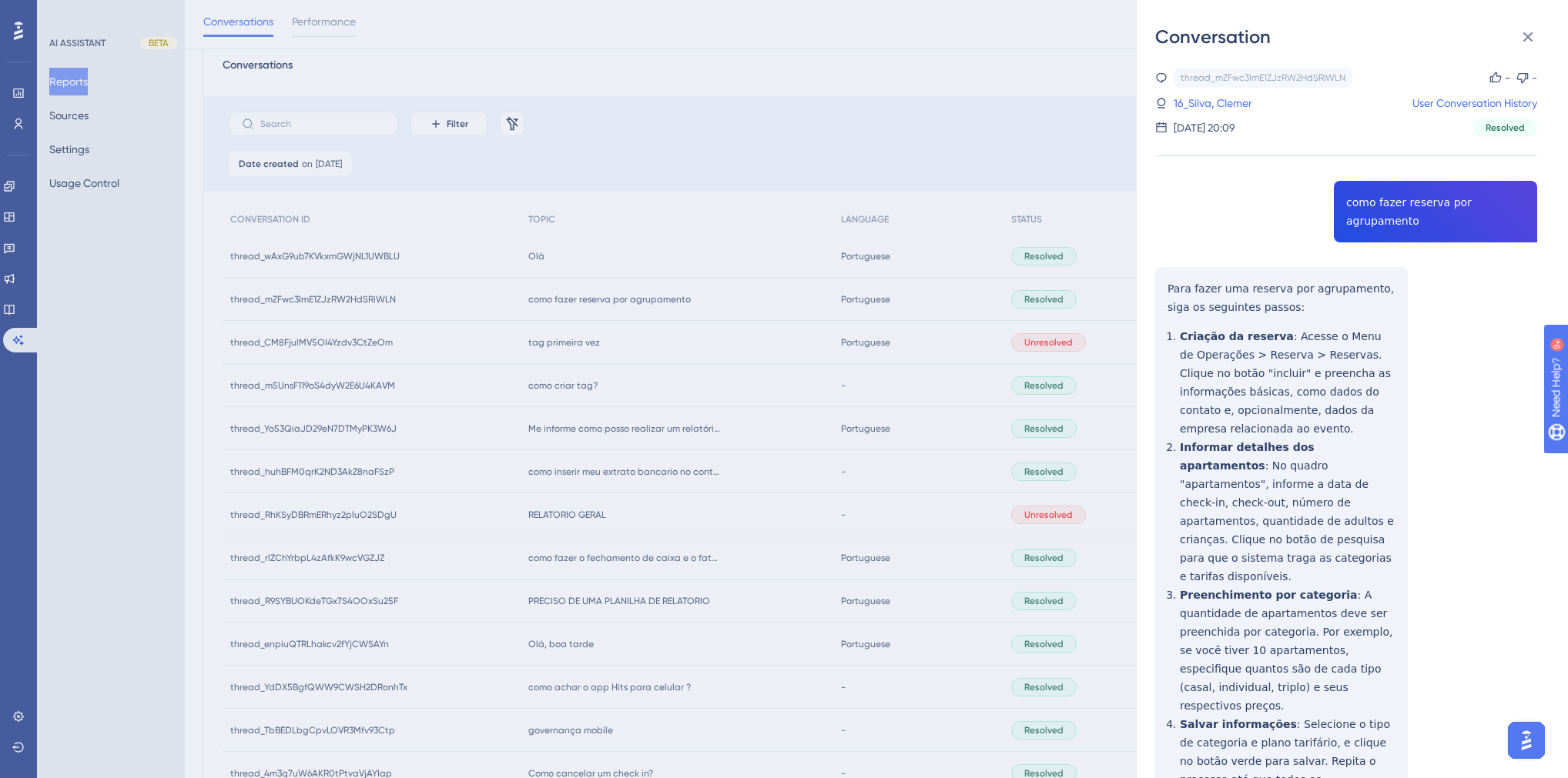
click at [613, 305] on div "Conversation thread_mZFwc3ImE1ZJzRW2HdSRiWLN Copy - - 16_Silva, Clemer User Con…" at bounding box center [784, 389] width 1568 height 778
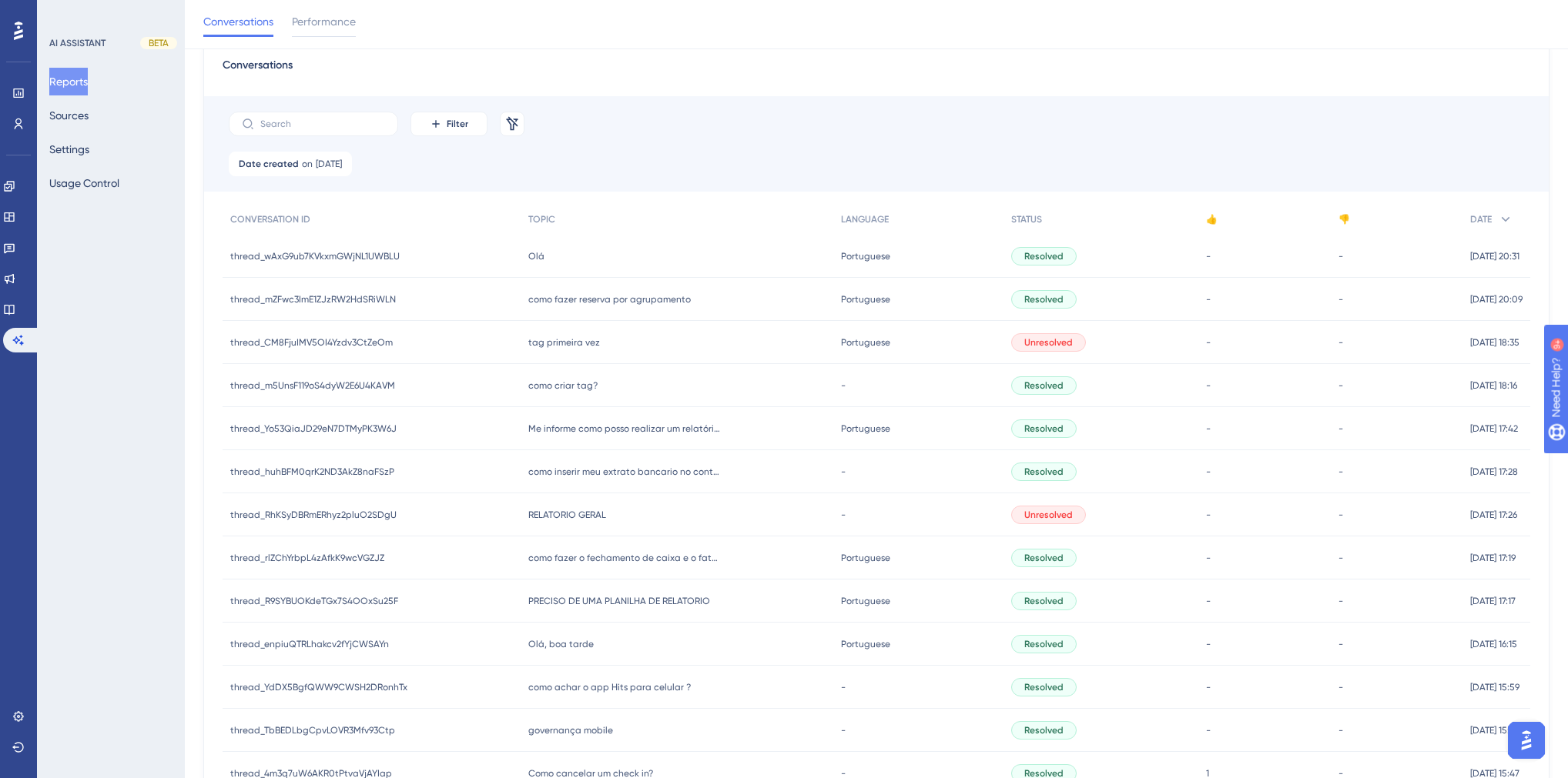
click at [539, 258] on div "Olá Olá" at bounding box center [677, 257] width 313 height 43
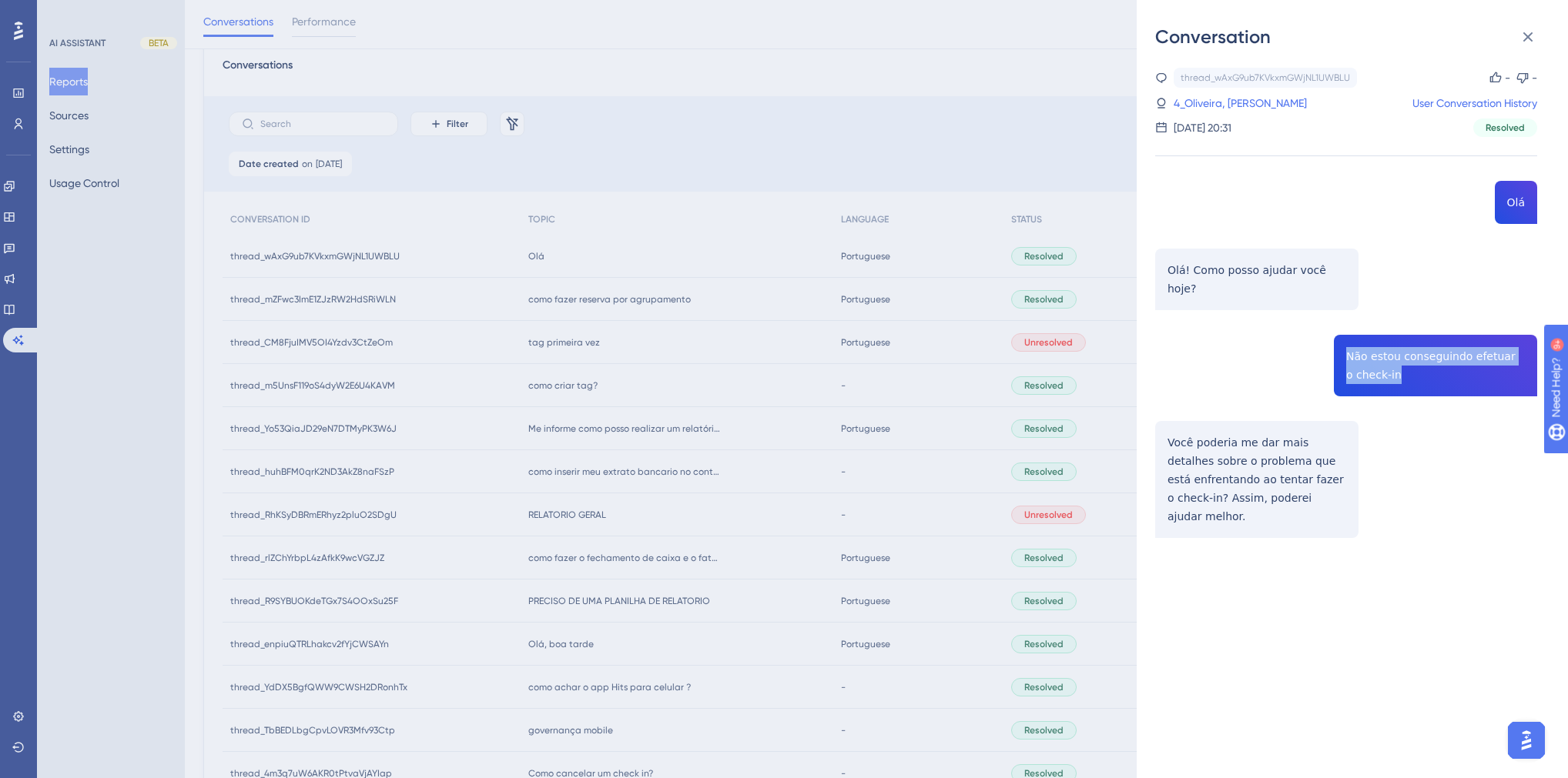
drag, startPoint x: 1370, startPoint y: 354, endPoint x: 1337, endPoint y: 339, distance: 36.2
click at [1235, 339] on div "thread_wAxG9ub7KVkxmGWjNL1UWBLU Copy - - 4_Oliveira, [PERSON_NAME] User Convers…" at bounding box center [1347, 341] width 382 height 548
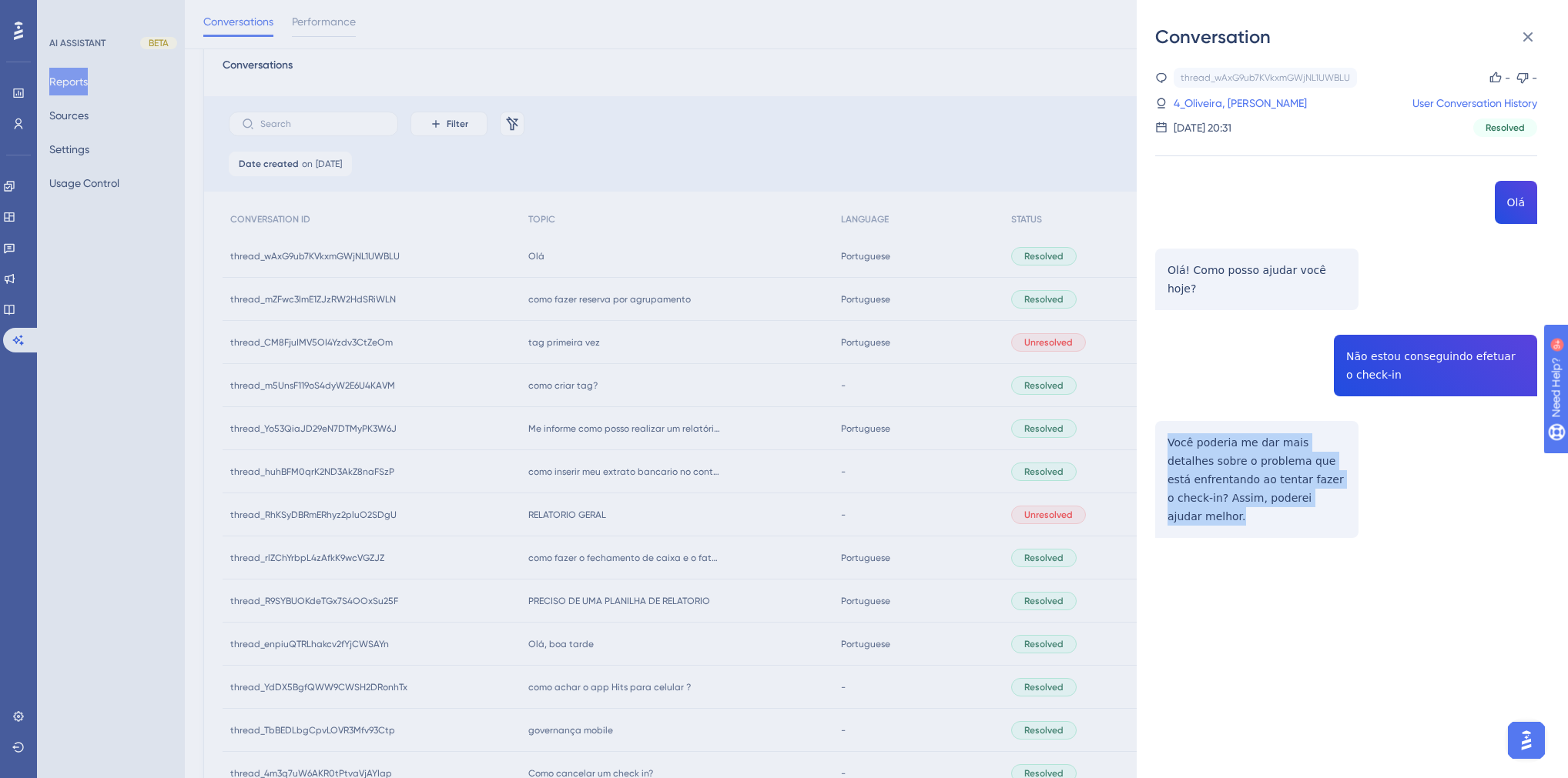
drag, startPoint x: 1337, startPoint y: 481, endPoint x: 1154, endPoint y: 424, distance: 191.7
click at [1154, 424] on div "Conversation thread_wAxG9ub7KVkxmGWjNL1UWBLU Copy - - 4_Oliveira, [PERSON_NAME]…" at bounding box center [1352, 389] width 431 height 778
click at [1203, 100] on link "4_Oliveira, [PERSON_NAME]" at bounding box center [1240, 103] width 134 height 19
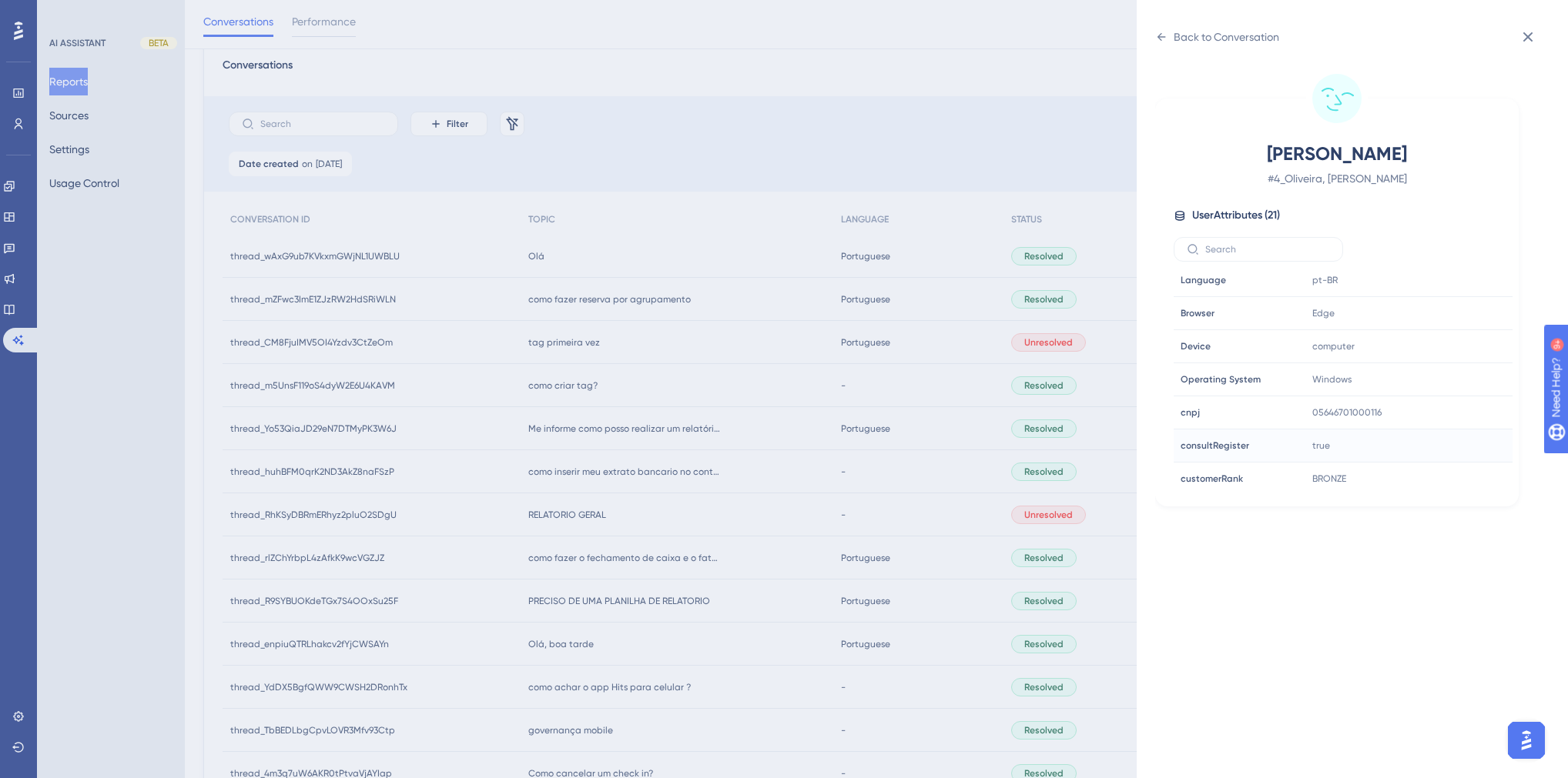
scroll to position [370, 0]
click at [1235, 413] on icon at bounding box center [1454, 411] width 11 height 13
click at [1235, 478] on icon at bounding box center [1454, 478] width 11 height 13
click at [873, 185] on div "Back to Conversation [PERSON_NAME] # 4_Oliveira, [PERSON_NAME] User Attributes …" at bounding box center [784, 389] width 1568 height 778
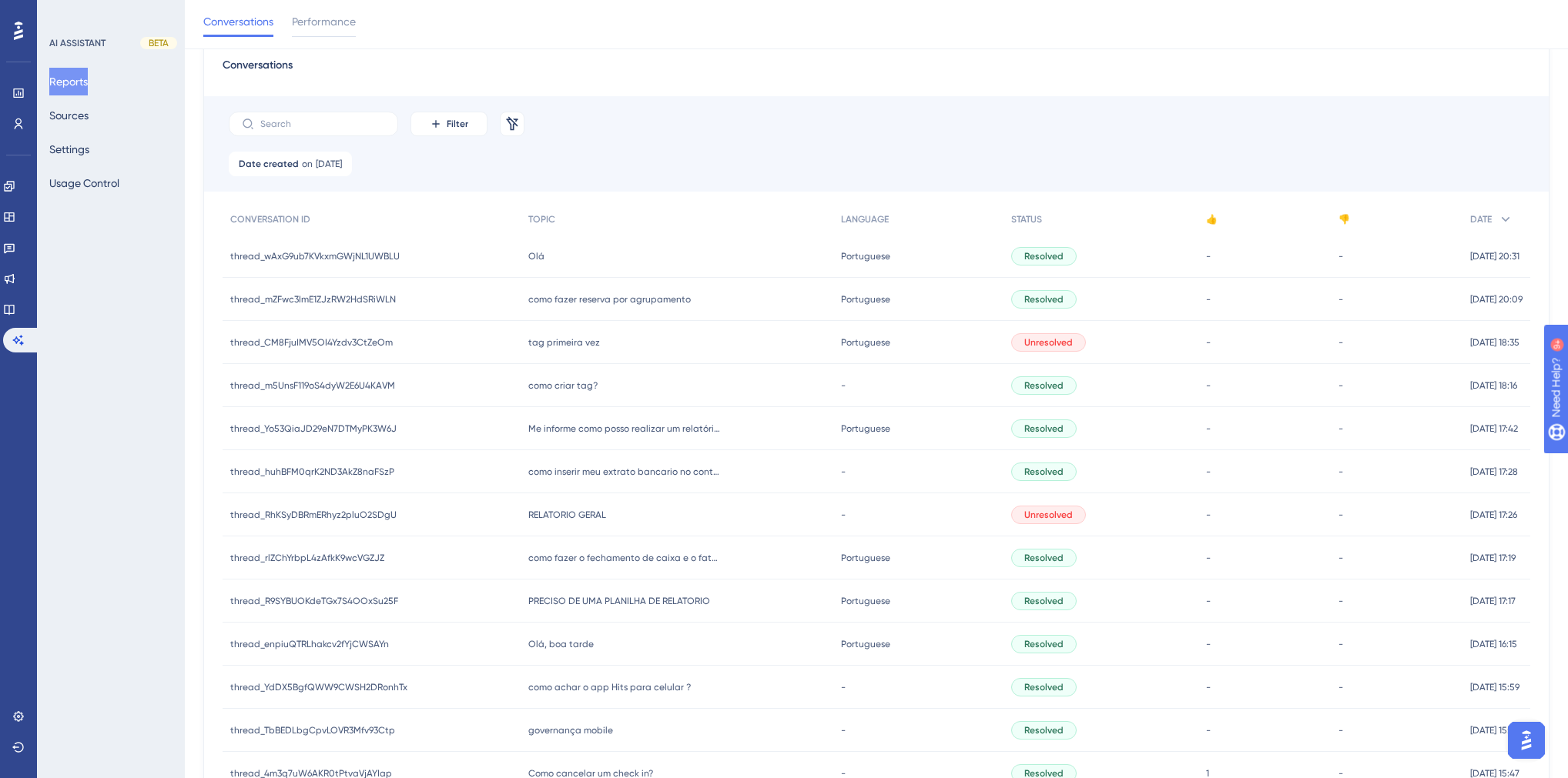
drag, startPoint x: 600, startPoint y: 299, endPoint x: 695, endPoint y: 283, distance: 96.3
click at [600, 299] on span "como fazer reserva por agrupamento" at bounding box center [609, 299] width 163 height 12
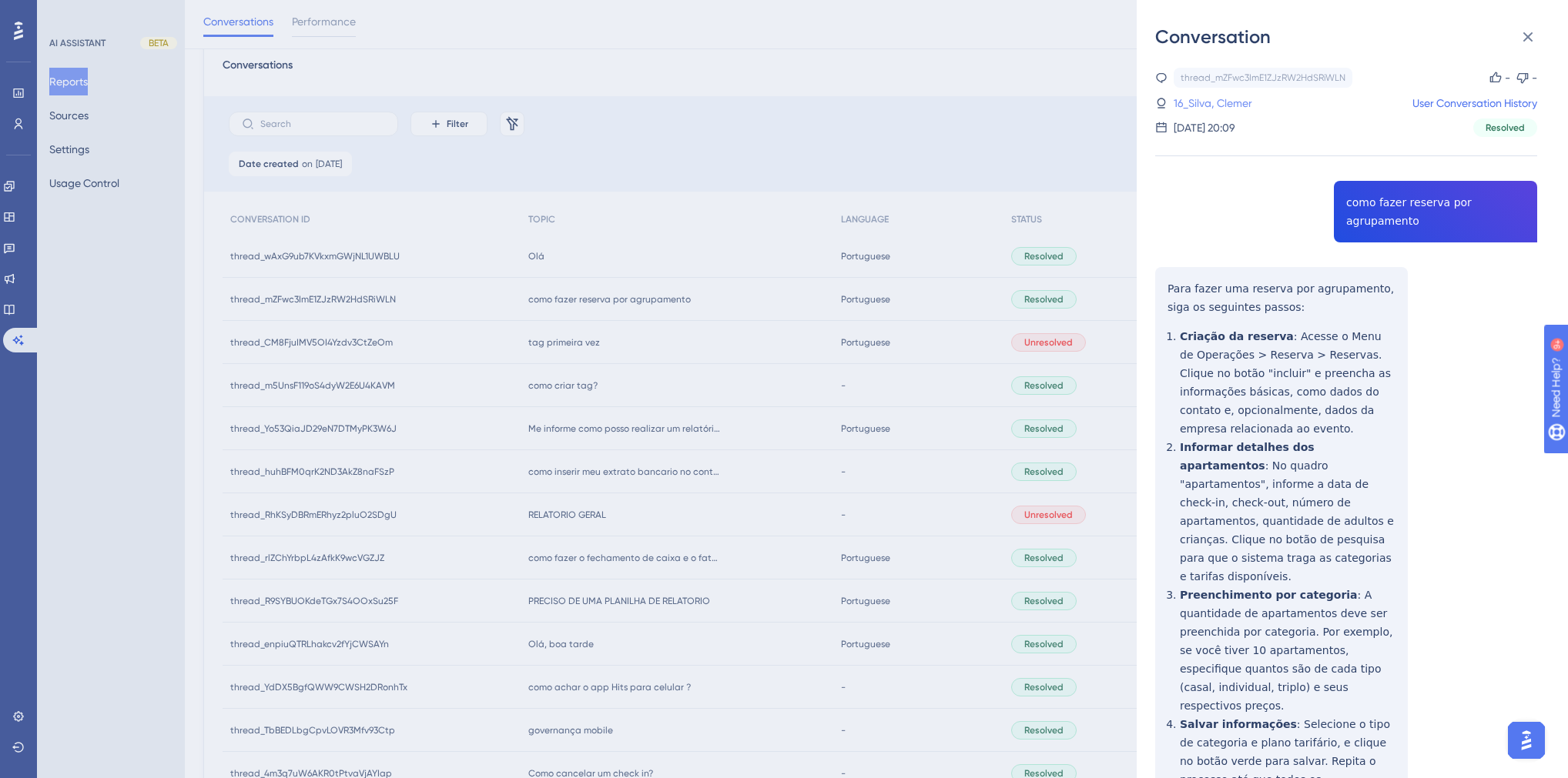
click at [1235, 102] on link "16_Silva, Clemer" at bounding box center [1212, 103] width 78 height 19
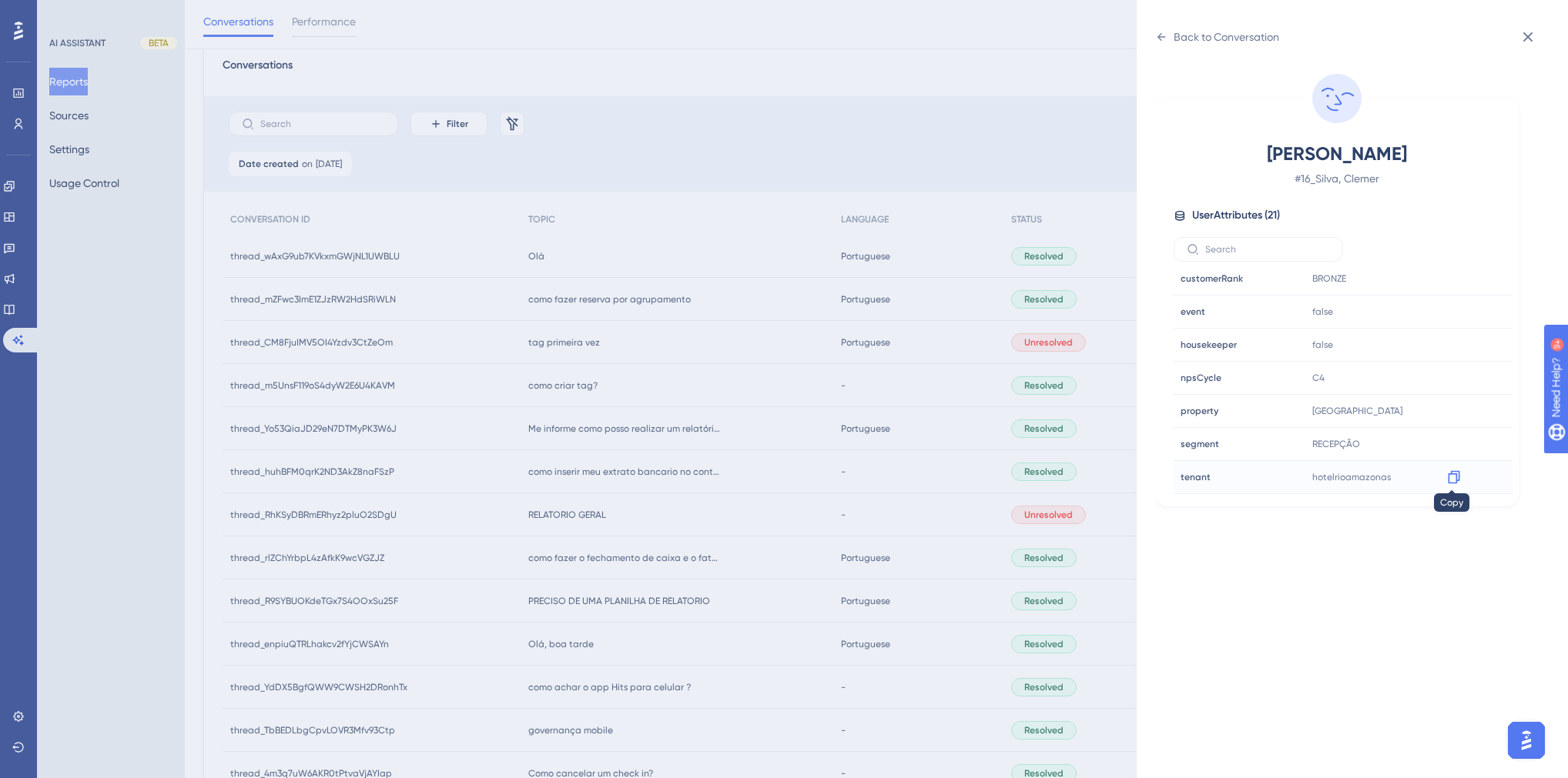
click at [1235, 474] on icon at bounding box center [1454, 478] width 11 height 13
click at [523, 167] on div "Back to Conversation Silva, Clemer # 16_Silva, Clemer User Attributes ( 21 ) Em…" at bounding box center [784, 389] width 1568 height 778
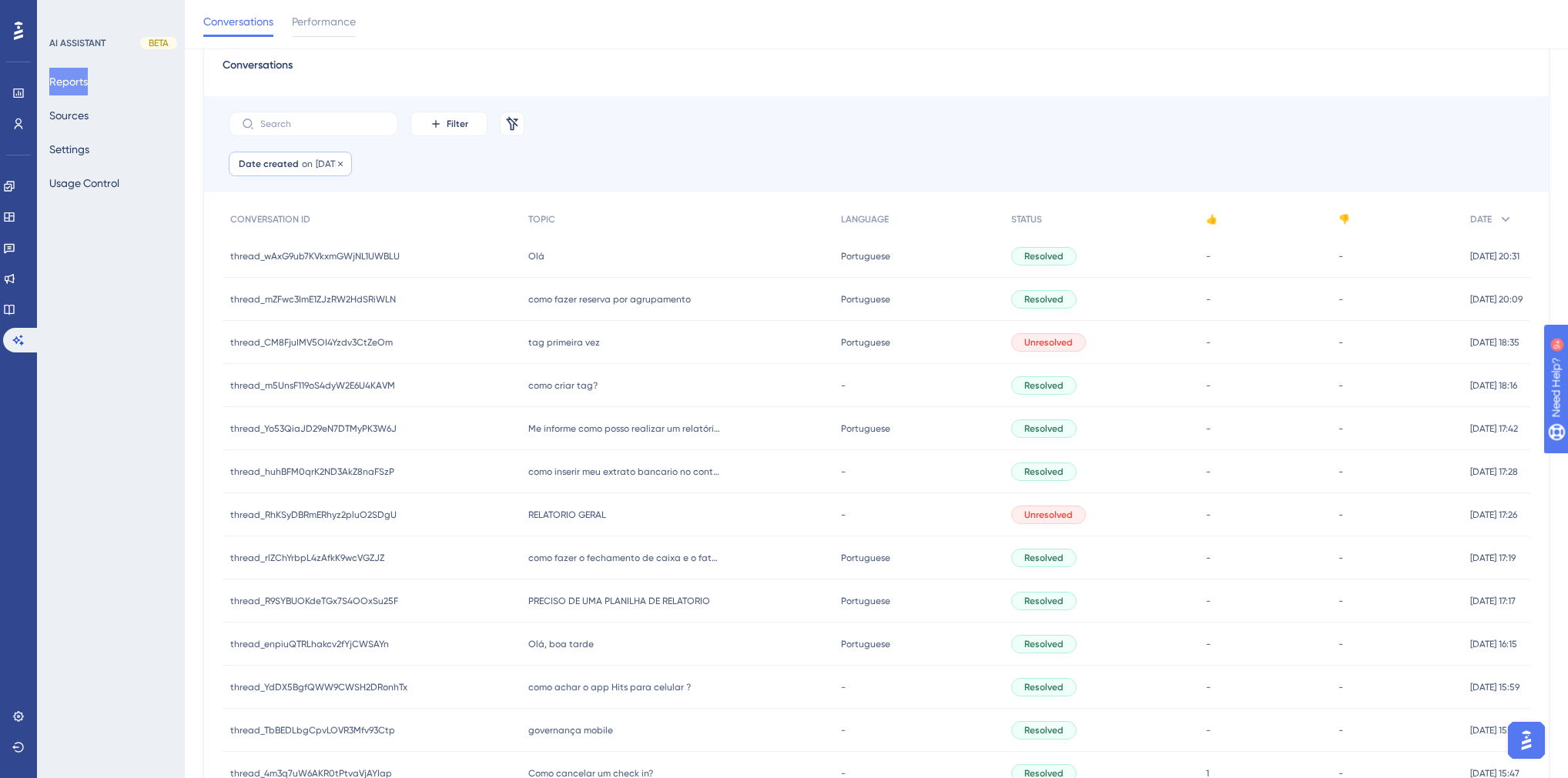
click at [336, 161] on span "[DATE]" at bounding box center [329, 164] width 26 height 12
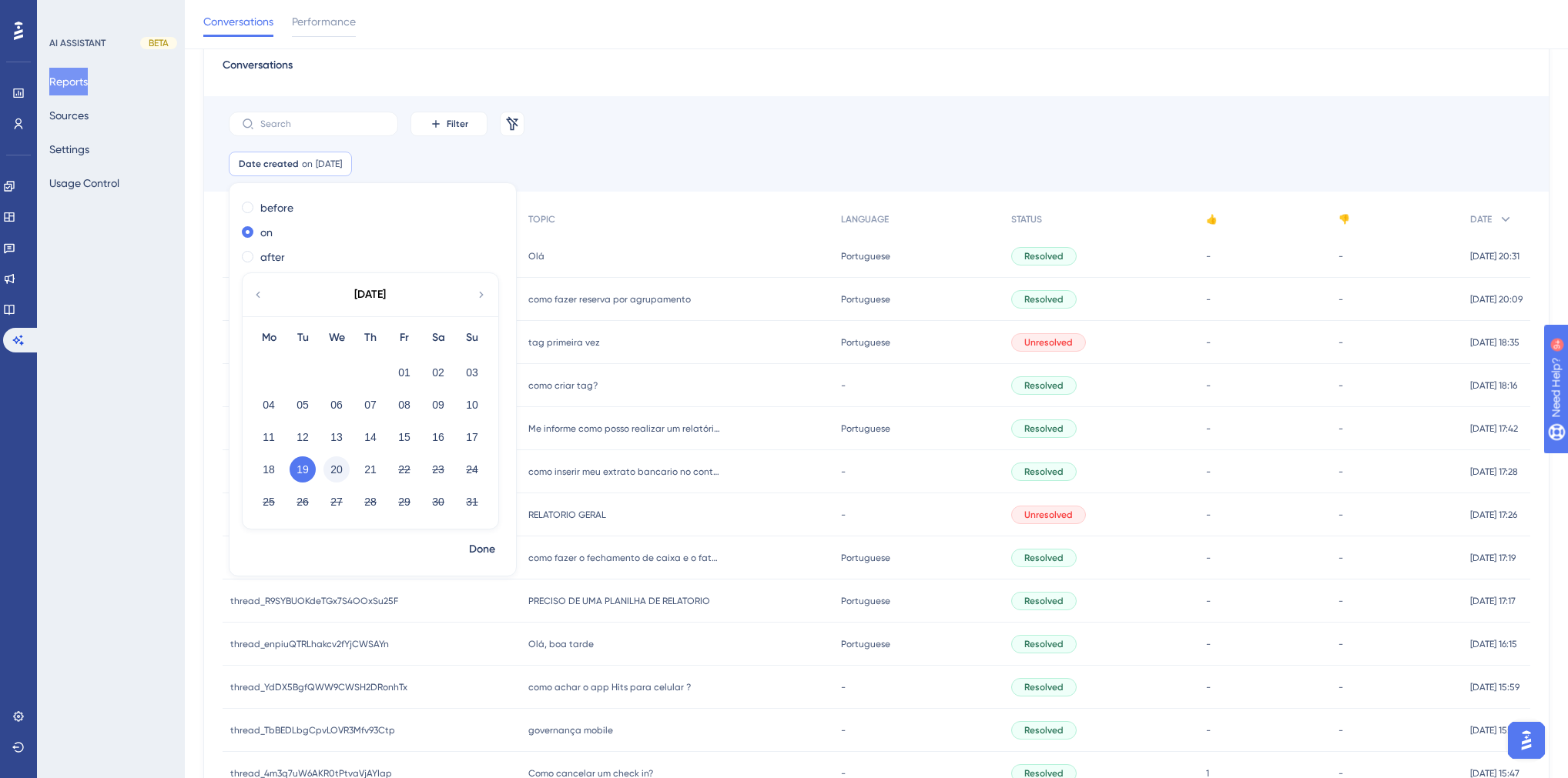
click at [326, 468] on button "20" at bounding box center [337, 469] width 26 height 26
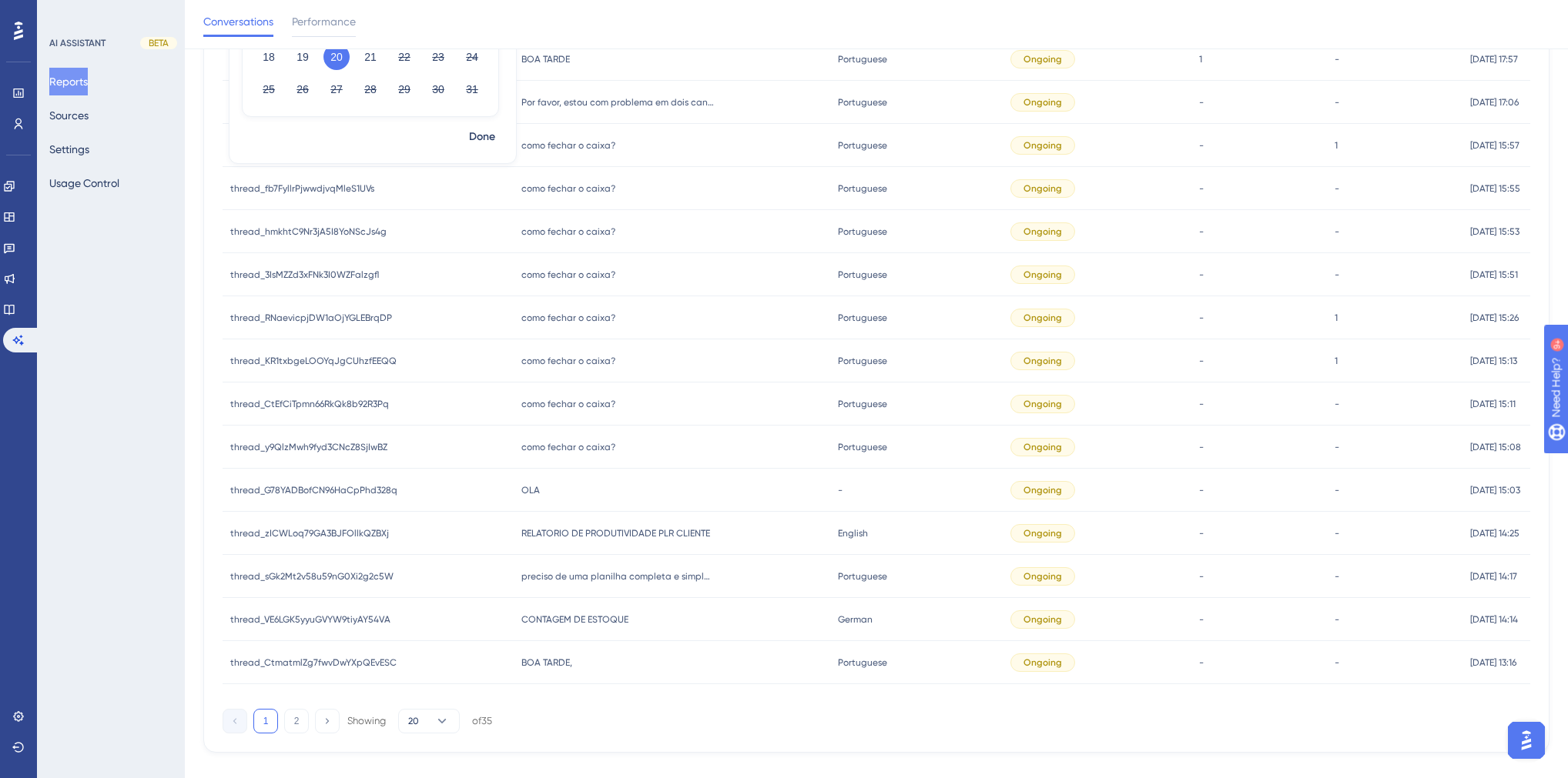
scroll to position [498, 0]
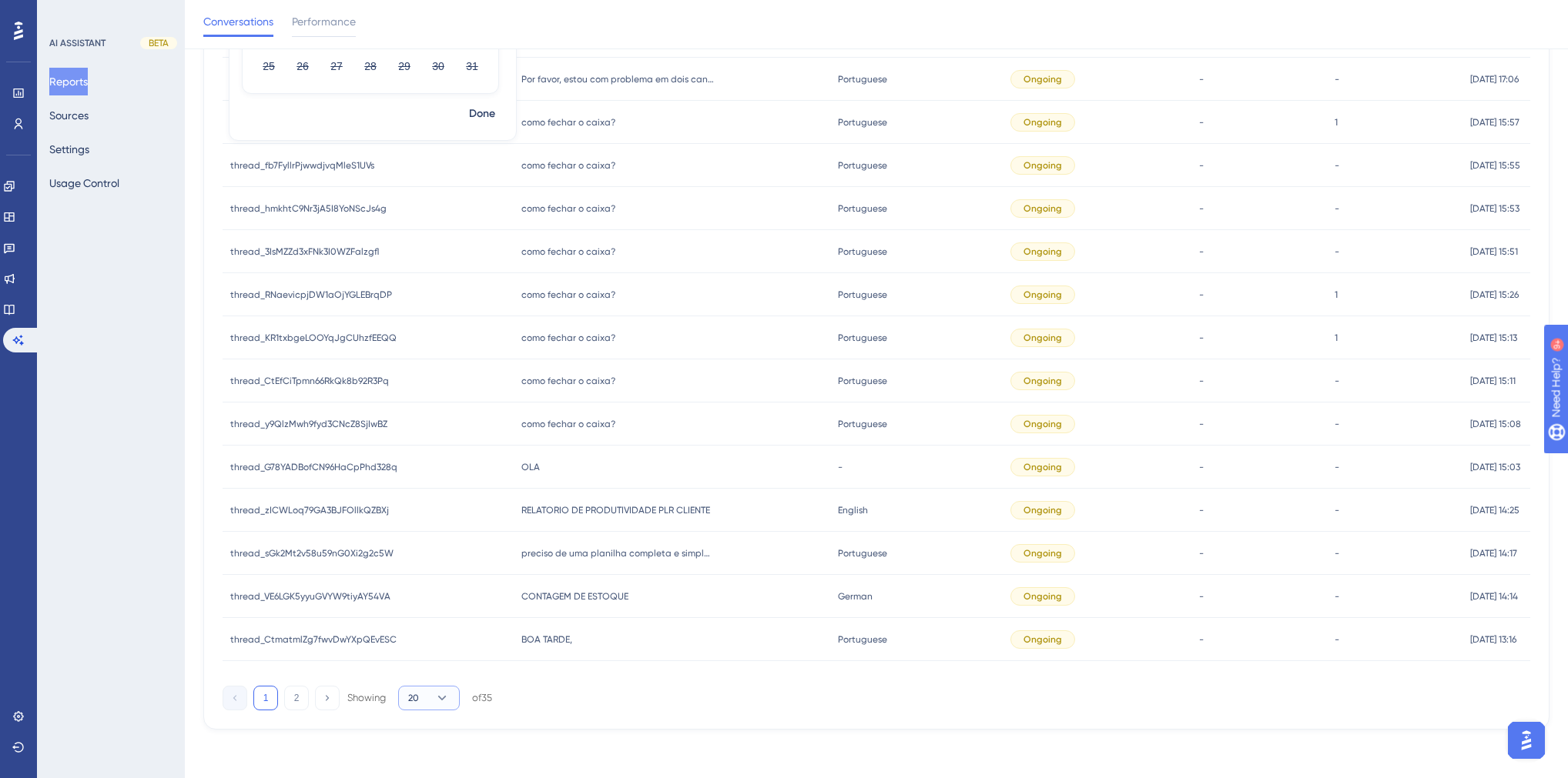
click at [426, 706] on button "20" at bounding box center [428, 698] width 61 height 24
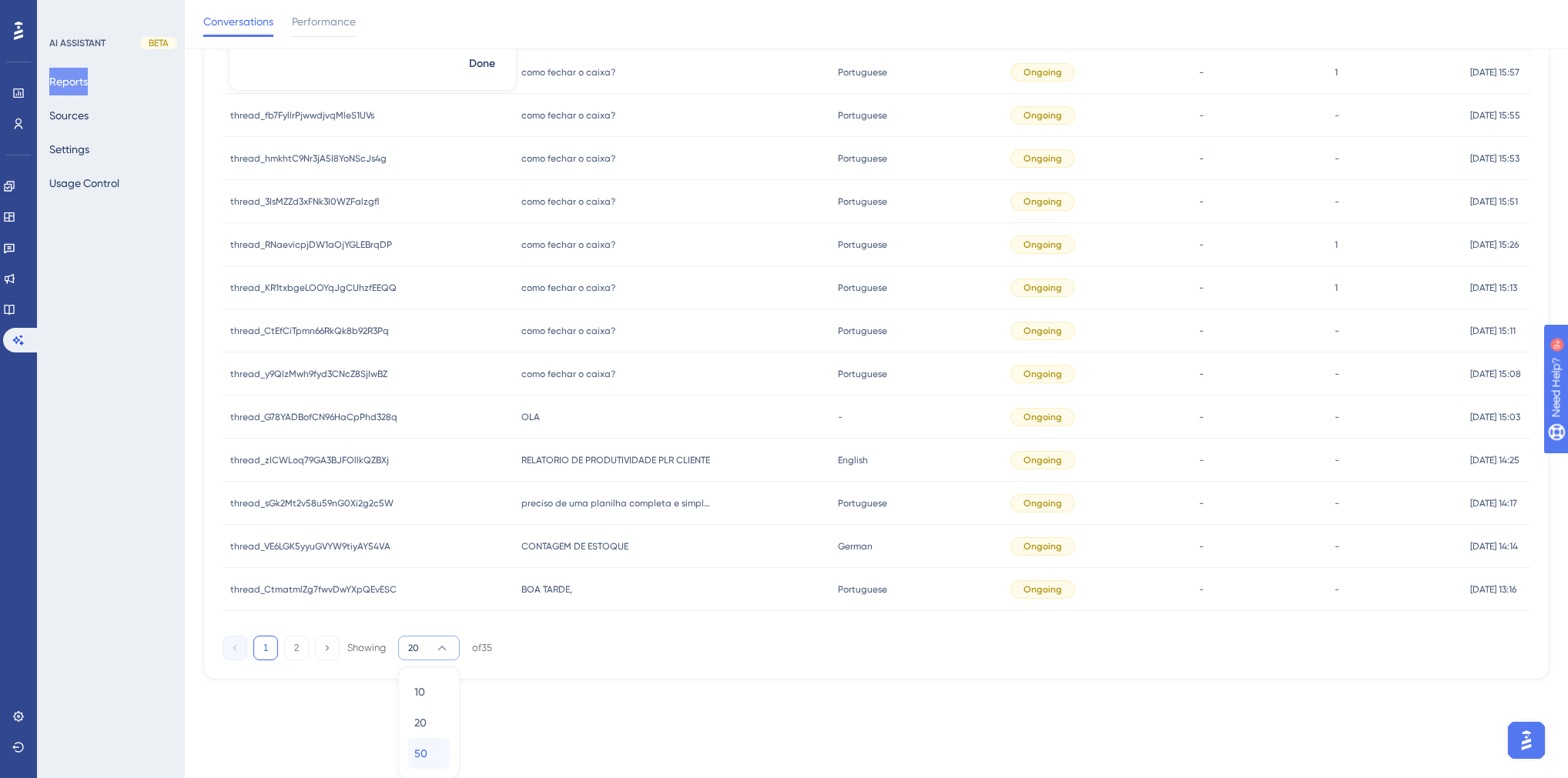
click at [430, 751] on div "50 50" at bounding box center [428, 754] width 29 height 31
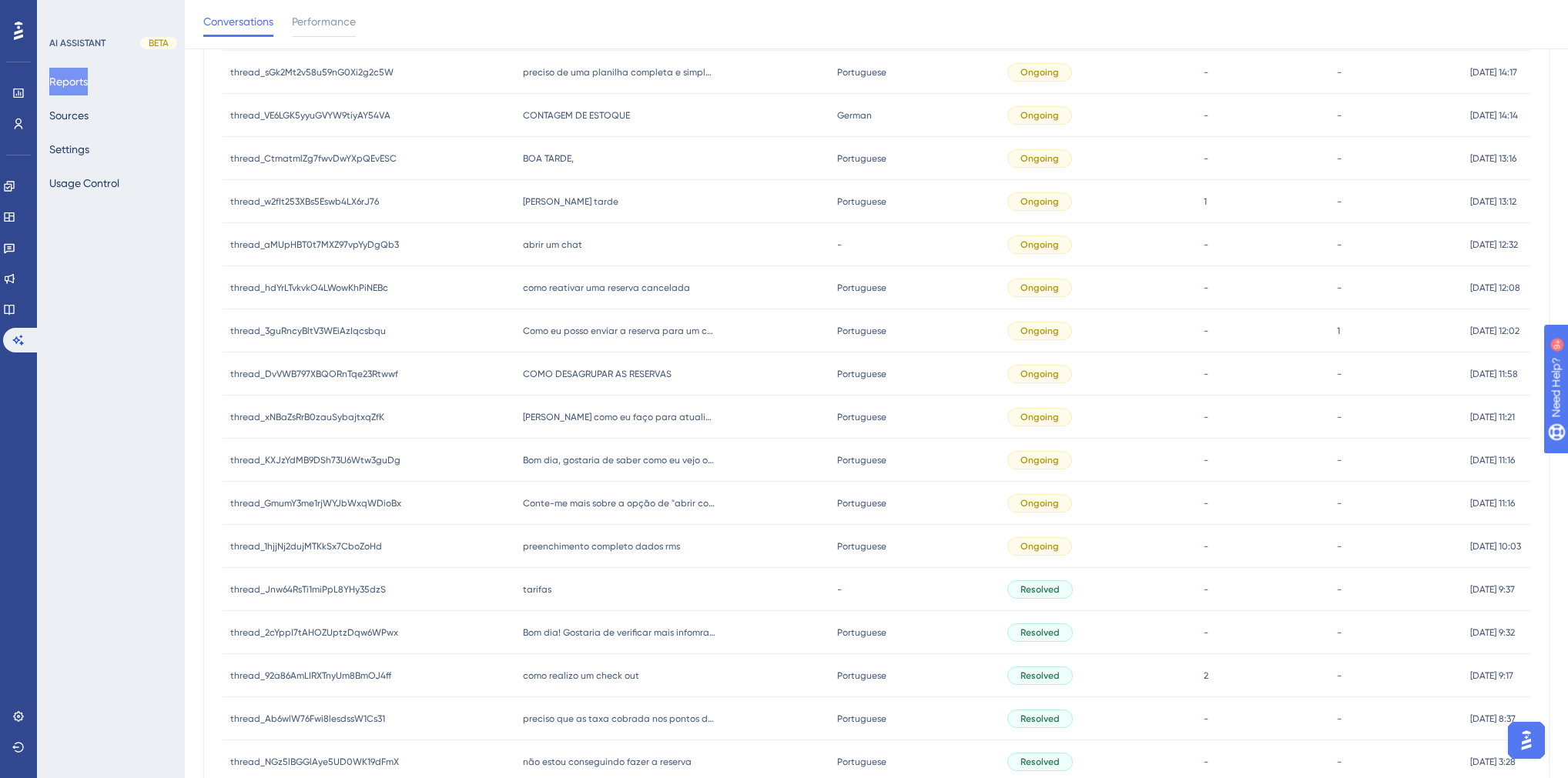
scroll to position [1113, 0]
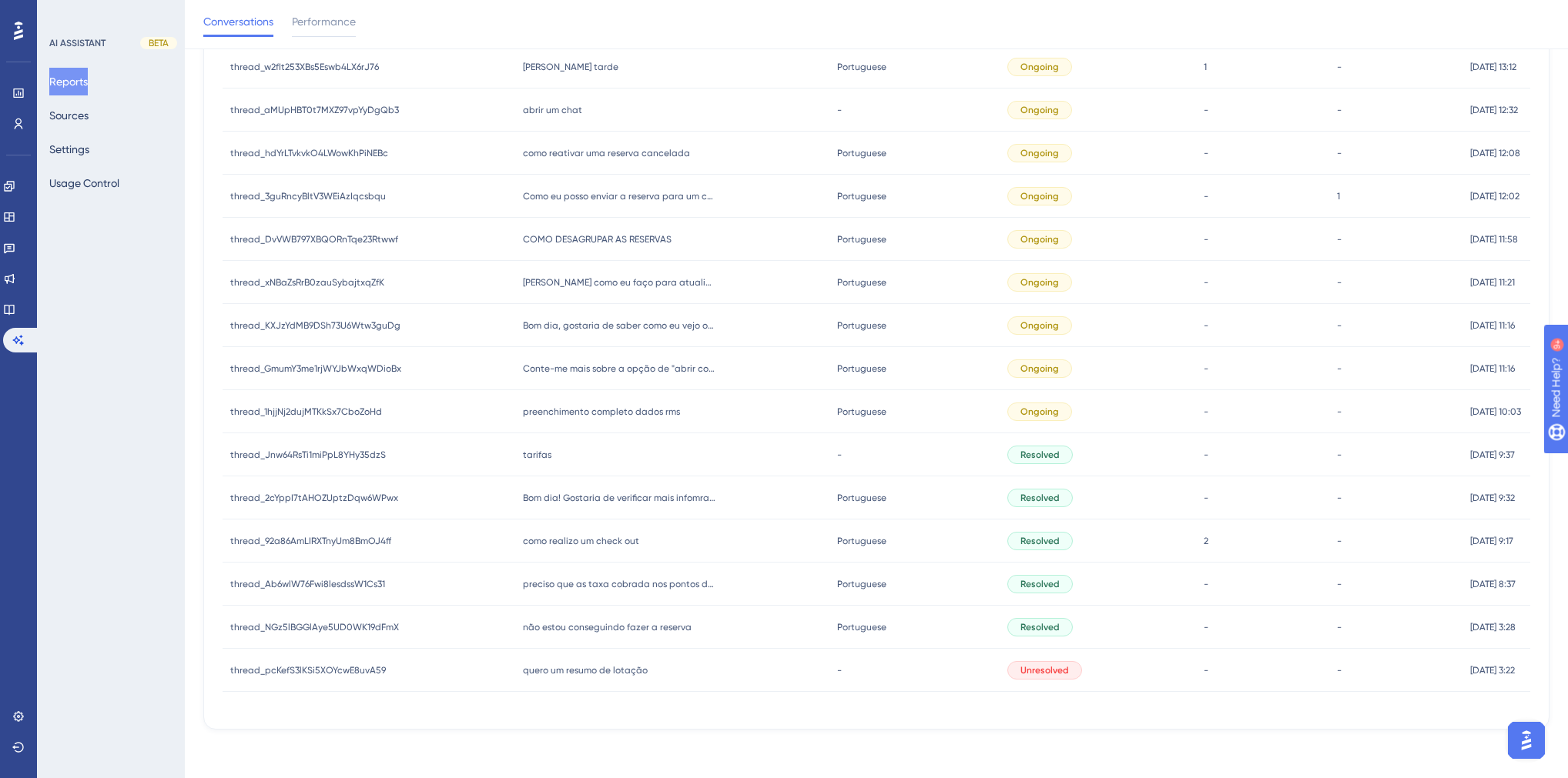
click at [600, 666] on span "quero um resumo de lotação" at bounding box center [585, 670] width 125 height 12
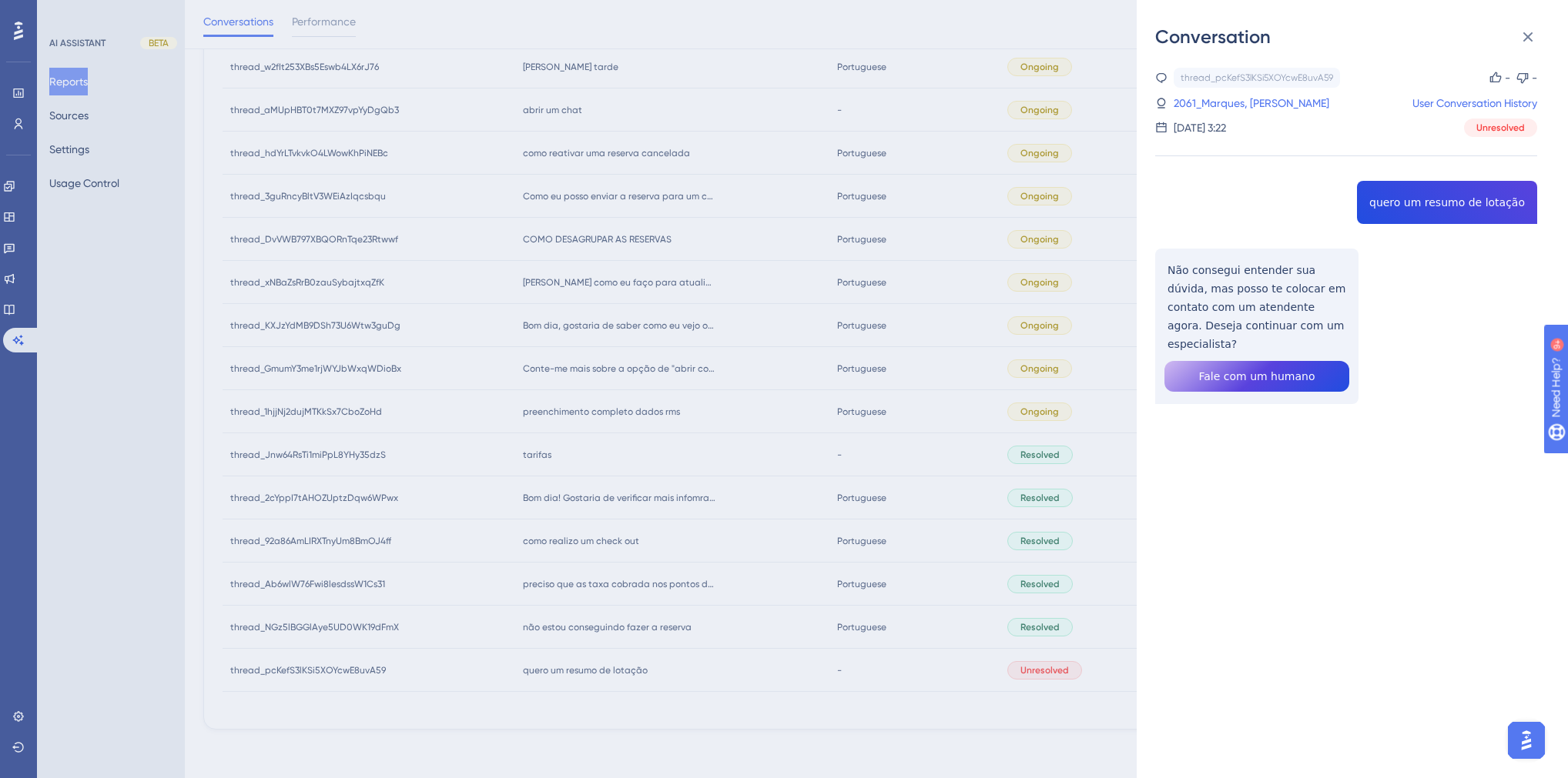
click at [1235, 203] on div "thread_pcKefS3lKSi5XOYcwE8uvA59 Copy - - 2061_Marques, Matheus User Conversatio…" at bounding box center [1347, 275] width 382 height 415
drag, startPoint x: 1318, startPoint y: 322, endPoint x: 1161, endPoint y: 265, distance: 167.0
click at [1161, 265] on div "thread_pcKefS3lKSi5XOYcwE8uvA59 Copy - - 2061_Marques, Matheus User Conversatio…" at bounding box center [1347, 275] width 382 height 415
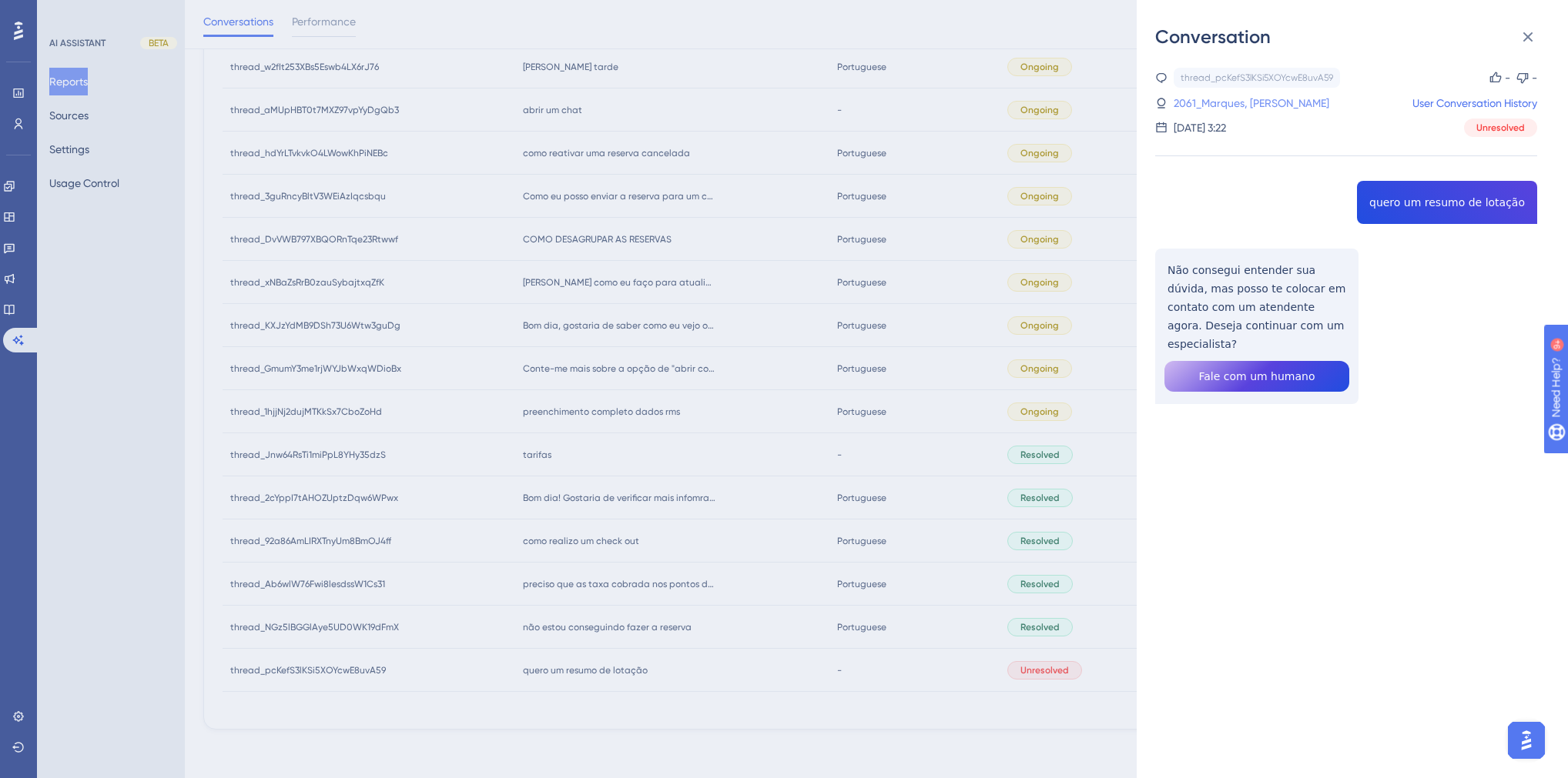
click at [1233, 103] on link "2061_Marques, [PERSON_NAME]" at bounding box center [1251, 103] width 155 height 19
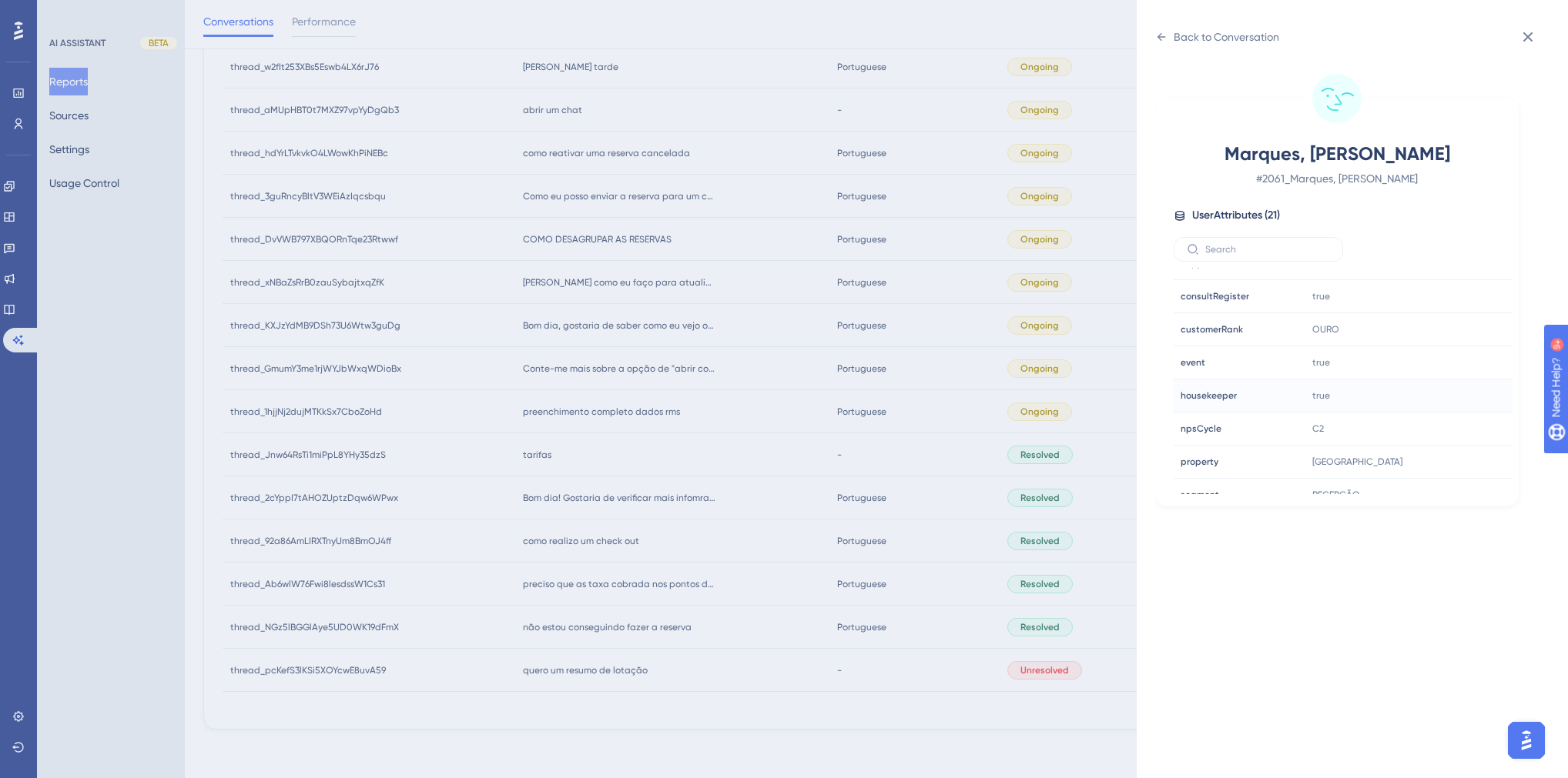
scroll to position [370, 0]
click at [1235, 410] on icon at bounding box center [1454, 411] width 11 height 13
click at [675, 586] on div "Back to Conversation Marques, Matheus # 2061_Marques, [PERSON_NAME] User Attrib…" at bounding box center [784, 389] width 1568 height 778
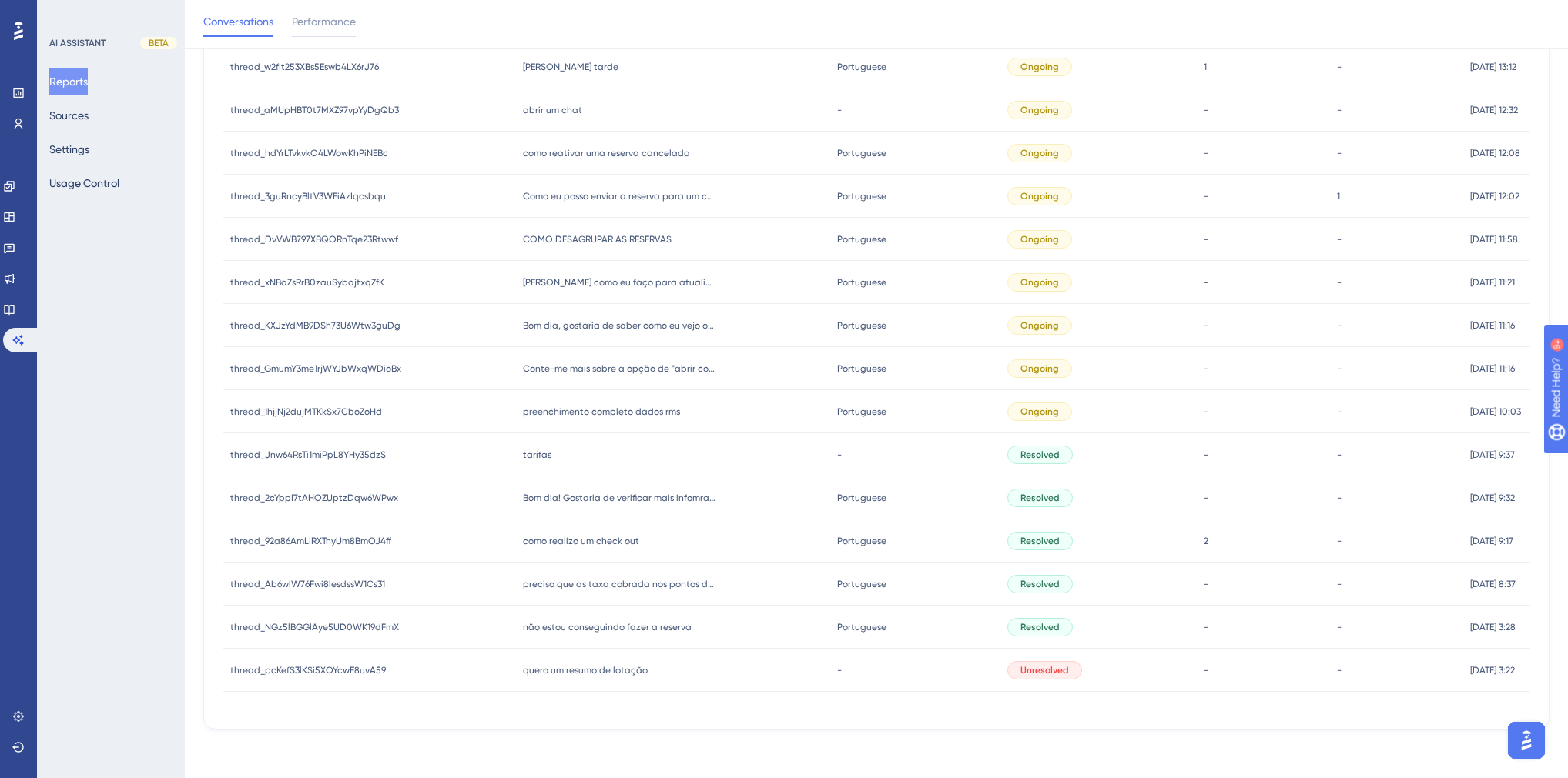
click at [607, 624] on span "não estou conseguindo fazer a reserva" at bounding box center [607, 627] width 168 height 12
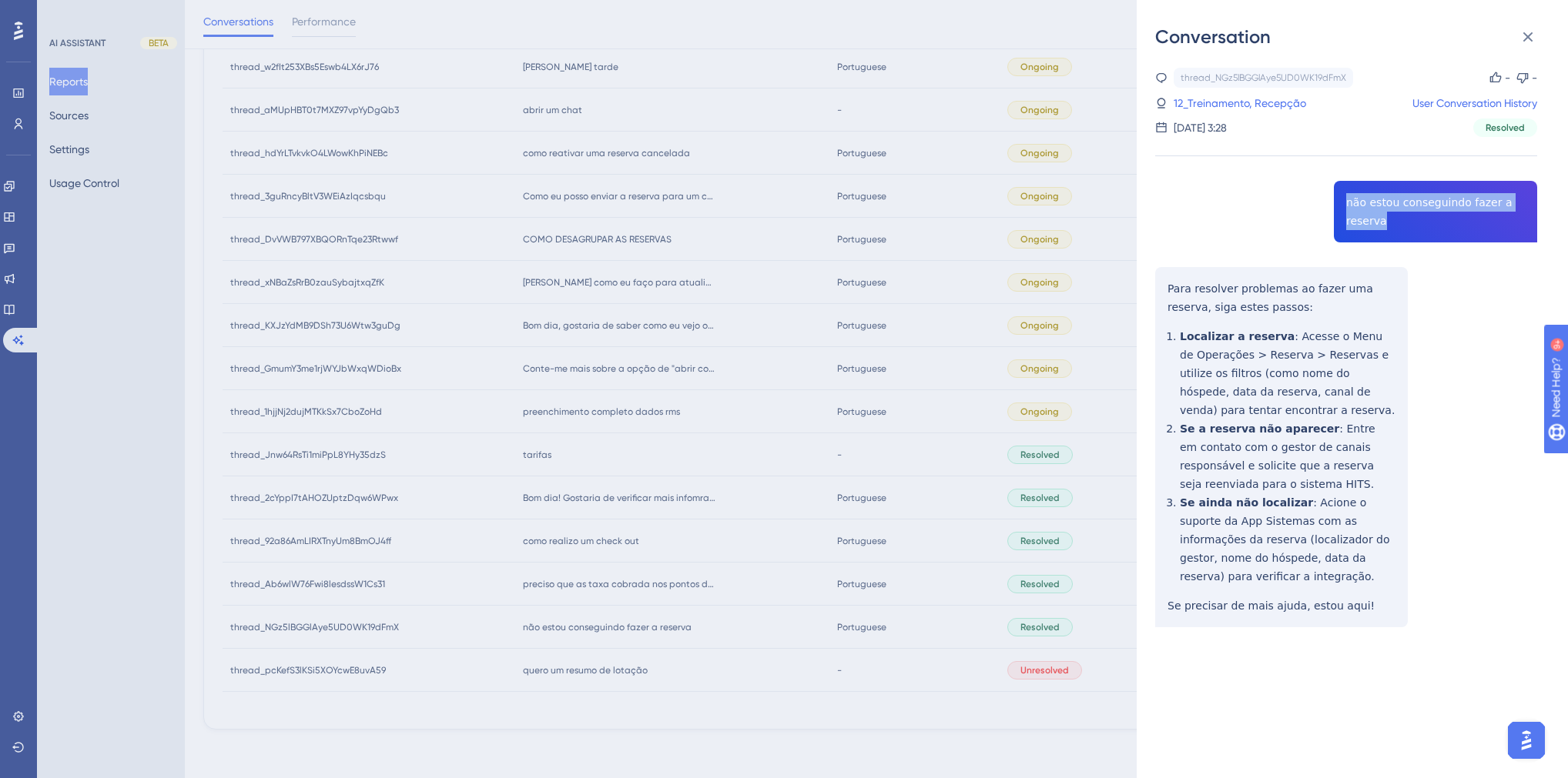
drag, startPoint x: 1396, startPoint y: 228, endPoint x: 1306, endPoint y: 201, distance: 94.0
click at [1235, 201] on div "thread_NGz5lBGGlAye5UD0WK19dFmX Copy - - 12_Treinamento, Recepção User Conversa…" at bounding box center [1347, 387] width 382 height 638
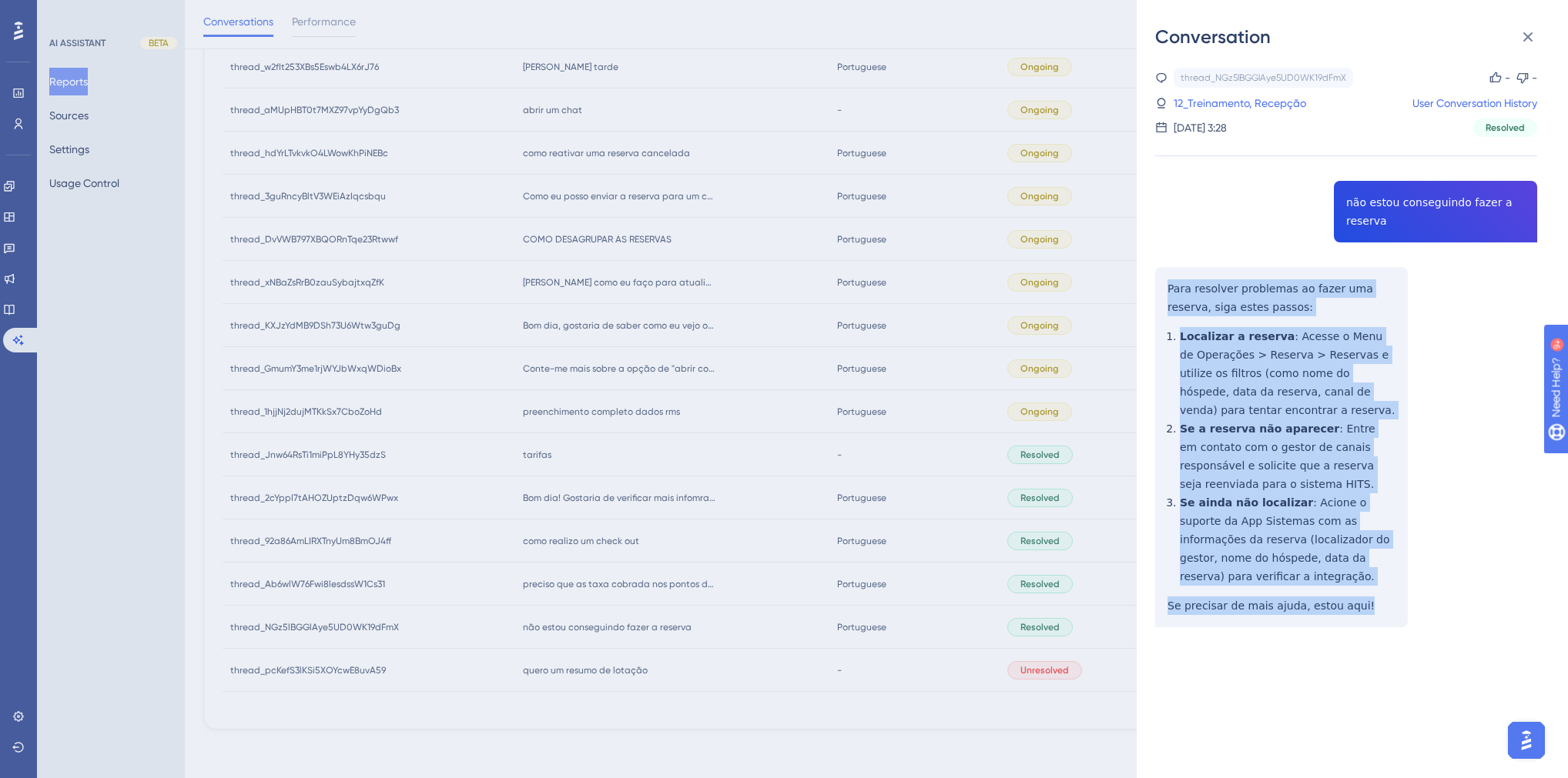
drag, startPoint x: 1352, startPoint y: 592, endPoint x: 1159, endPoint y: 285, distance: 362.6
click at [1159, 285] on div "thread_NGz5lBGGlAye5UD0WK19dFmX Copy - - 12_Treinamento, Recepção User Conversa…" at bounding box center [1347, 387] width 382 height 638
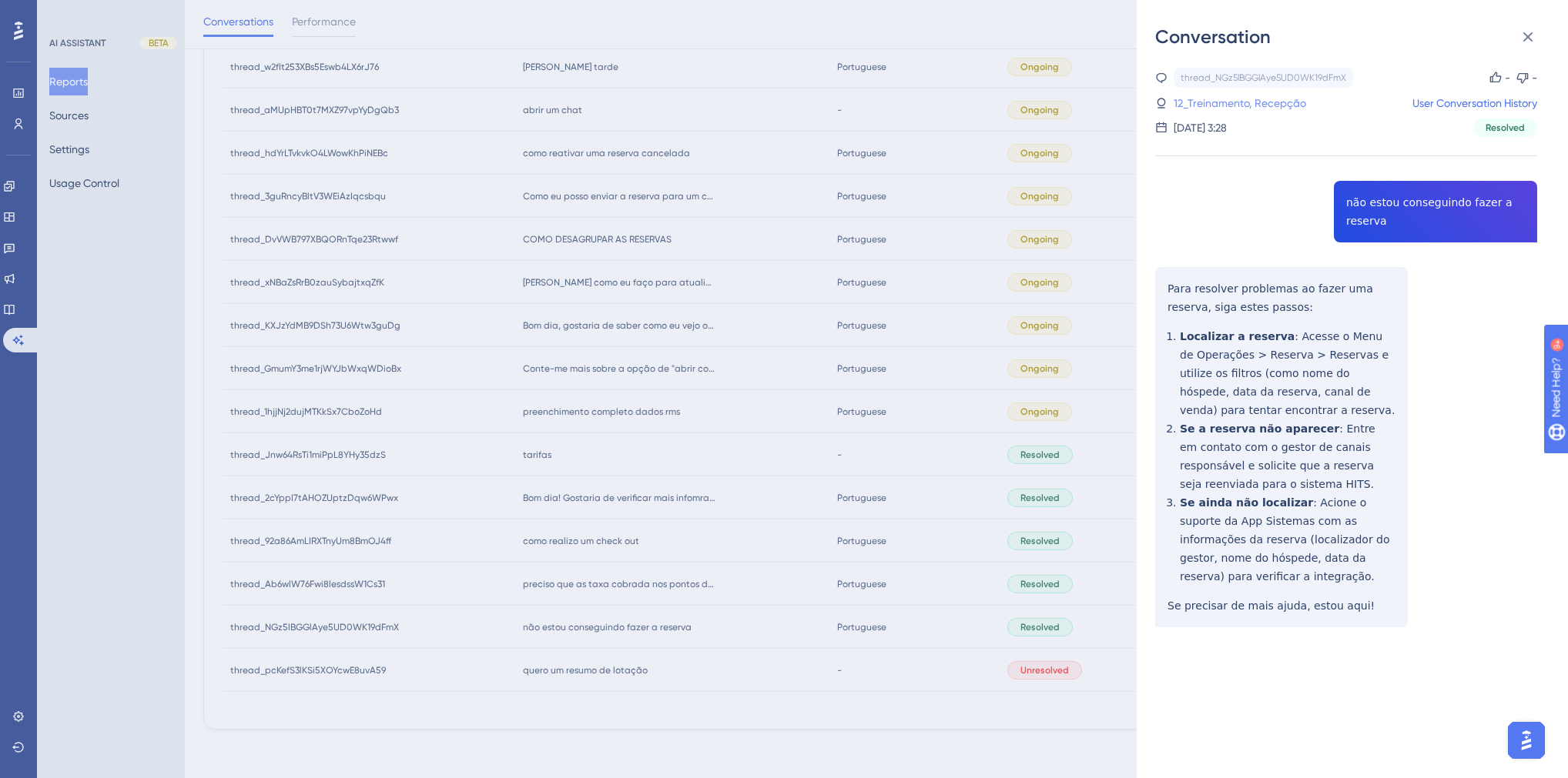
click at [1230, 110] on link "12_Treinamento, Recepção" at bounding box center [1240, 103] width 133 height 19
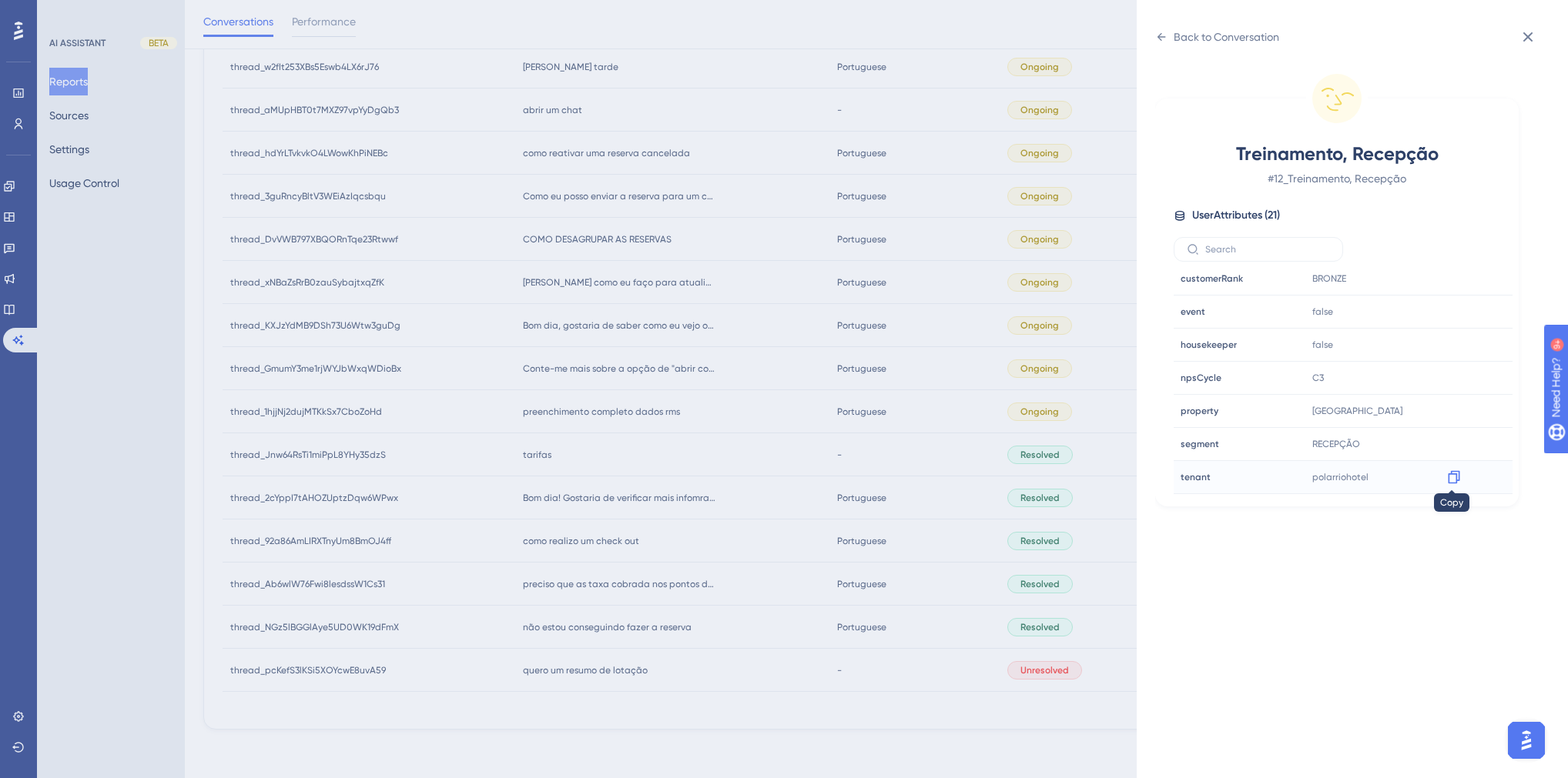
click at [1235, 470] on icon at bounding box center [1454, 477] width 15 height 15
click at [694, 632] on div "Back to Conversation Treinamento, Recepção # 12_Treinamento, Recepção User Attr…" at bounding box center [784, 389] width 1568 height 778
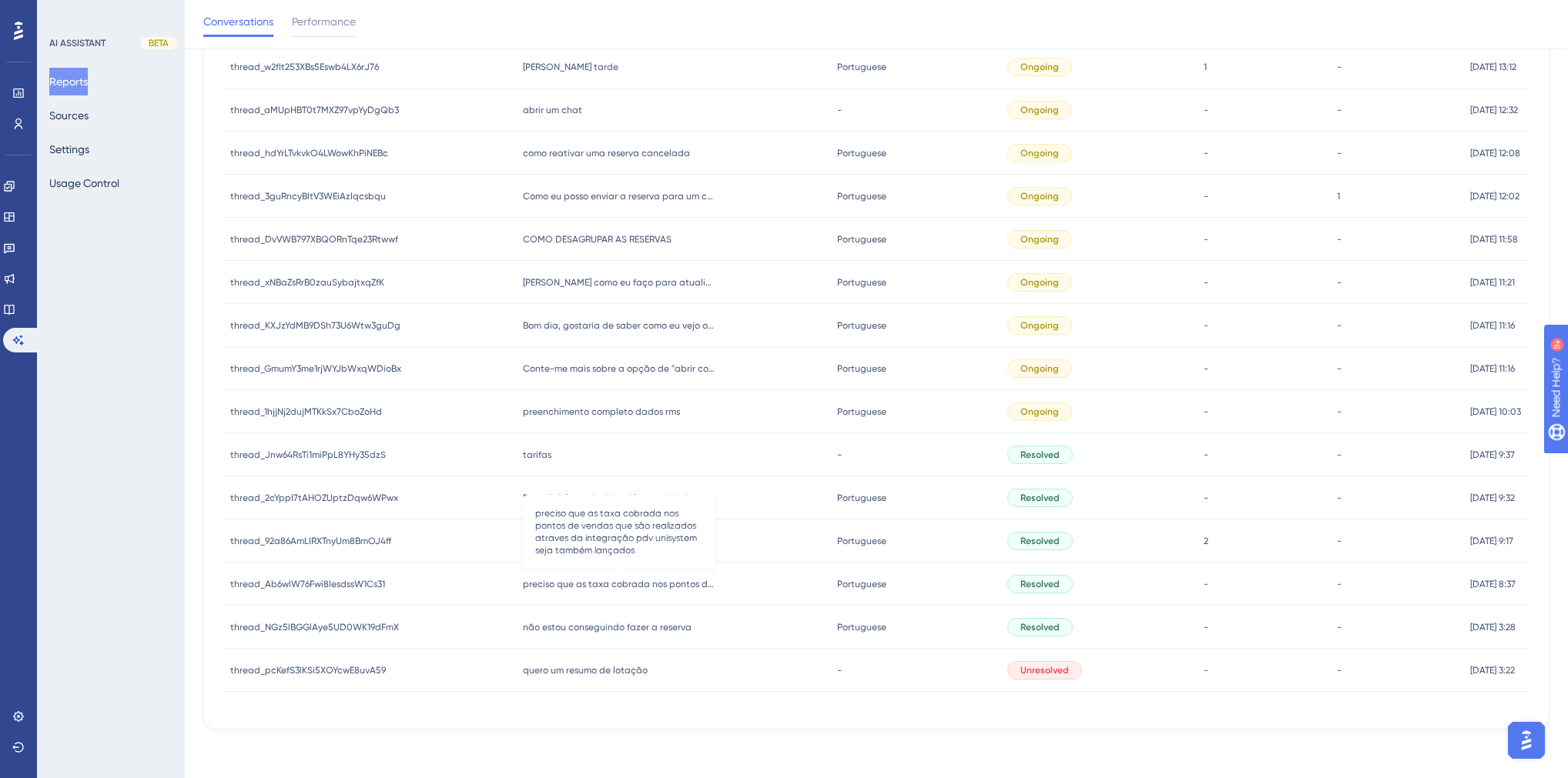
click at [626, 583] on span "preciso que as taxa cobrada nos pontos de vendas que são realizados atraves da …" at bounding box center [619, 584] width 193 height 12
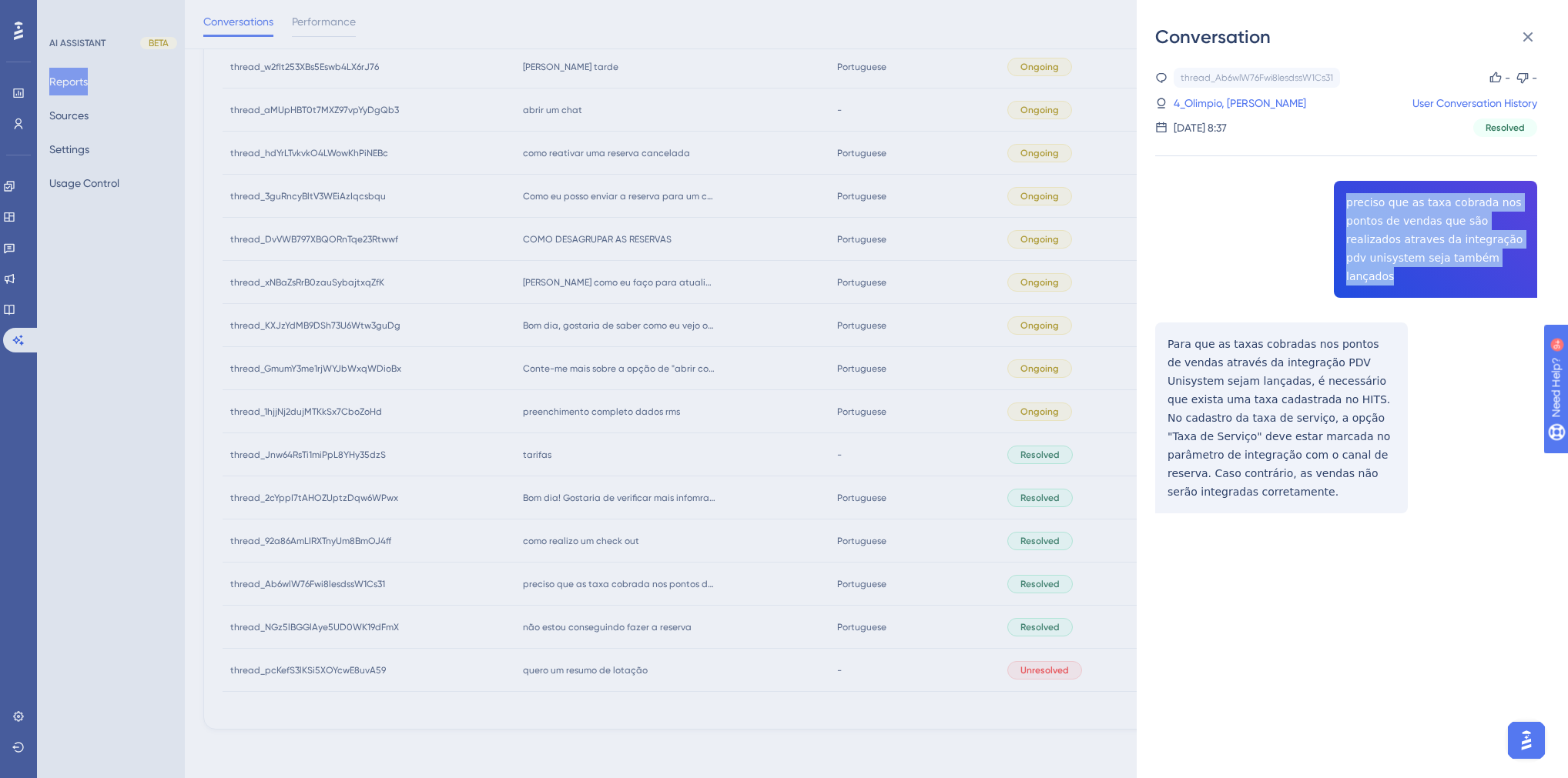
drag, startPoint x: 1450, startPoint y: 256, endPoint x: 1327, endPoint y: 200, distance: 135.1
click at [1235, 200] on div "thread_Ab6wlW76Fwi8lesdssW1Cs31 Copy - - 4_Olimpio, [PERSON_NAME] User Conversa…" at bounding box center [1347, 329] width 382 height 524
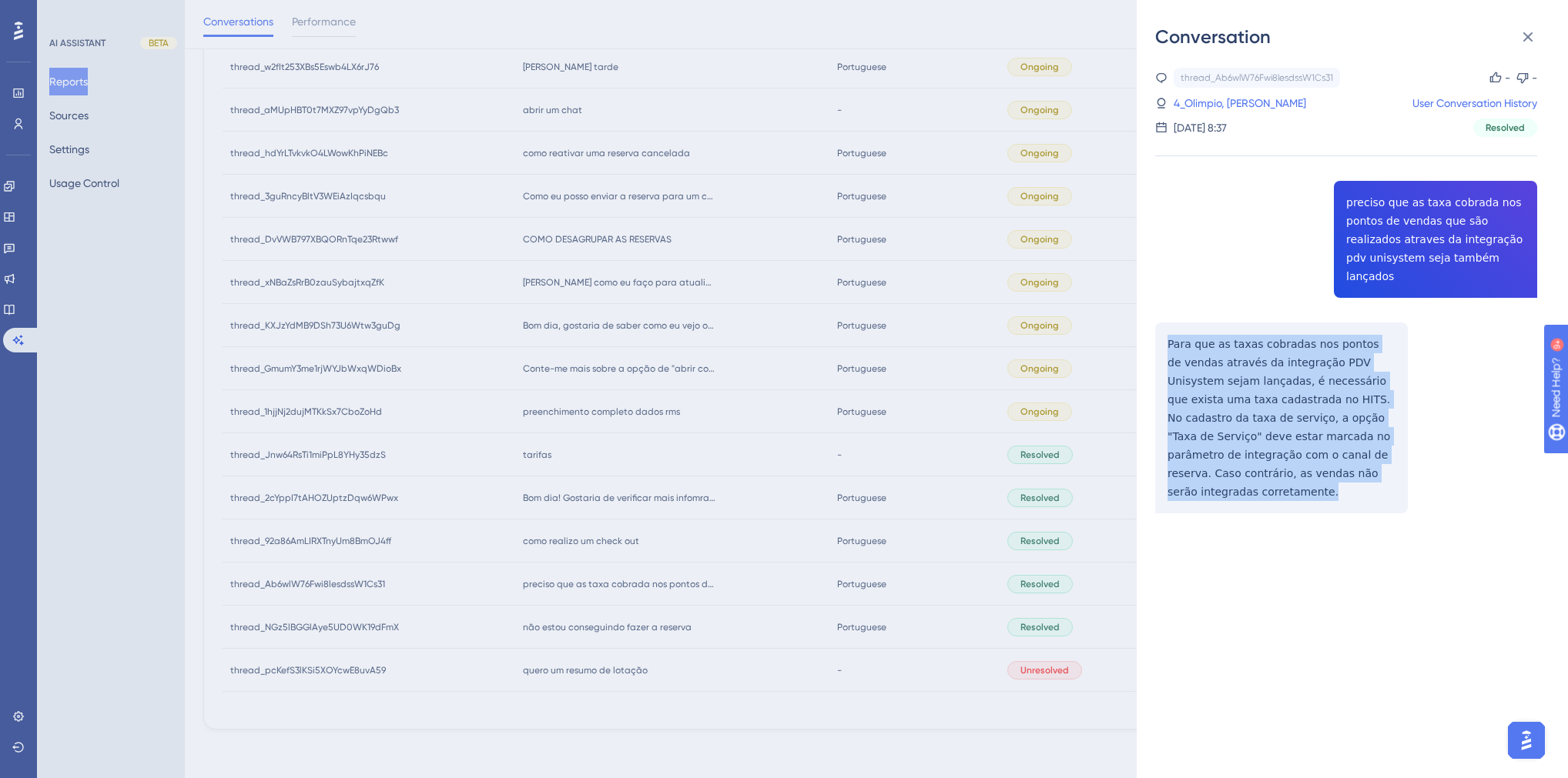
drag, startPoint x: 1331, startPoint y: 460, endPoint x: 1148, endPoint y: 325, distance: 227.4
click at [1152, 314] on div "Conversation thread_Ab6wlW76Fwi8lesdssW1Cs31 Copy - - 4_Olimpio, [PERSON_NAME] …" at bounding box center [1352, 389] width 431 height 778
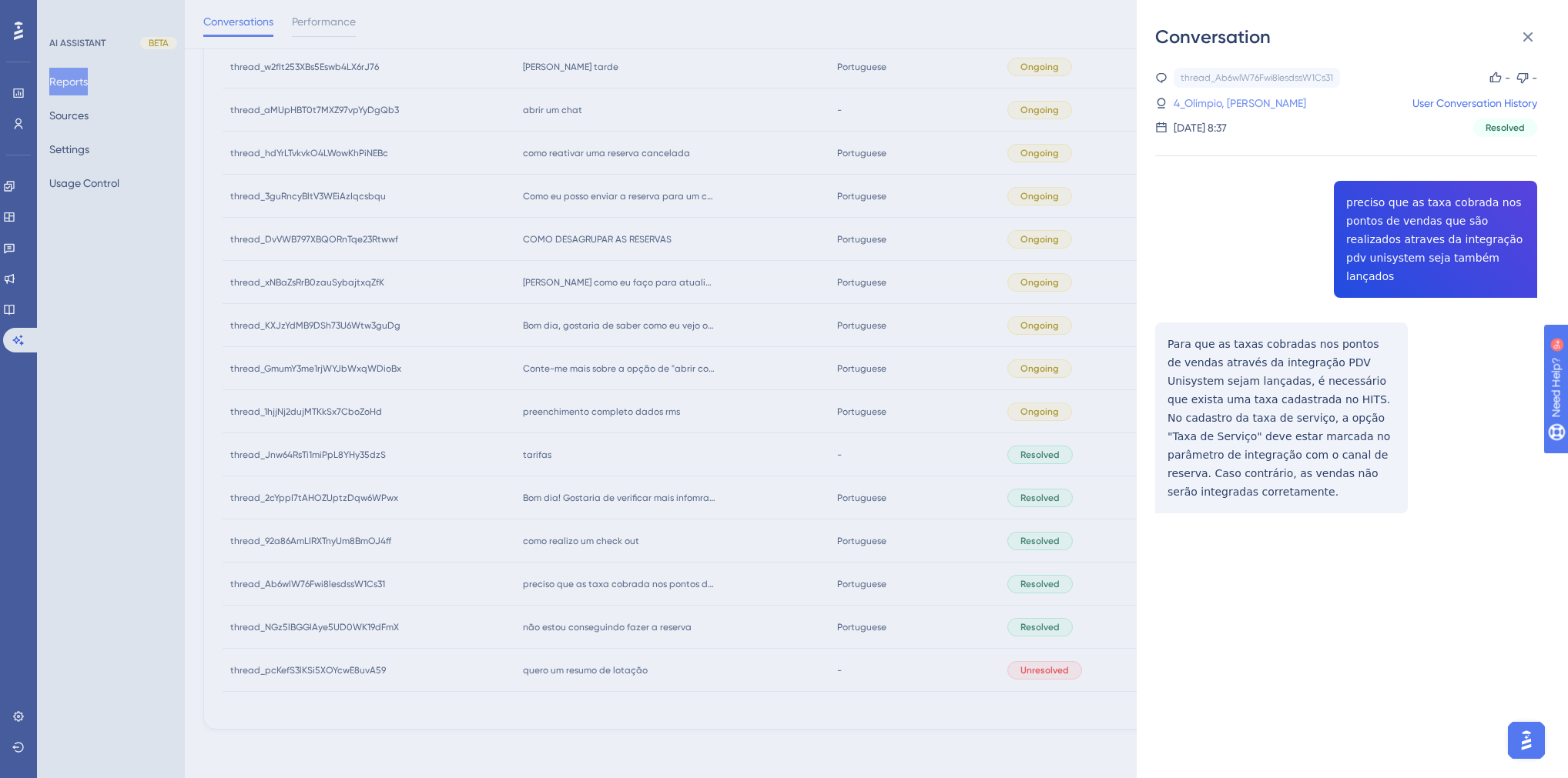
click at [1229, 107] on link "4_Olimpio, [PERSON_NAME]" at bounding box center [1240, 103] width 133 height 19
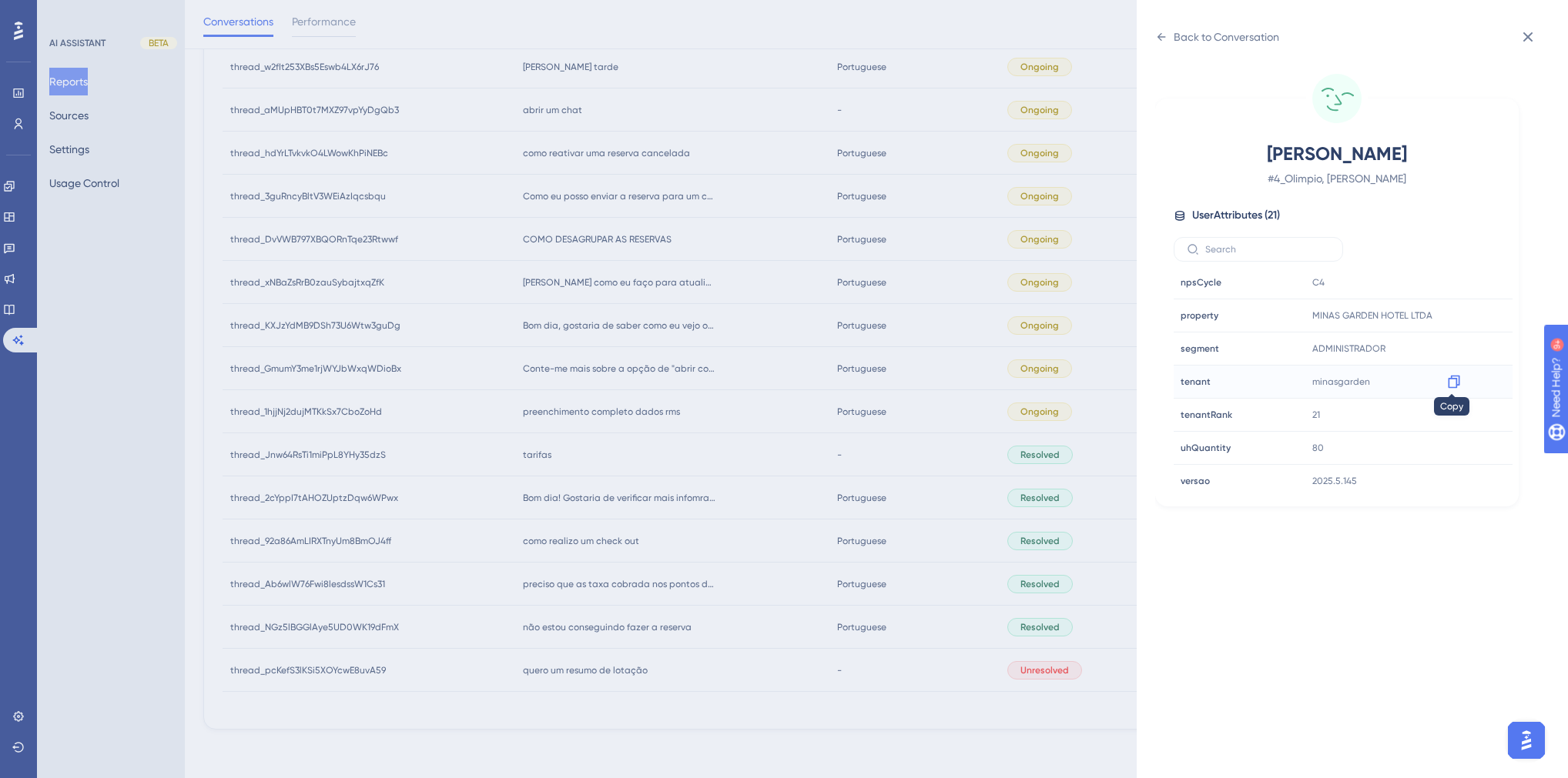
click at [1235, 379] on icon at bounding box center [1454, 382] width 15 height 15
click at [658, 549] on div "Back to Conversation Olimpio, [PERSON_NAME] # 4_Olimpio, [PERSON_NAME] User Att…" at bounding box center [784, 389] width 1568 height 778
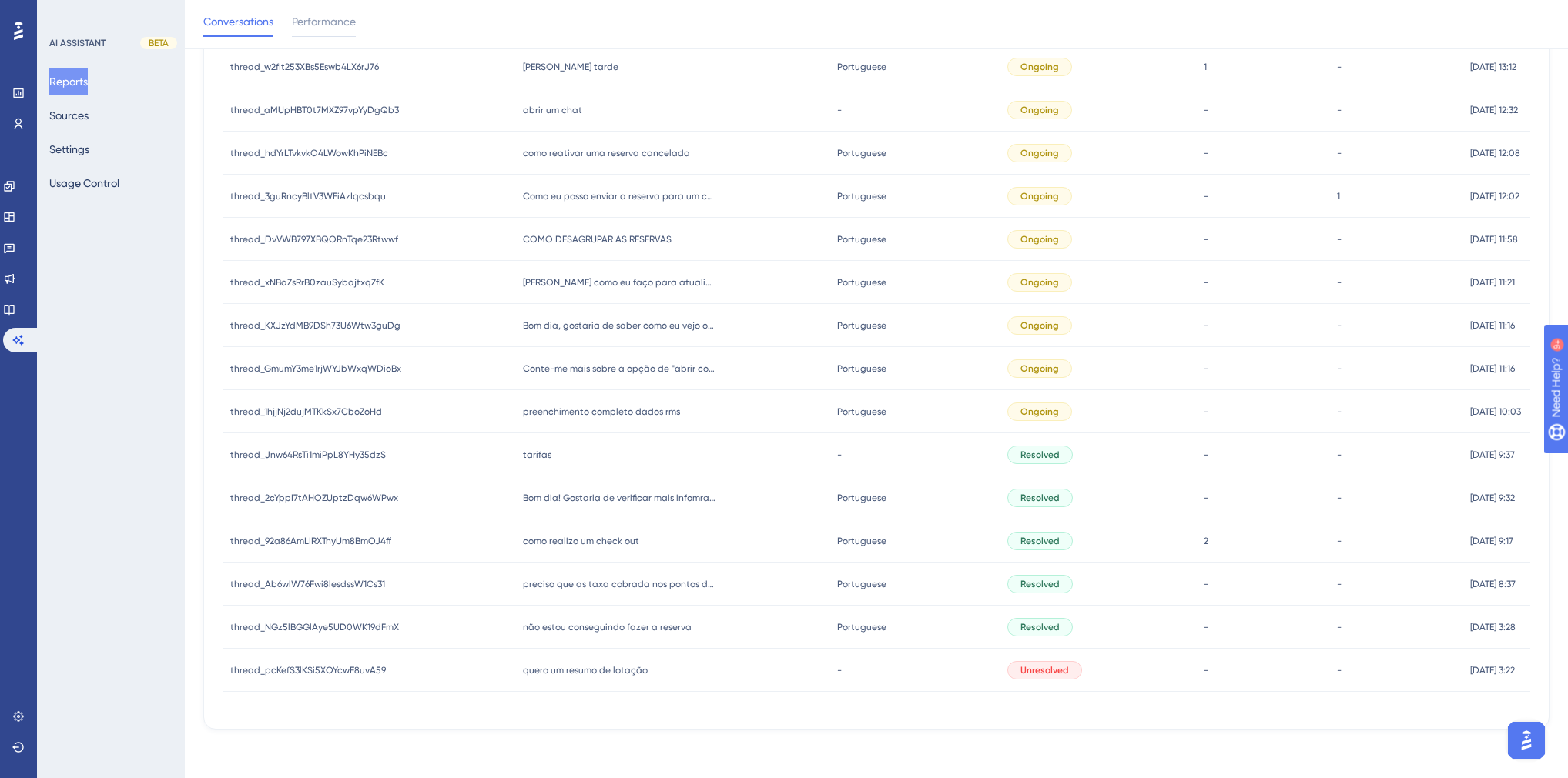
click at [575, 545] on span "como realizo um check out" at bounding box center [582, 541] width 117 height 12
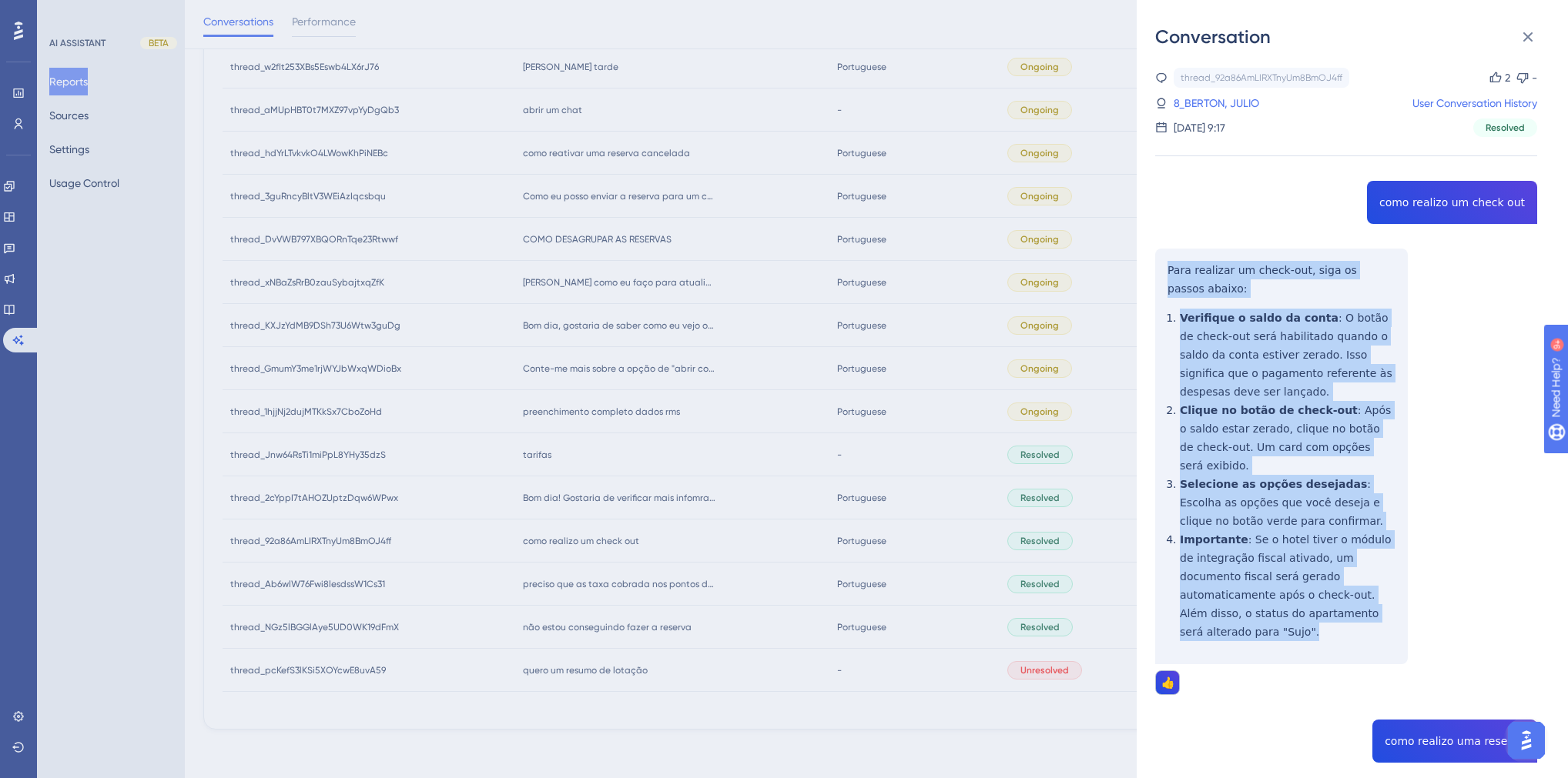
drag, startPoint x: 1375, startPoint y: 621, endPoint x: 1165, endPoint y: 276, distance: 403.9
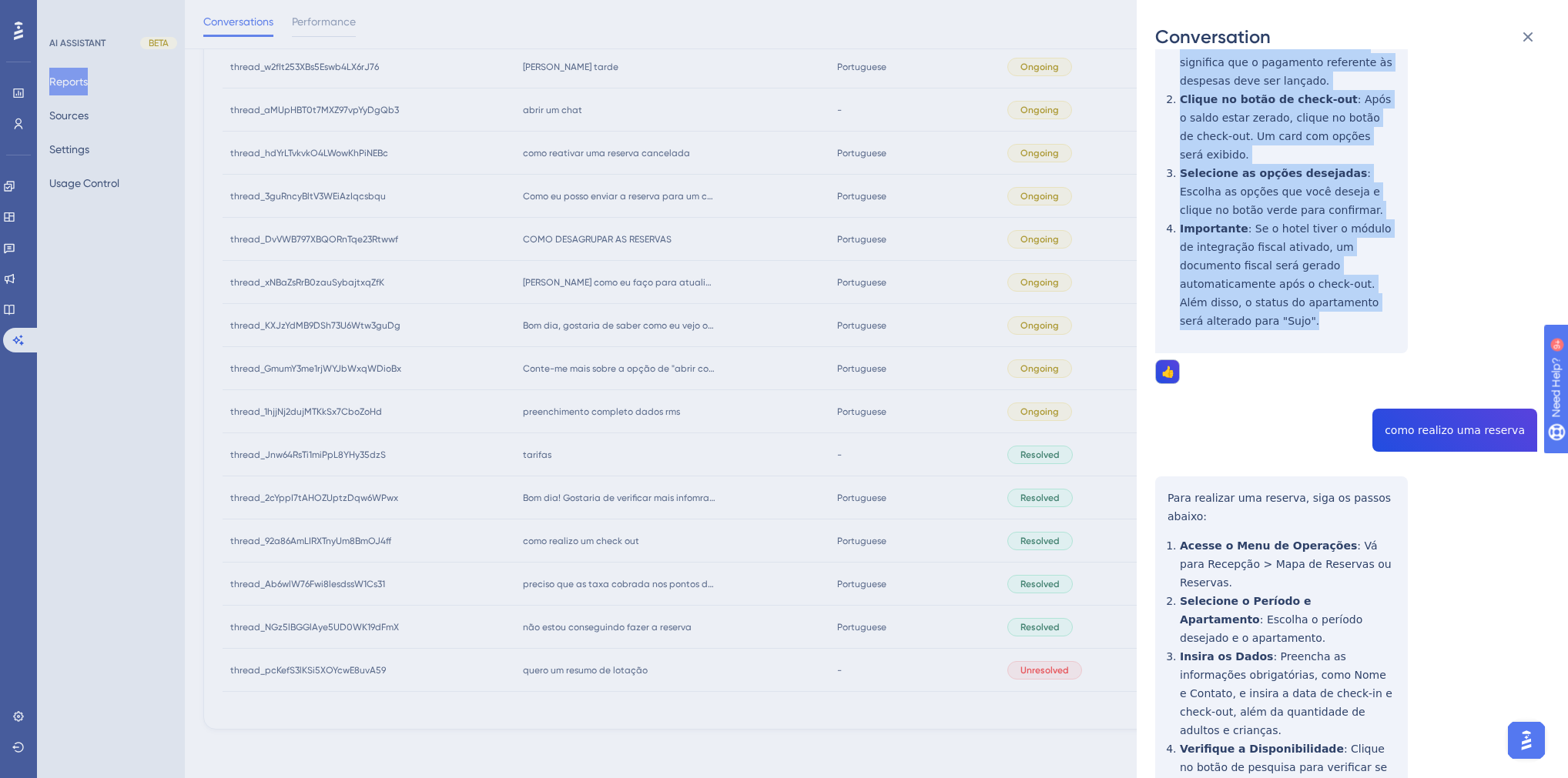
scroll to position [370, 0]
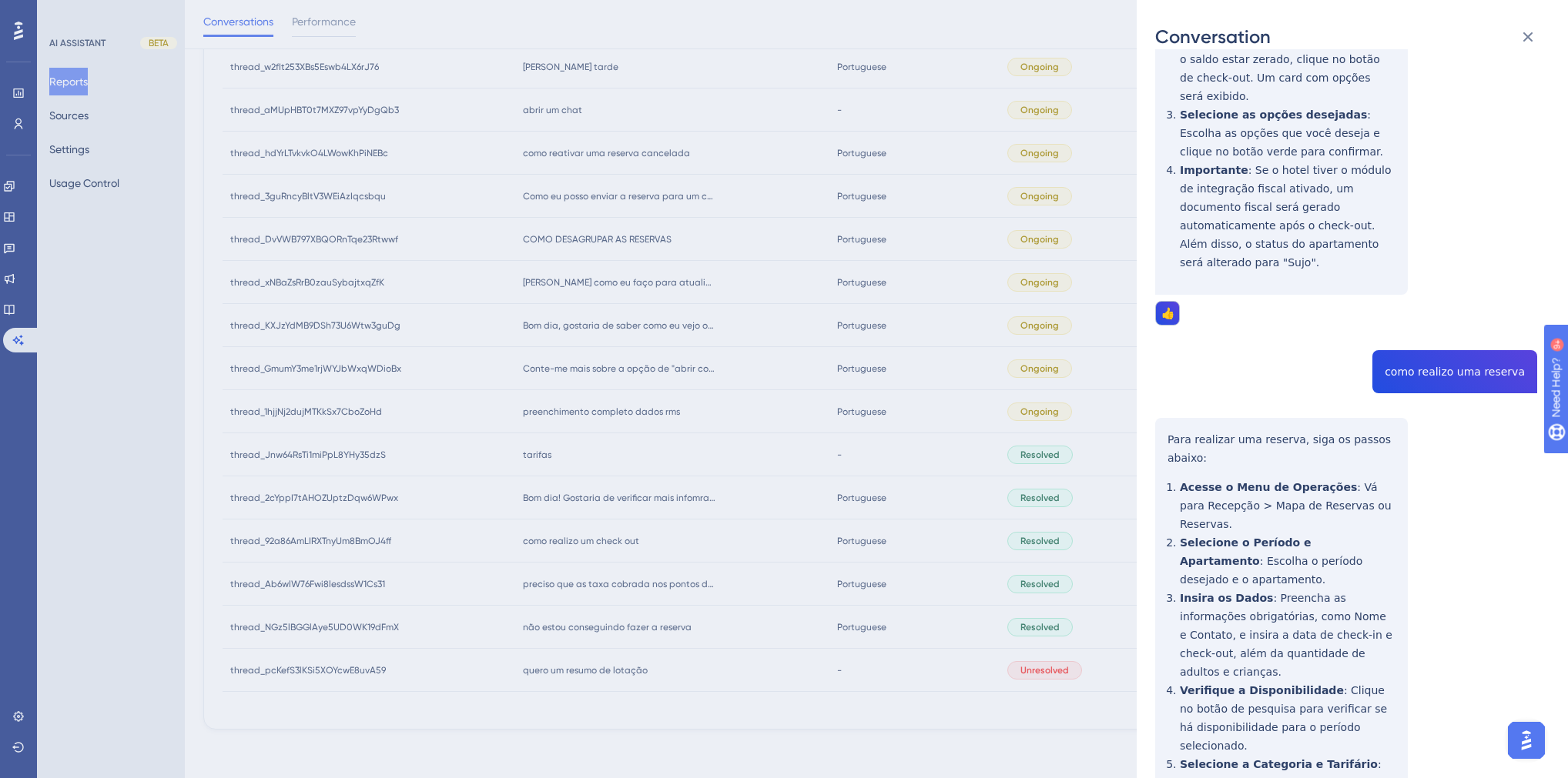
click at [1235, 355] on div "thread_92a86AmLIRXTnyUm8BmOJ4ff Copy 2 - 8_BERTON, JULIO User Conversation Hist…" at bounding box center [1347, 627] width 382 height 1858
click at [1235, 362] on div "thread_92a86AmLIRXTnyUm8BmOJ4ff Copy 2 - 8_BERTON, JULIO User Conversation Hist…" at bounding box center [1347, 627] width 382 height 1858
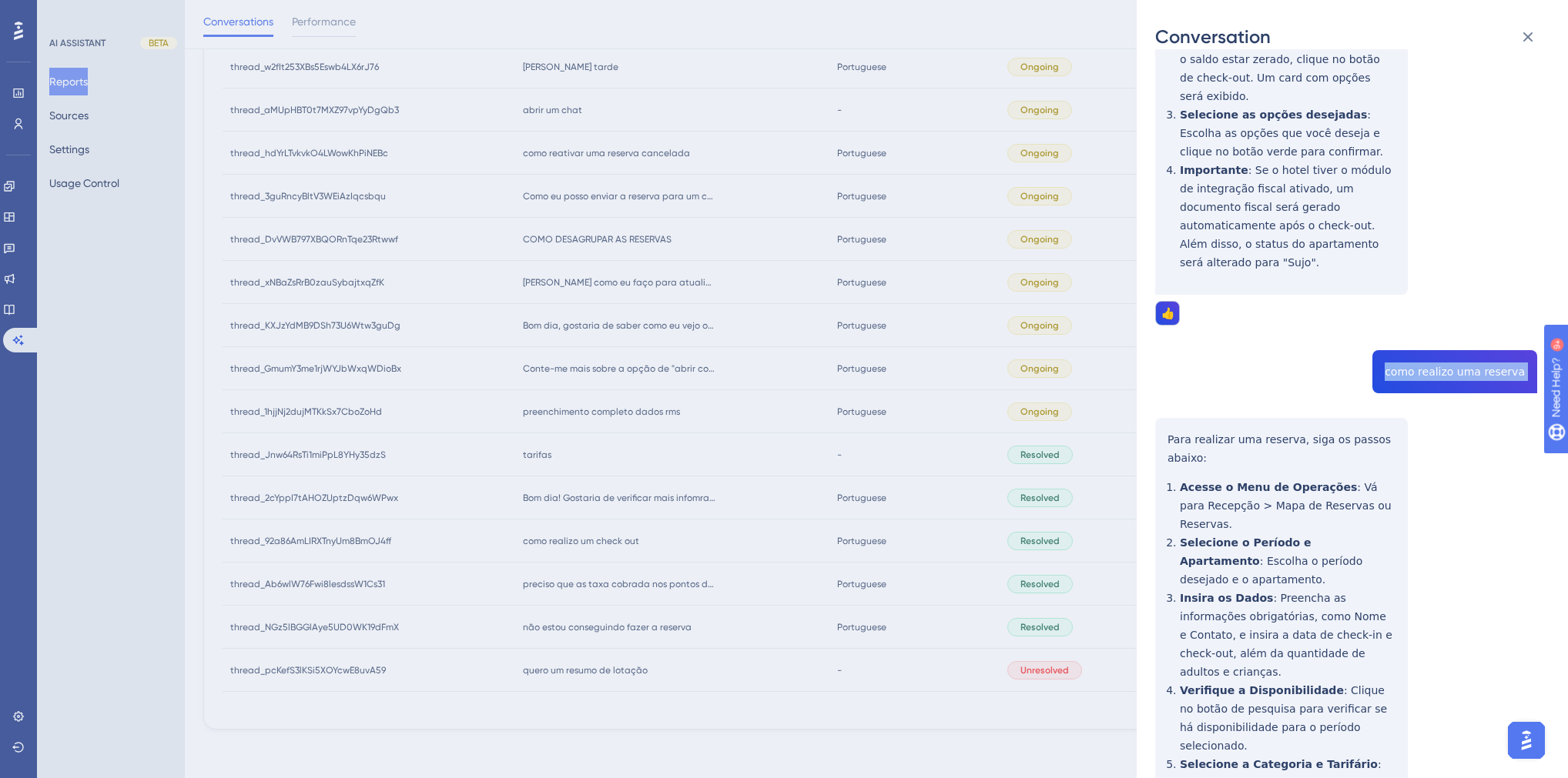
click at [1235, 362] on div "thread_92a86AmLIRXTnyUm8BmOJ4ff Copy 2 - 8_BERTON, JULIO User Conversation Hist…" at bounding box center [1347, 627] width 382 height 1858
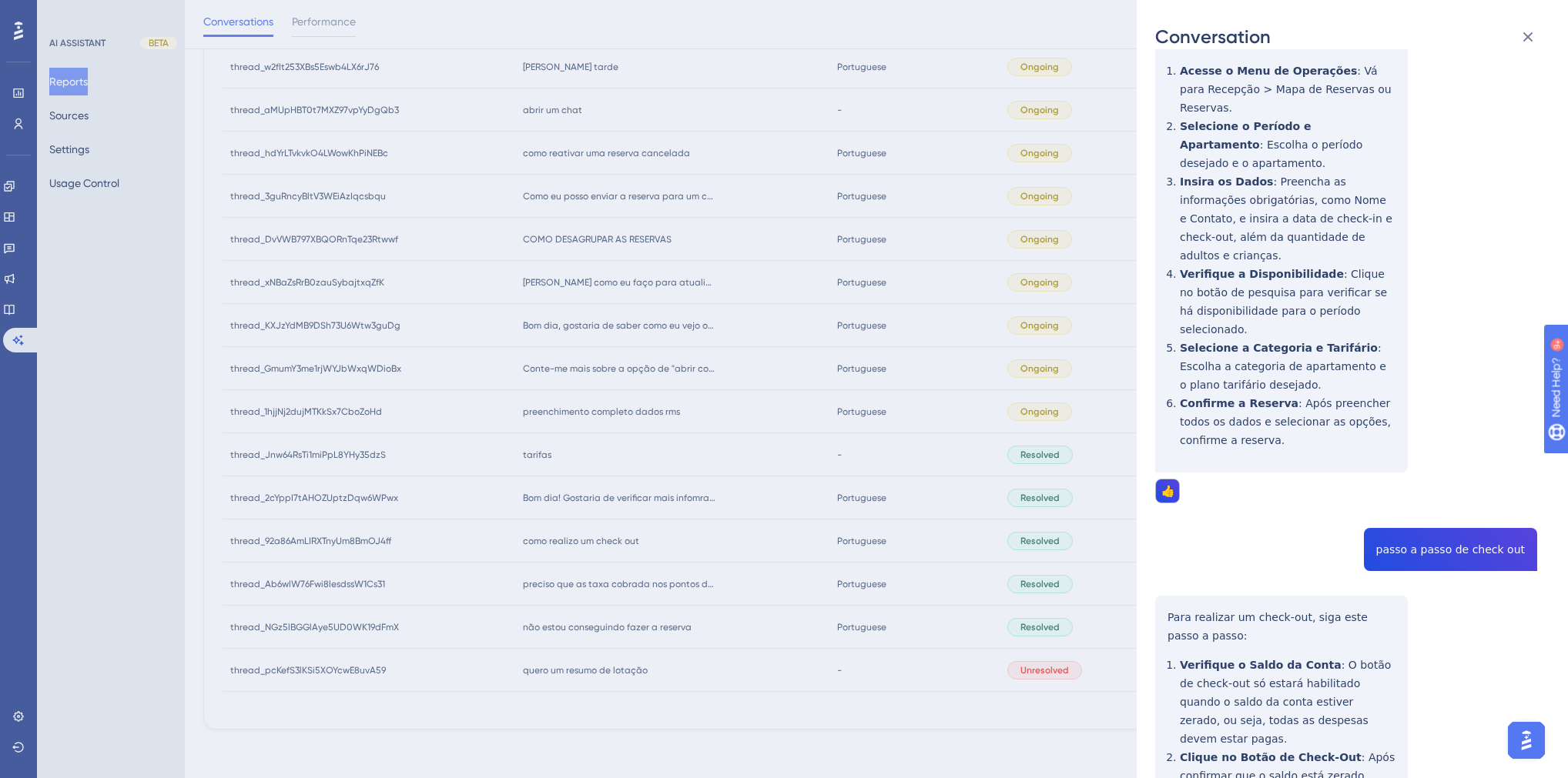
scroll to position [540, 0]
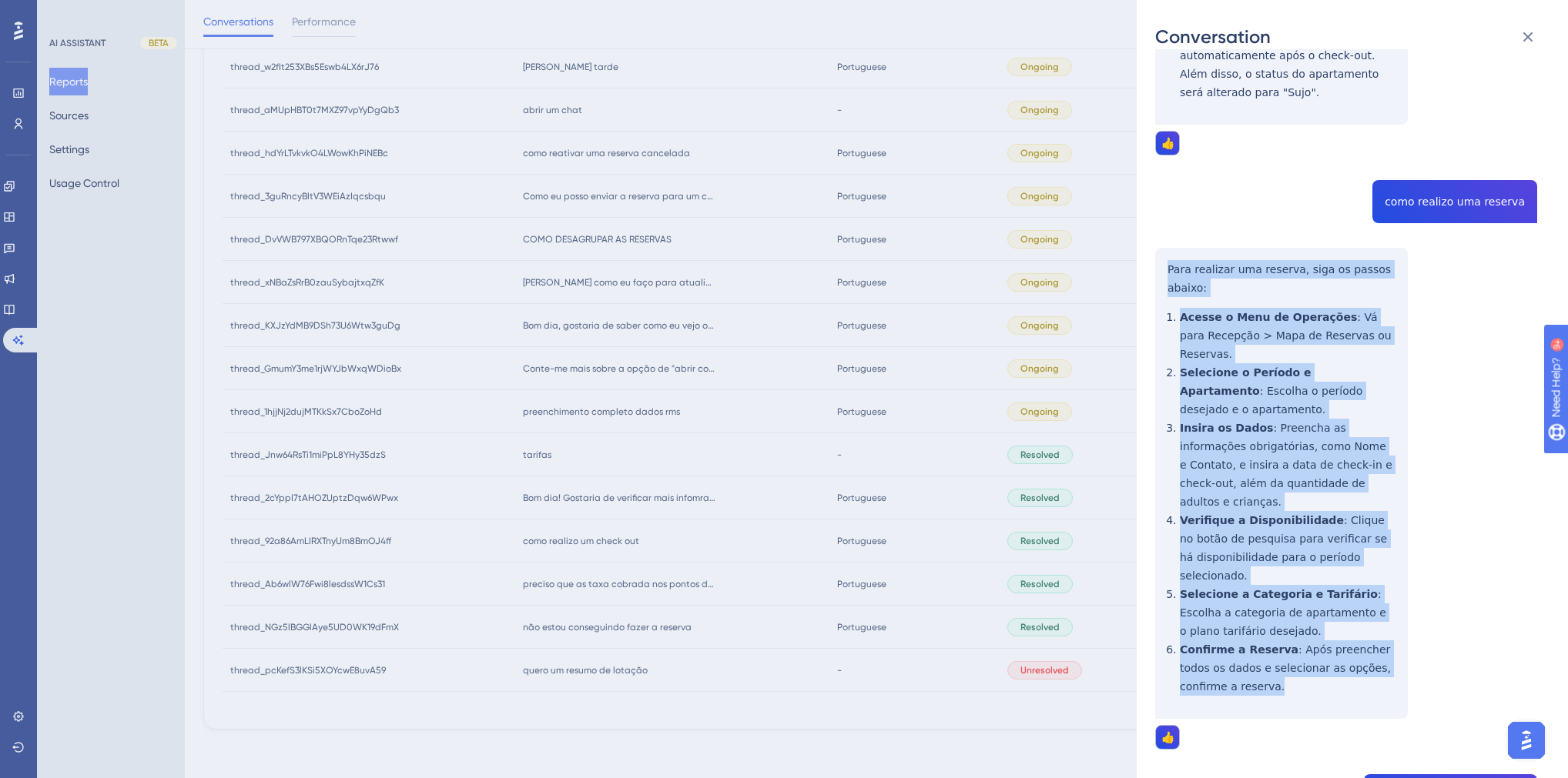
drag, startPoint x: 1233, startPoint y: 583, endPoint x: 1156, endPoint y: 255, distance: 336.9
click at [1156, 255] on div "thread_92a86AmLIRXTnyUm8BmOJ4ff Copy 2 - 8_BERTON, JULIO User Conversation Hist…" at bounding box center [1347, 456] width 382 height 1858
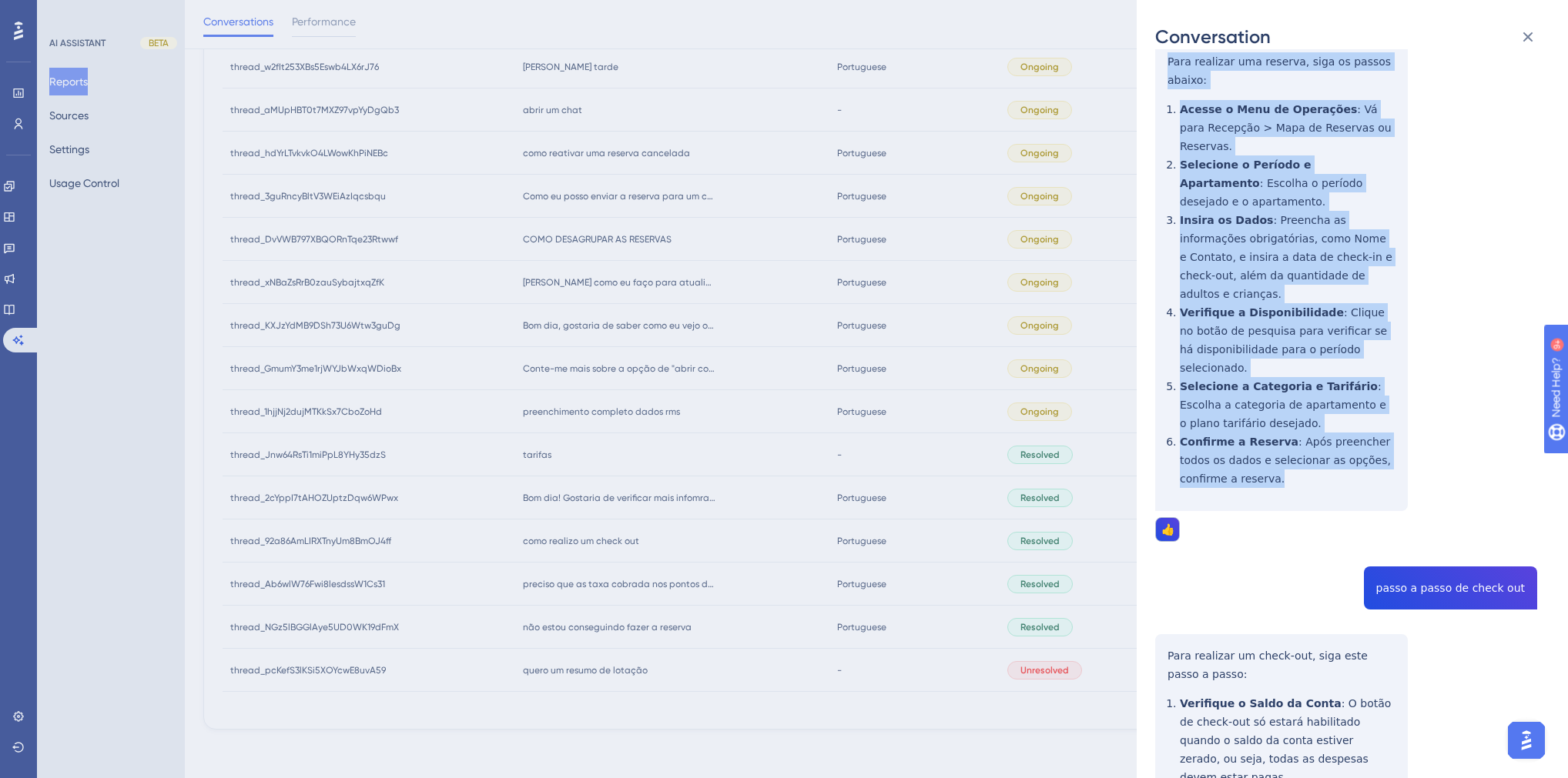
scroll to position [971, 0]
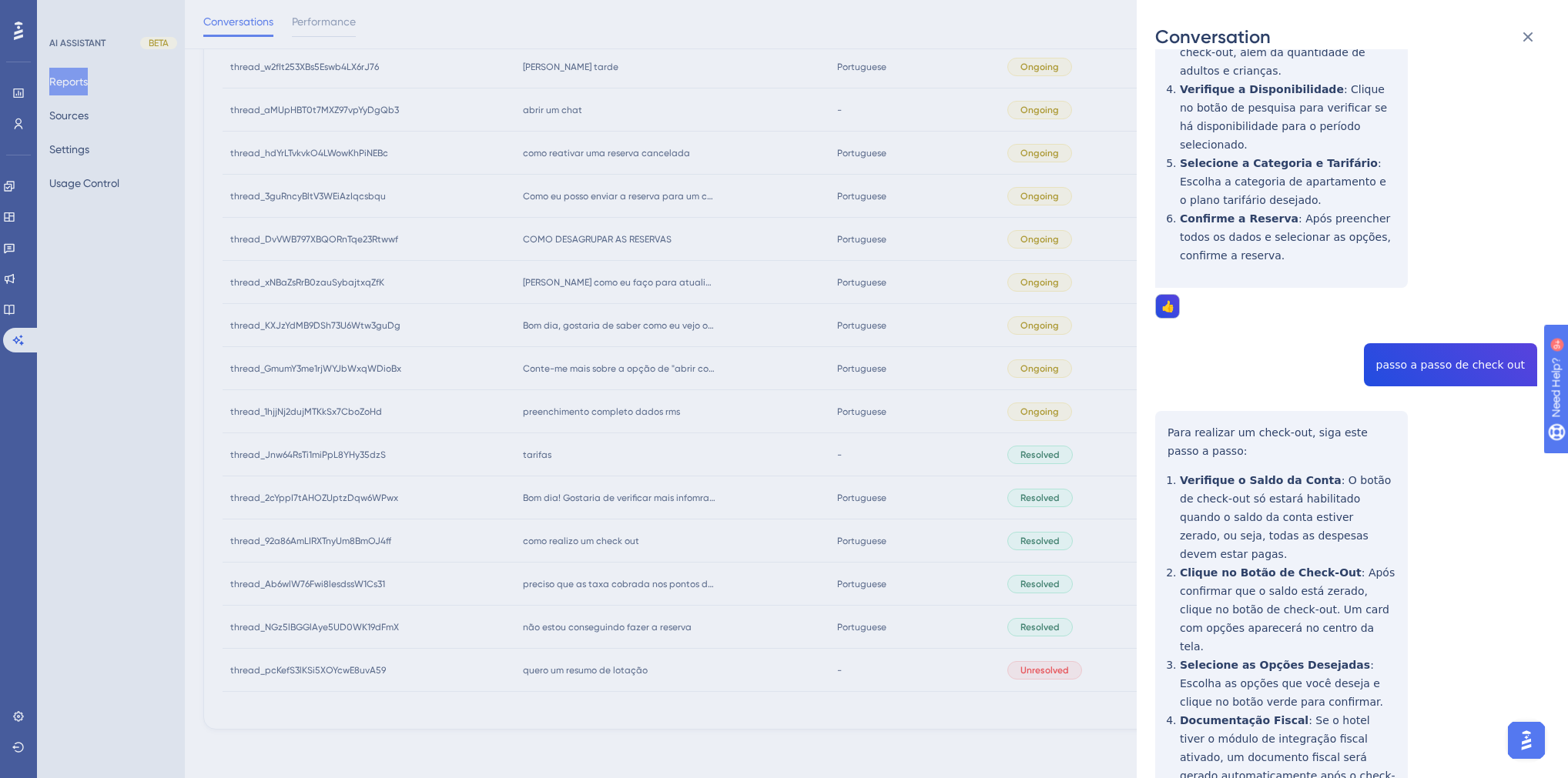
click at [1235, 244] on div "thread_92a86AmLIRXTnyUm8BmOJ4ff Copy 2 - 8_BERTON, JULIO User Conversation Hist…" at bounding box center [1347, 25] width 382 height 1858
click at [1235, 246] on div "thread_92a86AmLIRXTnyUm8BmOJ4ff Copy 2 - 8_BERTON, JULIO User Conversation Hist…" at bounding box center [1347, 25] width 382 height 1858
click at [1235, 252] on div "thread_92a86AmLIRXTnyUm8BmOJ4ff Copy 2 - 8_BERTON, JULIO User Conversation Hist…" at bounding box center [1347, 25] width 382 height 1858
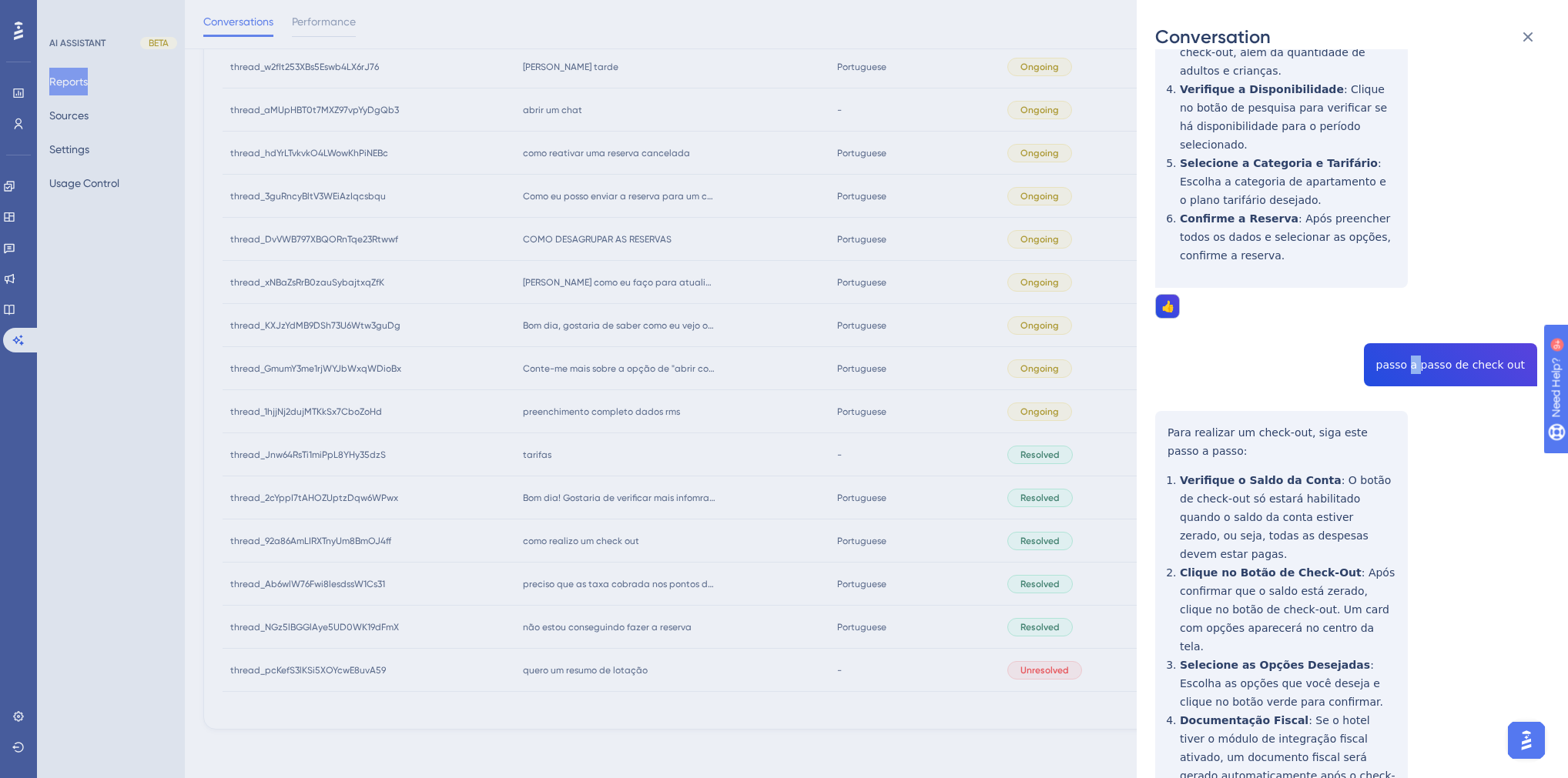
click at [1235, 252] on div "thread_92a86AmLIRXTnyUm8BmOJ4ff Copy 2 - 8_BERTON, JULIO User Conversation Hist…" at bounding box center [1347, 25] width 382 height 1858
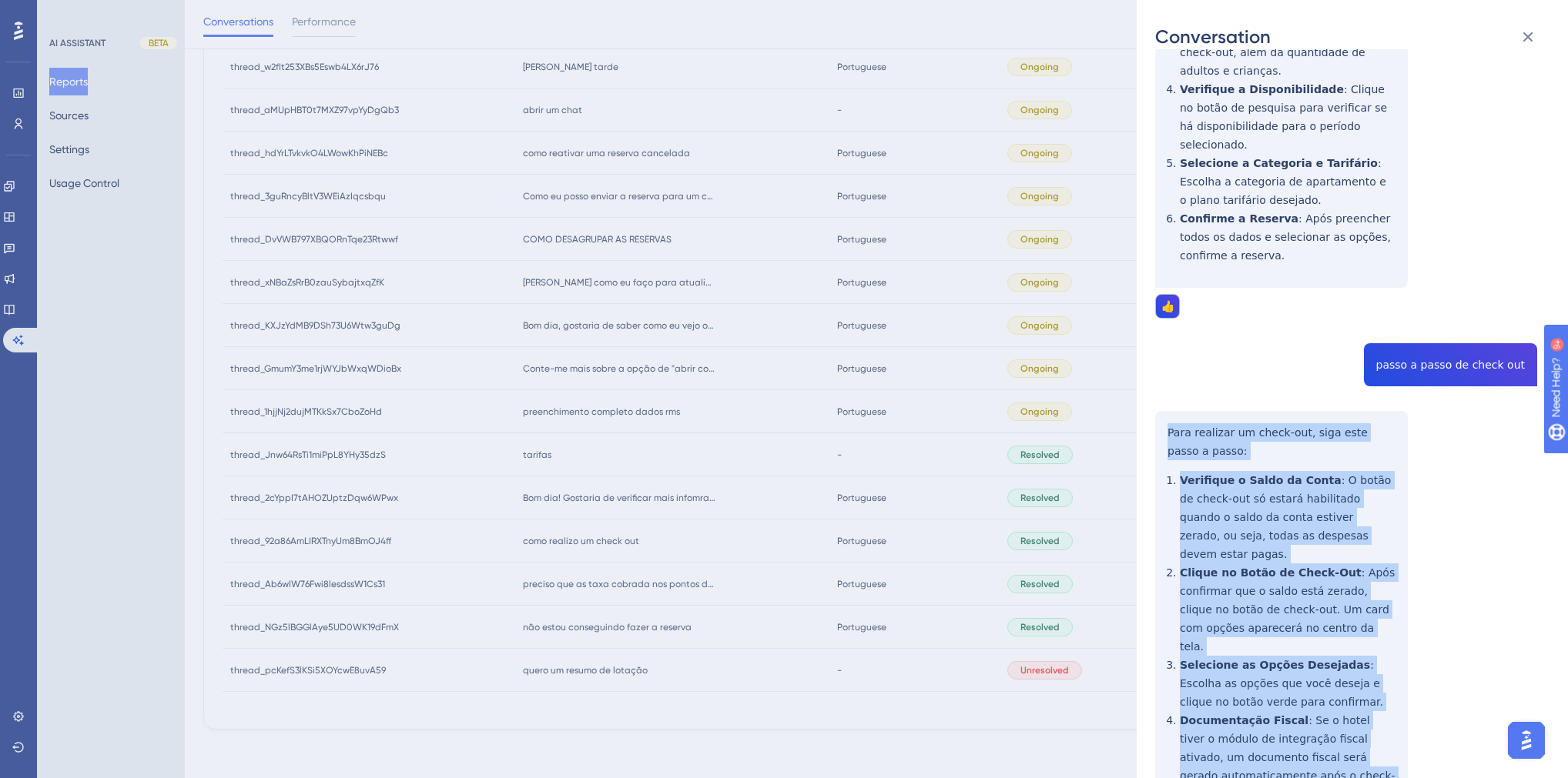
drag, startPoint x: 1381, startPoint y: 645, endPoint x: 553, endPoint y: 76, distance: 1004.7
click at [1165, 316] on div "thread_92a86AmLIRXTnyUm8BmOJ4ff Copy 2 - 8_BERTON, JULIO User Conversation Hist…" at bounding box center [1347, 25] width 382 height 1858
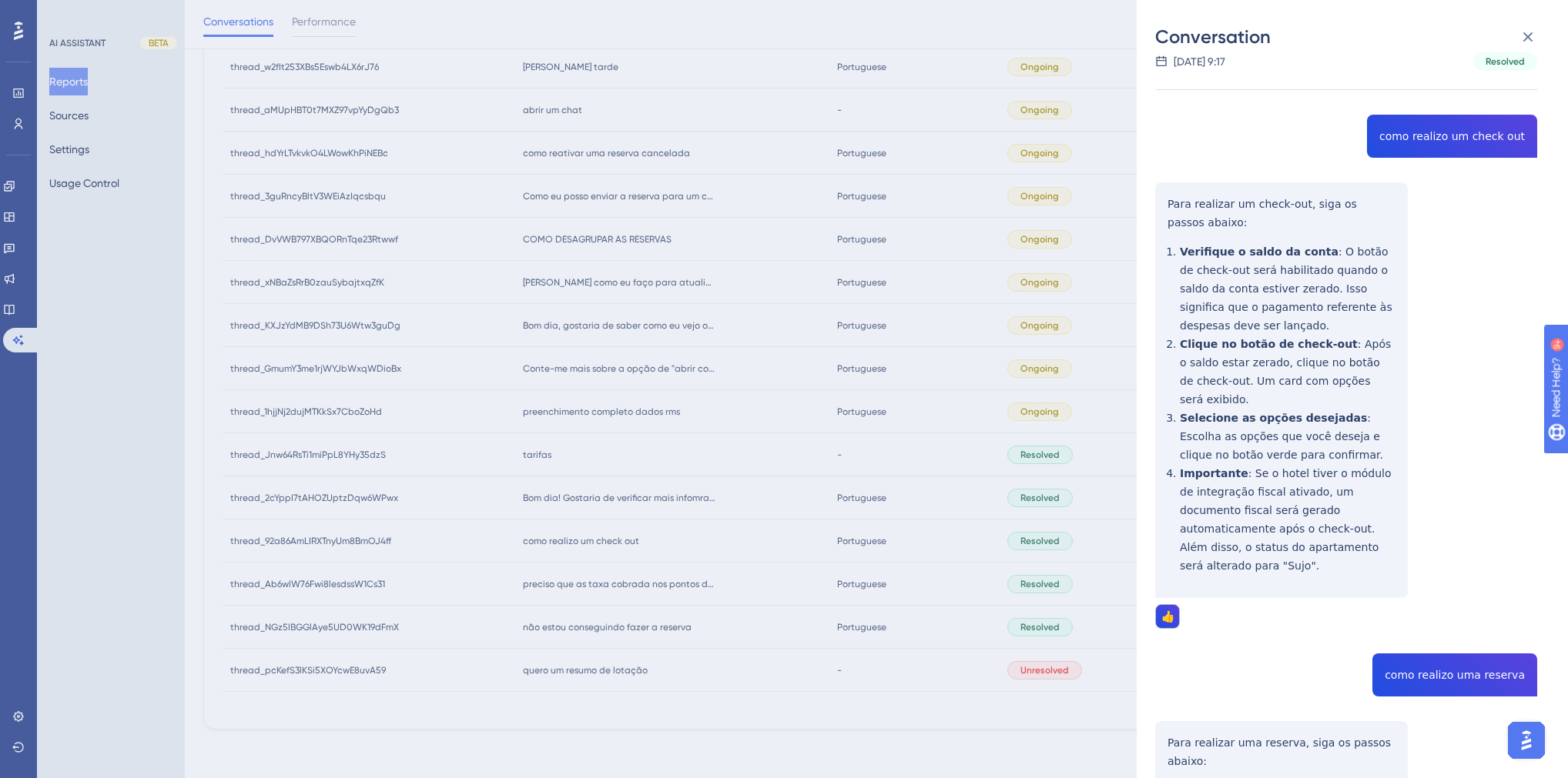
scroll to position [0, 0]
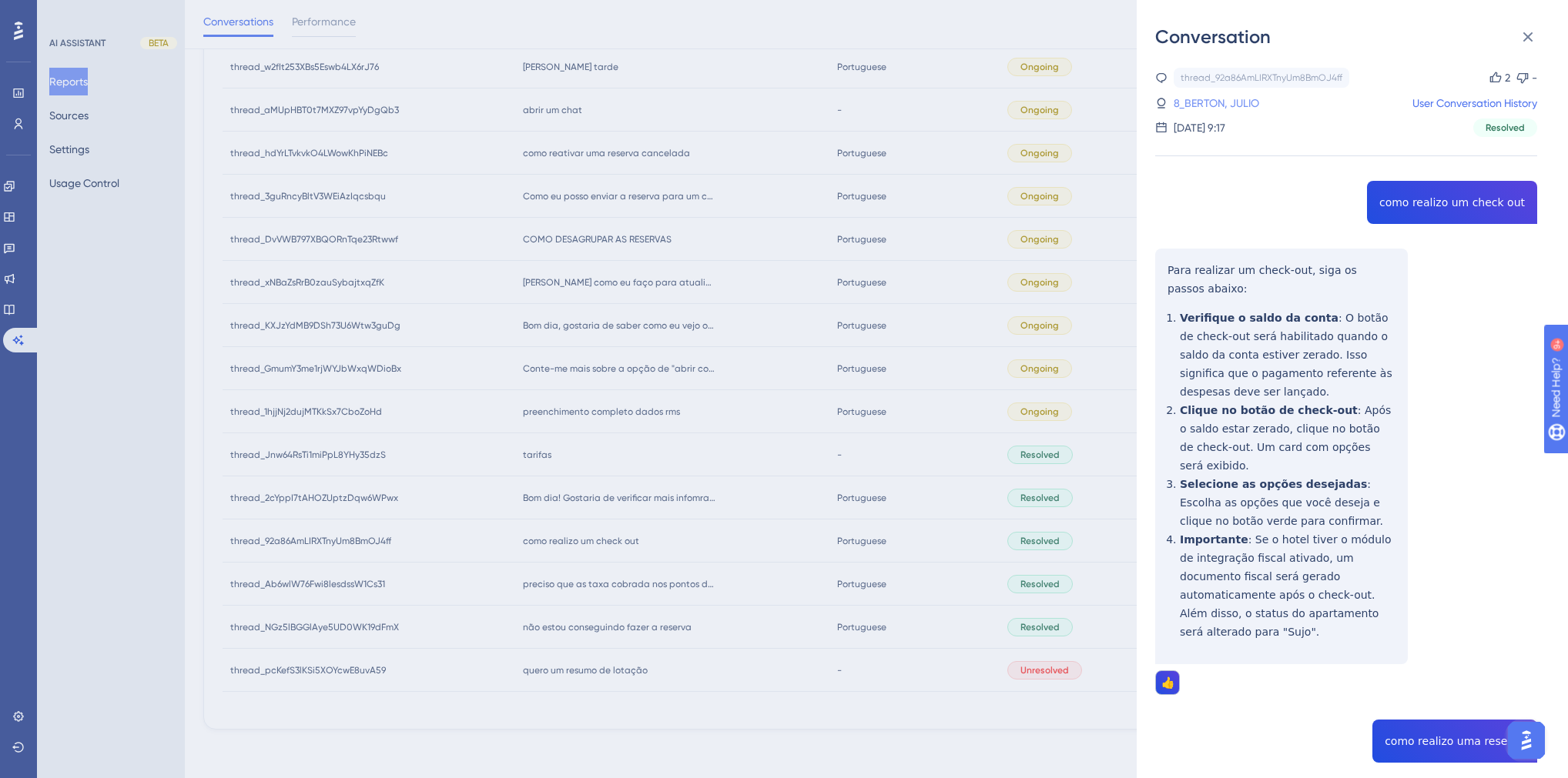
click at [1215, 103] on link "8_BERTON, JULIO" at bounding box center [1216, 103] width 86 height 19
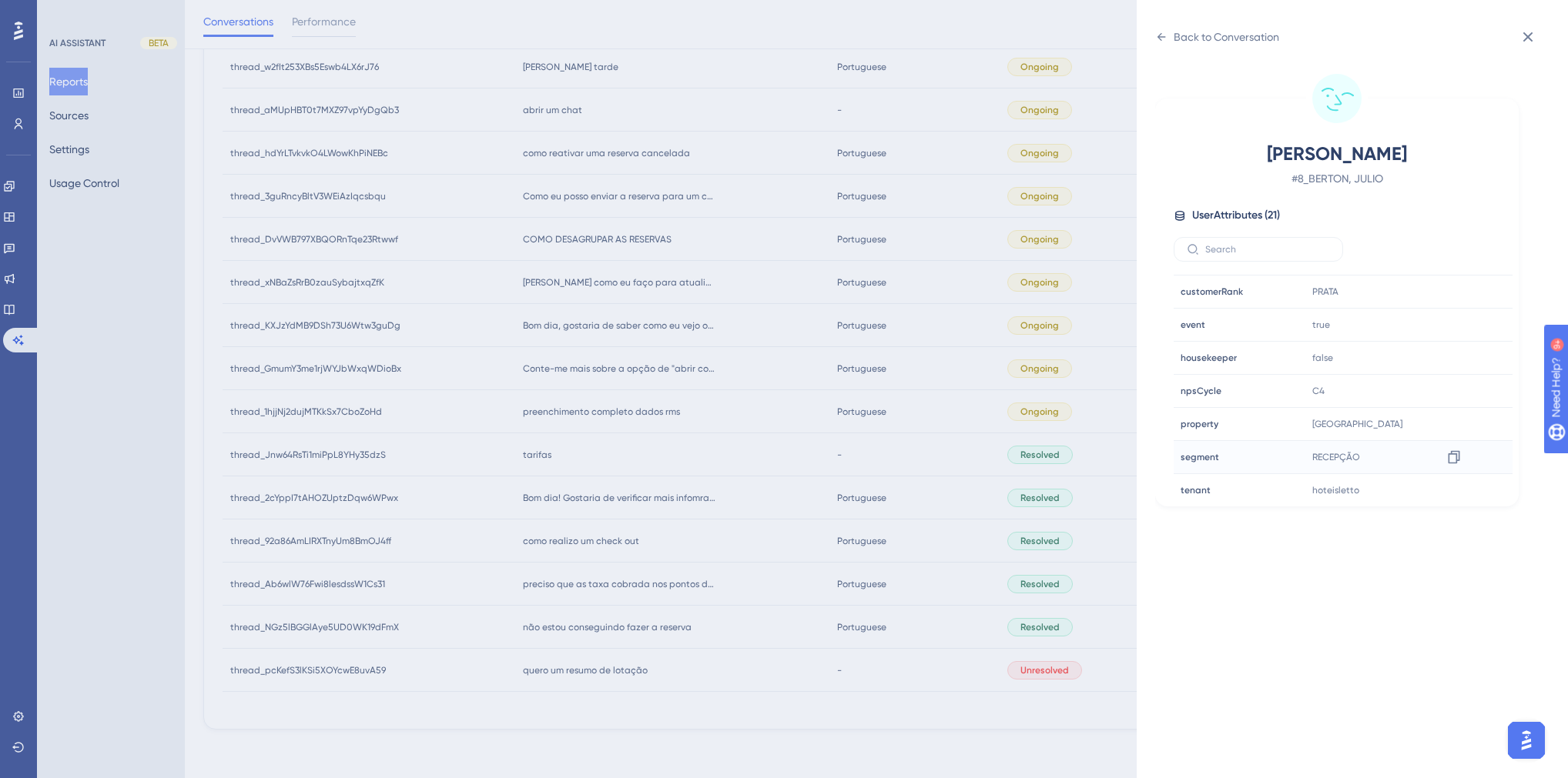
scroll to position [370, 0]
click at [1235, 470] on icon at bounding box center [1454, 477] width 15 height 15
click at [1235, 411] on icon at bounding box center [1454, 411] width 15 height 15
click at [1157, 36] on icon at bounding box center [1161, 37] width 12 height 12
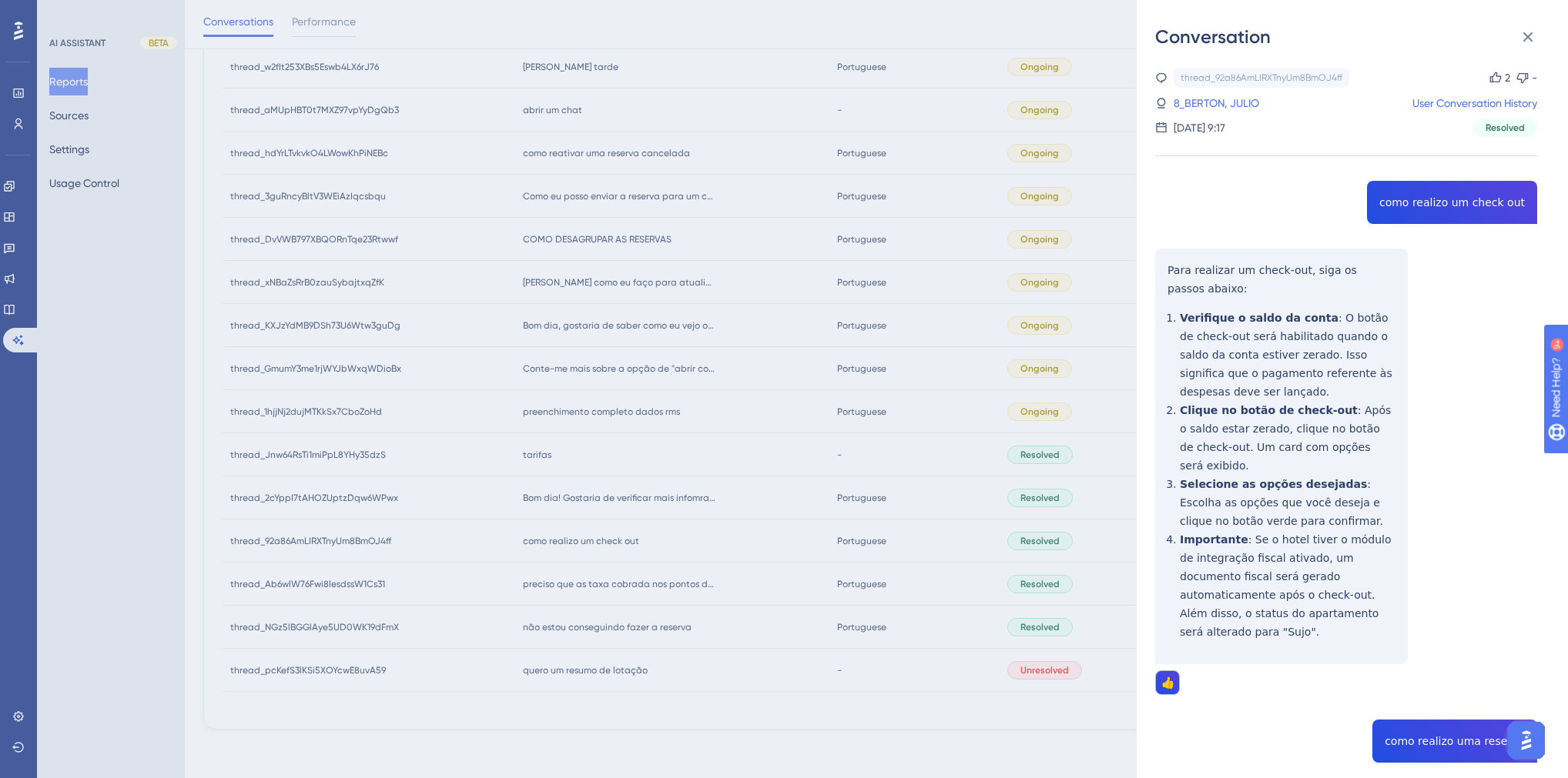
click at [659, 552] on div "Conversation thread_92a86AmLIRXTnyUm8BmOJ4ff Copy 2 - 8_BERTON, JULIO User Conv…" at bounding box center [784, 389] width 1568 height 778
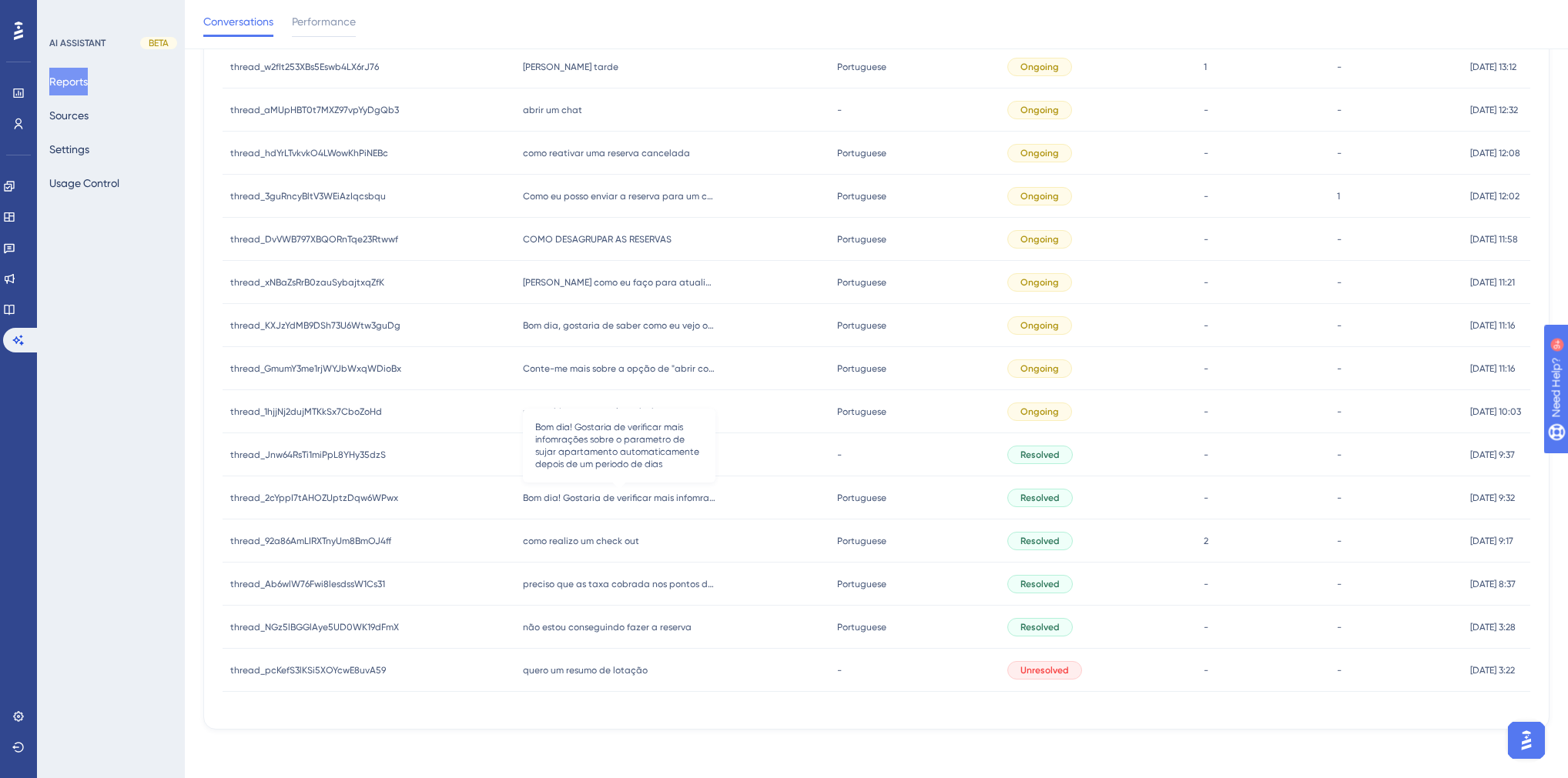
click at [600, 501] on span "Bom dia! Gostaria de verificar mais infomrações sobre o parametro de sujar apar…" at bounding box center [619, 498] width 193 height 12
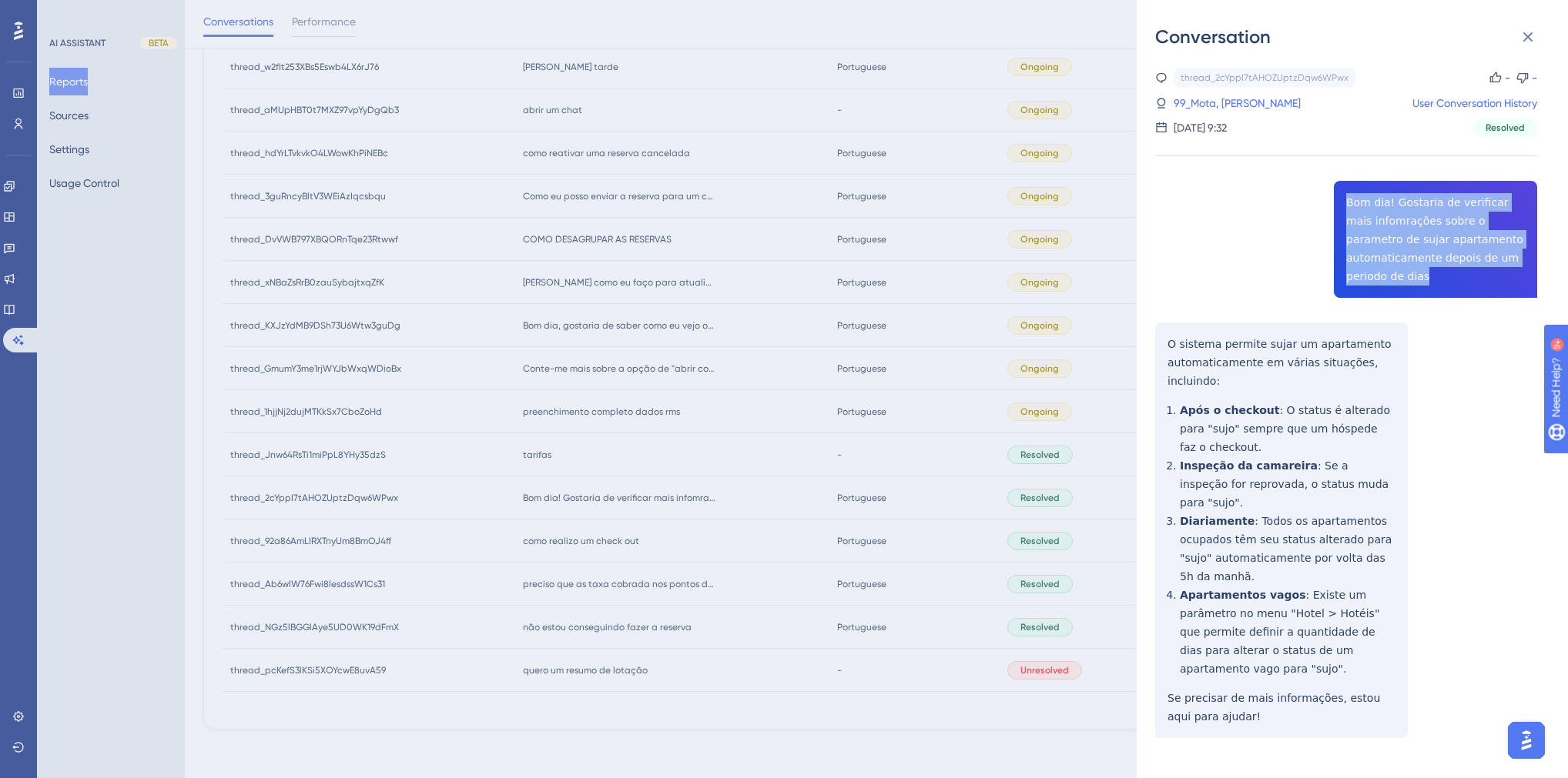
drag, startPoint x: 1481, startPoint y: 259, endPoint x: 1342, endPoint y: 188, distance: 156.1
click at [1235, 188] on div "thread_2cYppI7tAHOZUptzDqw6WPwx Copy - - 99_Mota, [PERSON_NAME] User Conversati…" at bounding box center [1347, 442] width 382 height 749
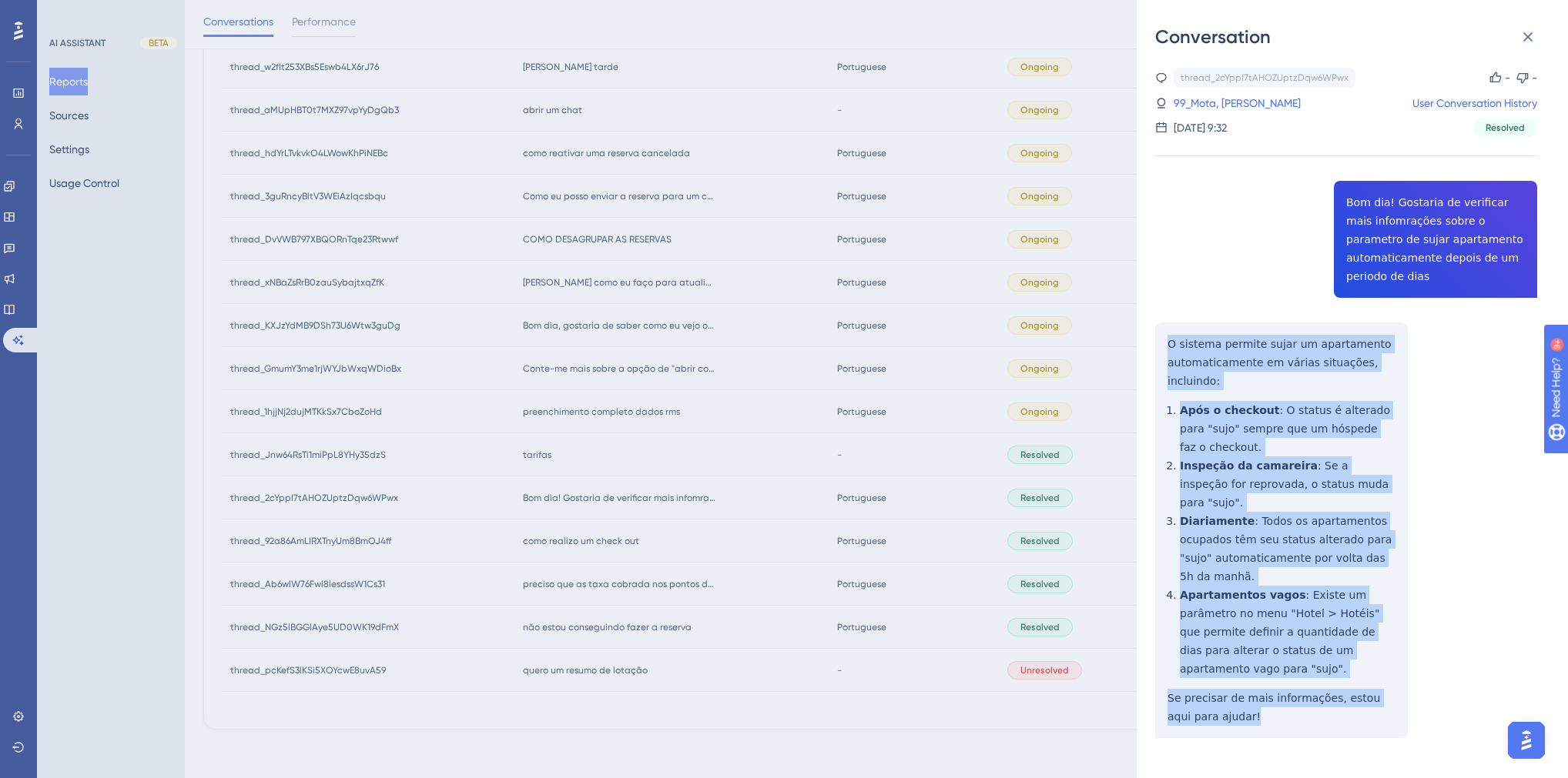
drag, startPoint x: 1220, startPoint y: 653, endPoint x: 1158, endPoint y: 325, distance: 333.8
click at [1158, 325] on div "thread_2cYppI7tAHOZUptzDqw6WPwx Copy - - 99_Mota, [PERSON_NAME] User Conversati…" at bounding box center [1347, 442] width 382 height 749
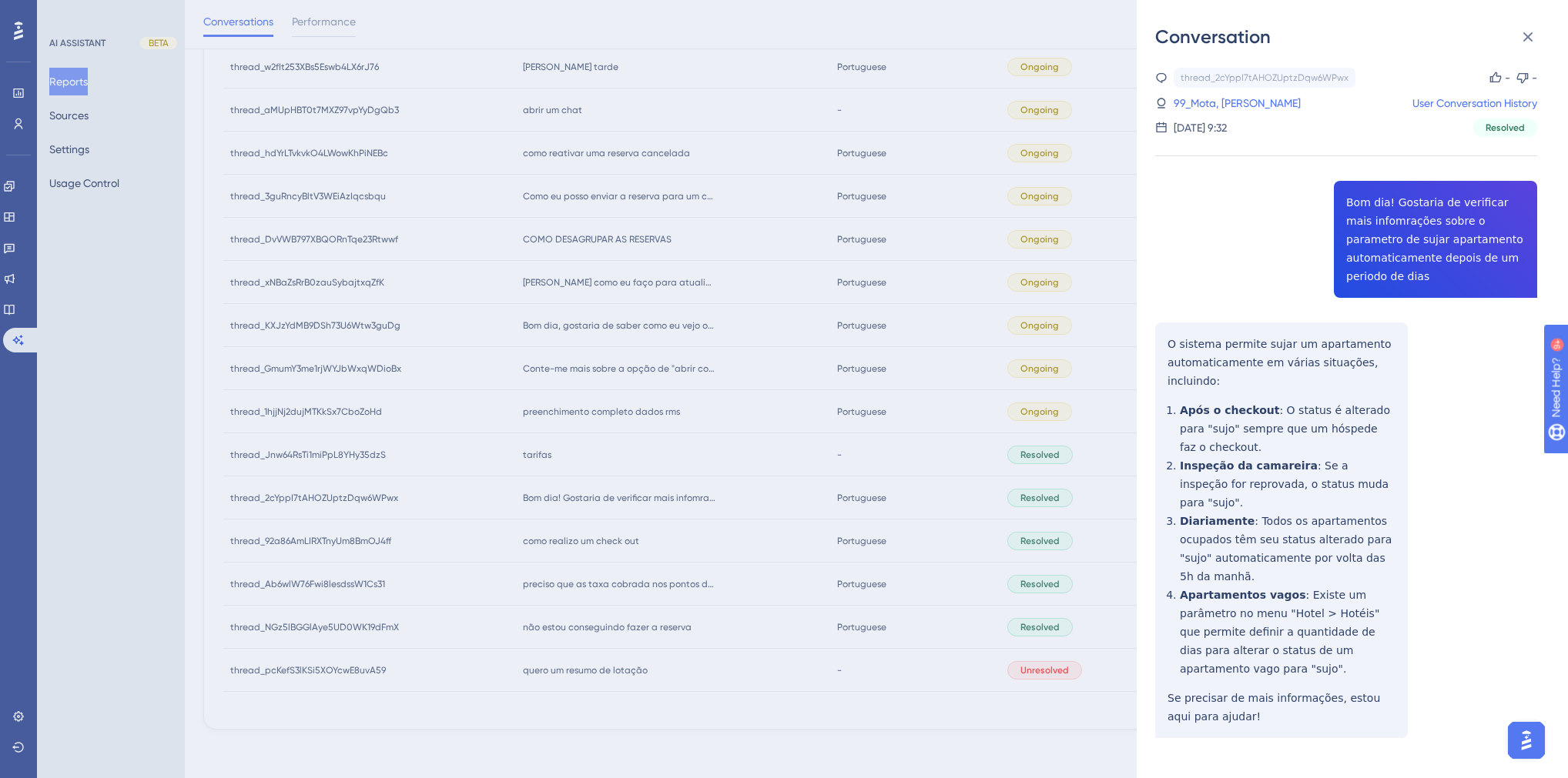
click at [658, 539] on div "Conversation thread_2cYppI7tAHOZUptzDqw6WPwx Copy - - 99_Mota, [PERSON_NAME] Us…" at bounding box center [784, 389] width 1568 height 778
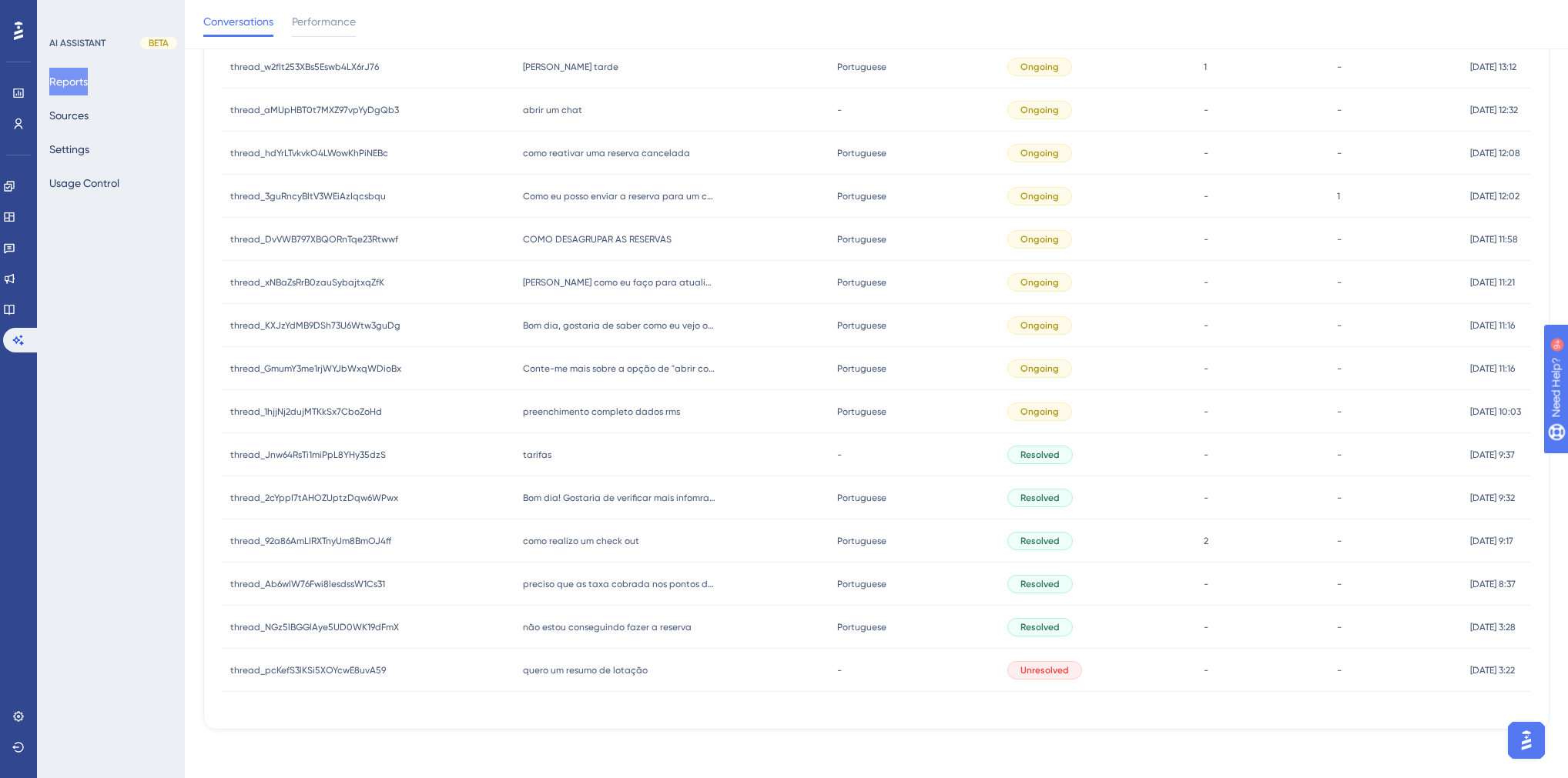
click at [536, 459] on span "tarifas" at bounding box center [537, 454] width 28 height 12
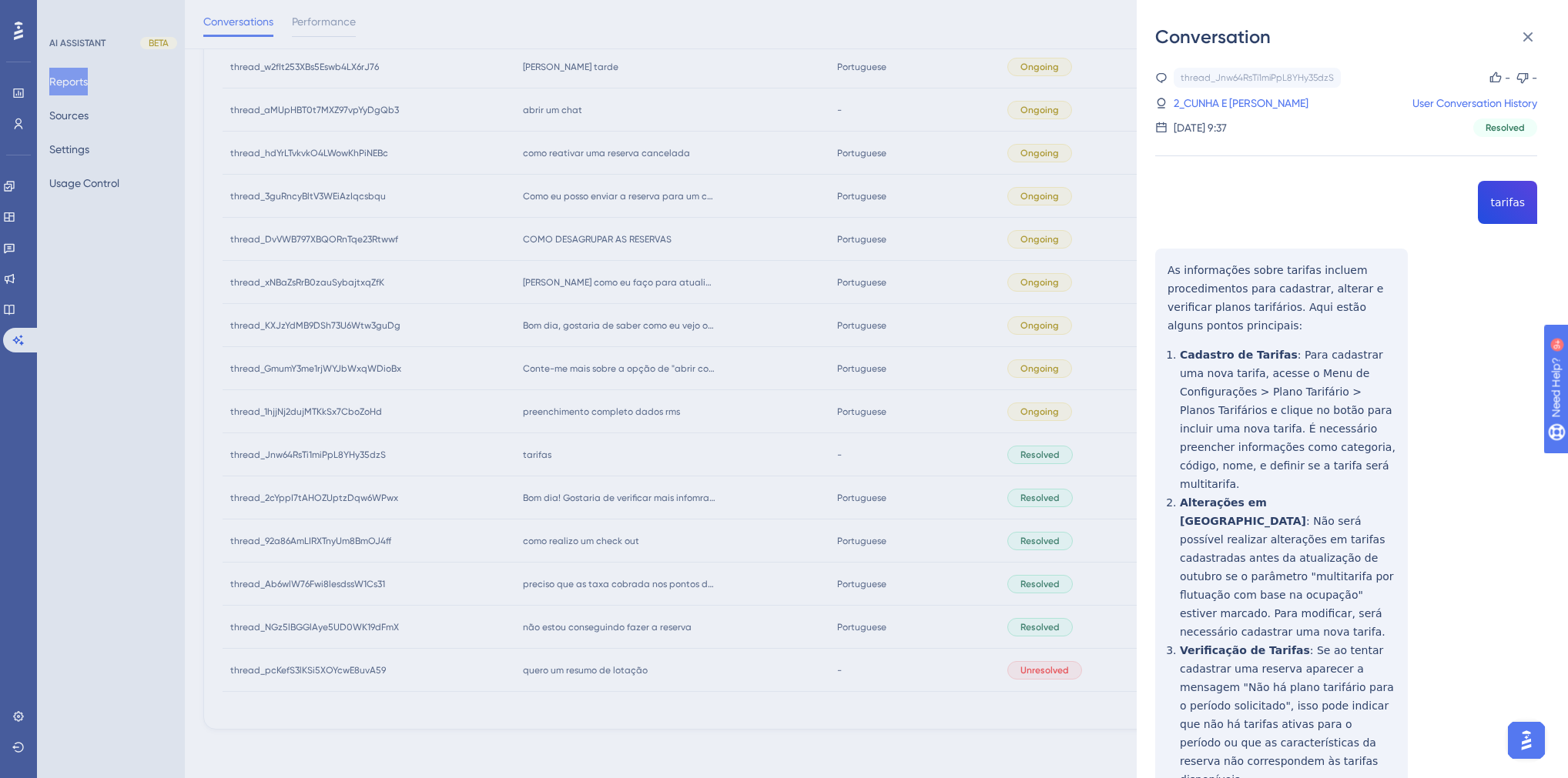
click at [1235, 198] on div "thread_Jnw64RsTi1miPpL8YHy35dzS Copy - - 2_CUNHA E [PERSON_NAME] DA User Conver…" at bounding box center [1347, 507] width 382 height 879
click at [1235, 198] on div "thread_Jnw64RsTi1miPpL8YHy35dzS Copy - - 2_CUNHA E [PERSON_NAME] DA User Conver…" at bounding box center [1347, 507] width 382 height 879
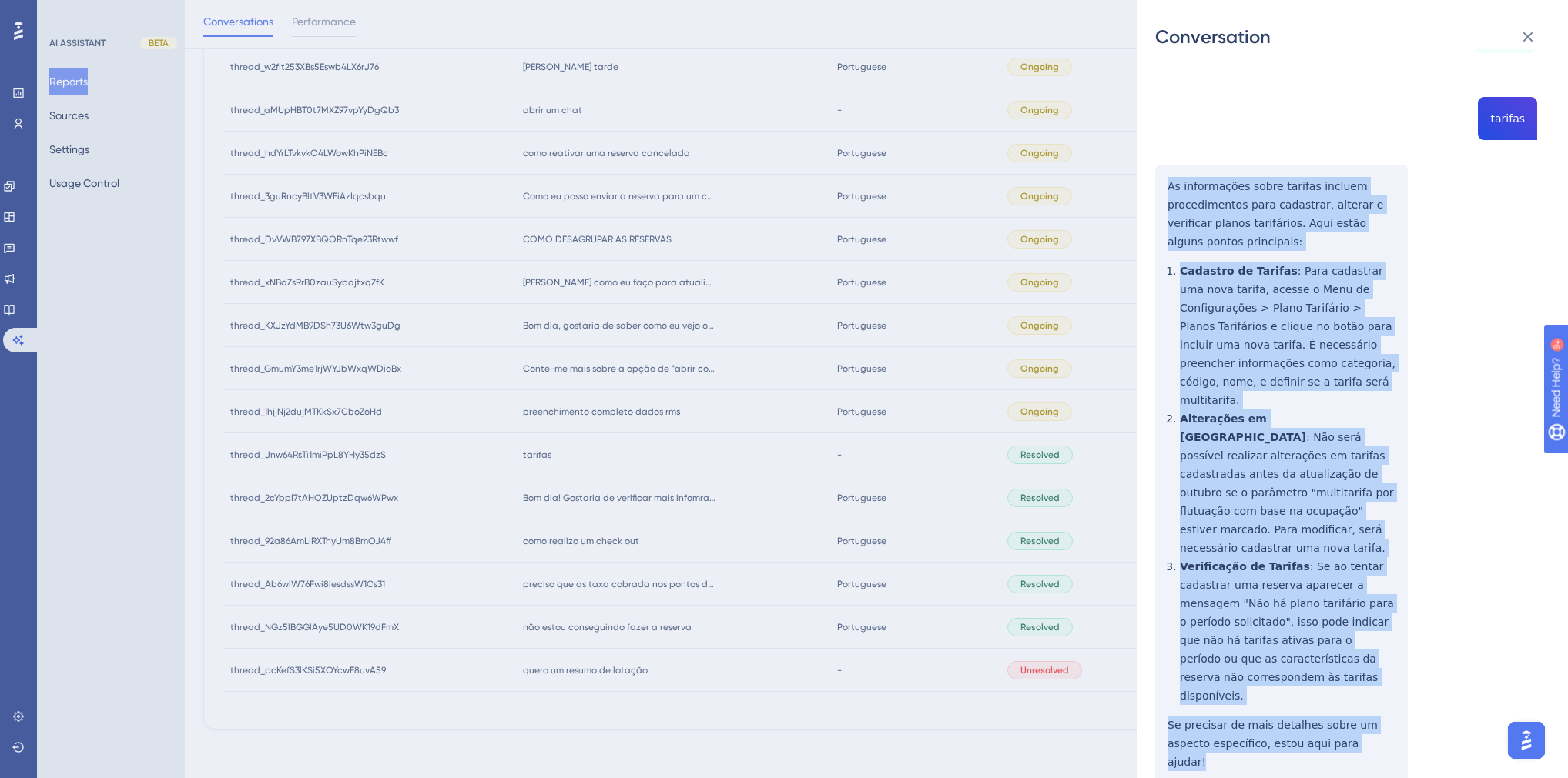
drag, startPoint x: 1341, startPoint y: 690, endPoint x: 1164, endPoint y: 188, distance: 532.3
click at [1164, 188] on div "thread_Jnw64RsTi1miPpL8YHy35dzS Copy - - 2_CUNHA E [PERSON_NAME] DA User Conver…" at bounding box center [1347, 423] width 382 height 879
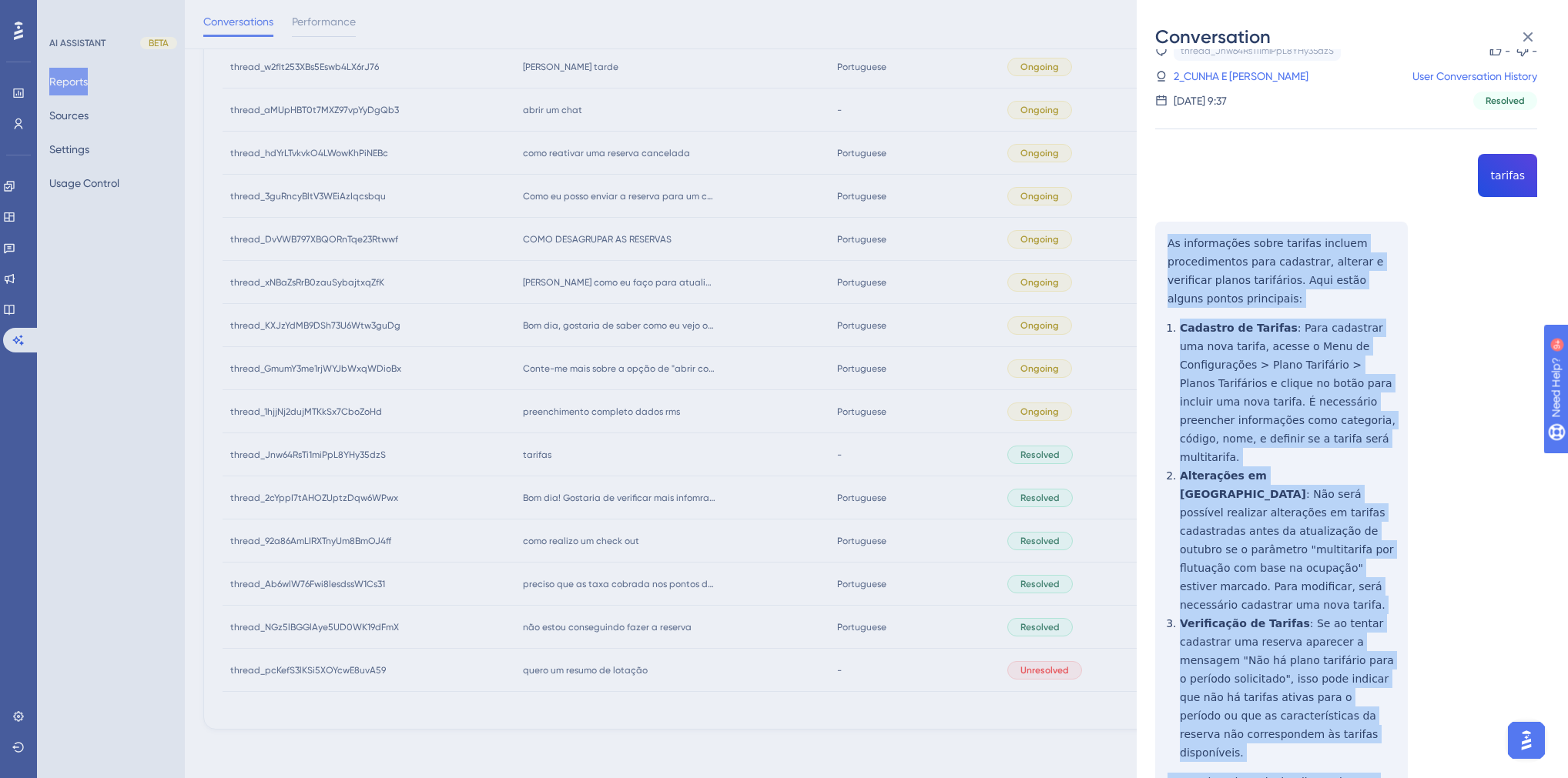
scroll to position [0, 0]
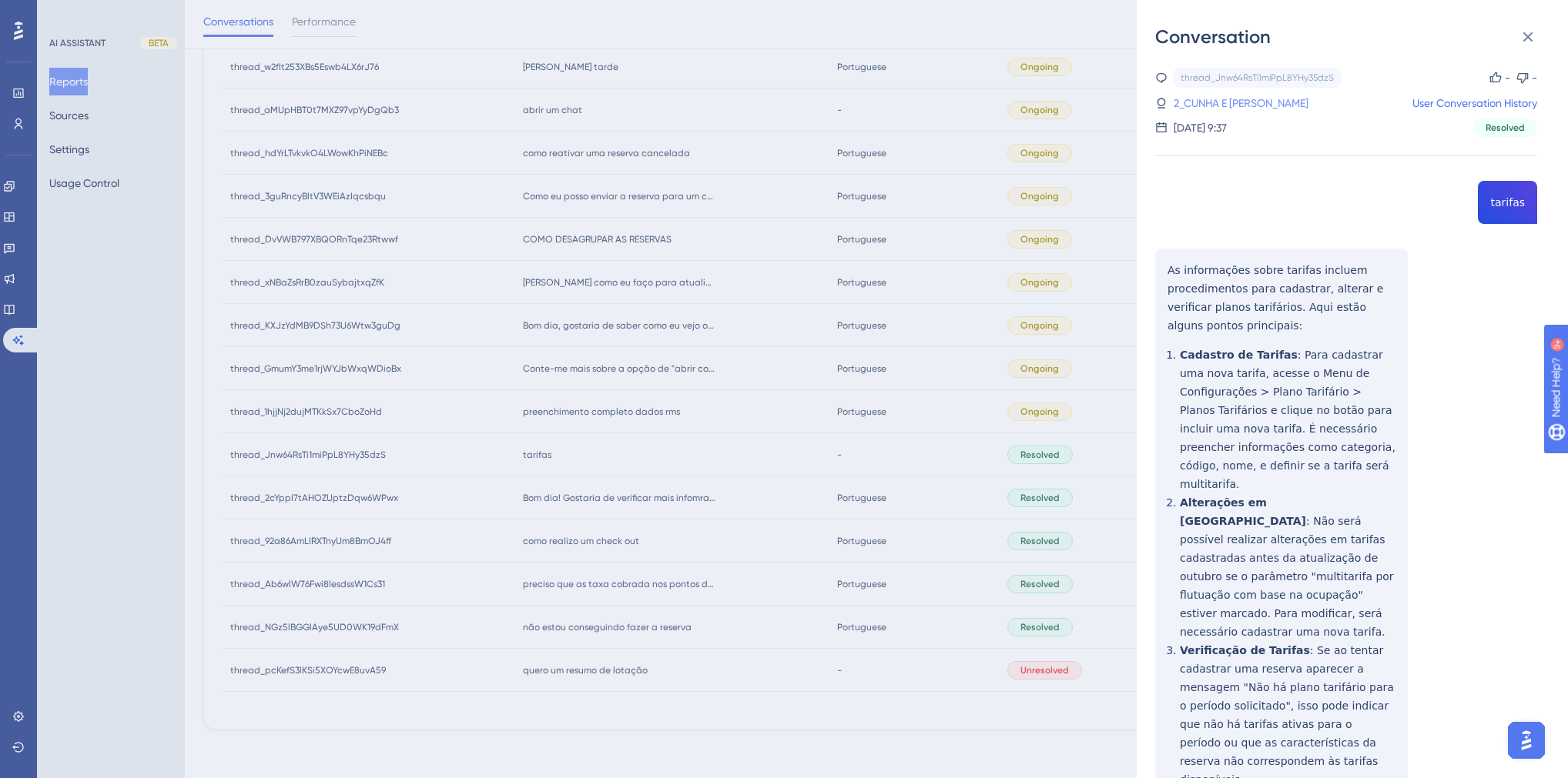
click at [1217, 104] on link "2_CUNHA E [PERSON_NAME]" at bounding box center [1240, 103] width 135 height 19
click at [744, 540] on div "Conversation thread_Jnw64RsTi1miPpL8YHy35dzS Copy - - 2_CUNHA E [PERSON_NAME] D…" at bounding box center [784, 389] width 1568 height 778
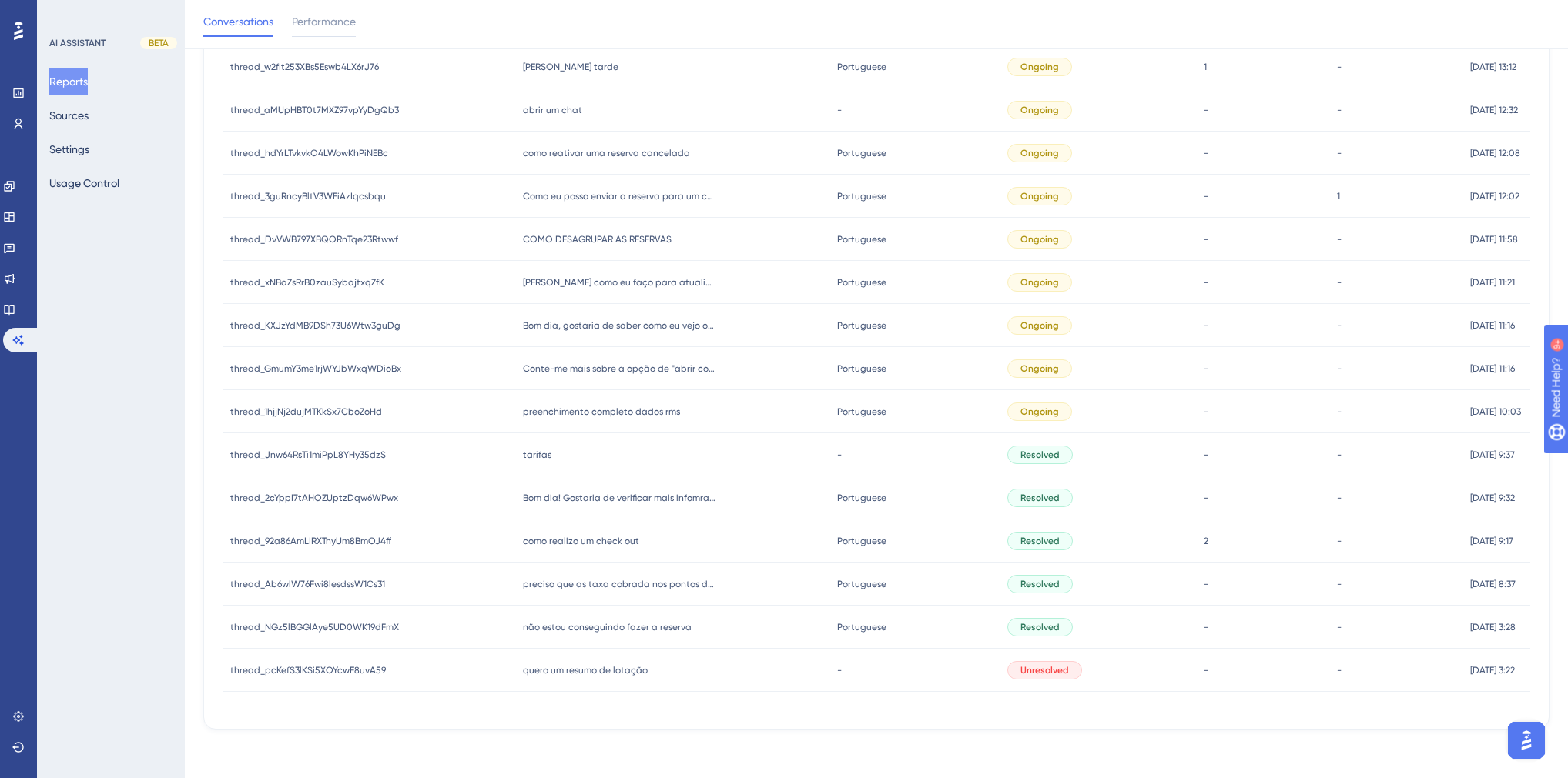
click at [568, 406] on span "preenchimento completo dados rms" at bounding box center [601, 411] width 157 height 12
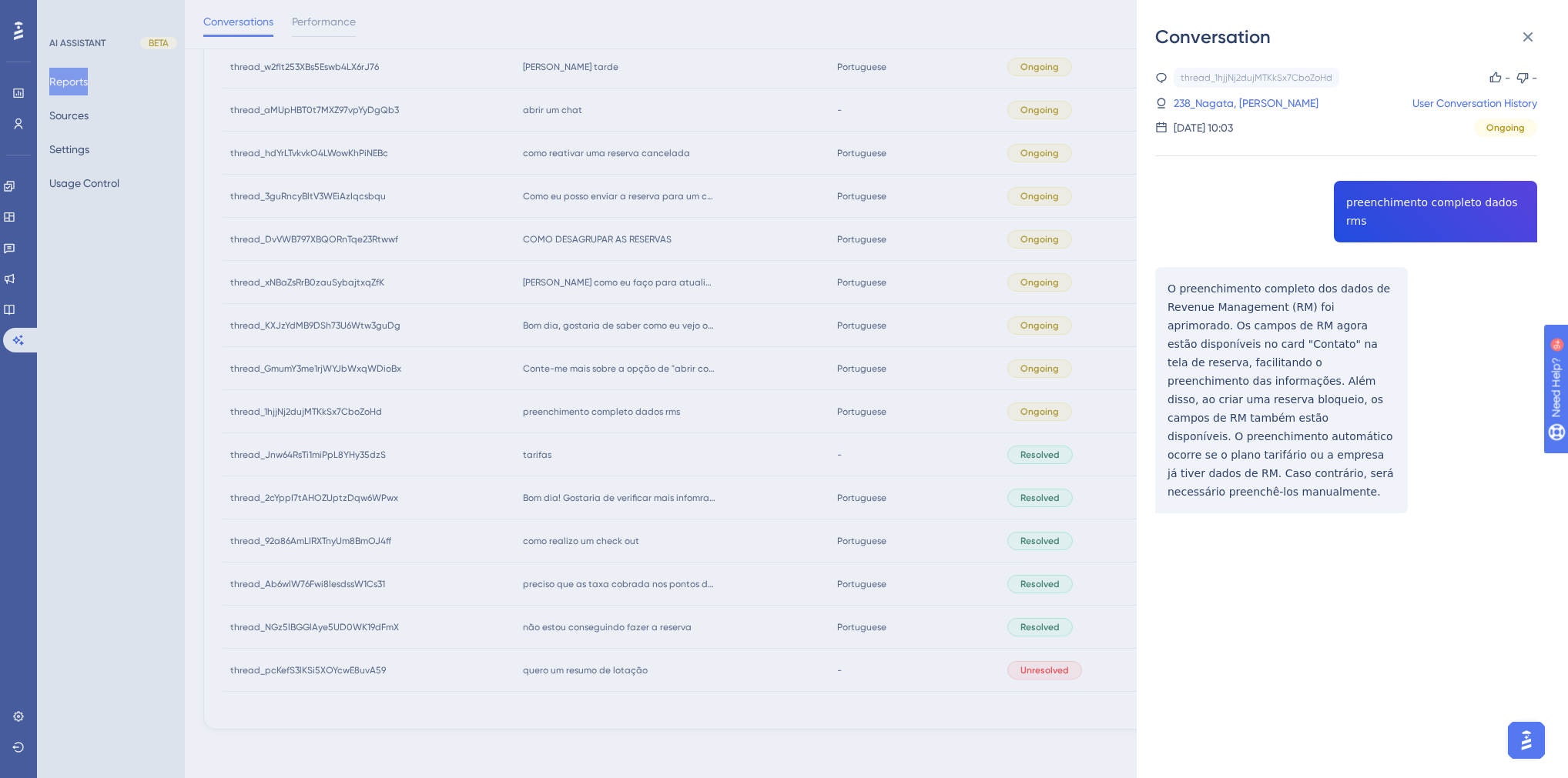
click at [1235, 200] on div "thread_1hjjNj2dujMTKkSx7CboZoHd Copy - - 238_Nagata, [PERSON_NAME] User Convers…" at bounding box center [1347, 329] width 382 height 524
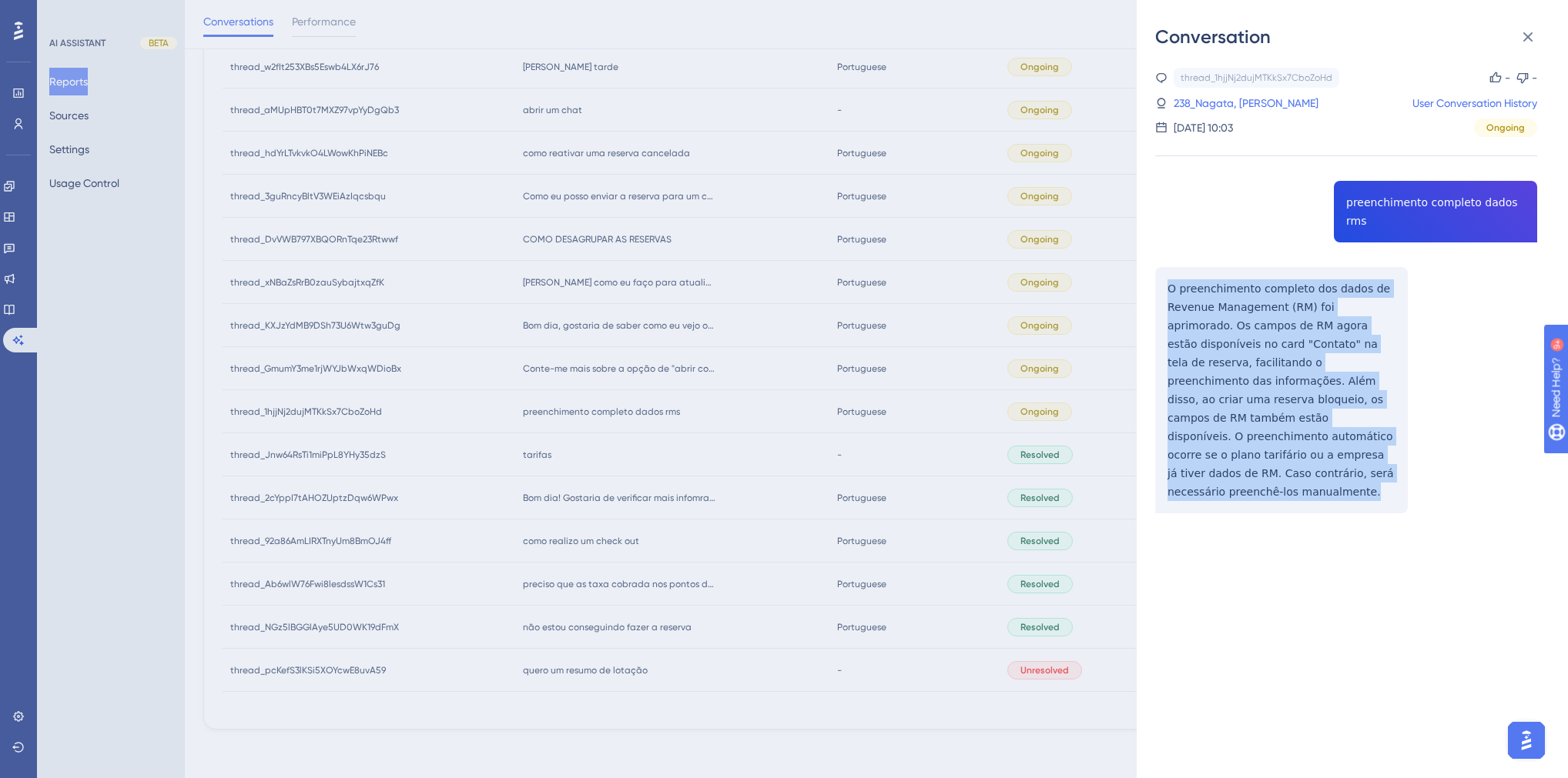
drag, startPoint x: 1384, startPoint y: 435, endPoint x: 1171, endPoint y: 271, distance: 268.8
click at [1171, 271] on div "thread_1hjjNj2dujMTKkSx7CboZoHd Copy - - 238_Nagata, [PERSON_NAME] User Convers…" at bounding box center [1347, 329] width 382 height 524
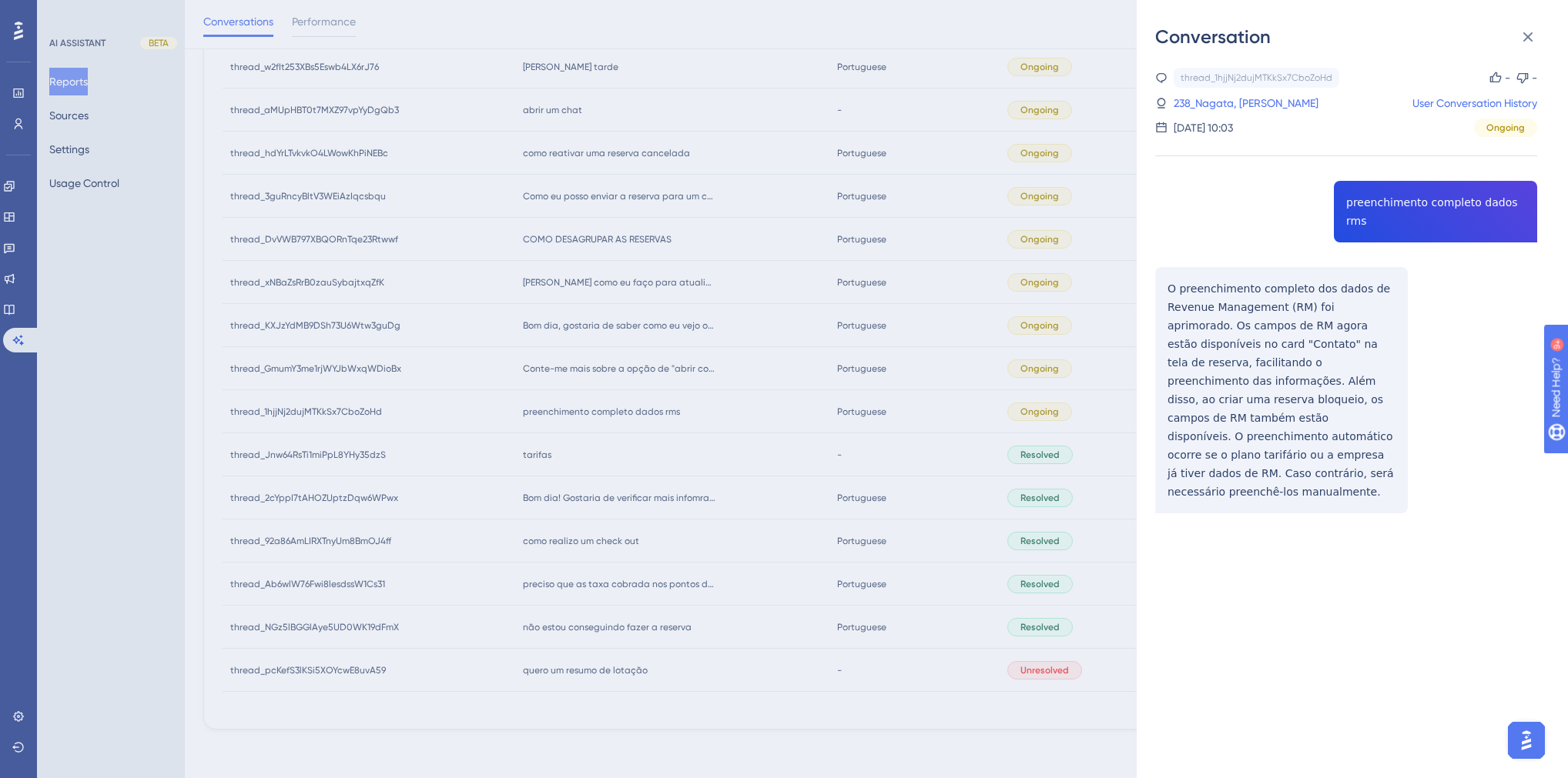
click at [752, 484] on div "Conversation thread_1hjjNj2dujMTKkSx7CboZoHd Copy - - 238_Nagata, [PERSON_NAME]…" at bounding box center [784, 389] width 1568 height 778
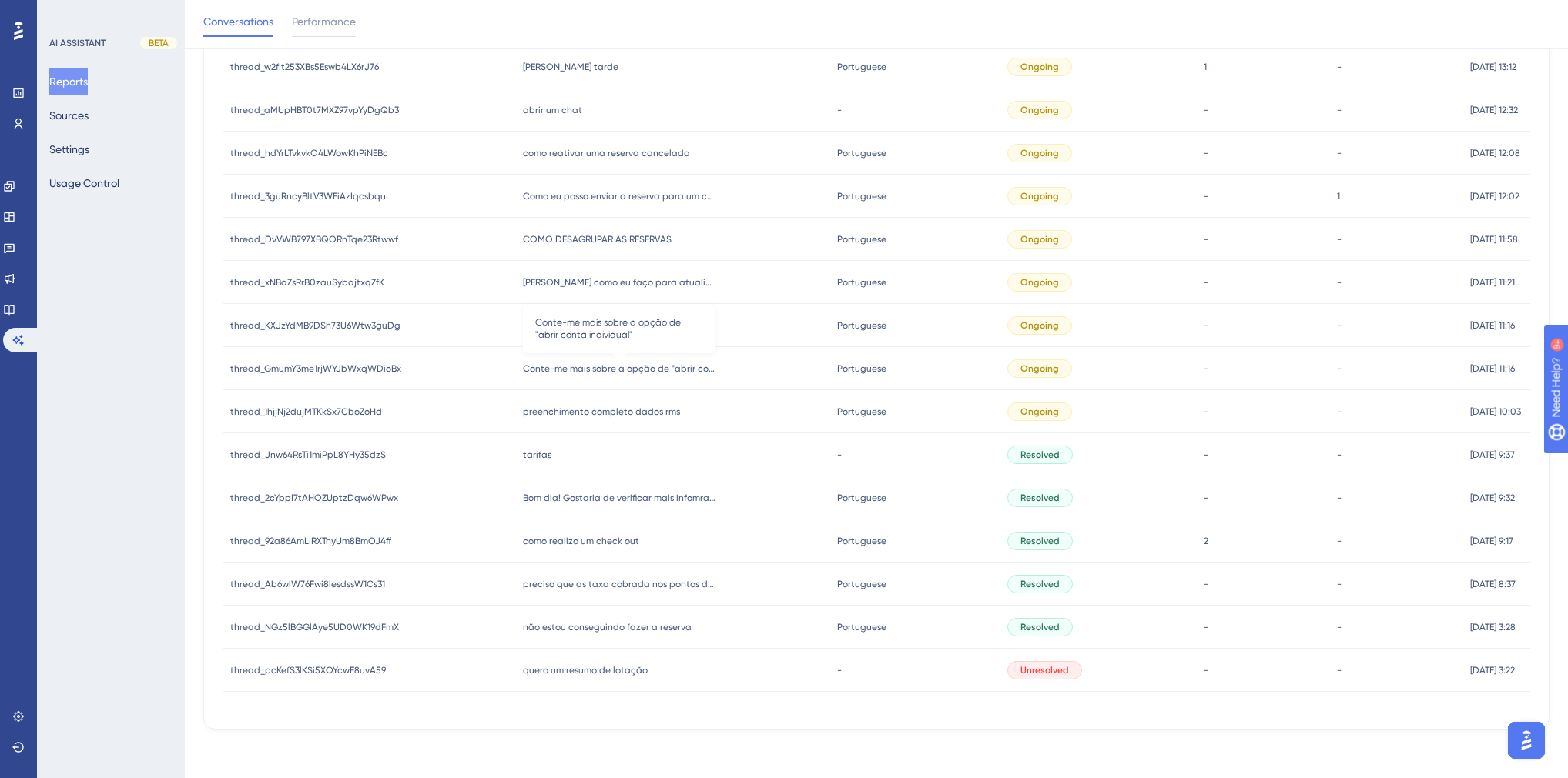
click at [587, 367] on span "Conte-me mais sobre a opção de "abrir conta individual"" at bounding box center [619, 368] width 193 height 12
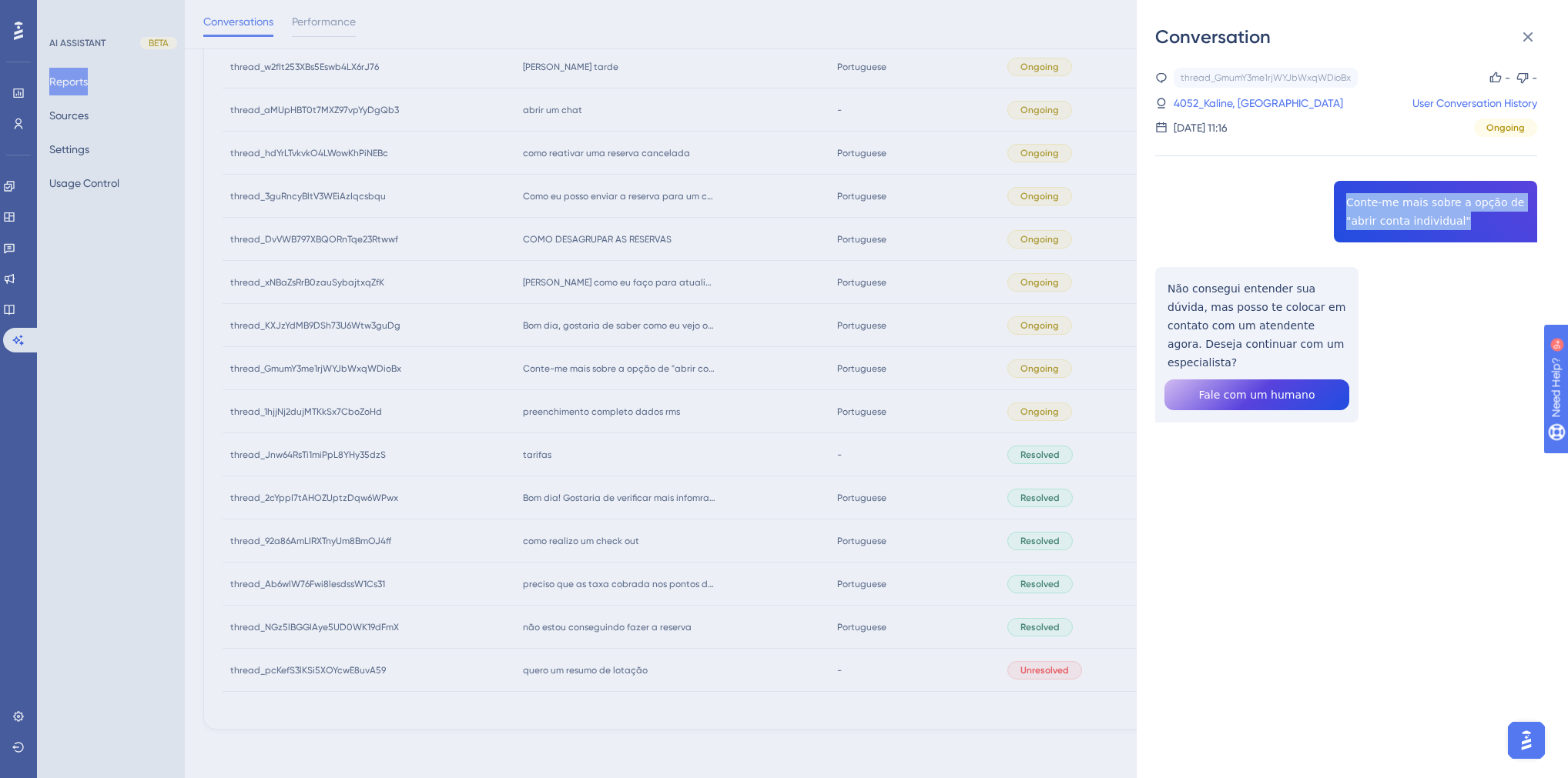
drag, startPoint x: 1451, startPoint y: 218, endPoint x: 1342, endPoint y: 200, distance: 110.5
click at [1235, 200] on div "thread_GmumY3me1rjWYJbWxqWDioBx Copy - - 4052_Kaline, Larissa User Conversation…" at bounding box center [1347, 284] width 382 height 434
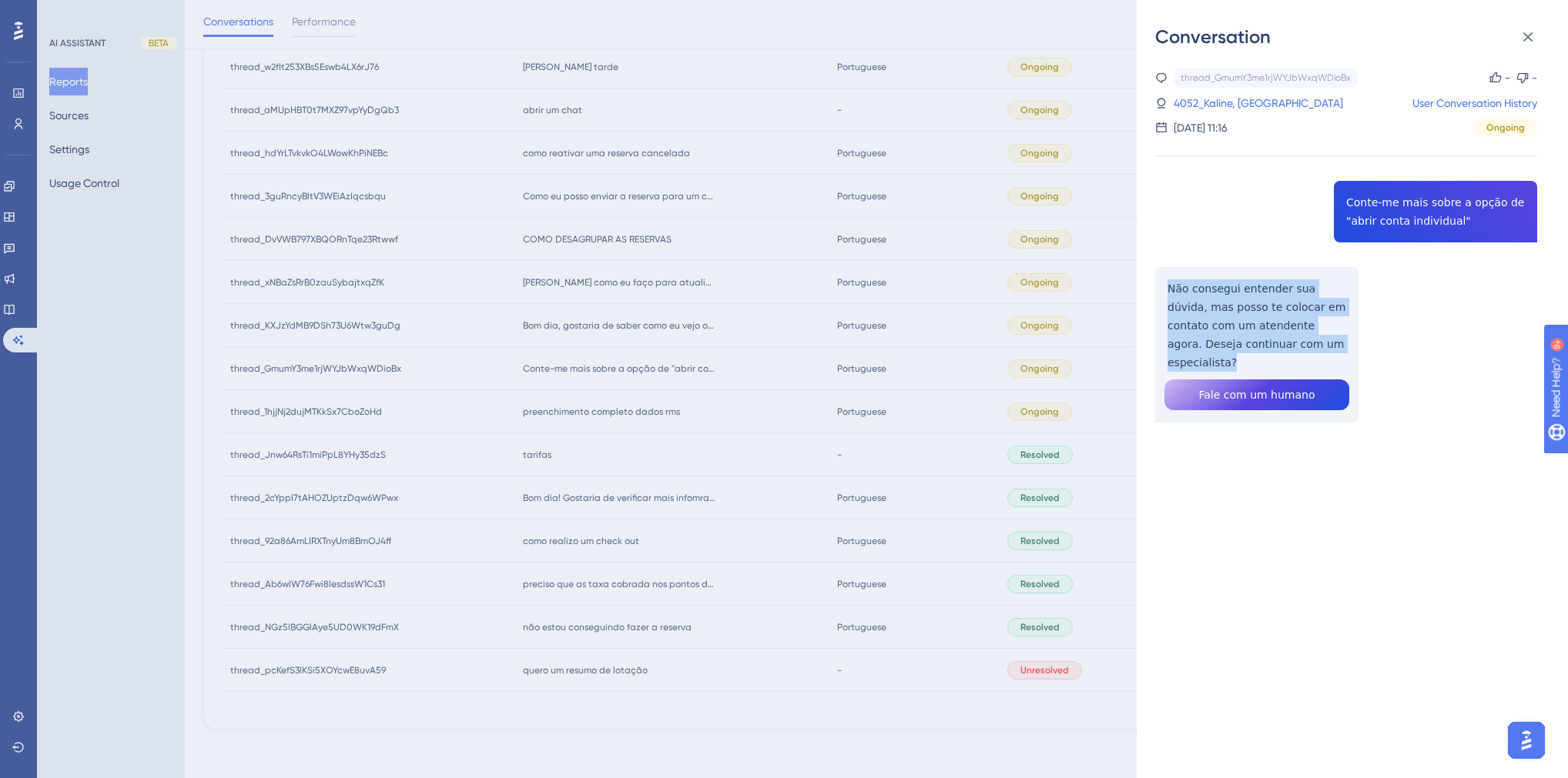
drag, startPoint x: 1325, startPoint y: 341, endPoint x: 1169, endPoint y: 285, distance: 165.7
click at [1169, 285] on div "thread_GmumY3me1rjWYJbWxqWDioBx Copy - - 4052_Kaline, Larissa User Conversation…" at bounding box center [1347, 284] width 382 height 434
click at [1224, 110] on link "4052_Kaline, [GEOGRAPHIC_DATA]" at bounding box center [1258, 103] width 169 height 19
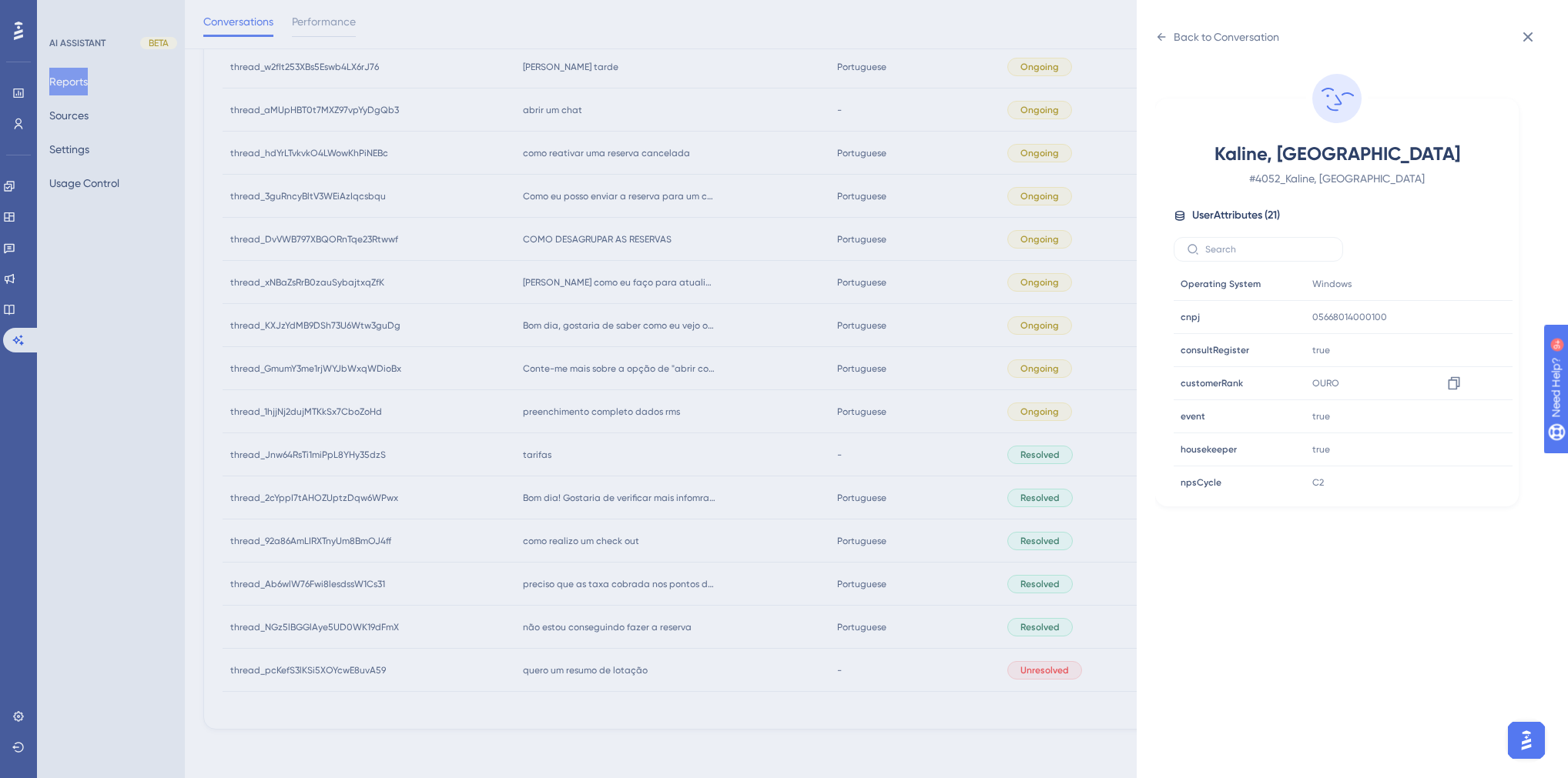
scroll to position [431, 0]
click at [1235, 353] on icon at bounding box center [1454, 350] width 11 height 13
click at [660, 519] on div "Back to Conversation [GEOGRAPHIC_DATA], Larissa # 4052_Kaline, Larissa User Att…" at bounding box center [784, 389] width 1568 height 778
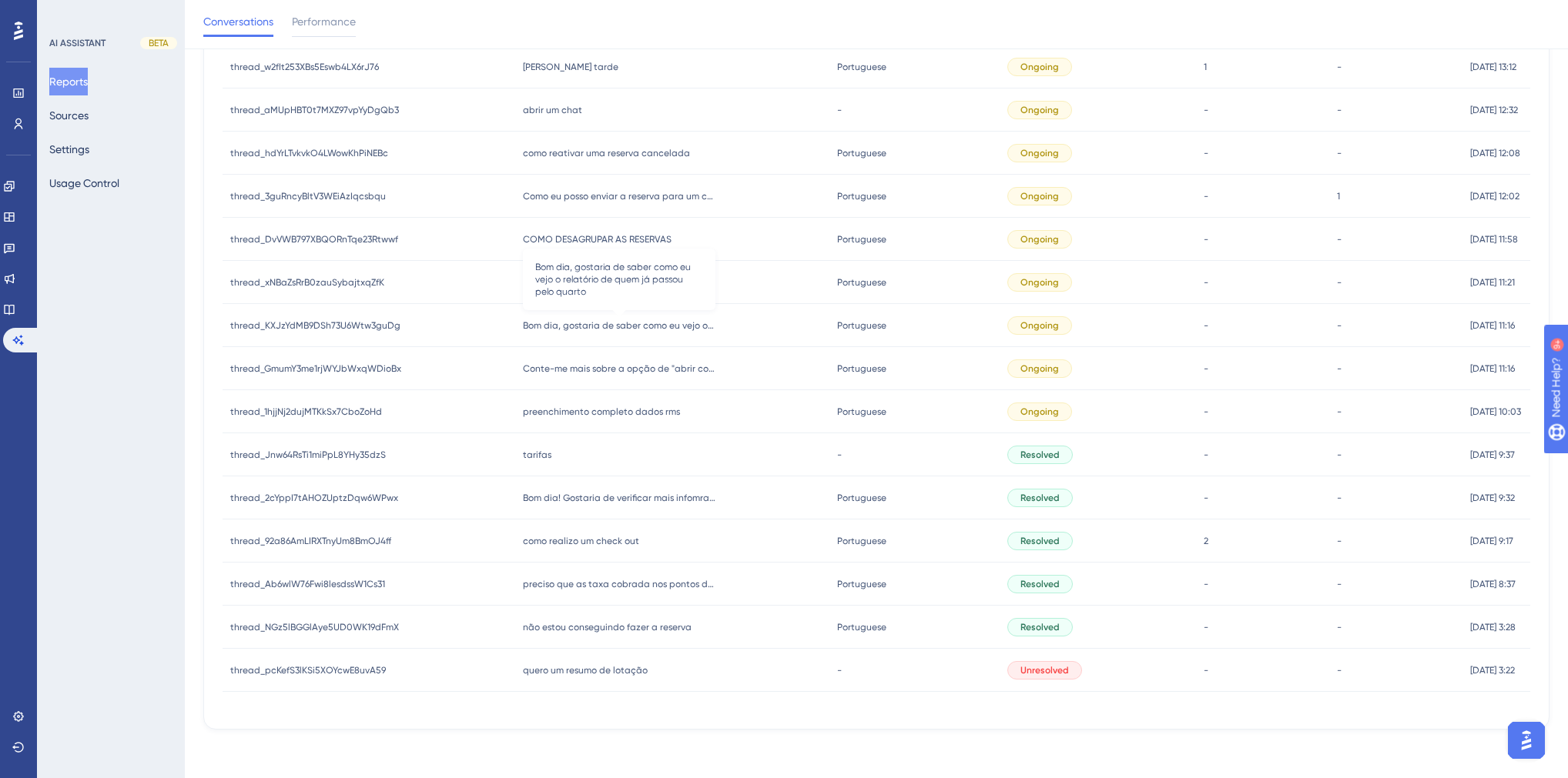
click at [641, 328] on span "Bom dia, gostaria de saber como eu vejo o relatório de quem já passou pelo quar…" at bounding box center [619, 325] width 193 height 12
